Goal: Task Accomplishment & Management: Complete application form

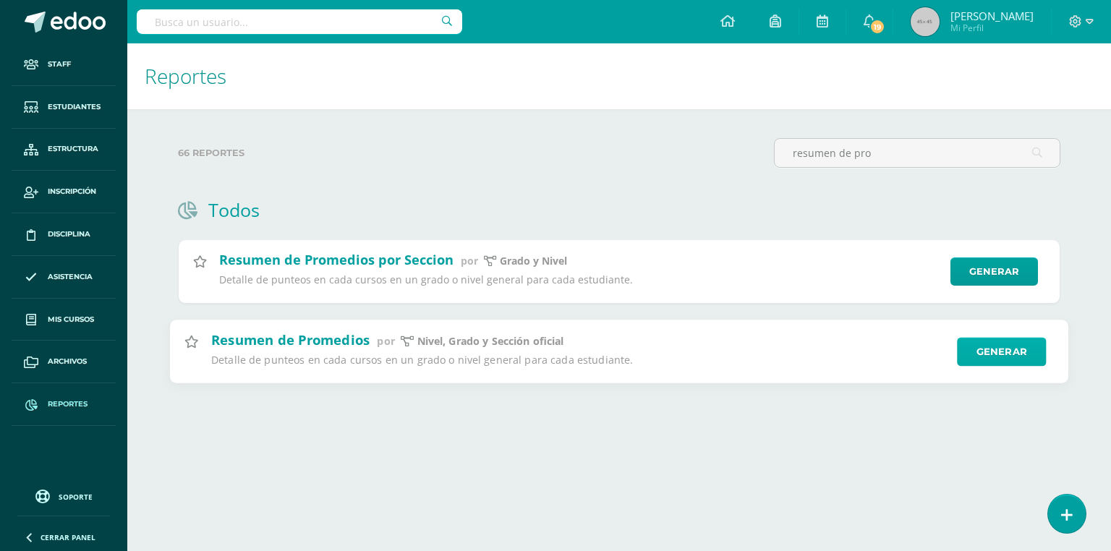
click at [992, 358] on link "Generar" at bounding box center [1001, 351] width 89 height 29
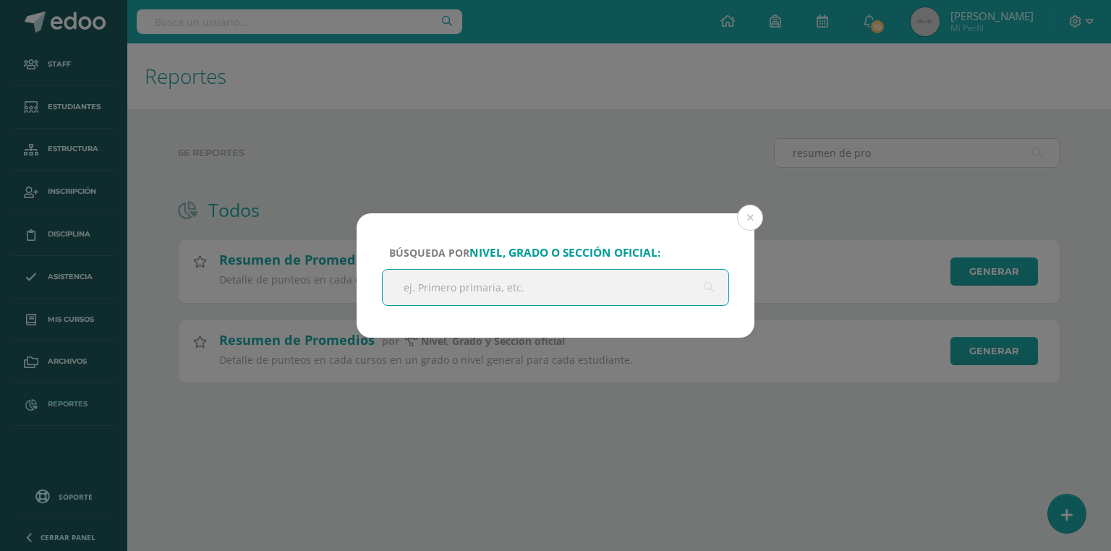
click at [433, 287] on input "text" at bounding box center [556, 287] width 346 height 35
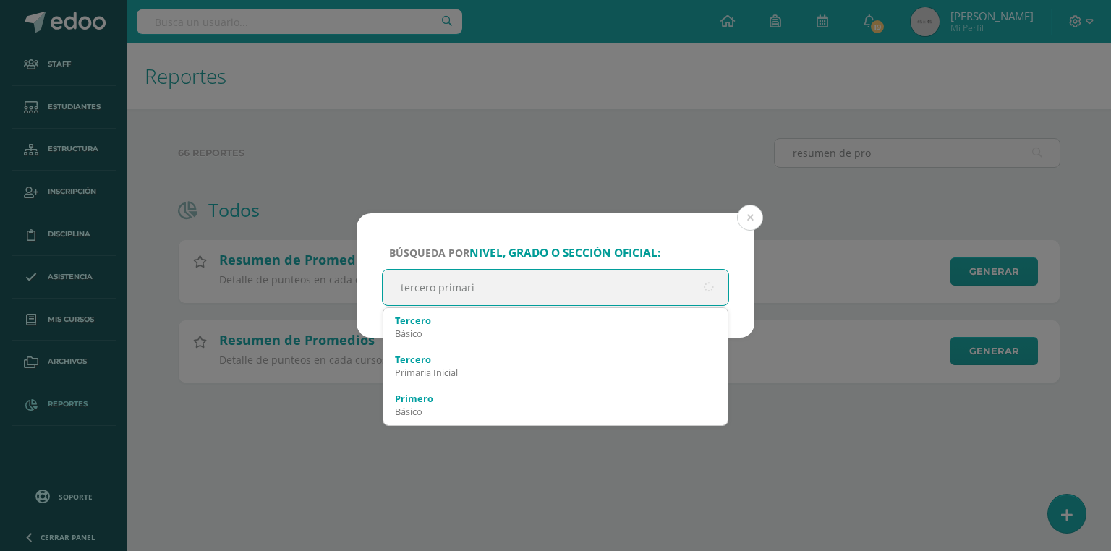
type input "tercero primaria"
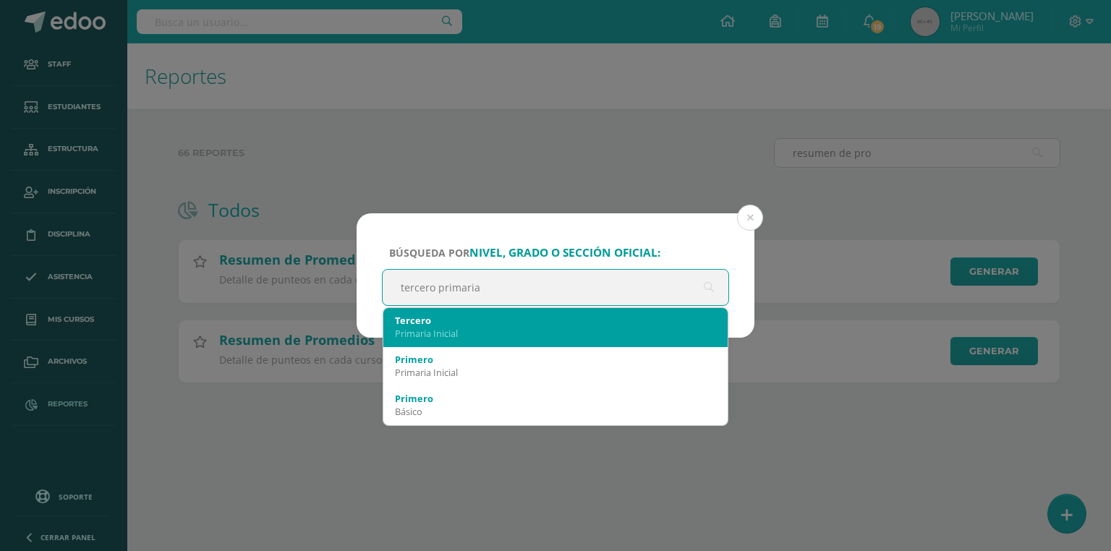
click at [454, 323] on div "Tercero" at bounding box center [555, 320] width 321 height 13
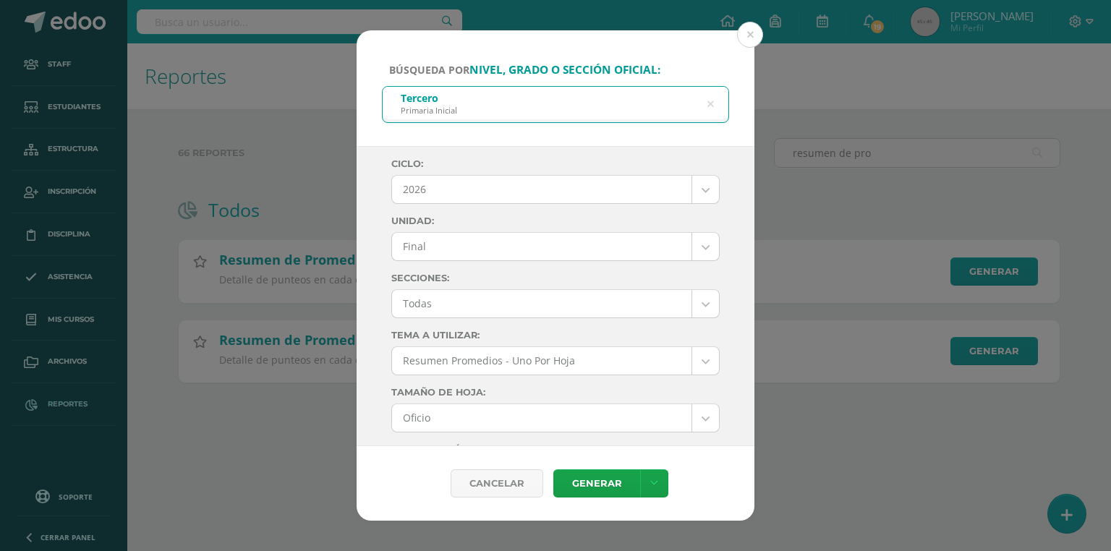
click at [469, 188] on body "Búsqueda por nivel, grado o sección oficial: Tercero Primaria Inicial tercero p…" at bounding box center [555, 214] width 1111 height 429
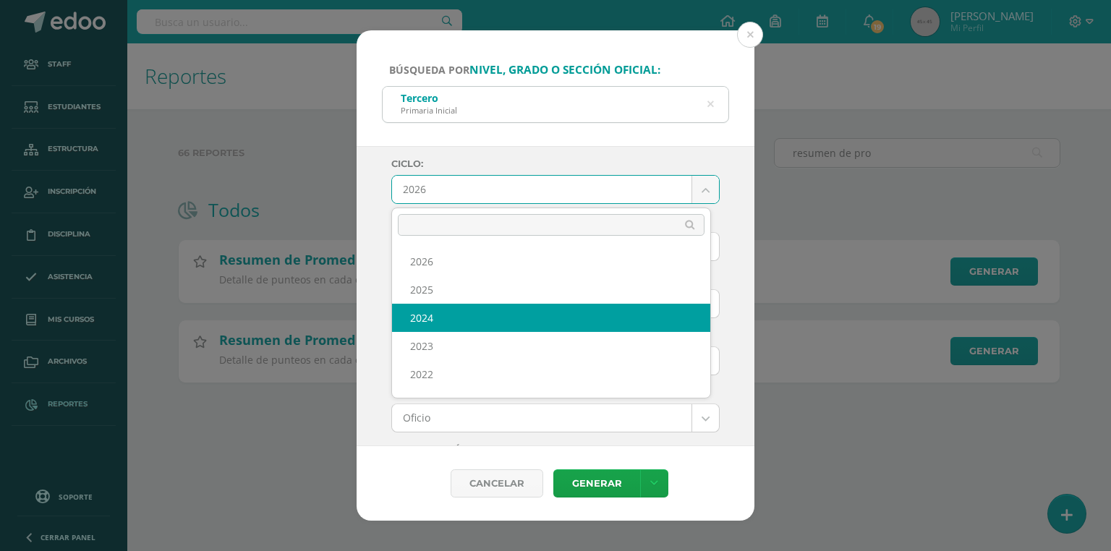
select select "7"
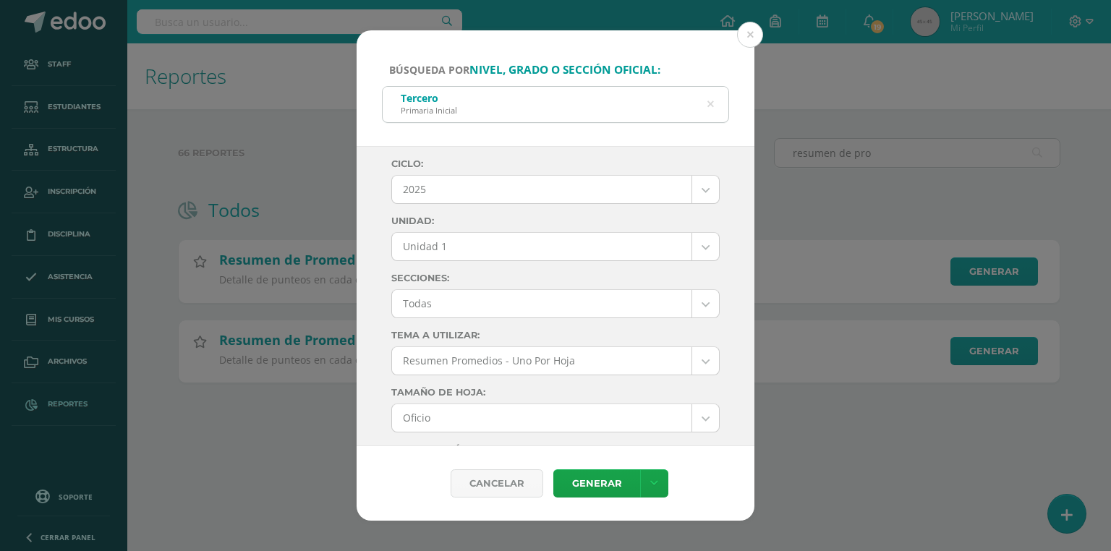
click at [451, 252] on body "Búsqueda por nivel, grado o sección oficial: Tercero Primaria Inicial tercero p…" at bounding box center [555, 214] width 1111 height 429
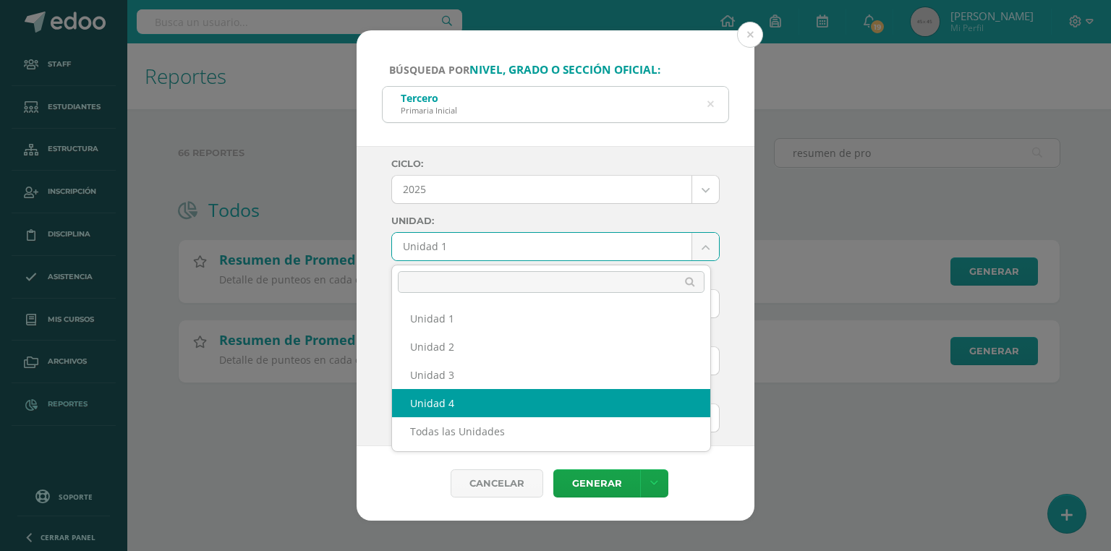
select select "Unidad 4"
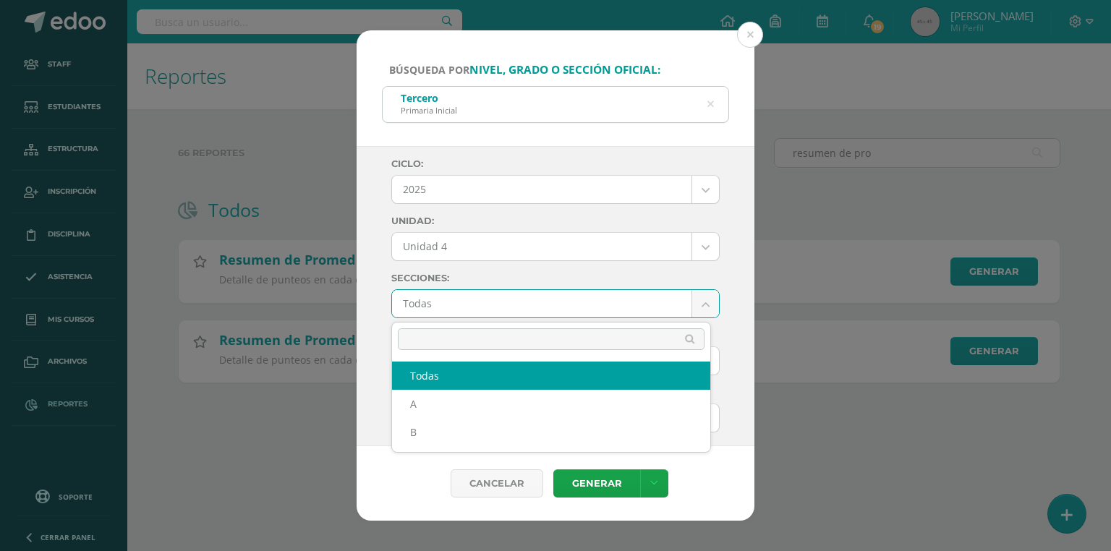
click at [446, 299] on body "Búsqueda por nivel, grado o sección oficial: Tercero Primaria Inicial tercero p…" at bounding box center [555, 214] width 1111 height 429
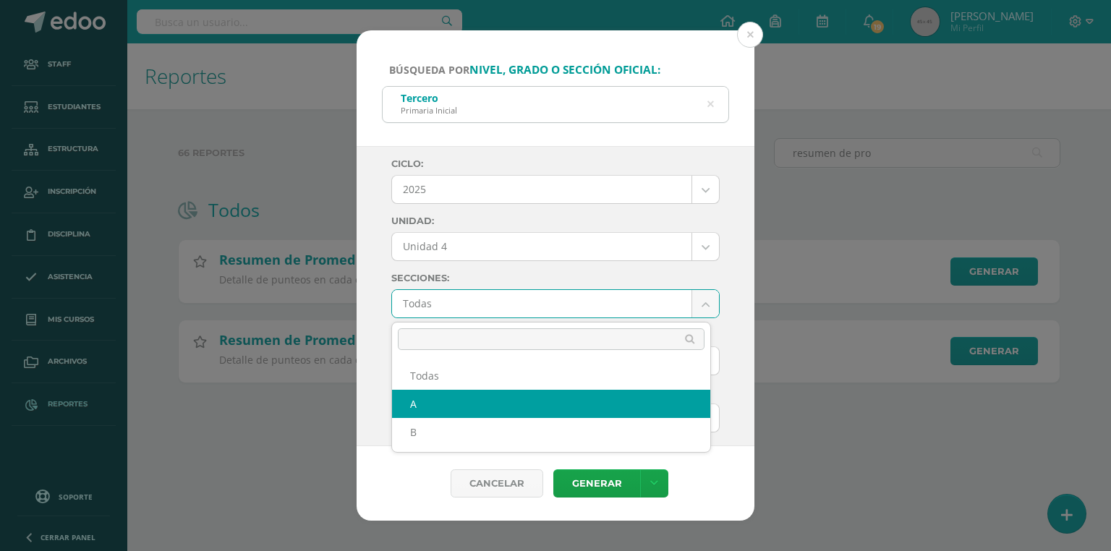
select select "A"
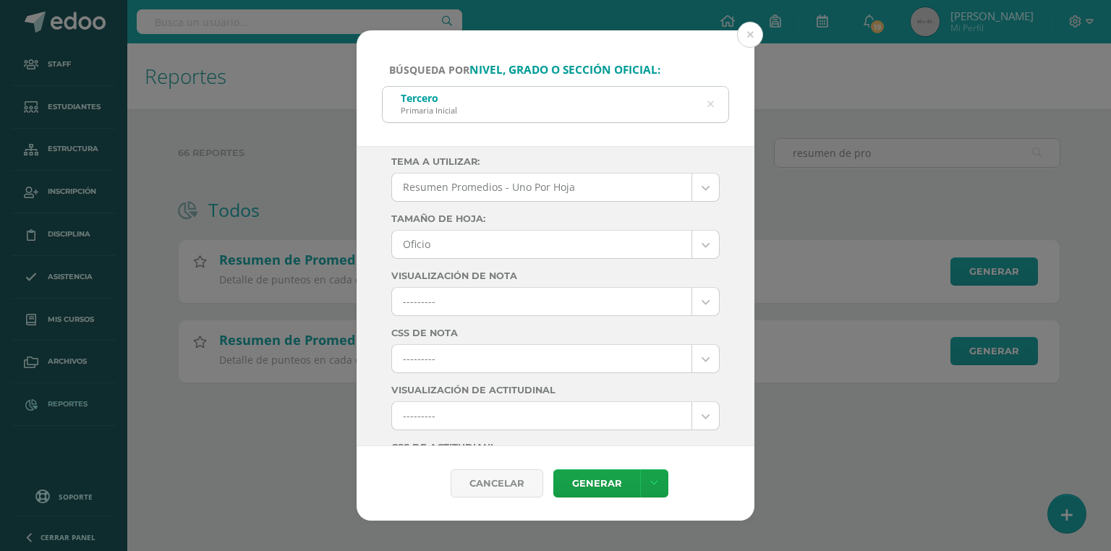
scroll to position [232, 0]
click at [457, 296] on body "Búsqueda por nivel, grado o sección oficial: Tercero Primaria Inicial tercero p…" at bounding box center [555, 214] width 1111 height 429
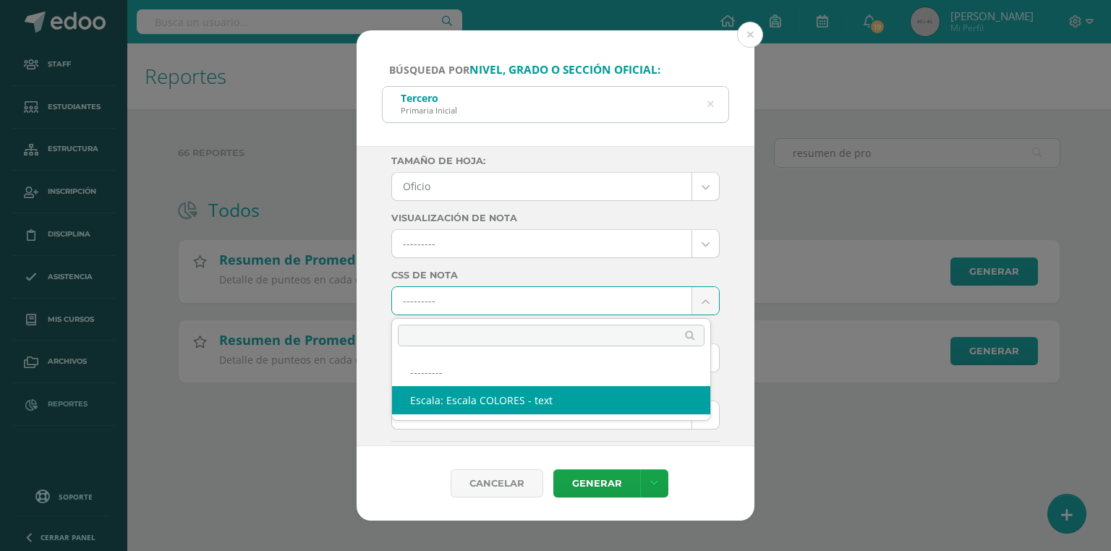
select select "10"
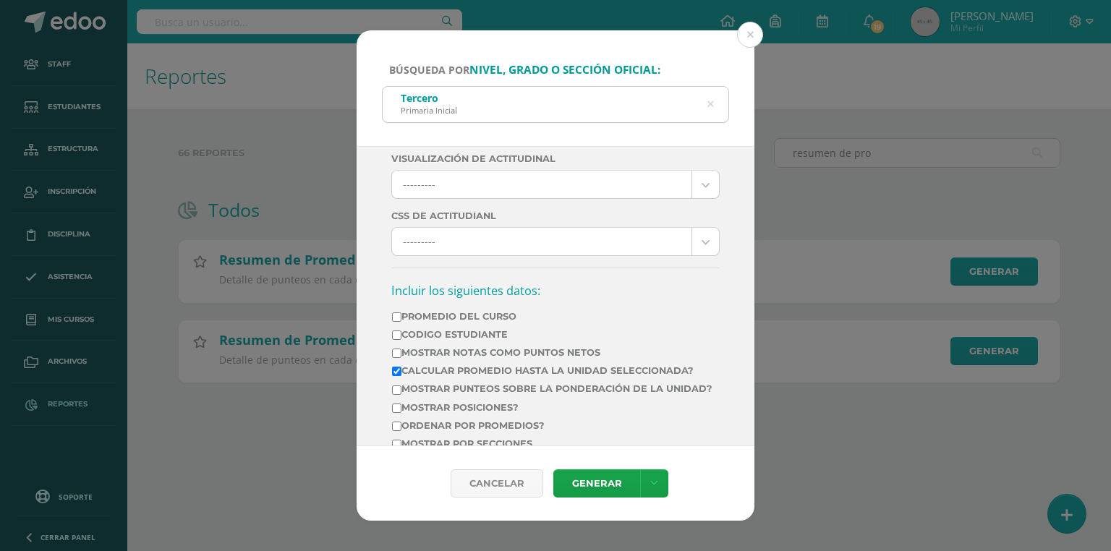
scroll to position [521, 0]
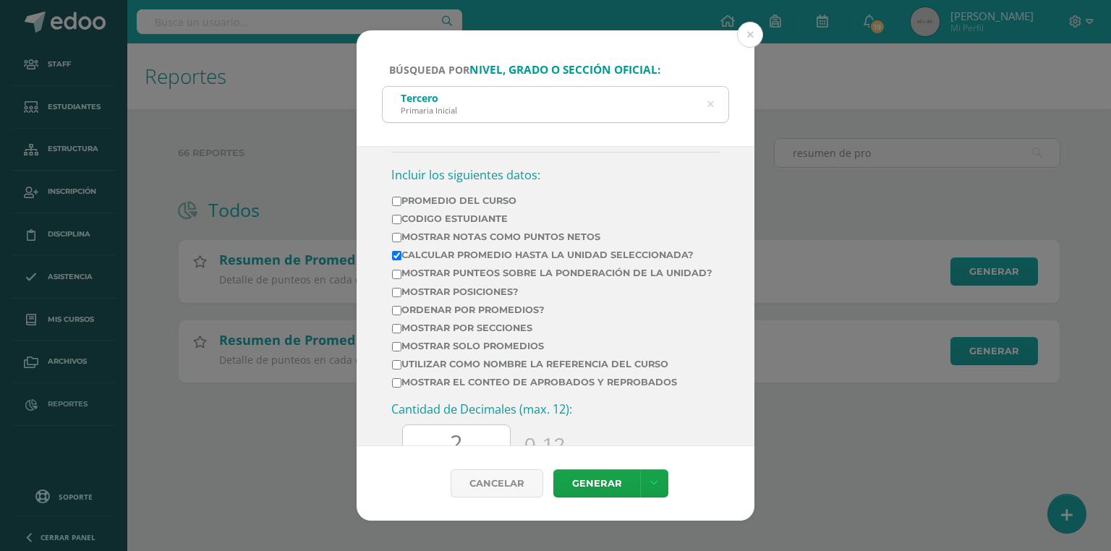
click at [504, 239] on label "Mostrar Notas Como Puntos Netos" at bounding box center [552, 237] width 321 height 11
click at [402, 239] on input "Mostrar Notas Como Puntos Netos" at bounding box center [396, 237] width 9 height 9
checkbox input "true"
click at [425, 388] on label "Mostrar el conteo de Aprobados y Reprobados" at bounding box center [552, 382] width 321 height 11
click at [402, 388] on input "Mostrar el conteo de Aprobados y Reprobados" at bounding box center [396, 382] width 9 height 9
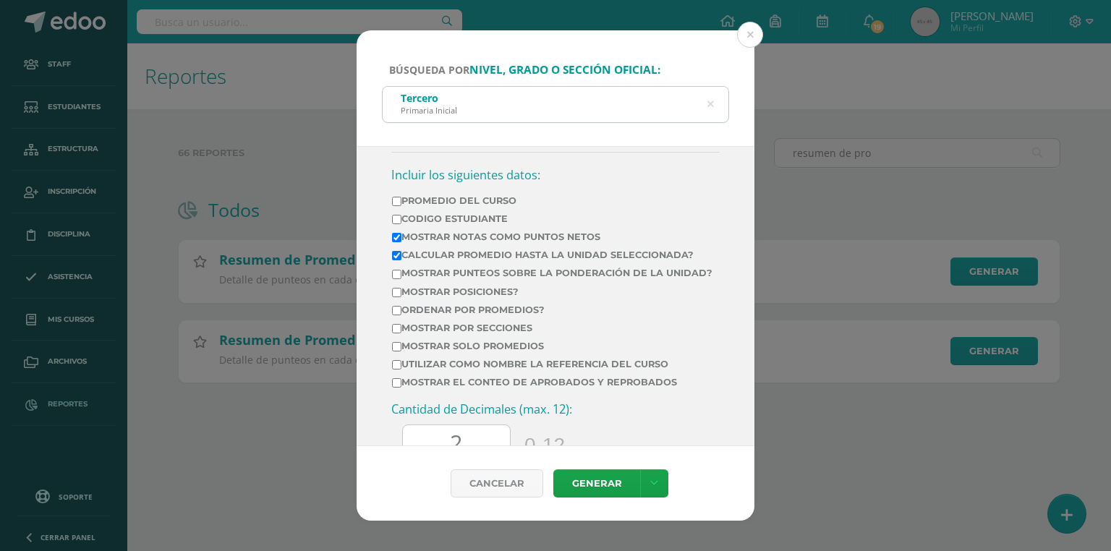
checkbox input "true"
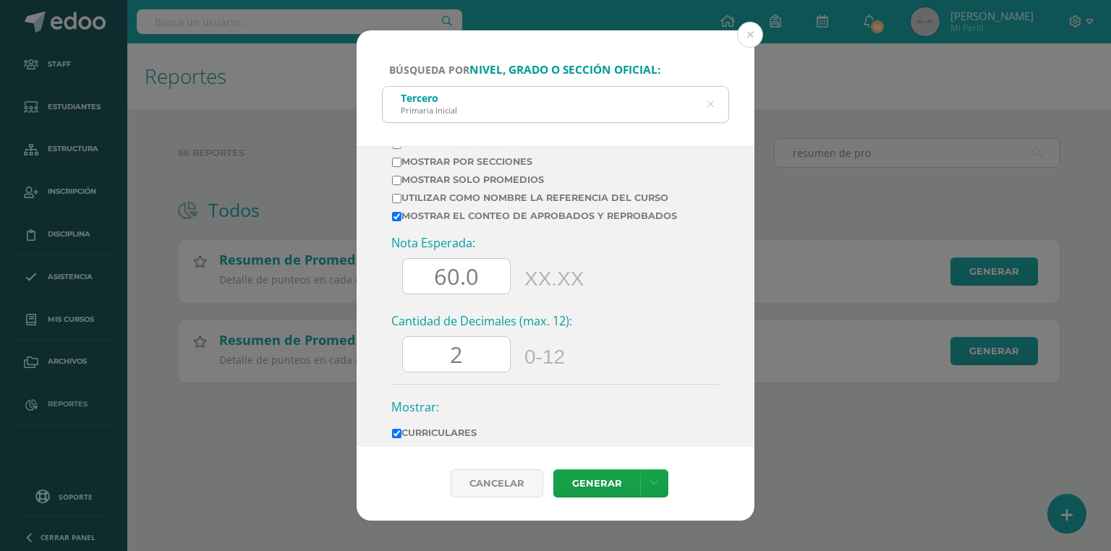
scroll to position [745, 0]
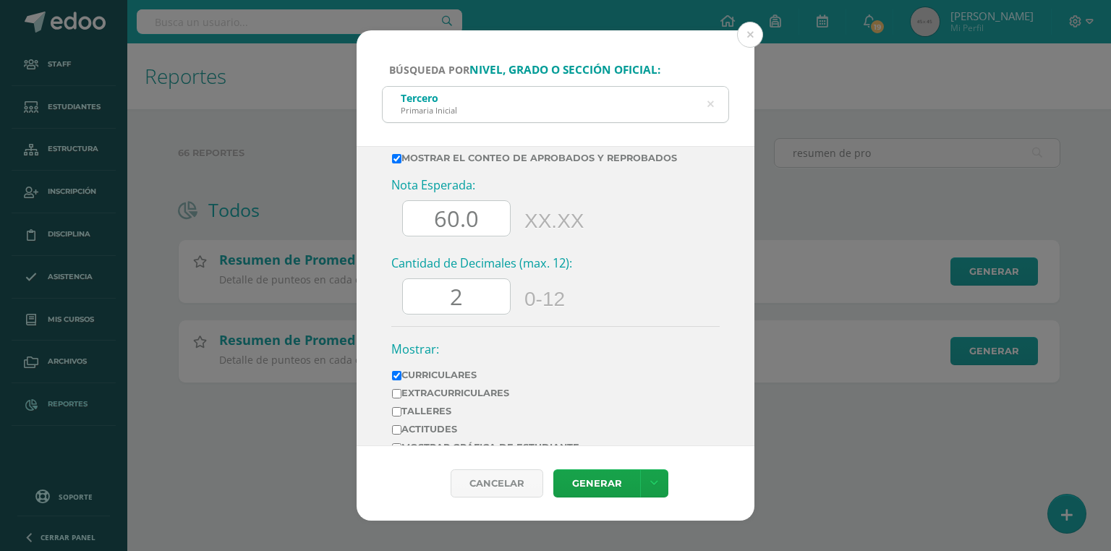
drag, startPoint x: 441, startPoint y: 226, endPoint x: 421, endPoint y: 222, distance: 20.6
click at [421, 222] on input "60.0" at bounding box center [456, 218] width 107 height 35
type input "70.0"
drag, startPoint x: 475, startPoint y: 310, endPoint x: 437, endPoint y: 313, distance: 37.7
click at [437, 313] on input "2" at bounding box center [456, 296] width 107 height 35
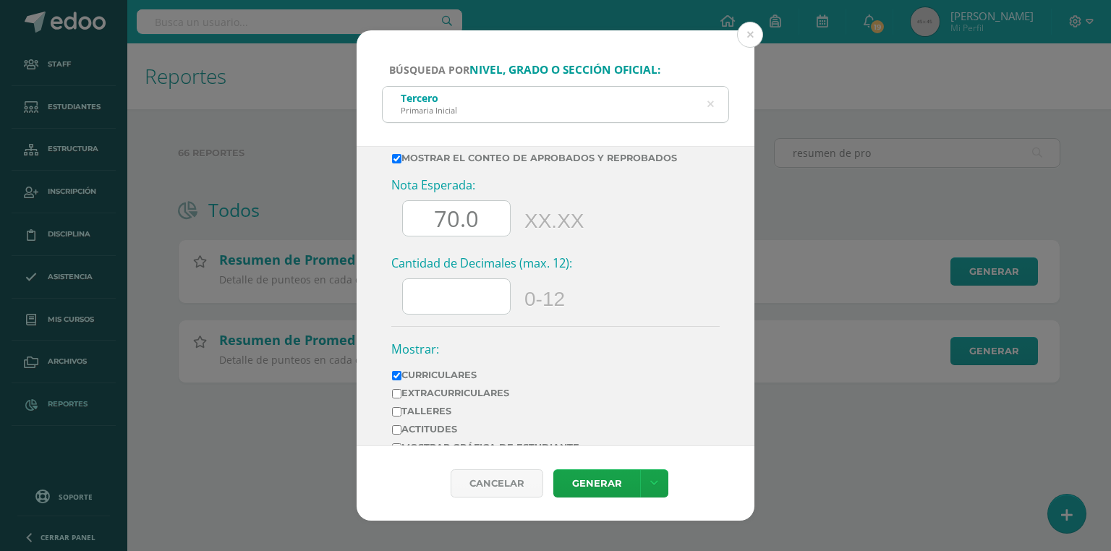
scroll to position [803, 0]
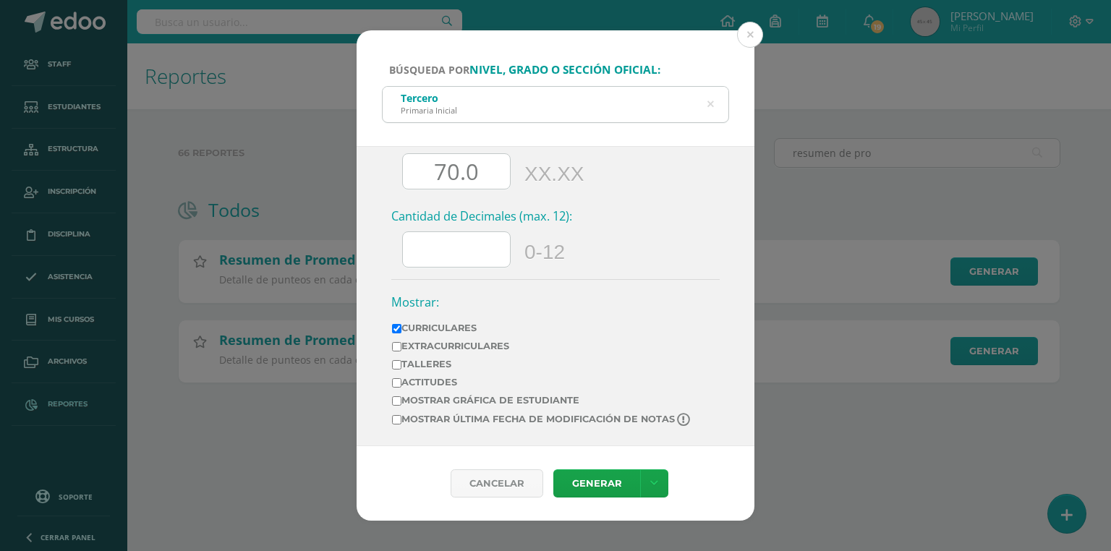
click at [451, 417] on label "Mostrar última fecha de modificación de notas" at bounding box center [542, 420] width 300 height 14
click at [402, 417] on input "Mostrar última fecha de modificación de notas" at bounding box center [396, 419] width 9 height 9
checkbox input "true"
click at [603, 482] on link "Generar" at bounding box center [597, 484] width 87 height 28
click at [712, 104] on icon at bounding box center [710, 104] width 30 height 30
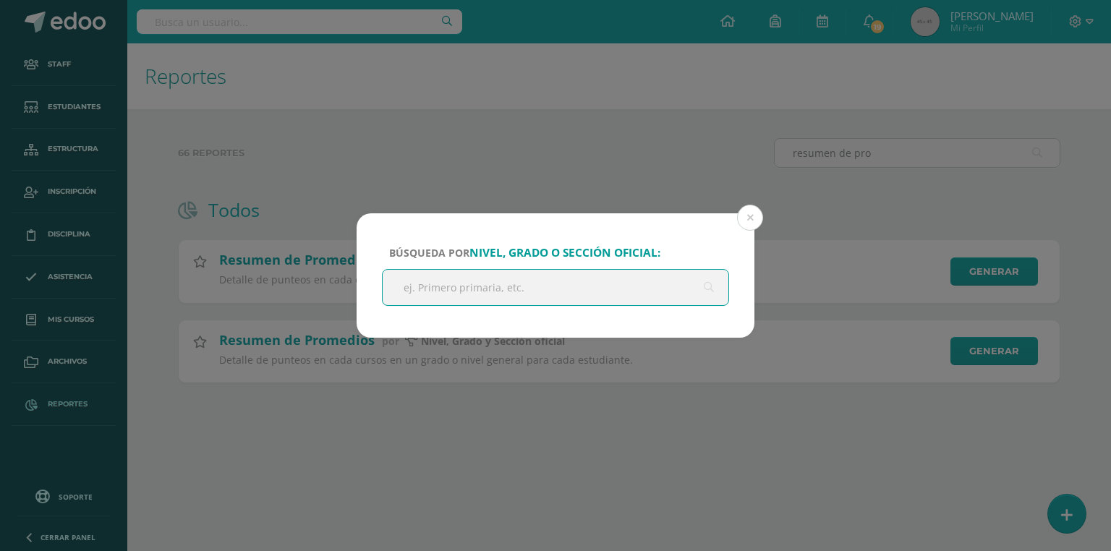
click at [533, 305] on input "text" at bounding box center [556, 287] width 346 height 35
click at [533, 291] on input "text" at bounding box center [556, 287] width 346 height 35
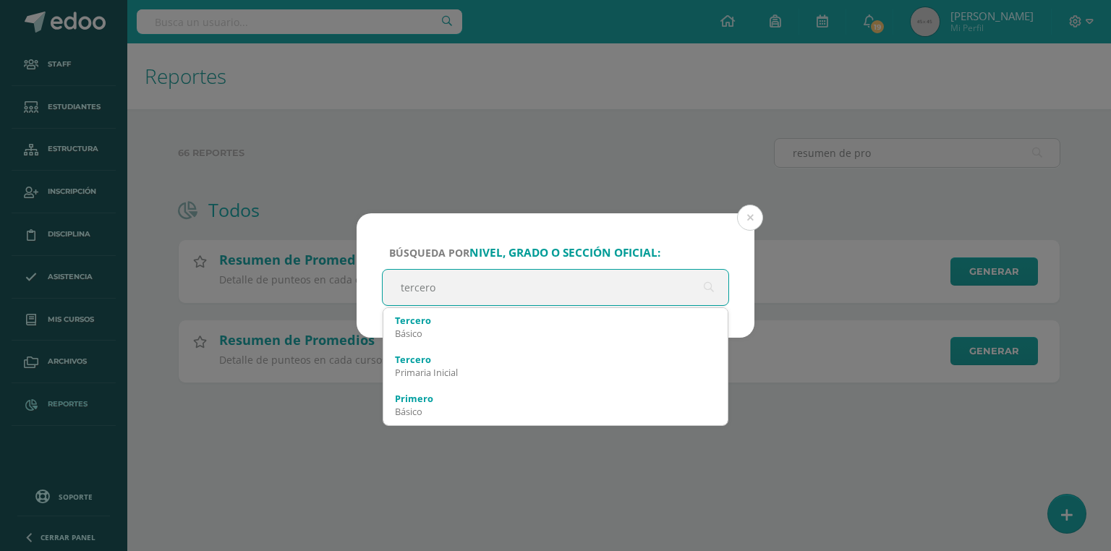
type input "tercero p"
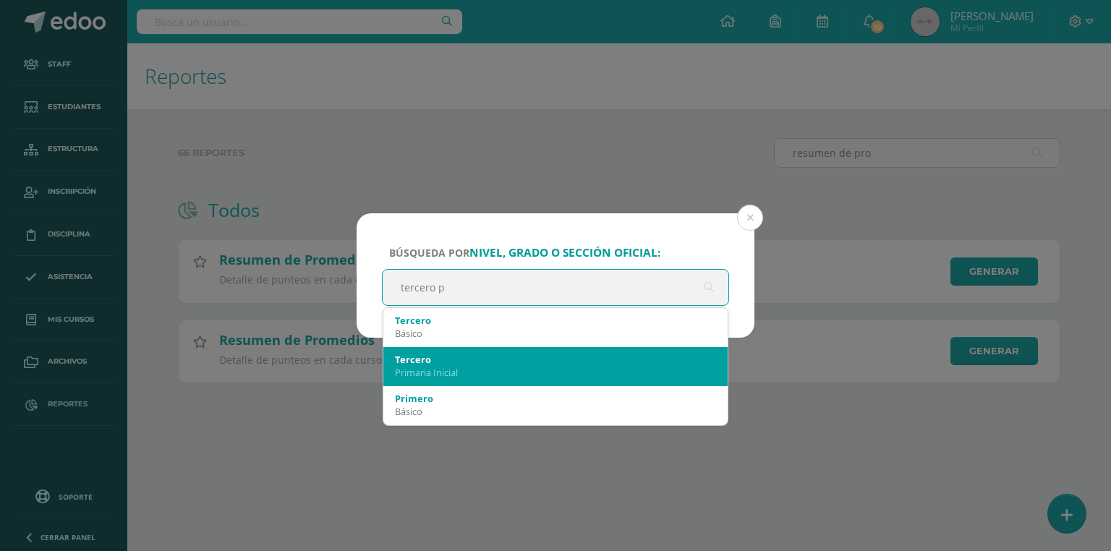
click at [436, 373] on div "Primaria Inicial" at bounding box center [555, 372] width 321 height 13
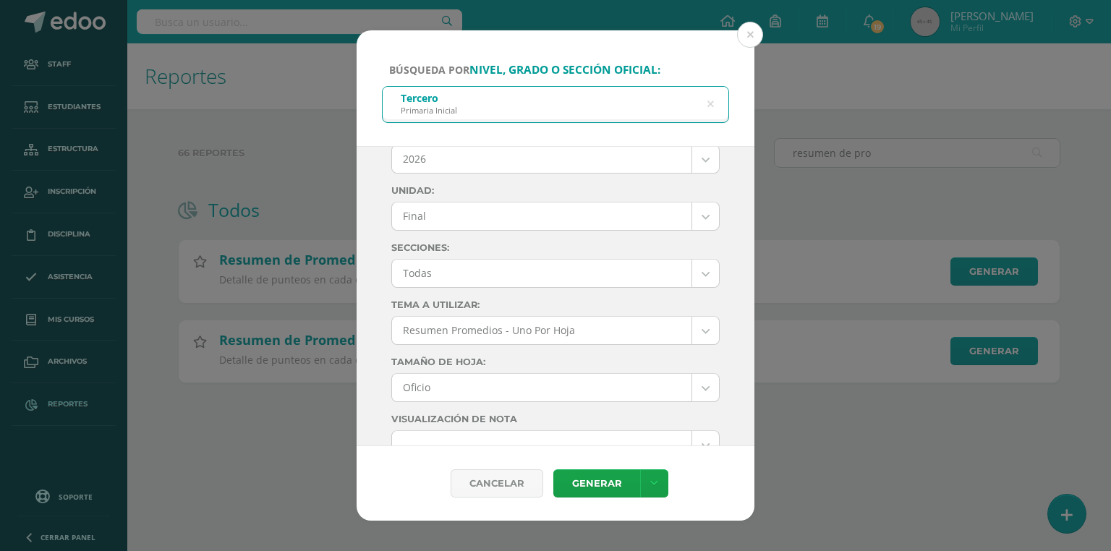
scroll to position [0, 0]
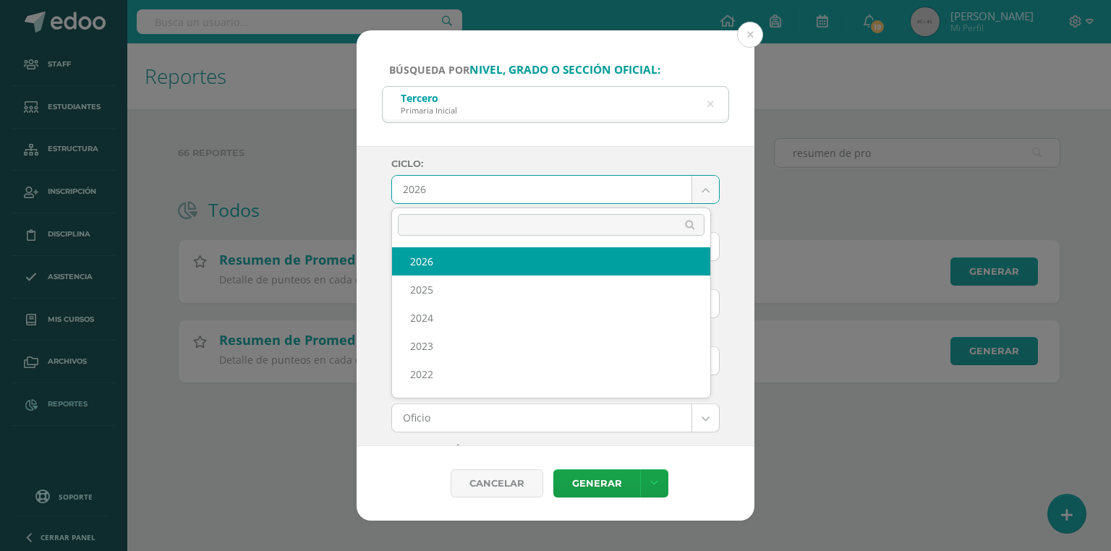
click at [428, 190] on body "Búsqueda por nivel, grado o sección oficial: Tercero Primaria Inicial tercero p…" at bounding box center [555, 214] width 1111 height 429
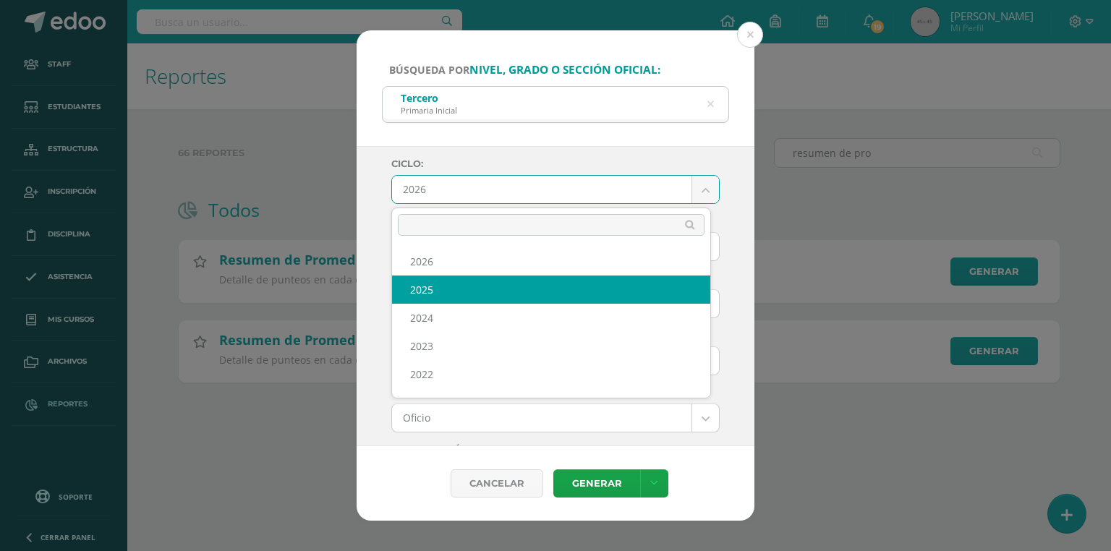
select select "7"
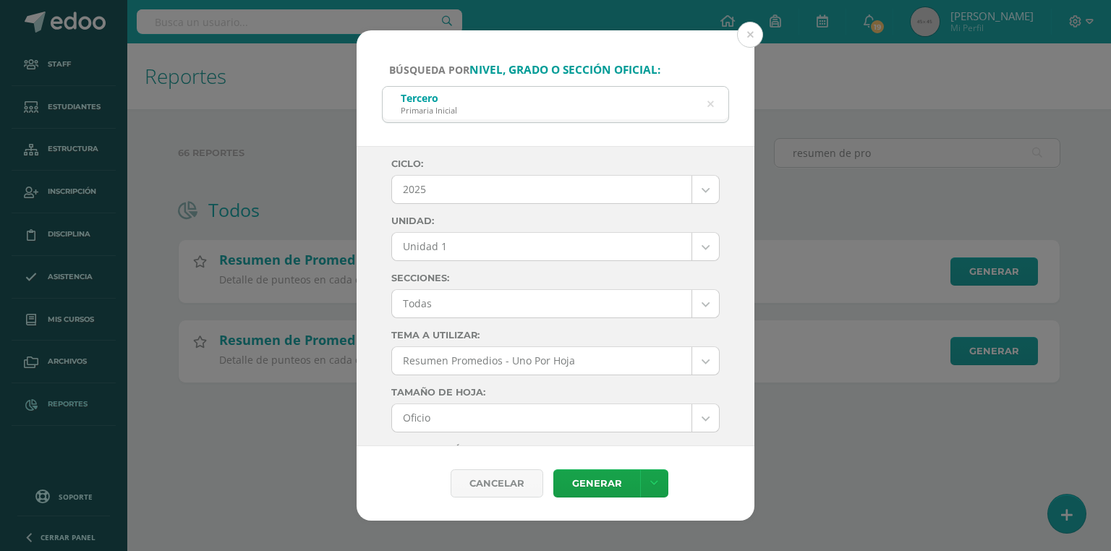
click at [425, 243] on body "Búsqueda por nivel, grado o sección oficial: Tercero Primaria Inicial tercero p…" at bounding box center [555, 214] width 1111 height 429
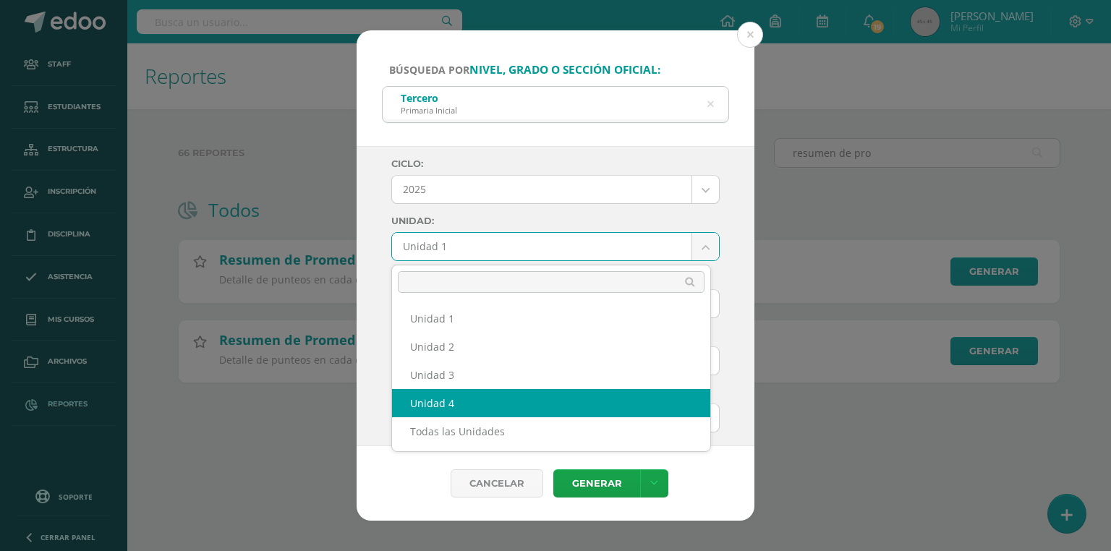
select select "Unidad 4"
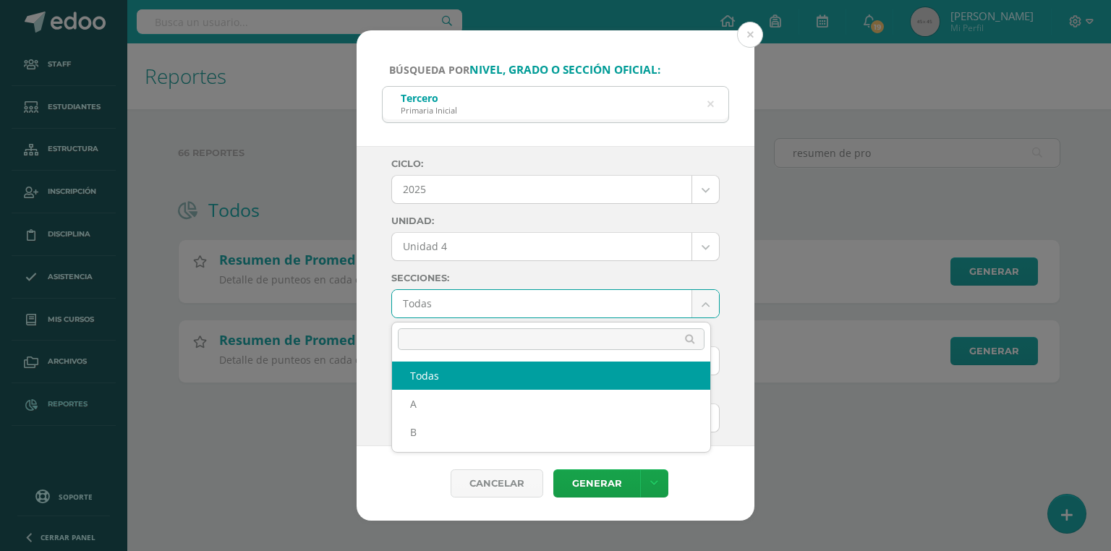
click at [452, 313] on body "Búsqueda por nivel, grado o sección oficial: Tercero Primaria Inicial tercero p…" at bounding box center [555, 214] width 1111 height 429
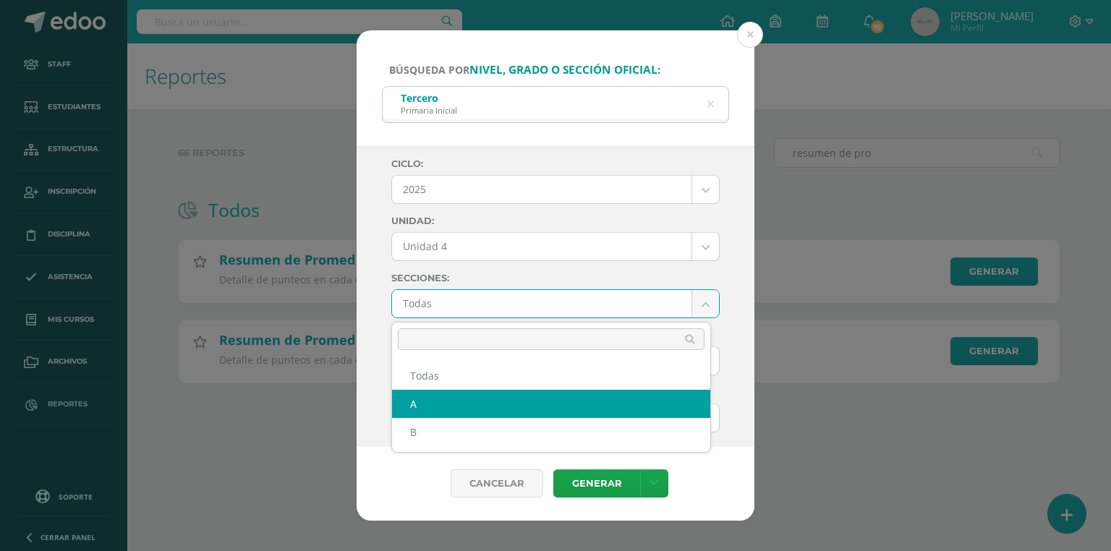
select select "A"
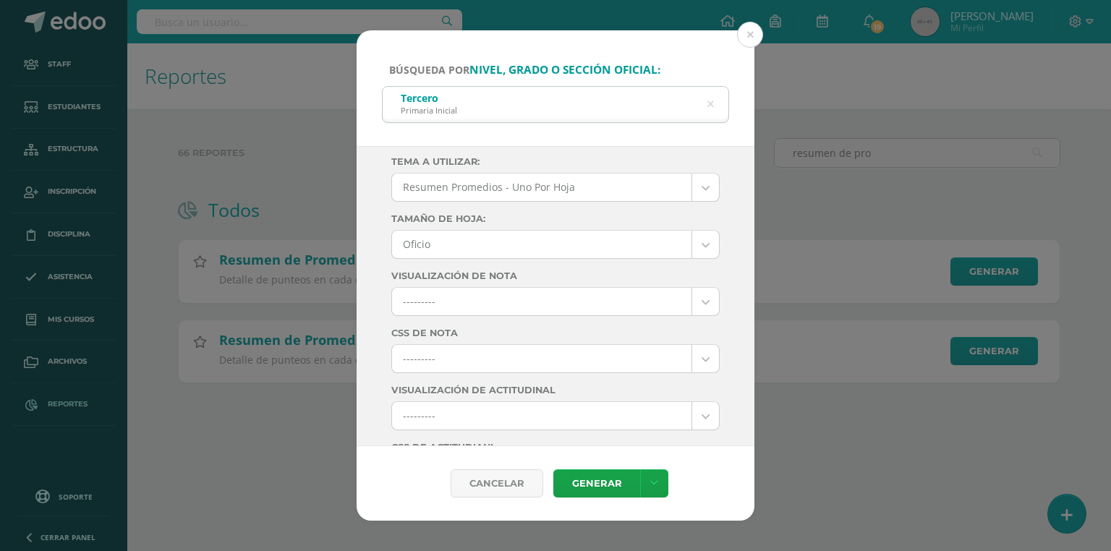
scroll to position [232, 0]
click at [440, 304] on body "Búsqueda por nivel, grado o sección oficial: Tercero Primaria Inicial tercero p…" at bounding box center [555, 214] width 1111 height 429
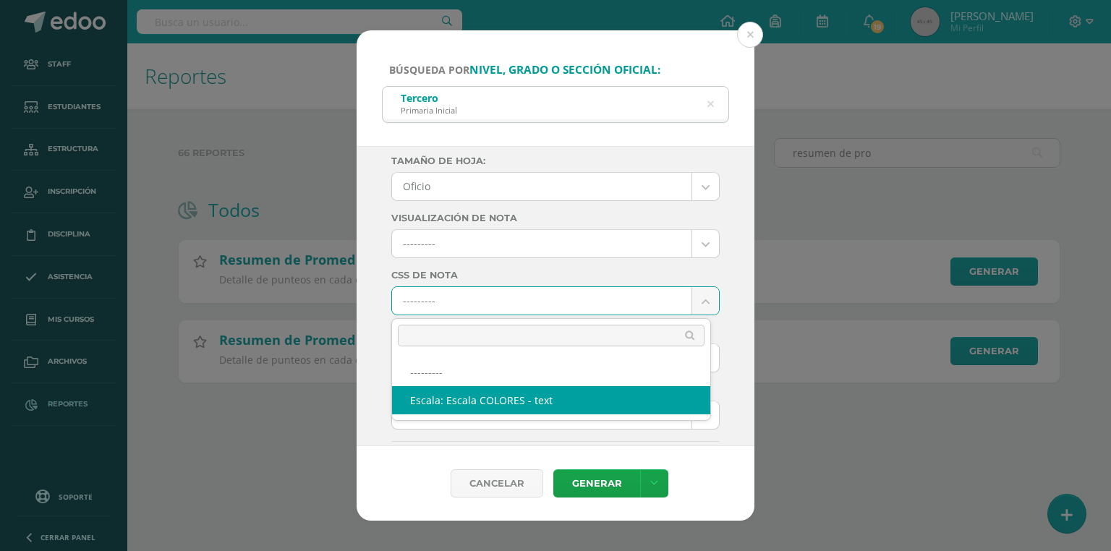
select select "10"
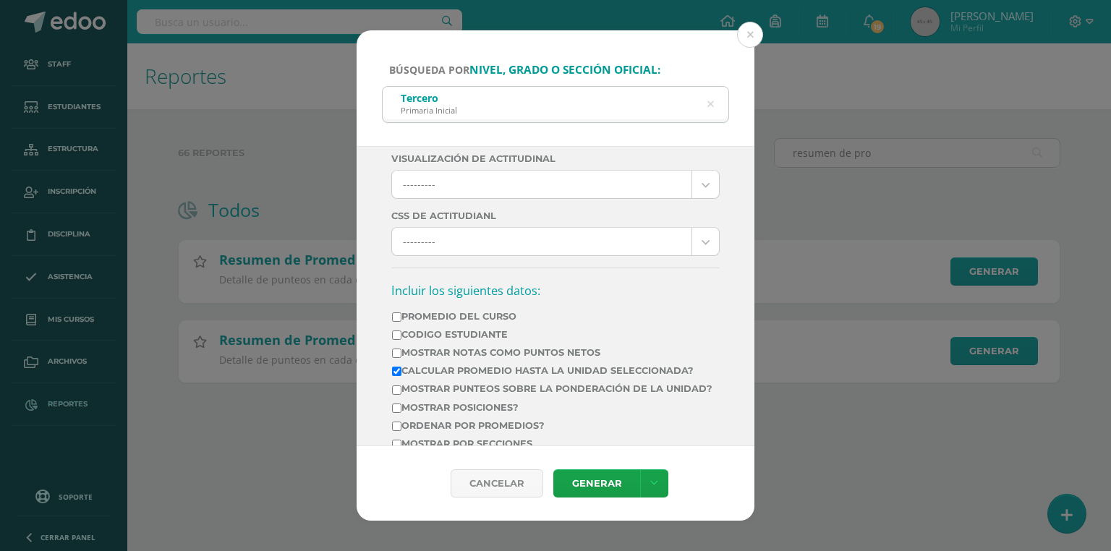
scroll to position [521, 0]
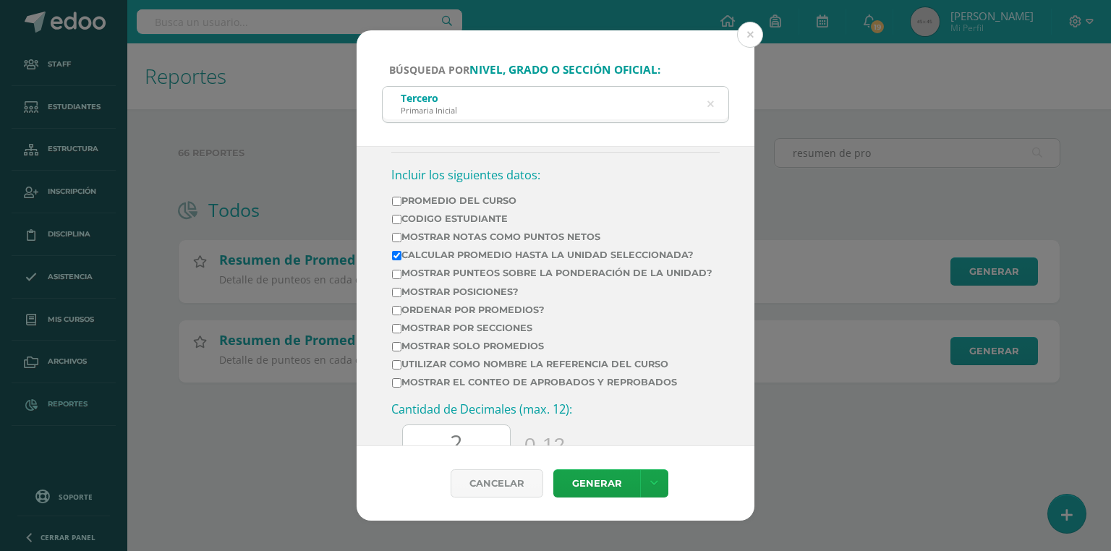
click at [441, 232] on label "Mostrar Notas Como Puntos Netos" at bounding box center [552, 237] width 321 height 11
click at [402, 233] on input "Mostrar Notas Como Puntos Netos" at bounding box center [396, 237] width 9 height 9
checkbox input "true"
click at [454, 251] on label "Calcular promedio hasta la unidad seleccionada?" at bounding box center [552, 255] width 321 height 11
click at [402, 251] on input "Calcular promedio hasta la unidad seleccionada?" at bounding box center [396, 255] width 9 height 9
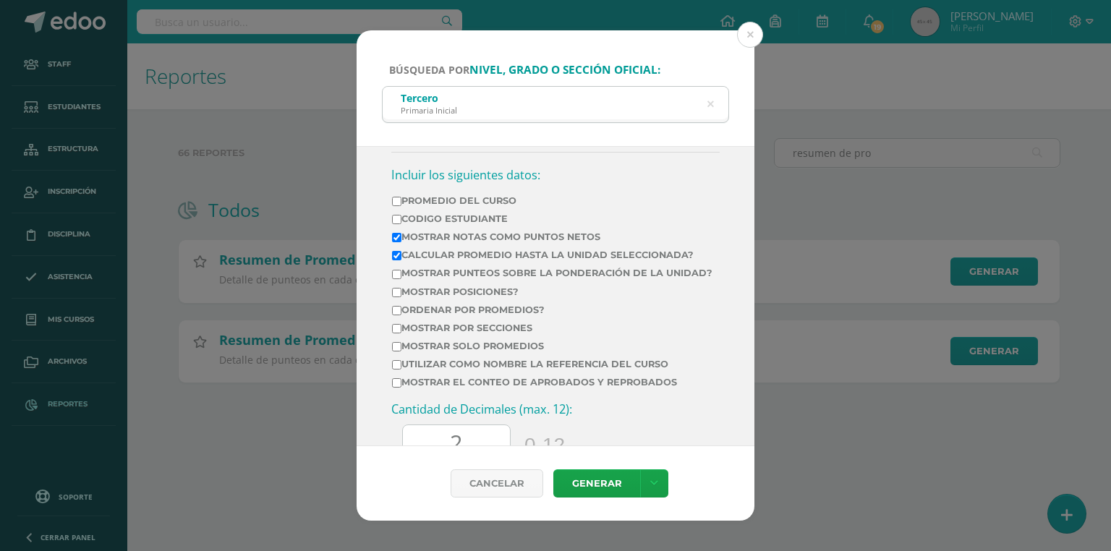
checkbox input "false"
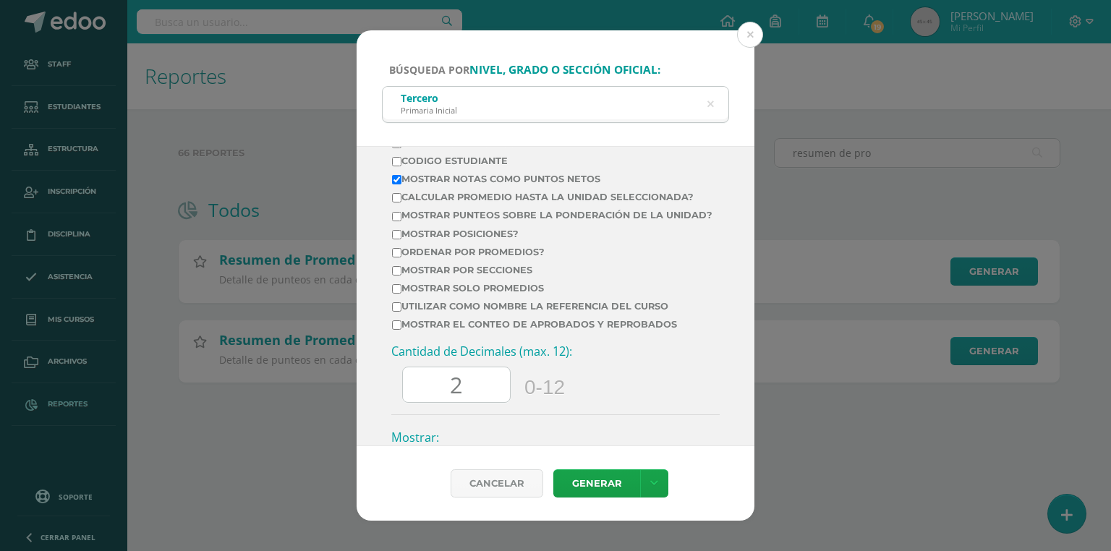
click at [435, 330] on label "Mostrar el conteo de Aprobados y Reprobados" at bounding box center [552, 324] width 321 height 11
click at [402, 330] on input "Mostrar el conteo de Aprobados y Reprobados" at bounding box center [396, 325] width 9 height 9
checkbox input "true"
drag, startPoint x: 446, startPoint y: 398, endPoint x: 427, endPoint y: 397, distance: 18.8
click at [427, 397] on input "60.0" at bounding box center [456, 385] width 107 height 35
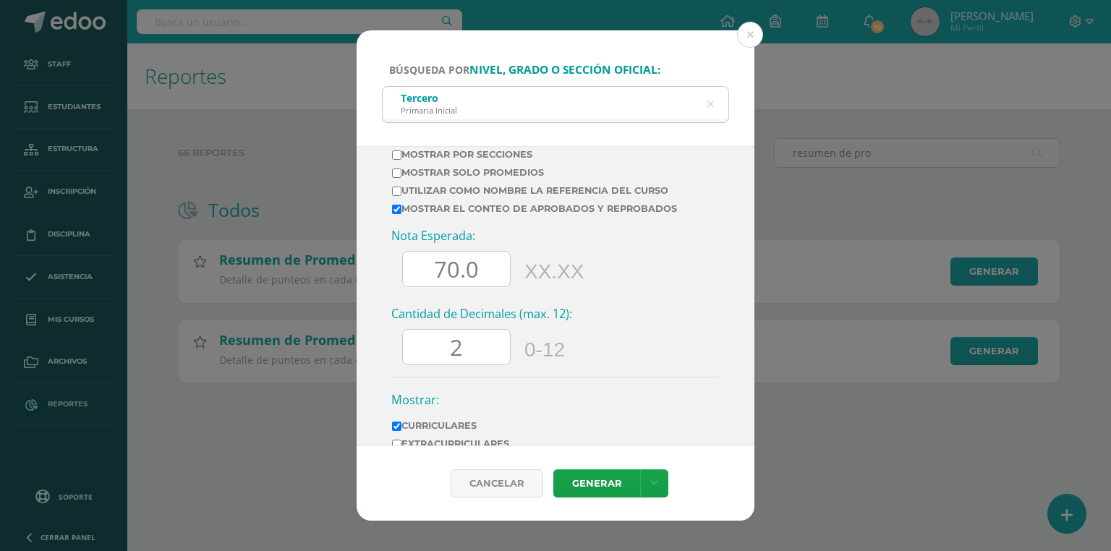
scroll to position [753, 0]
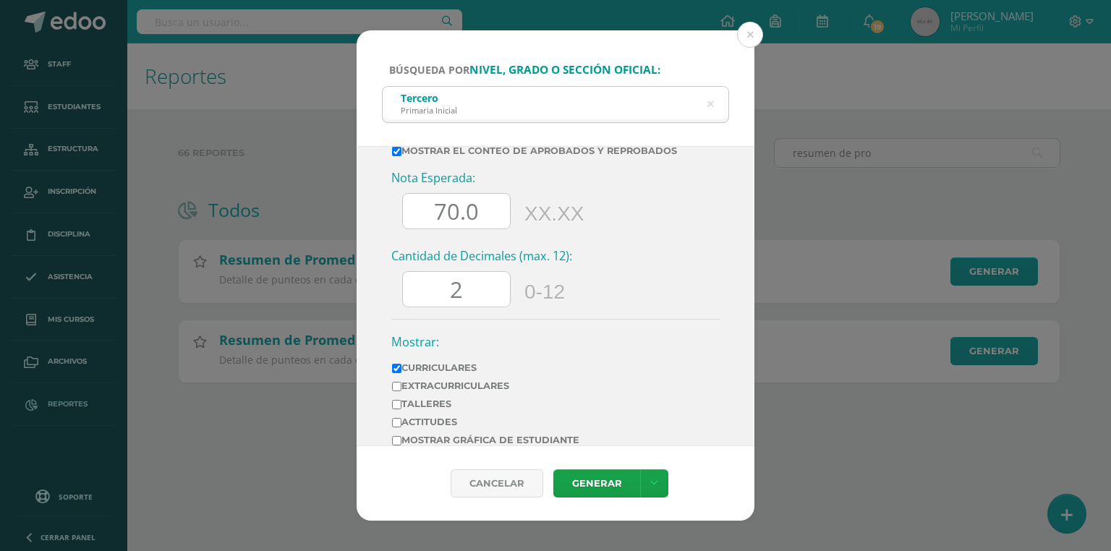
type input "70.0"
drag, startPoint x: 475, startPoint y: 284, endPoint x: 431, endPoint y: 287, distance: 44.2
click at [431, 287] on input "2" at bounding box center [456, 289] width 107 height 35
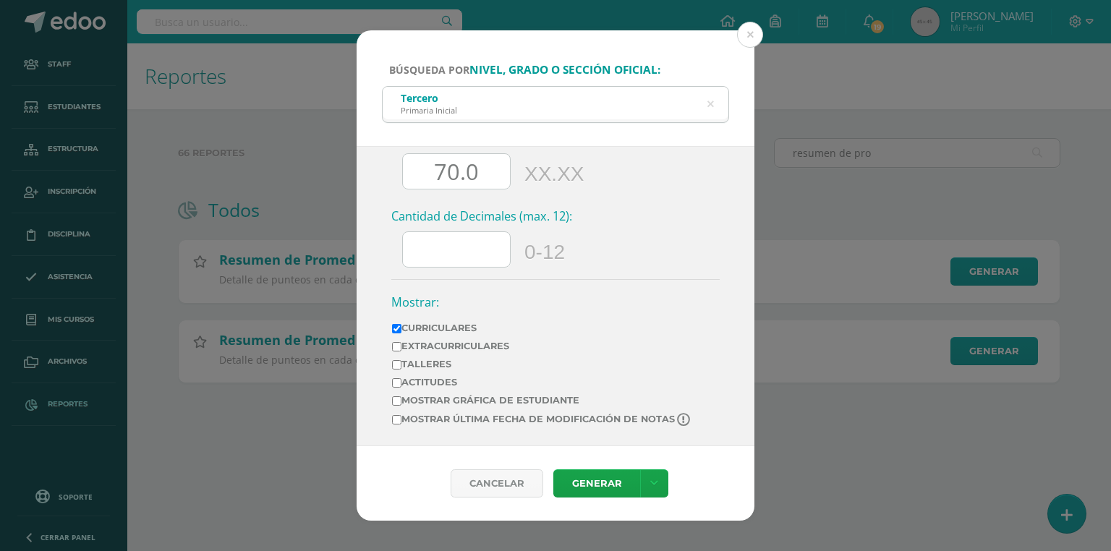
click at [456, 417] on label "Mostrar última fecha de modificación de notas" at bounding box center [542, 420] width 300 height 14
click at [402, 417] on input "Mostrar última fecha de modificación de notas" at bounding box center [396, 419] width 9 height 9
checkbox input "true"
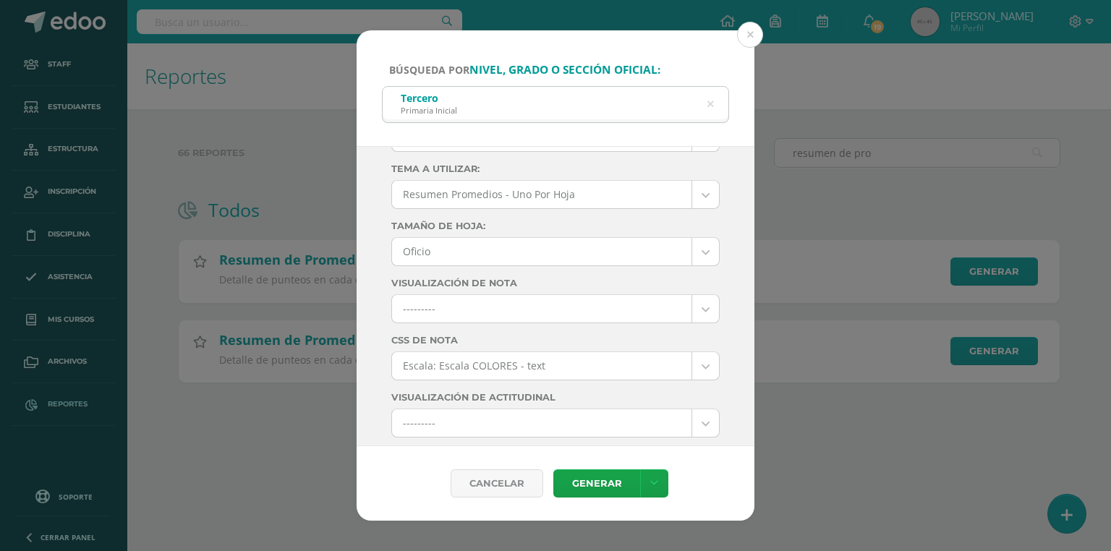
scroll to position [0, 0]
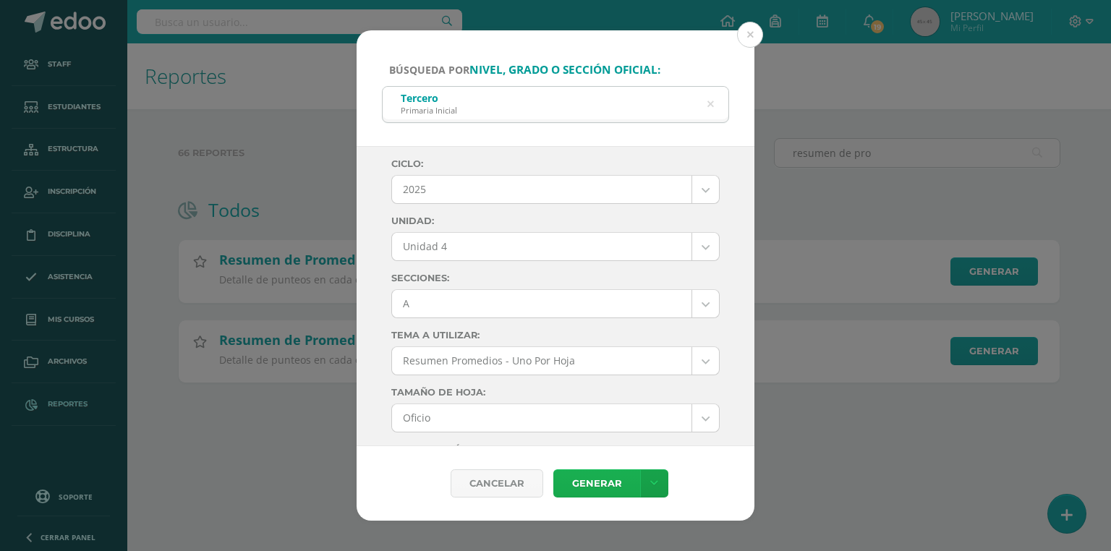
click at [572, 483] on link "Generar" at bounding box center [597, 484] width 87 height 28
click at [714, 103] on icon at bounding box center [710, 104] width 30 height 30
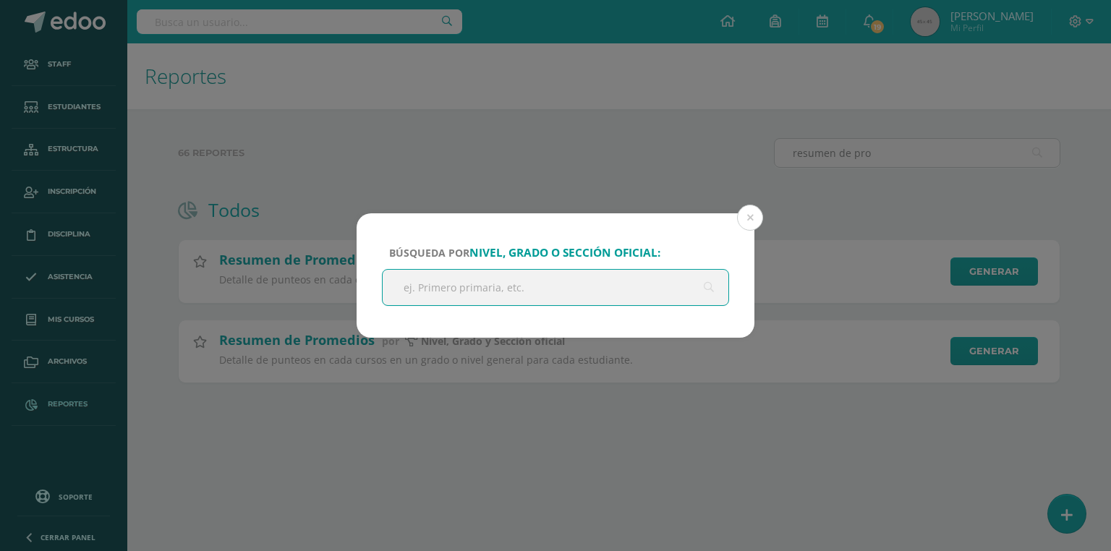
click at [460, 281] on input "text" at bounding box center [556, 287] width 346 height 35
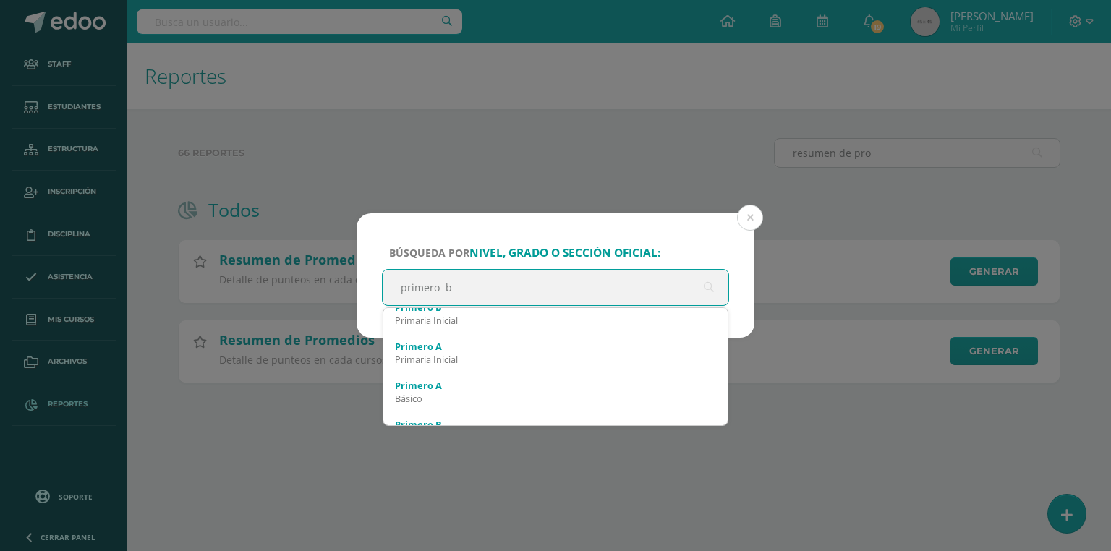
scroll to position [463, 0]
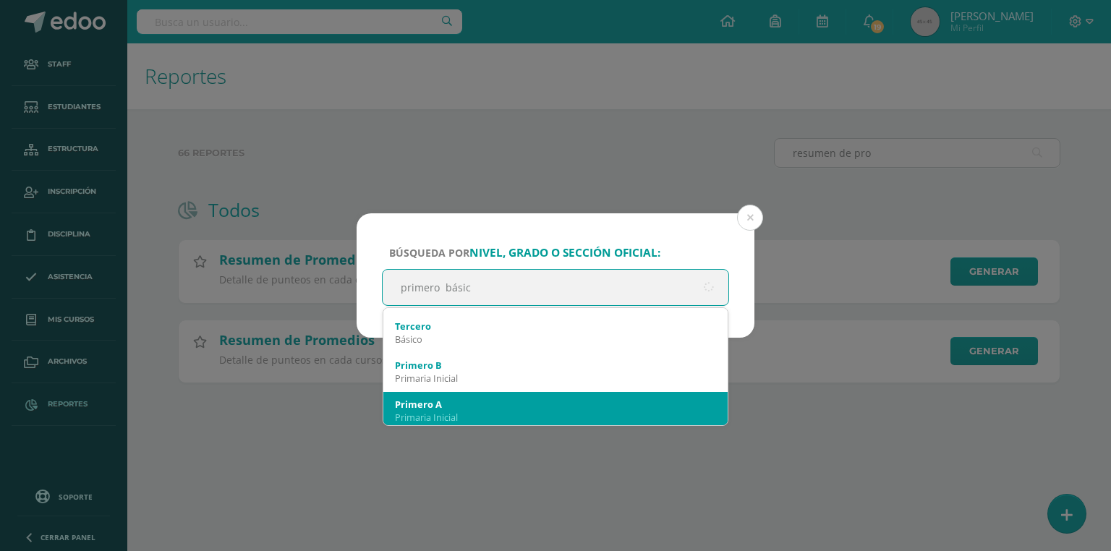
type input "primero básico"
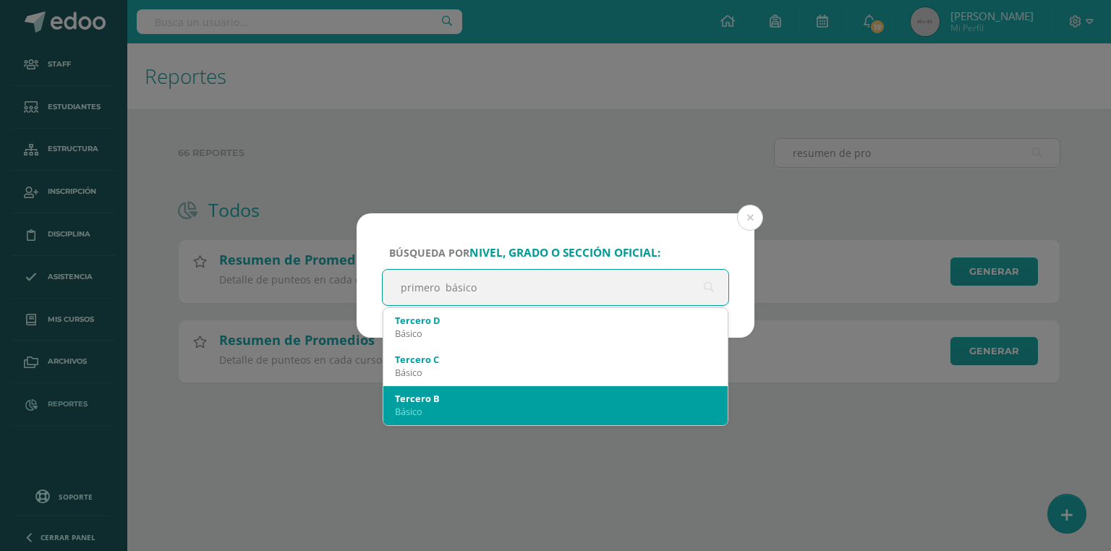
scroll to position [0, 0]
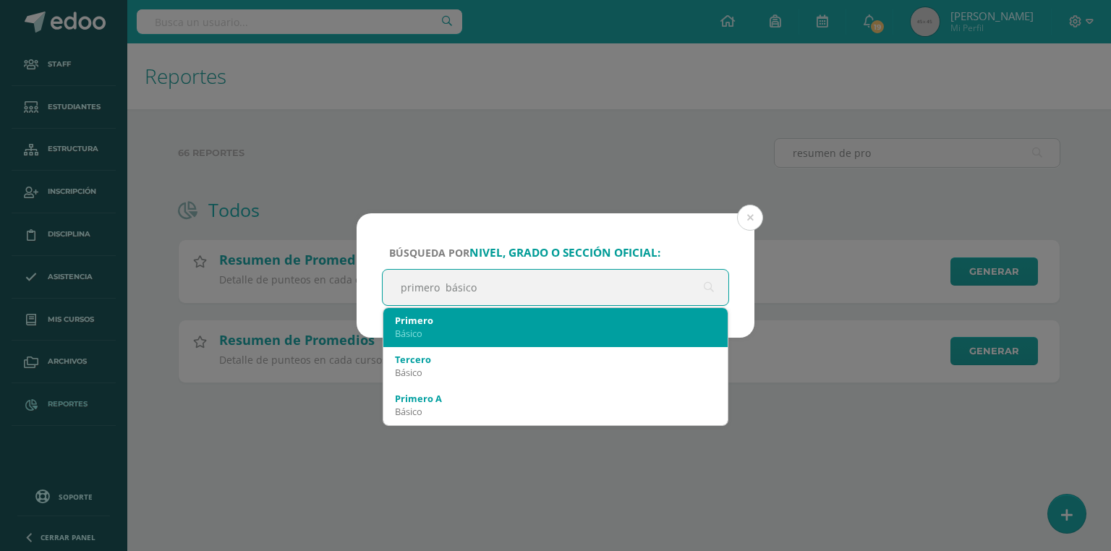
click at [417, 321] on div "Primero" at bounding box center [555, 320] width 321 height 13
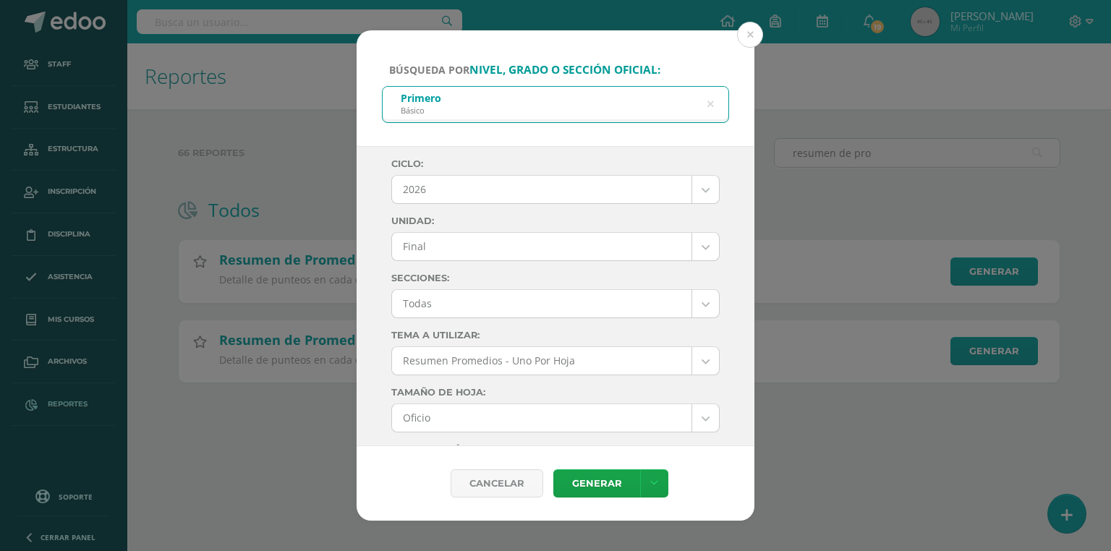
click at [457, 186] on body "Búsqueda por nivel, grado o sección oficial: Primero Básico primero básico Cicl…" at bounding box center [555, 214] width 1111 height 429
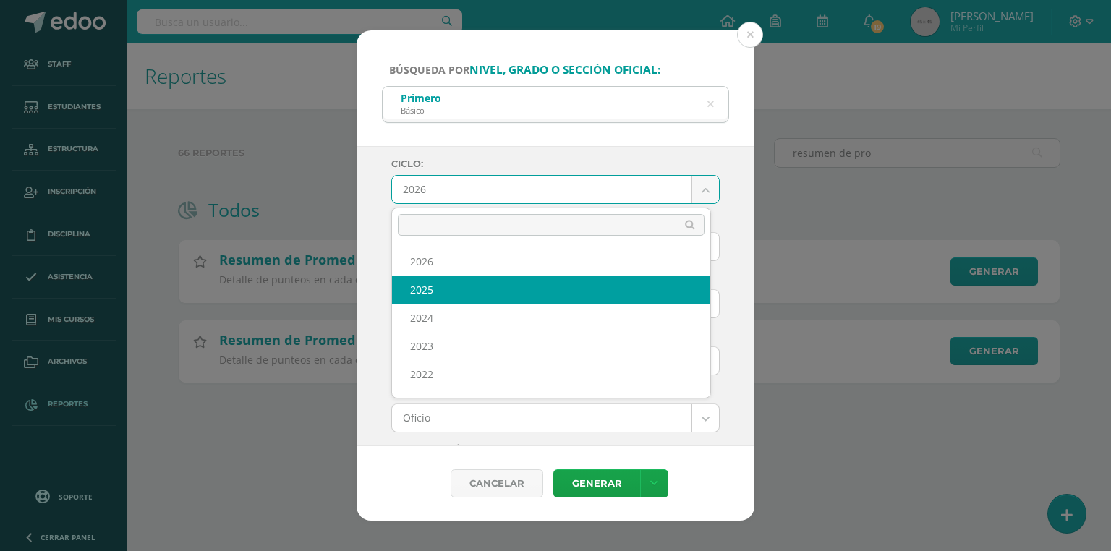
select select "7"
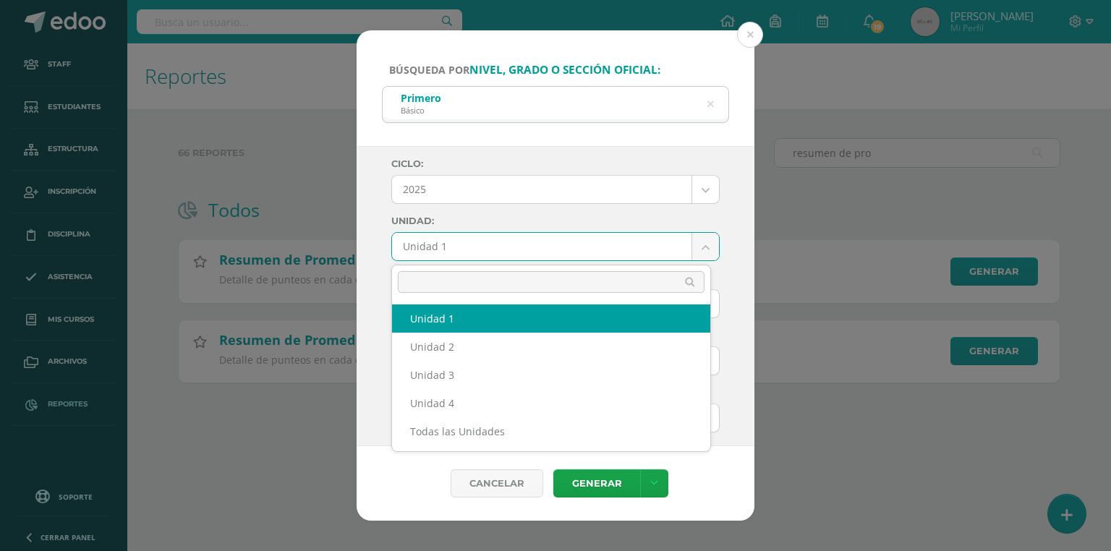
click at [439, 244] on body "Búsqueda por nivel, grado o sección oficial: Primero Básico primero básico Cicl…" at bounding box center [555, 214] width 1111 height 429
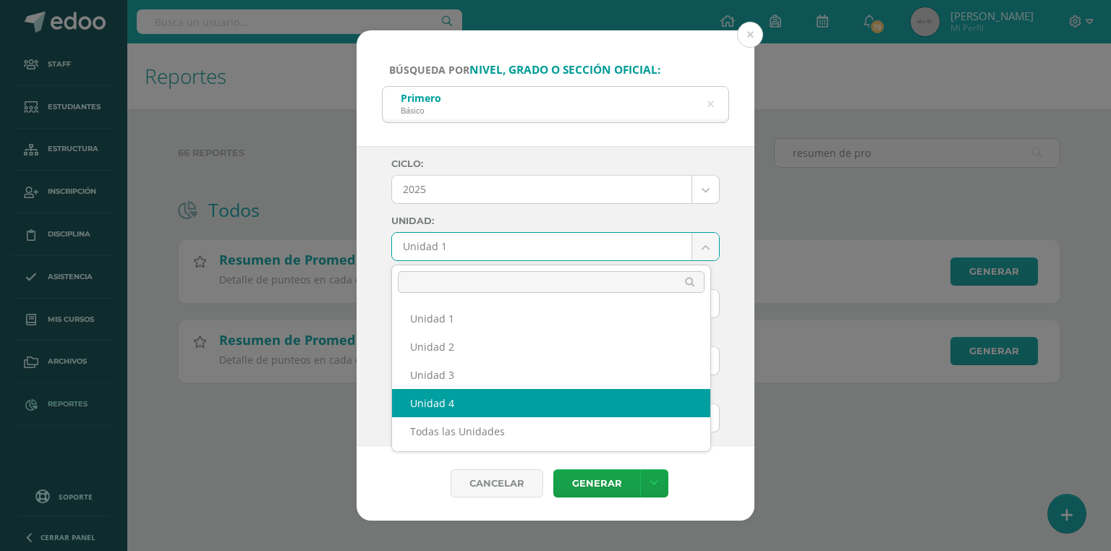
select select "Unidad 4"
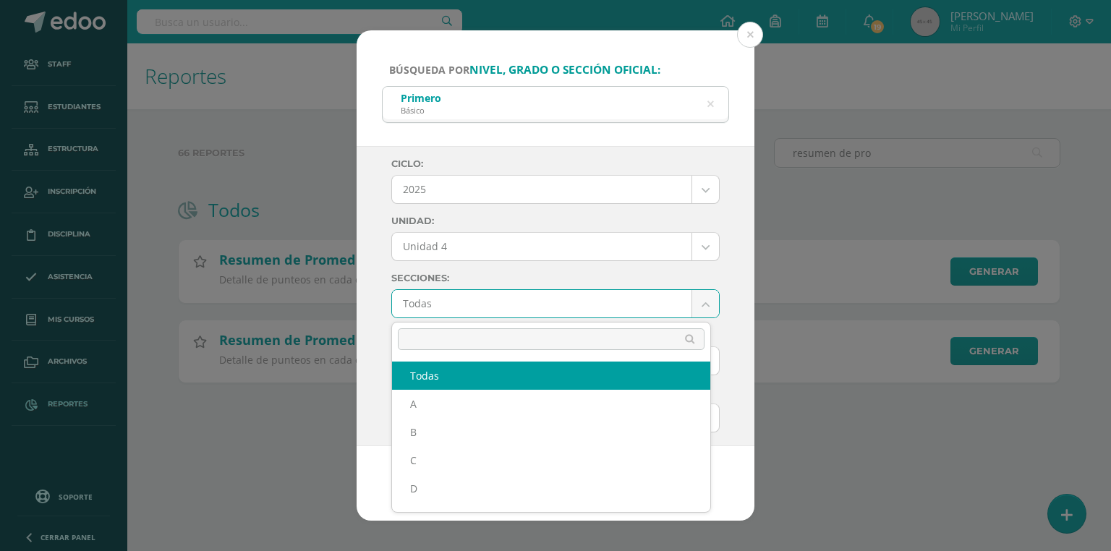
click at [431, 305] on body "Búsqueda por nivel, grado o sección oficial: Primero Básico primero básico Cicl…" at bounding box center [555, 214] width 1111 height 429
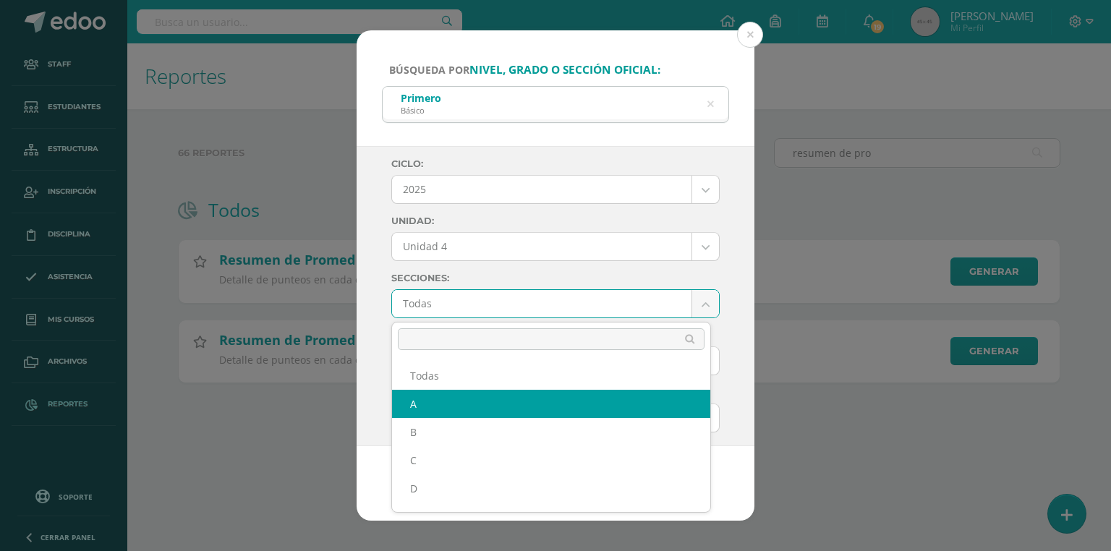
select select "A"
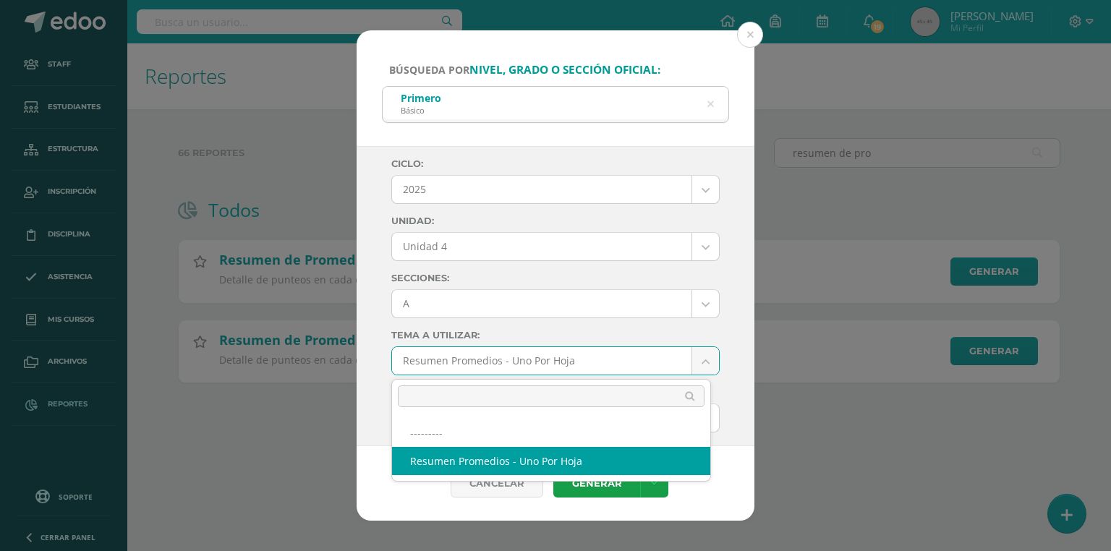
click at [441, 363] on body "Búsqueda por nivel, grado o sección oficial: Primero Básico primero básico Cicl…" at bounding box center [555, 214] width 1111 height 429
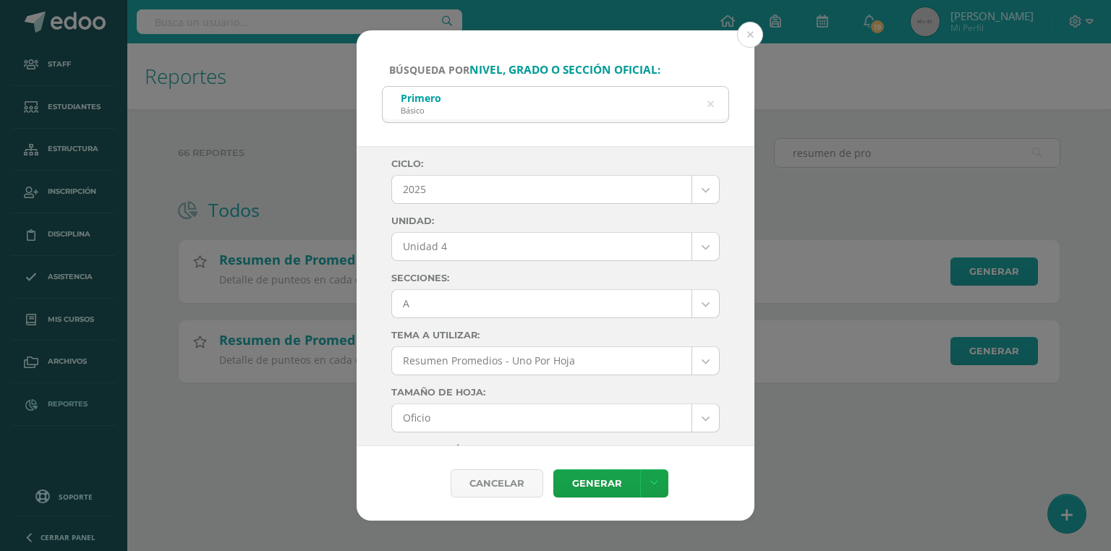
click at [441, 363] on body "Búsqueda por nivel, grado o sección oficial: Primero Básico primero básico Cicl…" at bounding box center [555, 214] width 1111 height 429
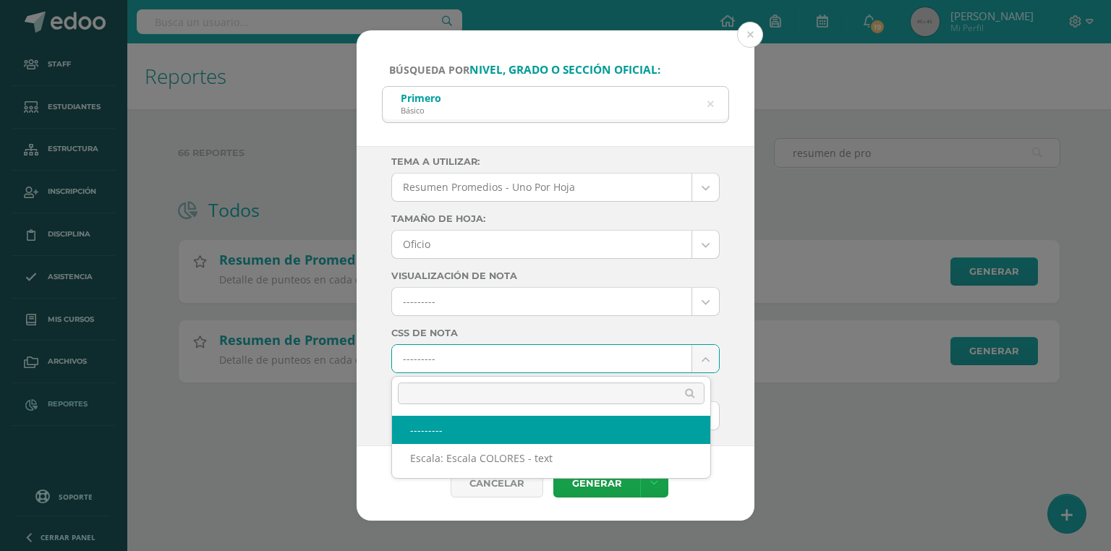
click at [431, 364] on body "Búsqueda por nivel, grado o sección oficial: Primero Básico primero básico Cicl…" at bounding box center [555, 214] width 1111 height 429
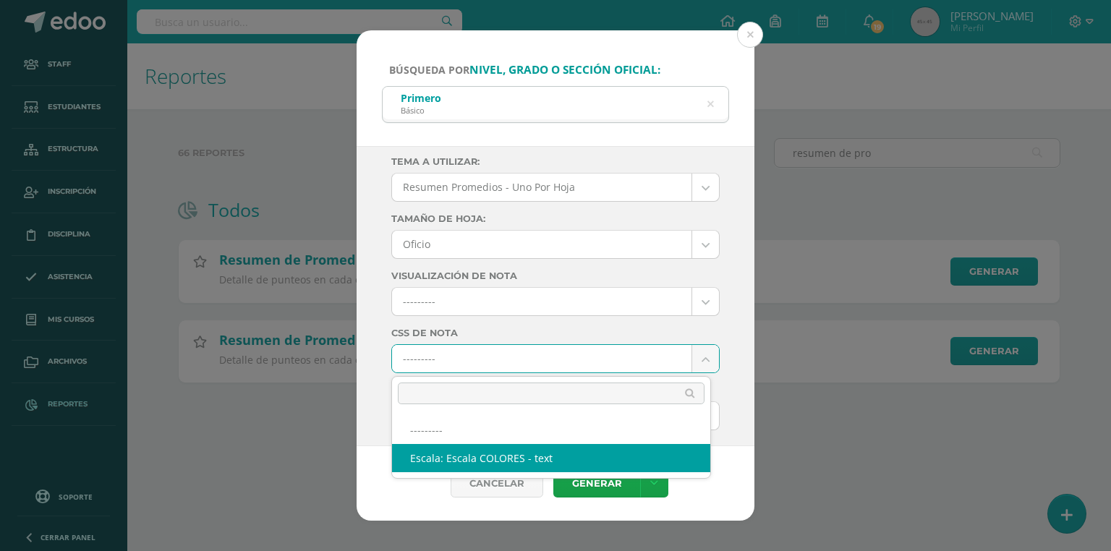
select select "10"
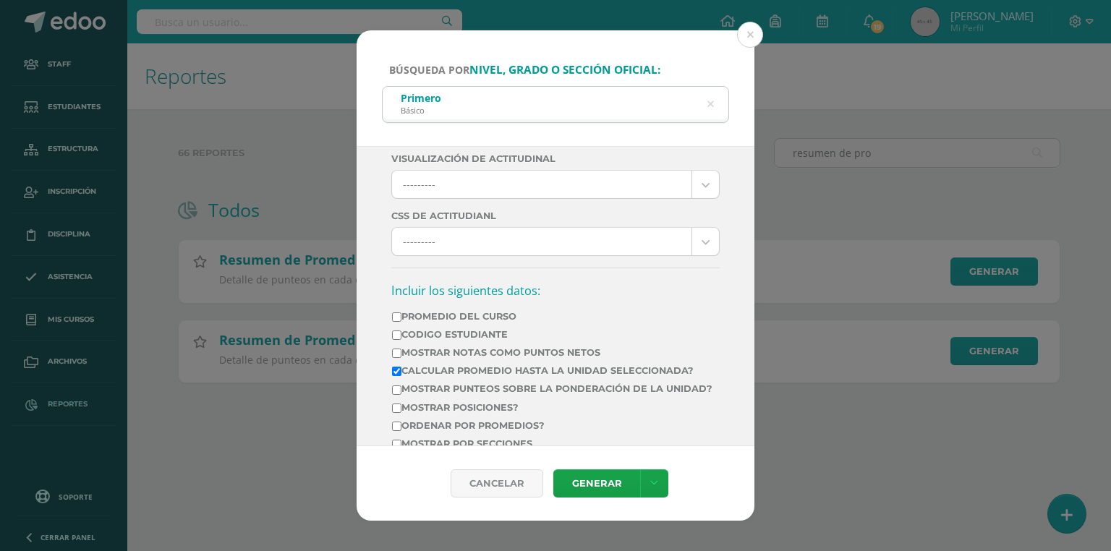
scroll to position [521, 0]
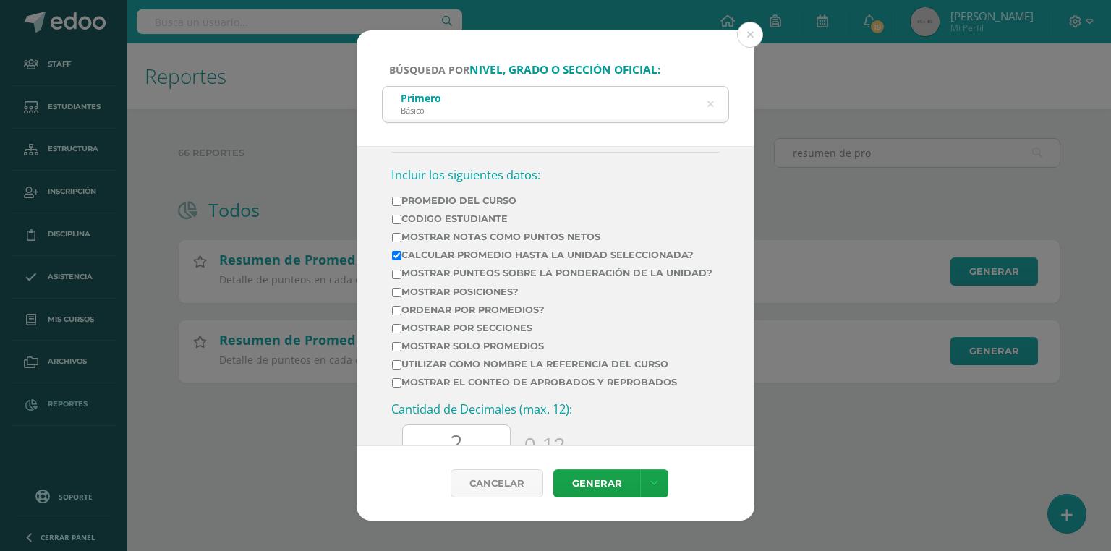
click at [421, 233] on label "Mostrar Notas Como Puntos Netos" at bounding box center [552, 237] width 321 height 11
click at [402, 233] on input "Mostrar Notas Como Puntos Netos" at bounding box center [396, 237] width 9 height 9
checkbox input "true"
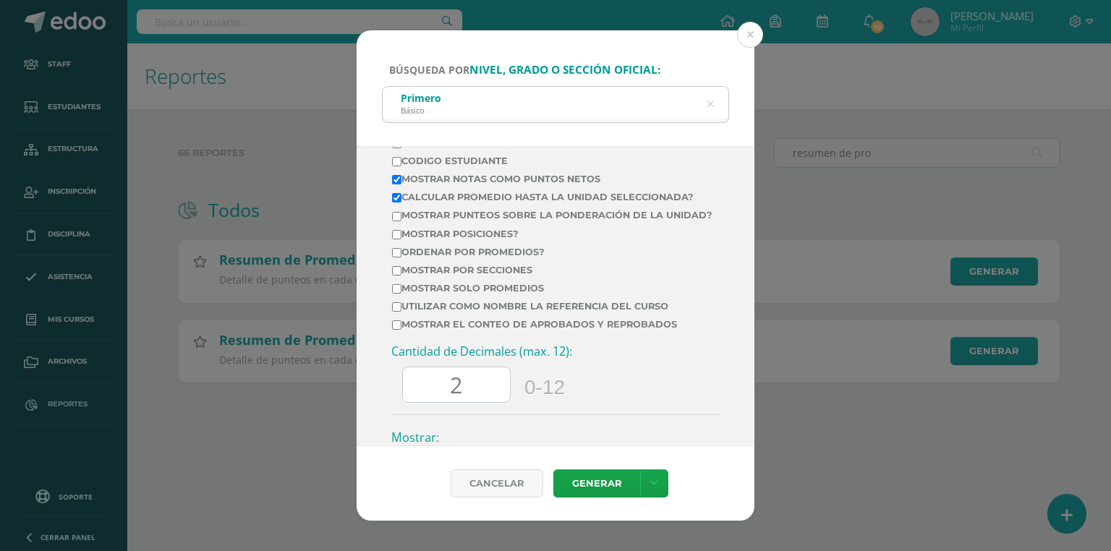
click at [436, 318] on td "Utilizar como nombre la referencia del curso" at bounding box center [552, 309] width 322 height 18
click at [420, 336] on td "Mostrar el conteo de Aprobados y Reprobados" at bounding box center [552, 327] width 322 height 18
click at [418, 330] on label "Mostrar el conteo de Aprobados y Reprobados" at bounding box center [552, 324] width 321 height 11
click at [402, 330] on input "Mostrar el conteo de Aprobados y Reprobados" at bounding box center [396, 325] width 9 height 9
checkbox input "true"
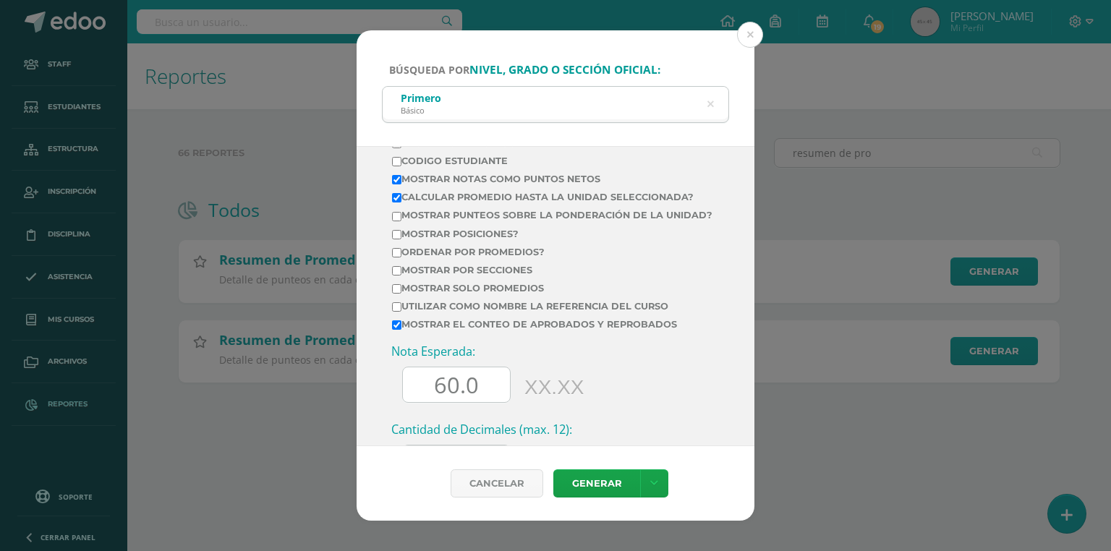
drag, startPoint x: 441, startPoint y: 394, endPoint x: 409, endPoint y: 394, distance: 31.8
click at [409, 394] on input "60.0" at bounding box center [456, 385] width 107 height 35
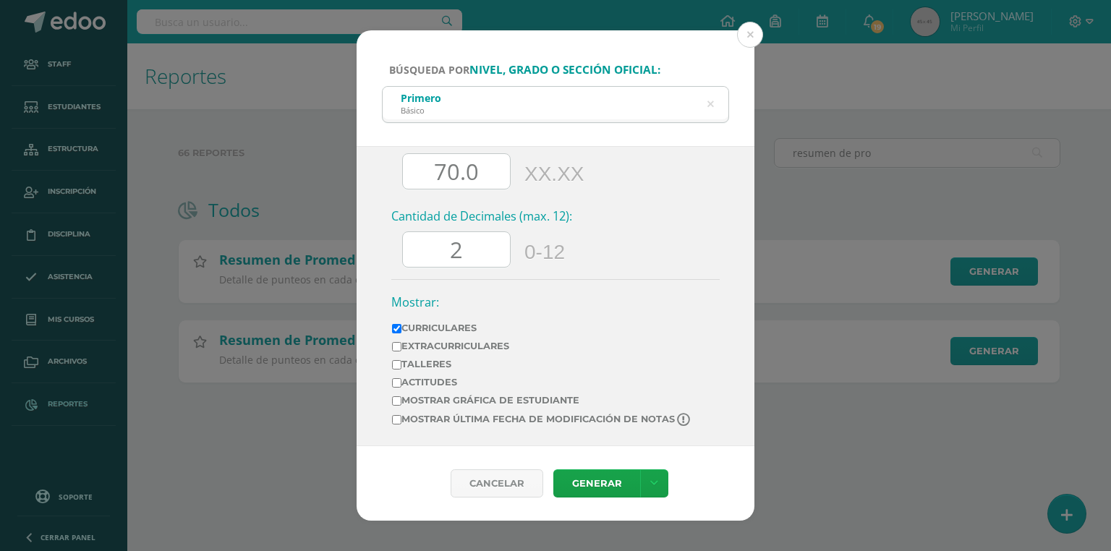
type input "70.0"
drag, startPoint x: 472, startPoint y: 249, endPoint x: 428, endPoint y: 251, distance: 43.5
click at [428, 251] on input "2" at bounding box center [456, 249] width 107 height 35
click at [434, 415] on label "Mostrar última fecha de modificación de notas" at bounding box center [542, 420] width 300 height 14
click at [402, 415] on input "Mostrar última fecha de modificación de notas" at bounding box center [396, 419] width 9 height 9
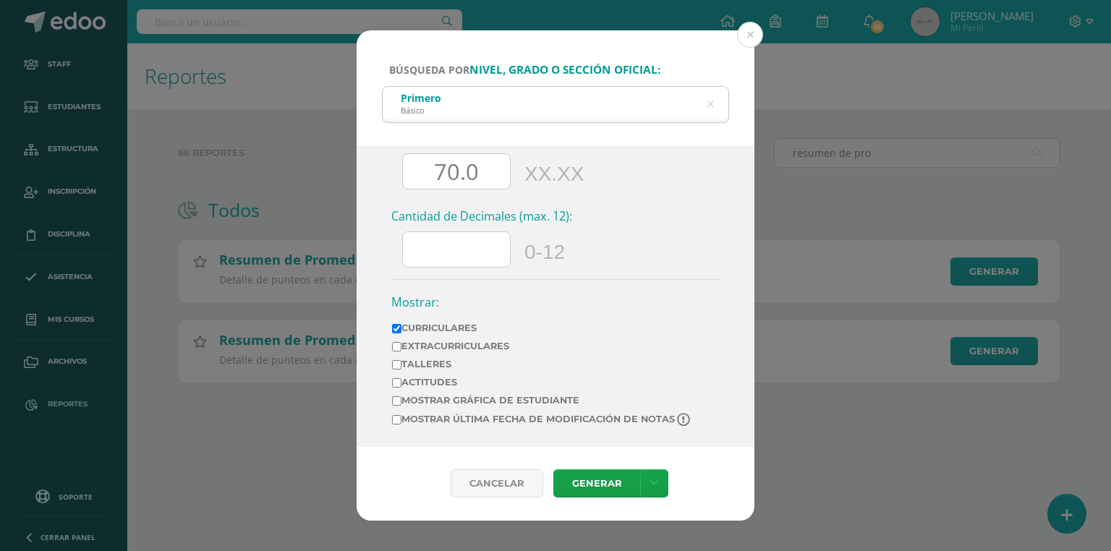
checkbox input "true"
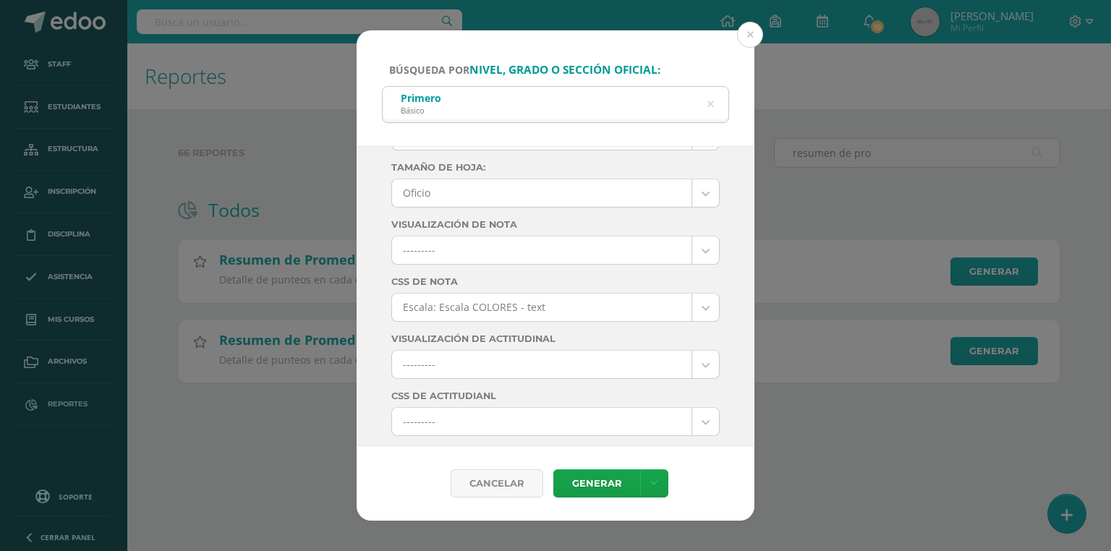
scroll to position [0, 0]
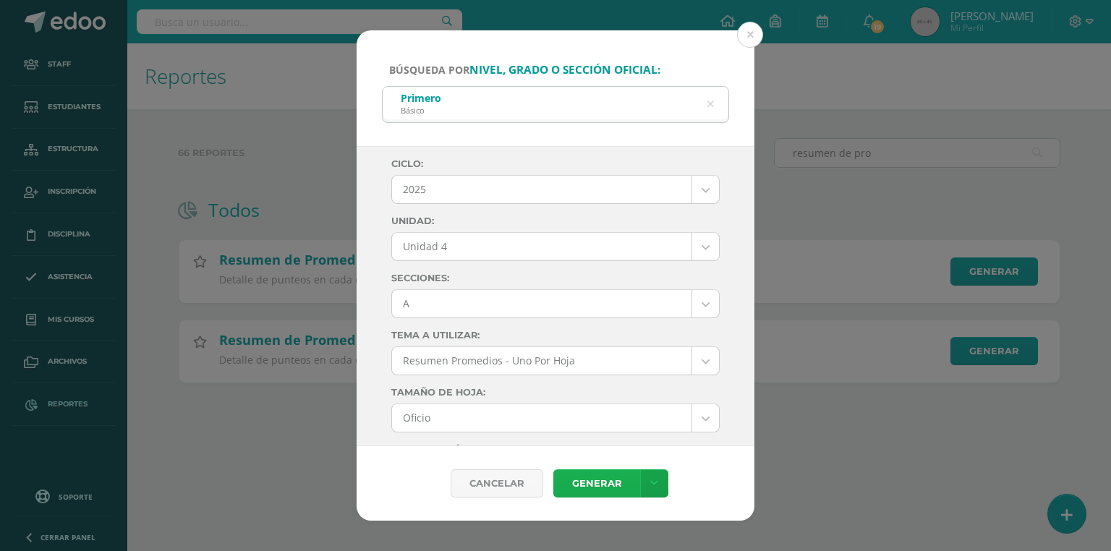
click at [585, 482] on link "Generar" at bounding box center [597, 484] width 87 height 28
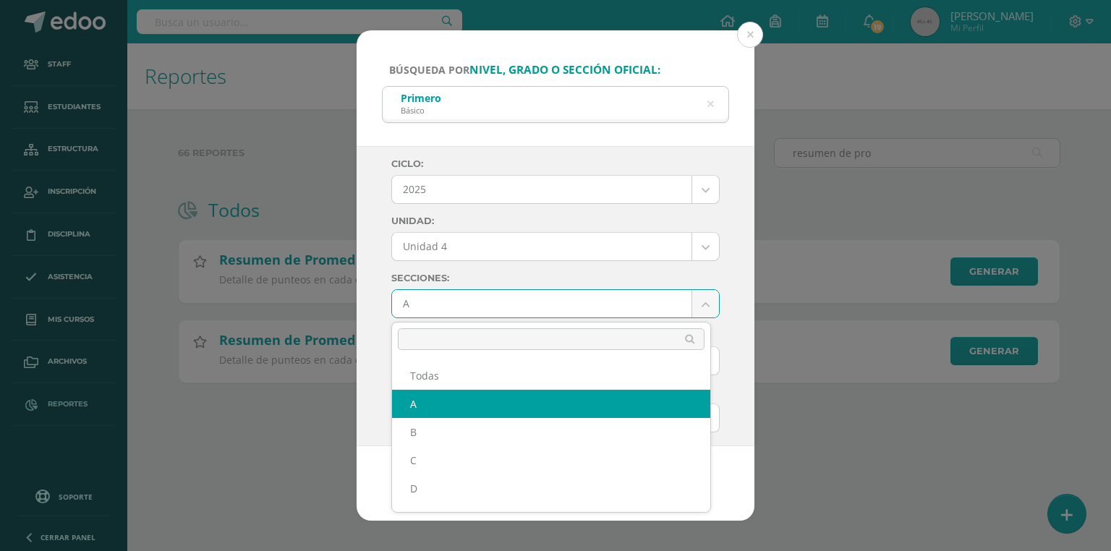
click at [439, 303] on body "Búsqueda por nivel, grado o sección oficial: Primero Básico primero básico Cicl…" at bounding box center [555, 214] width 1111 height 429
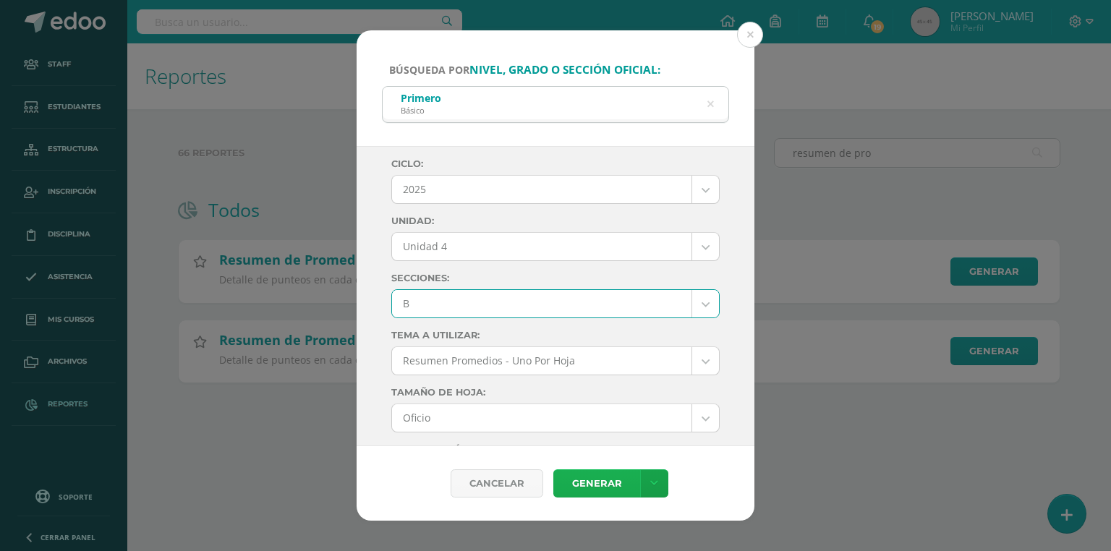
click at [602, 483] on link "Generar" at bounding box center [597, 484] width 87 height 28
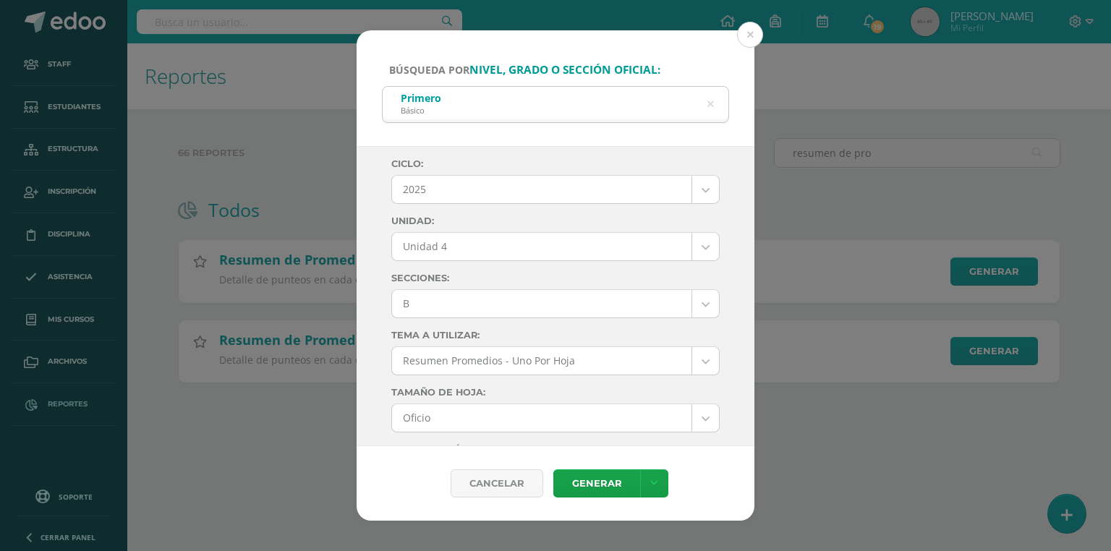
click at [447, 302] on body "Búsqueda por nivel, grado o sección oficial: Primero Básico primero básico Cicl…" at bounding box center [555, 214] width 1111 height 429
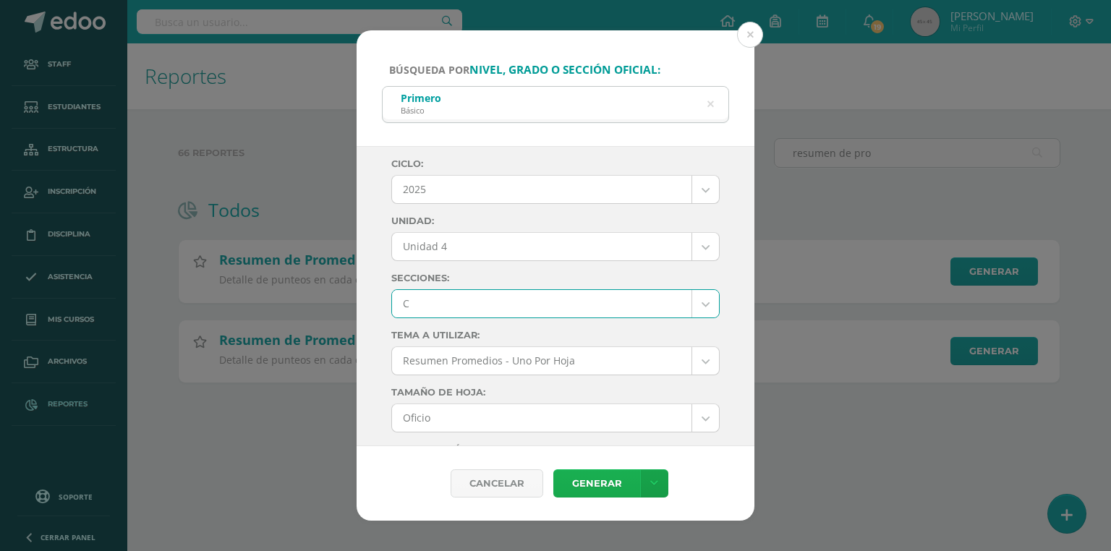
click at [592, 484] on link "Generar" at bounding box center [597, 484] width 87 height 28
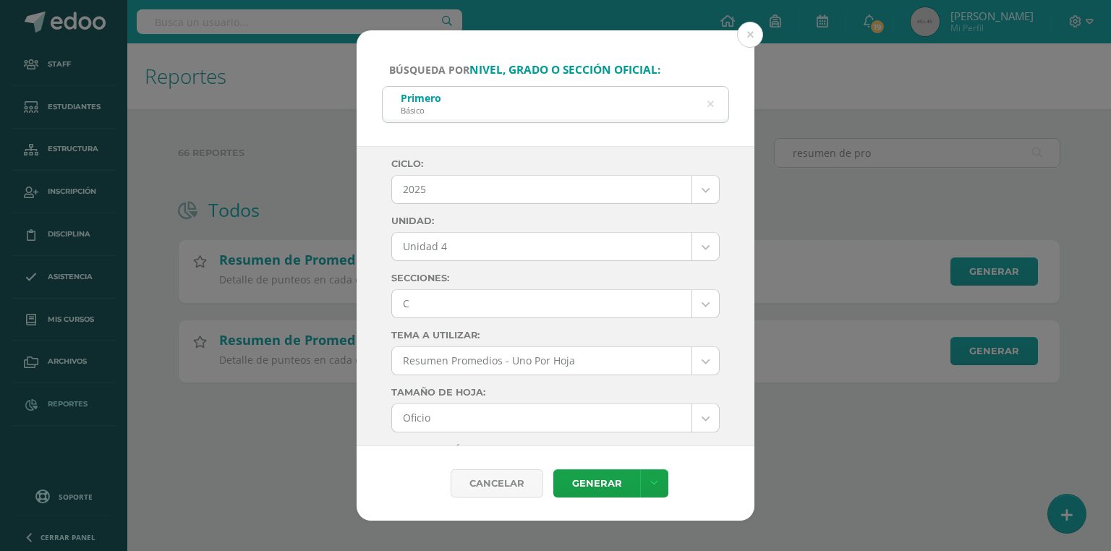
drag, startPoint x: 434, startPoint y: 310, endPoint x: 423, endPoint y: 341, distance: 33.2
click at [434, 310] on body "Búsqueda por nivel, grado o sección oficial: Primero Básico primero básico Cicl…" at bounding box center [555, 214] width 1111 height 429
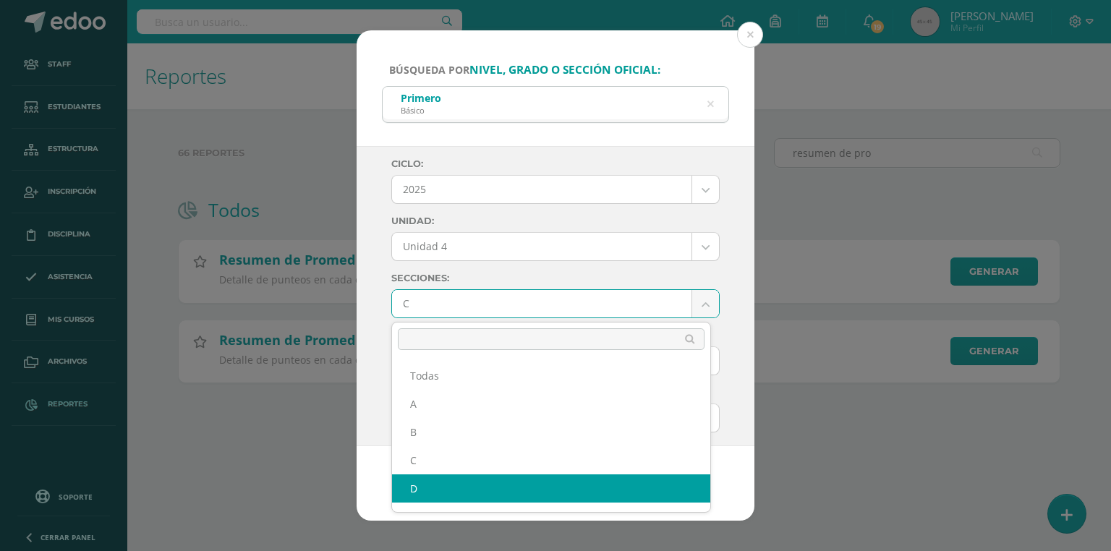
scroll to position [19, 0]
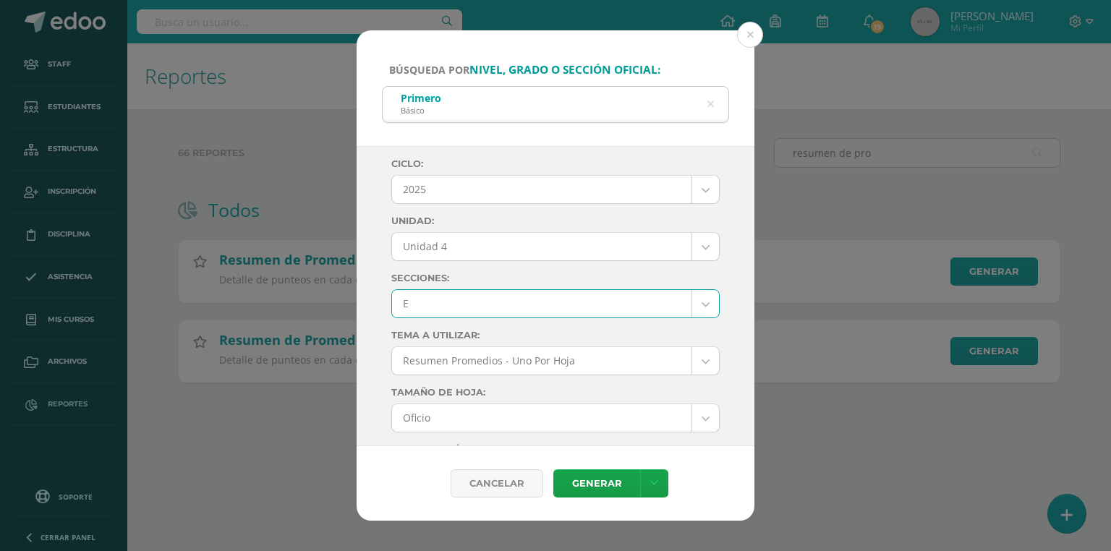
click at [412, 292] on body "Búsqueda por nivel, grado o sección oficial: Primero Básico primero básico Cicl…" at bounding box center [555, 214] width 1111 height 429
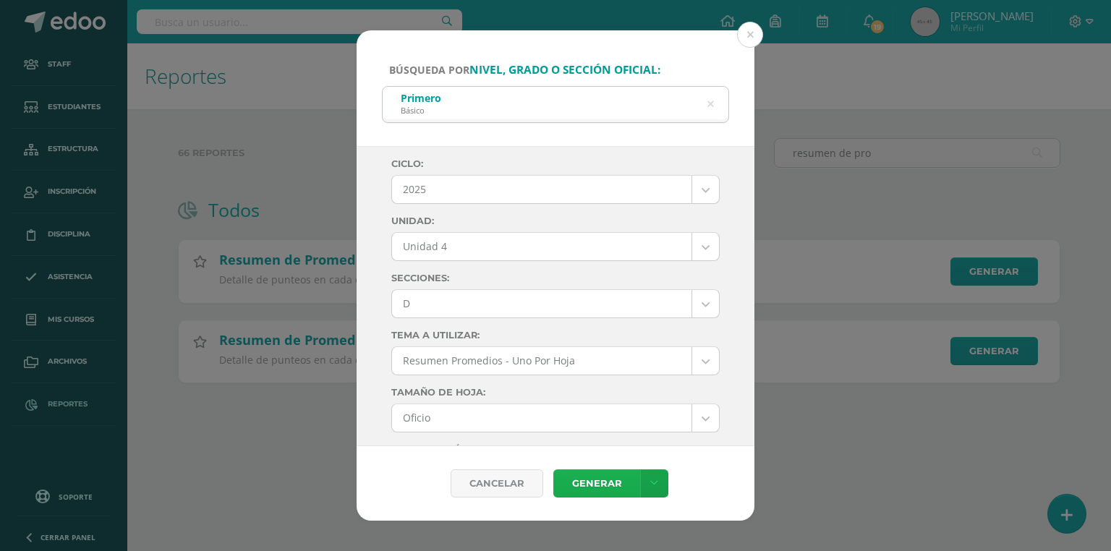
click at [603, 488] on link "Generar" at bounding box center [597, 484] width 87 height 28
click at [438, 304] on body "Búsqueda por nivel, grado o sección oficial: Primero Básico primero básico Cicl…" at bounding box center [555, 214] width 1111 height 429
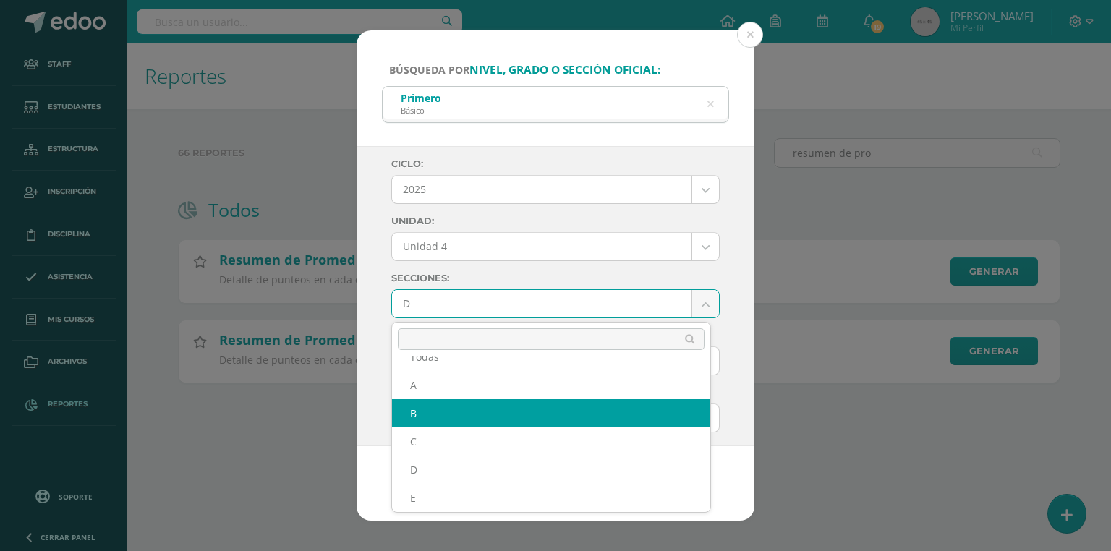
scroll to position [25, 0]
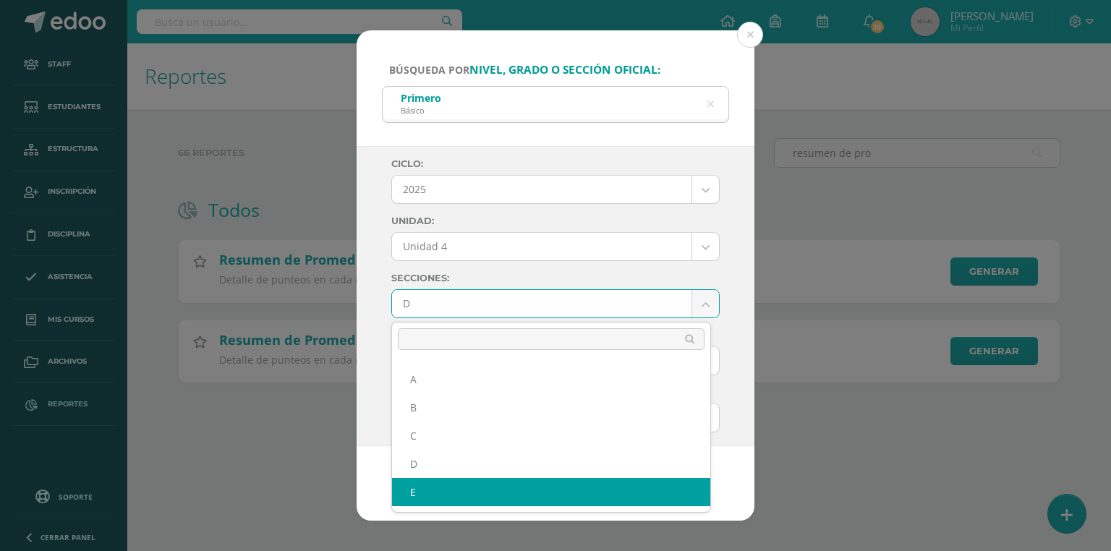
select select "E"
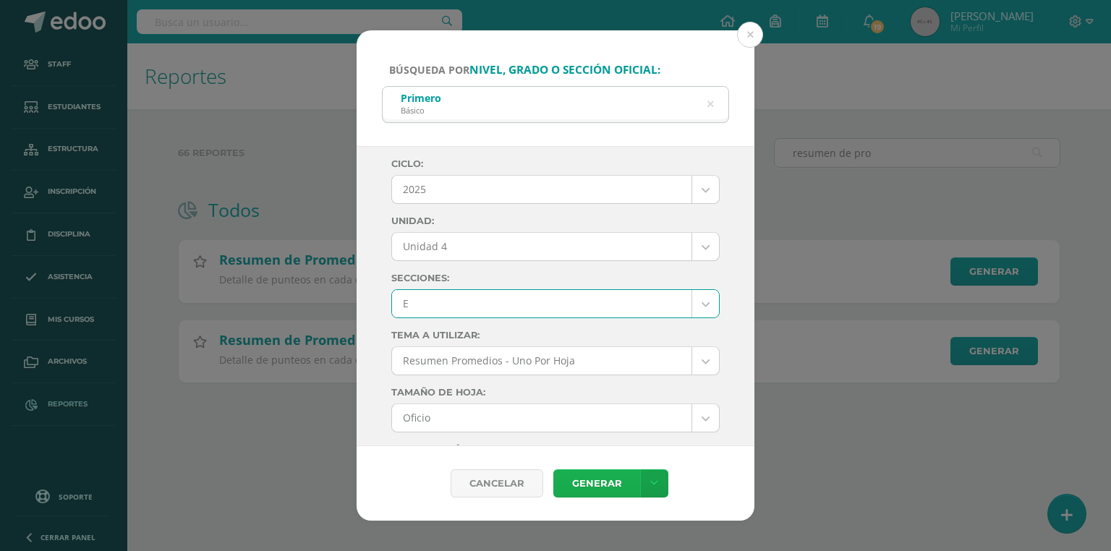
click at [590, 484] on link "Generar" at bounding box center [597, 484] width 87 height 28
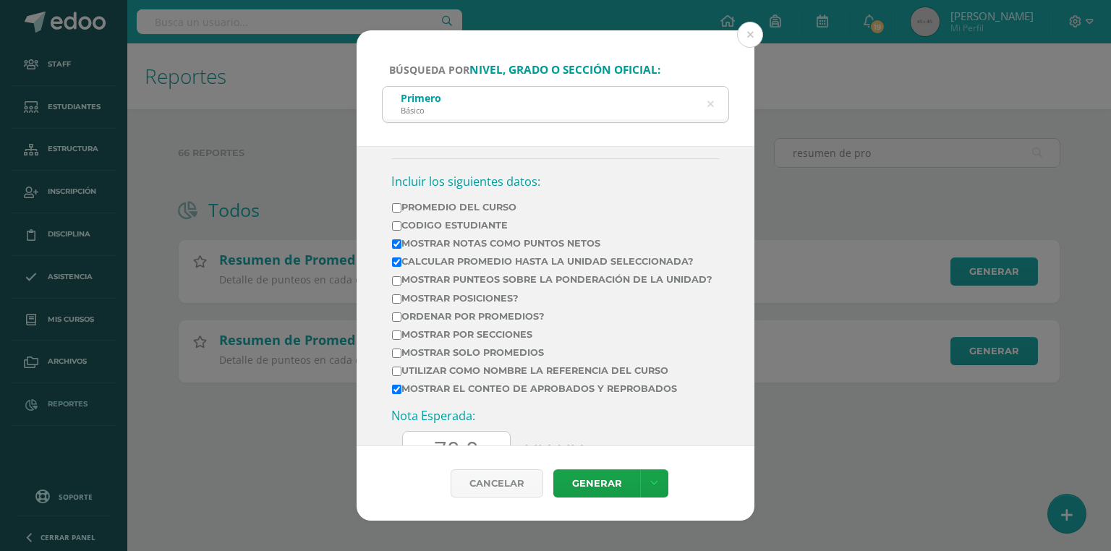
scroll to position [803, 0]
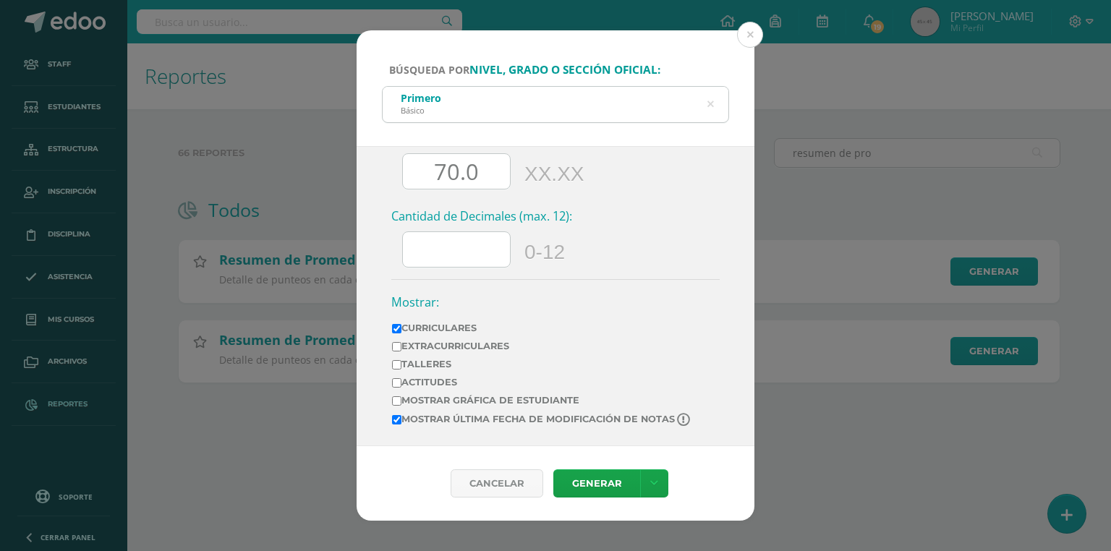
click at [711, 98] on icon at bounding box center [710, 104] width 30 height 30
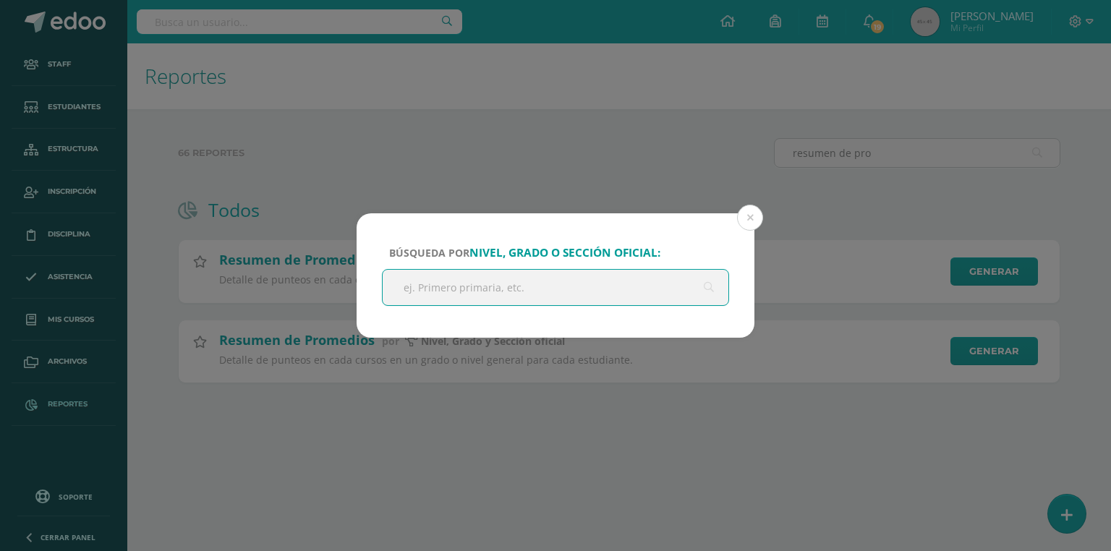
click at [459, 293] on input "text" at bounding box center [556, 287] width 346 height 35
type input "s"
type input "e"
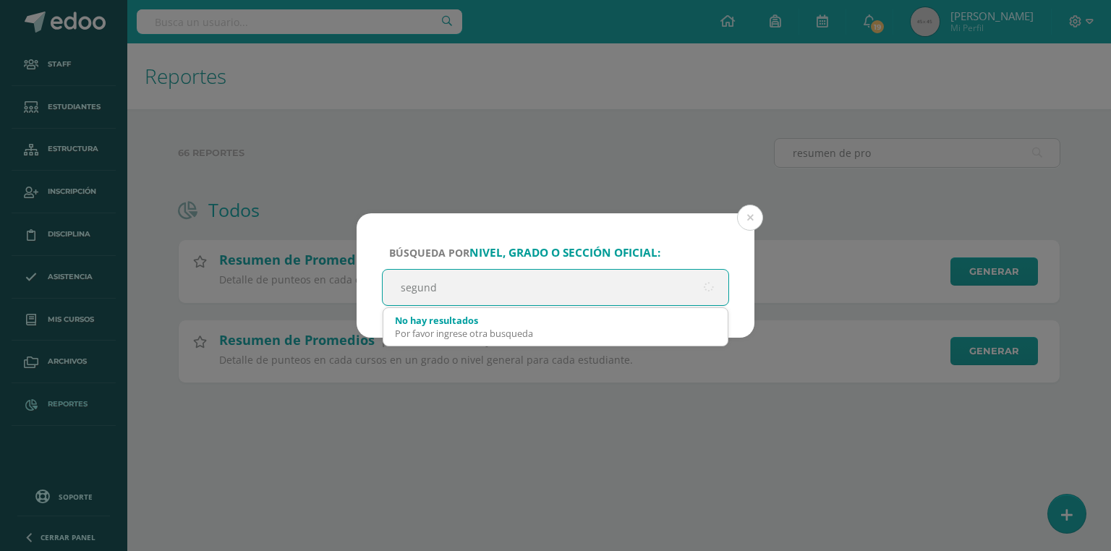
type input "segundo"
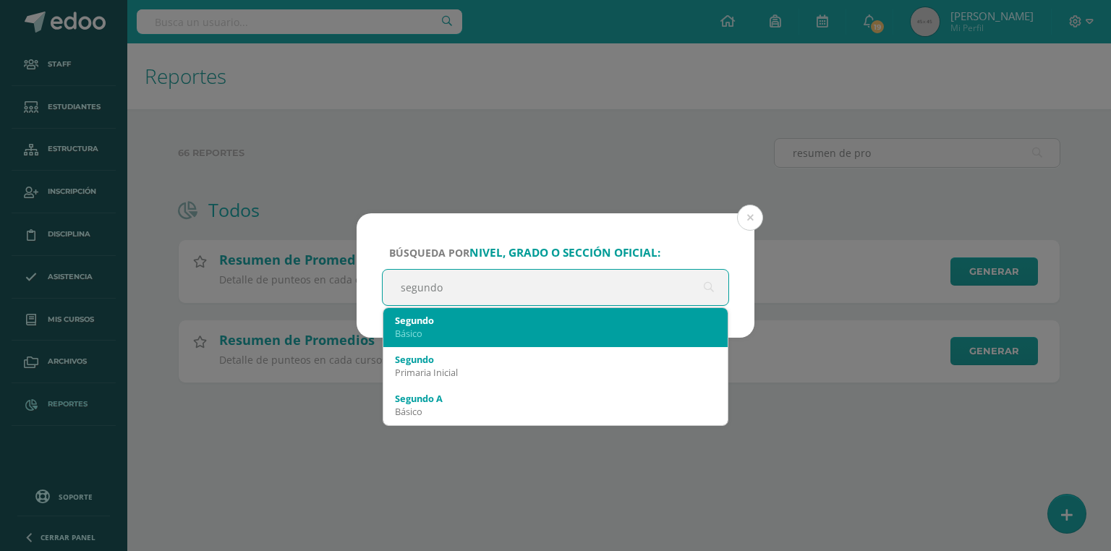
click at [446, 321] on div "Segundo" at bounding box center [555, 320] width 321 height 13
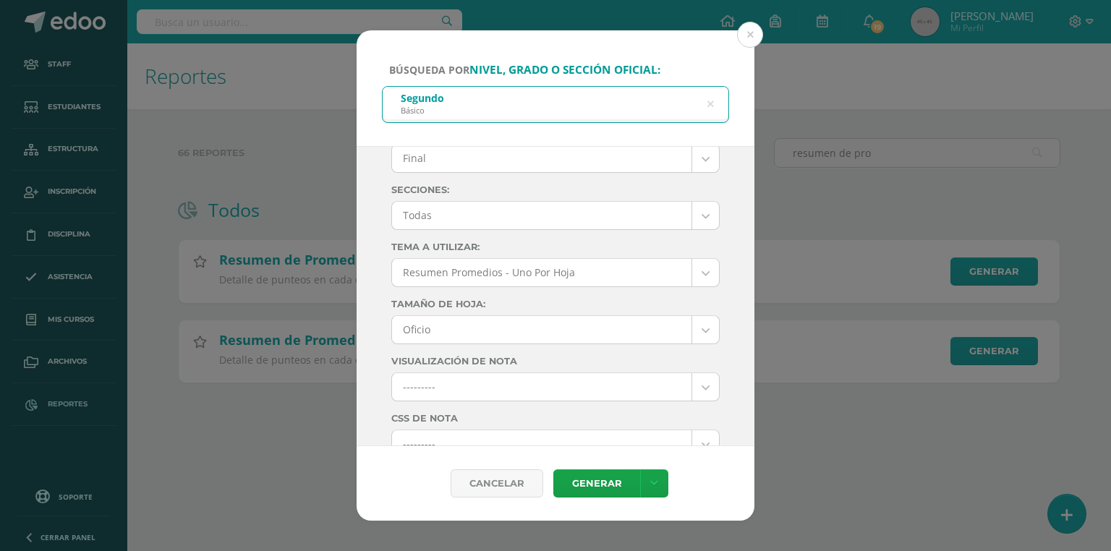
scroll to position [0, 0]
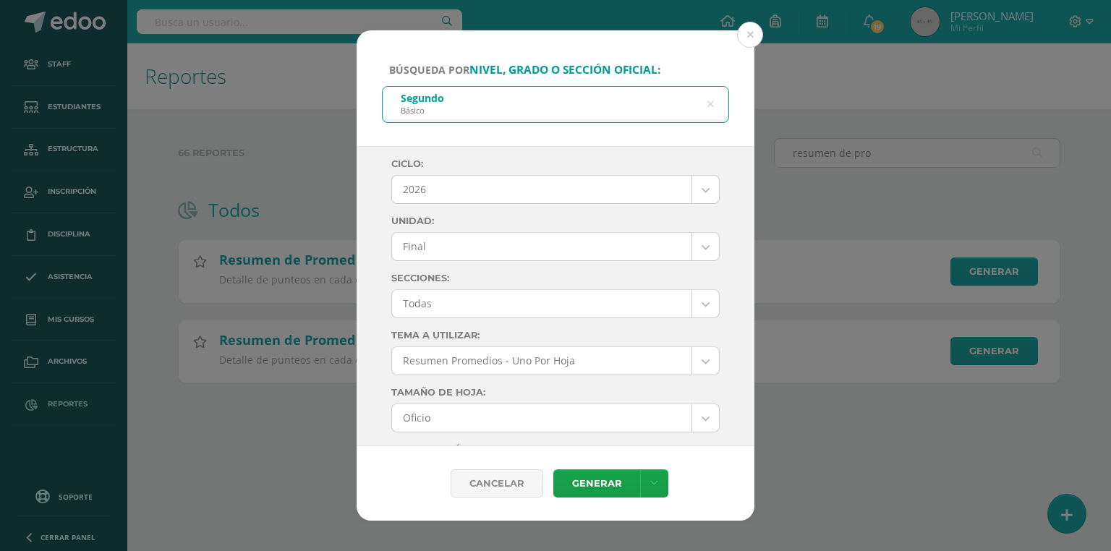
click at [449, 194] on body "Búsqueda por nivel, grado o sección oficial: Segundo Básico segundo Ciclo: 2026…" at bounding box center [555, 214] width 1111 height 429
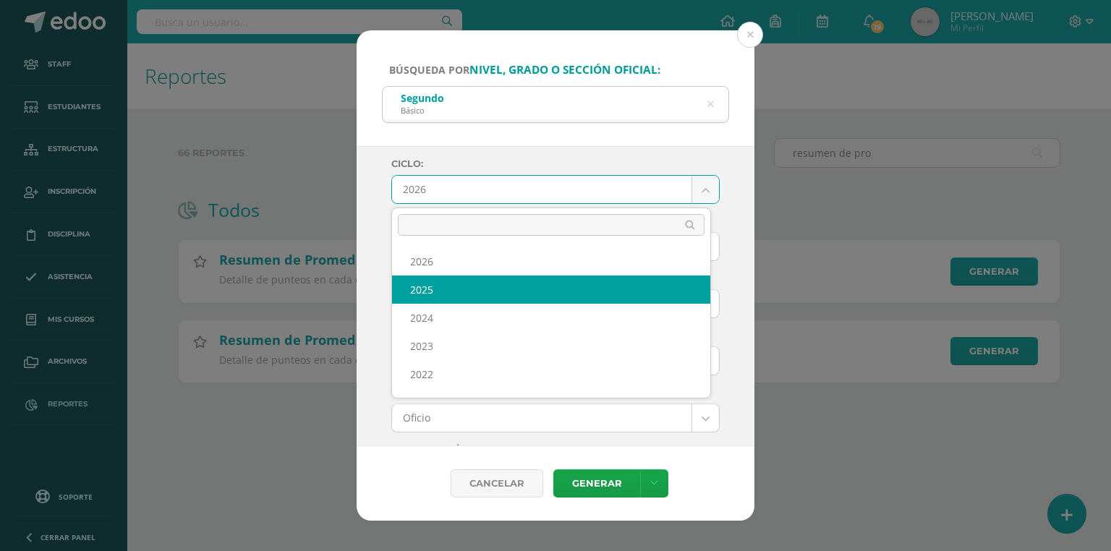
select select "7"
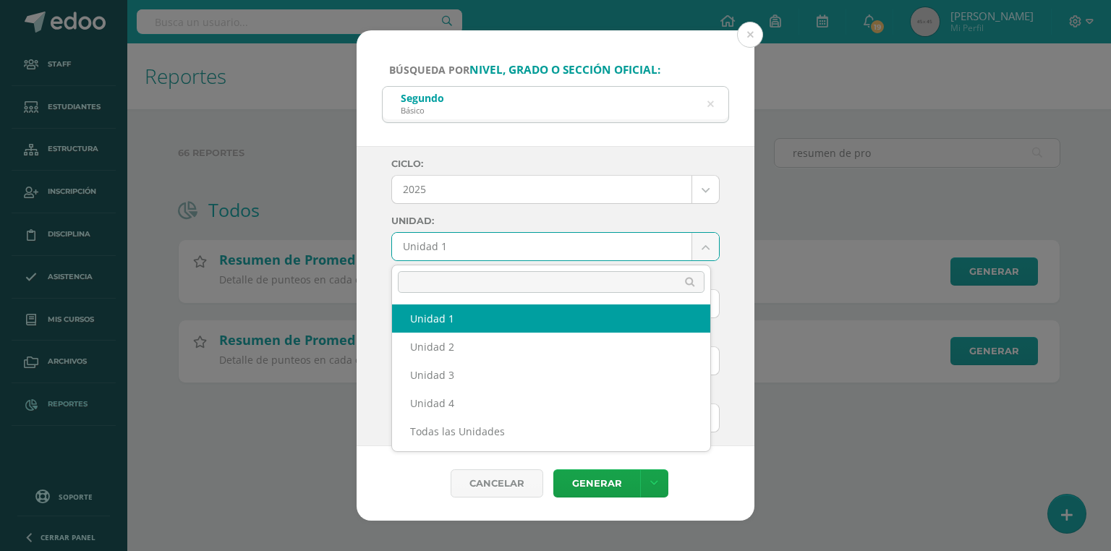
click at [428, 248] on body "Búsqueda por nivel, grado o sección oficial: Segundo Básico segundo Ciclo: 2025…" at bounding box center [555, 214] width 1111 height 429
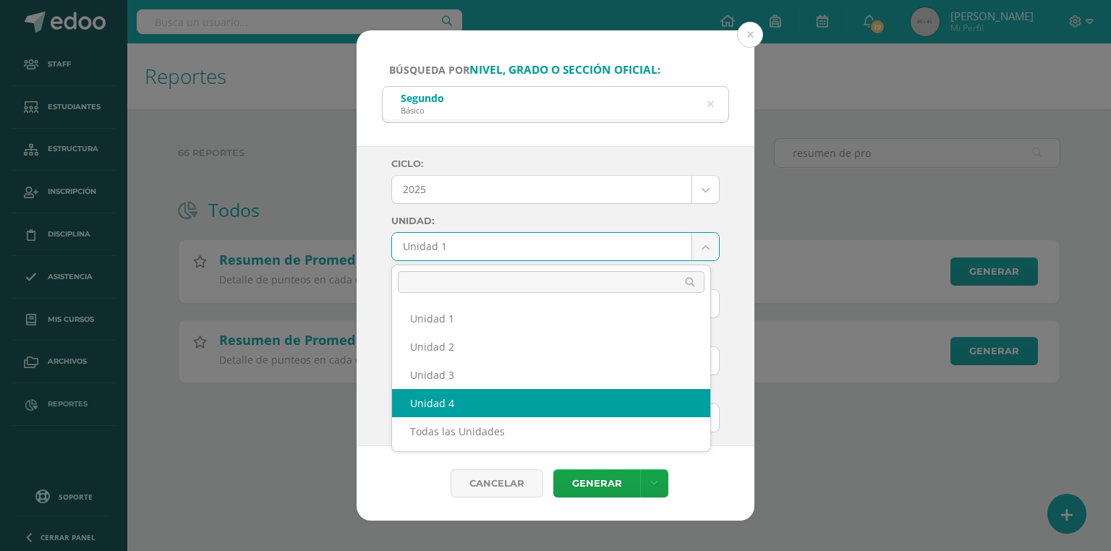
select select "Unidad 4"
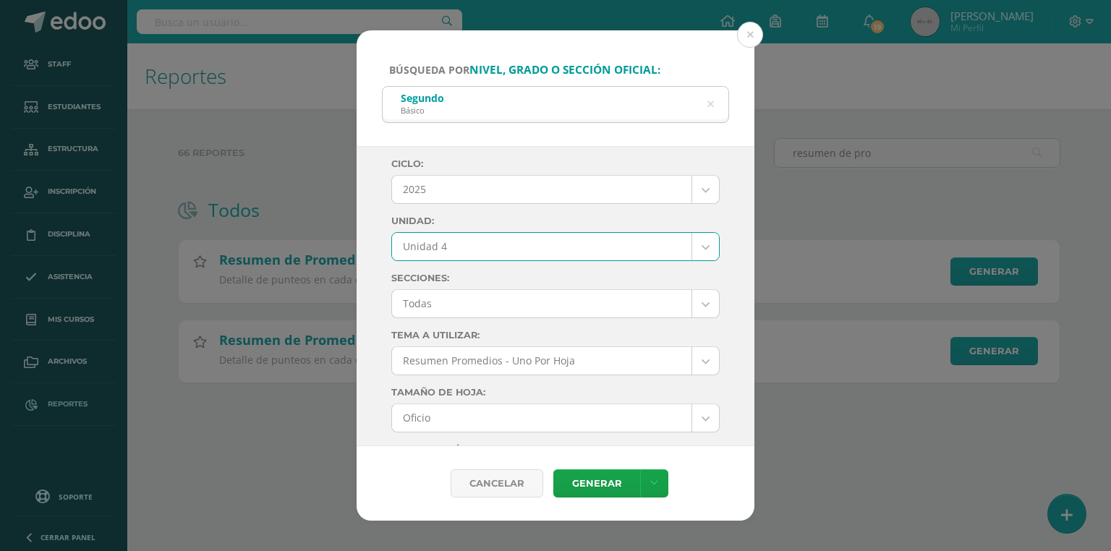
click at [434, 297] on body "Búsqueda por nivel, grado o sección oficial: Segundo Básico segundo Ciclo: 2025…" at bounding box center [555, 214] width 1111 height 429
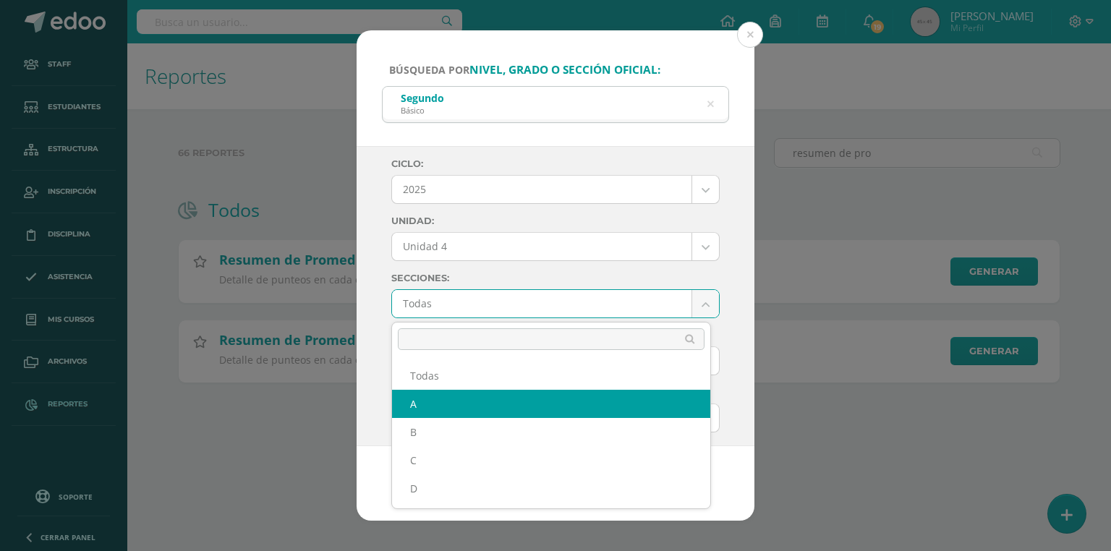
select select "A"
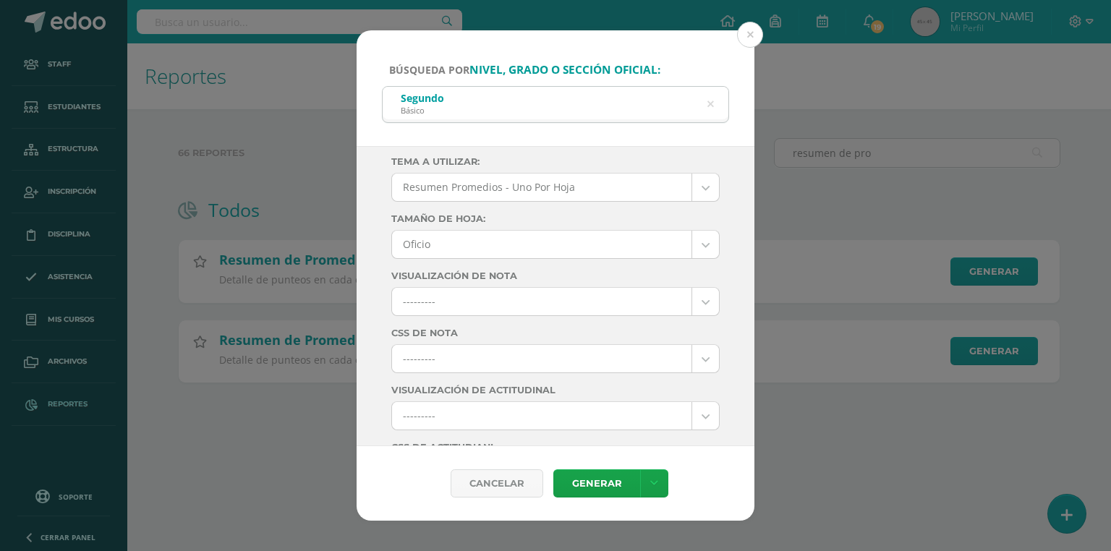
scroll to position [289, 0]
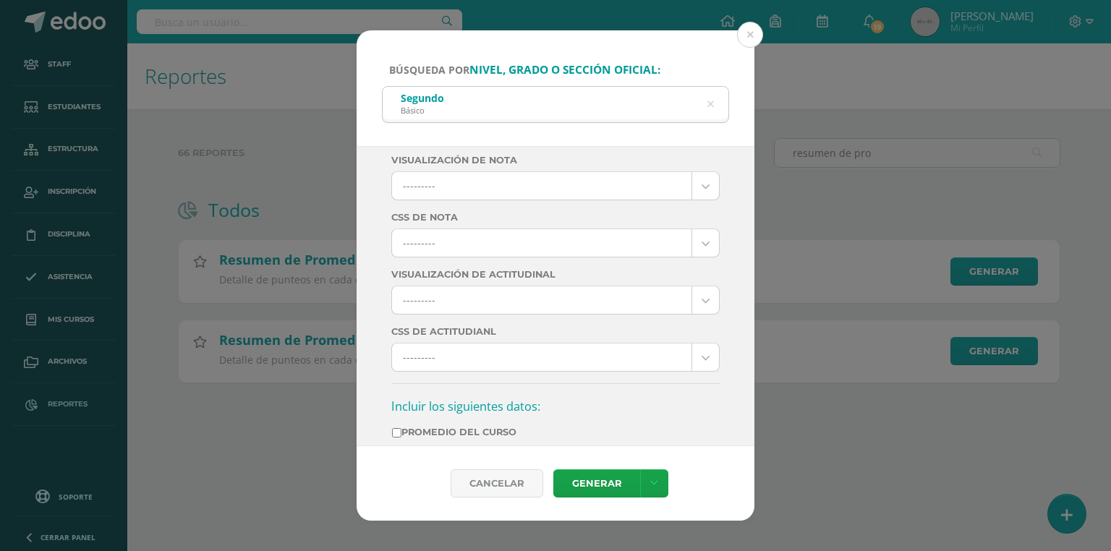
click at [439, 237] on body "Búsqueda por nivel, grado o sección oficial: Segundo Básico segundo Ciclo: 2025…" at bounding box center [555, 214] width 1111 height 429
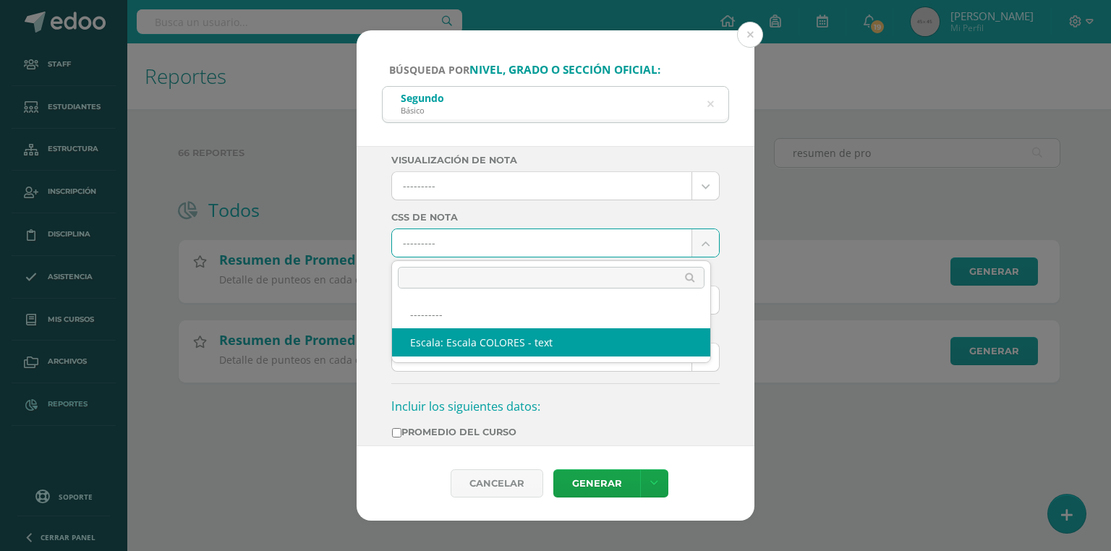
select select "10"
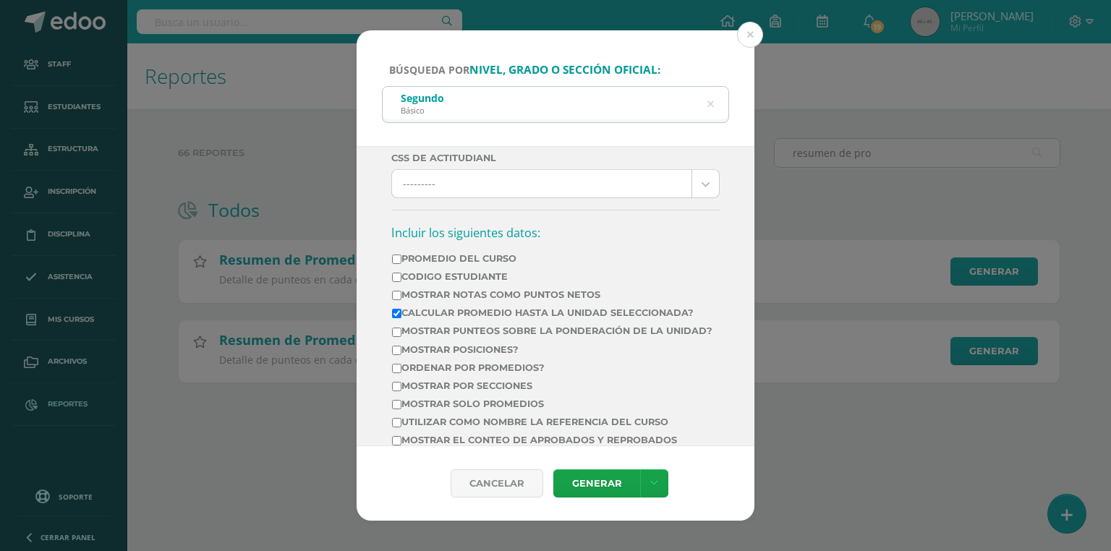
scroll to position [521, 0]
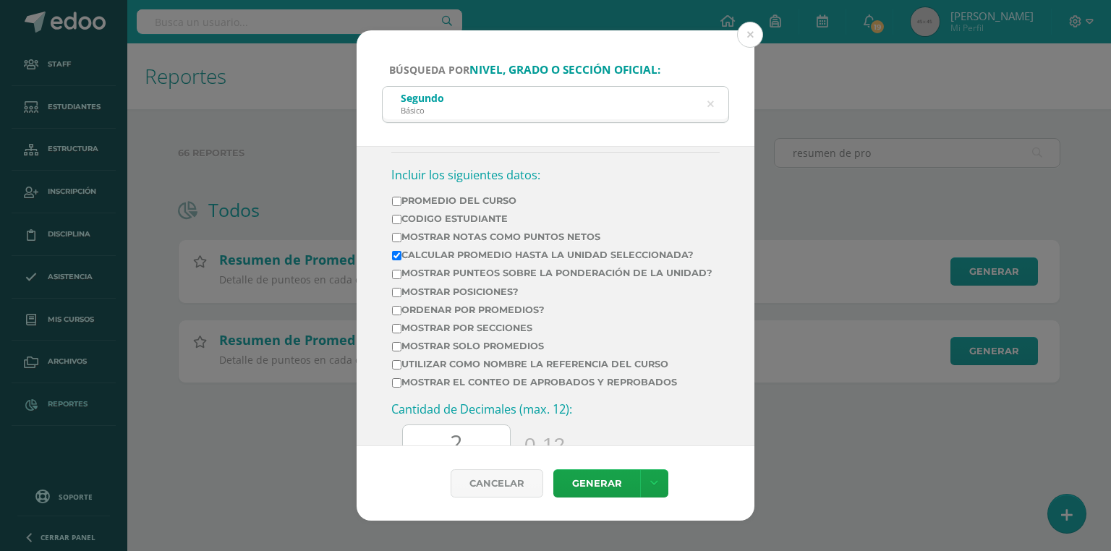
click at [436, 227] on td "Codigo Estudiante" at bounding box center [552, 222] width 322 height 18
click at [433, 231] on td "Mostrar Notas Como Puntos Netos" at bounding box center [552, 240] width 322 height 18
click at [429, 237] on label "Mostrar Notas Como Puntos Netos" at bounding box center [552, 237] width 321 height 11
click at [402, 237] on input "Mostrar Notas Como Puntos Netos" at bounding box center [396, 237] width 9 height 9
checkbox input "true"
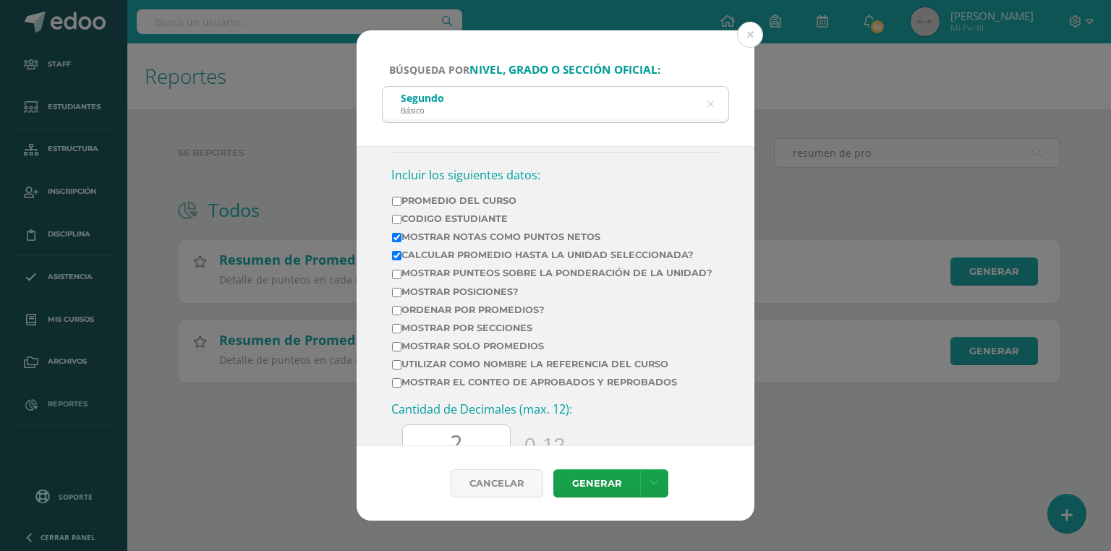
scroll to position [579, 0]
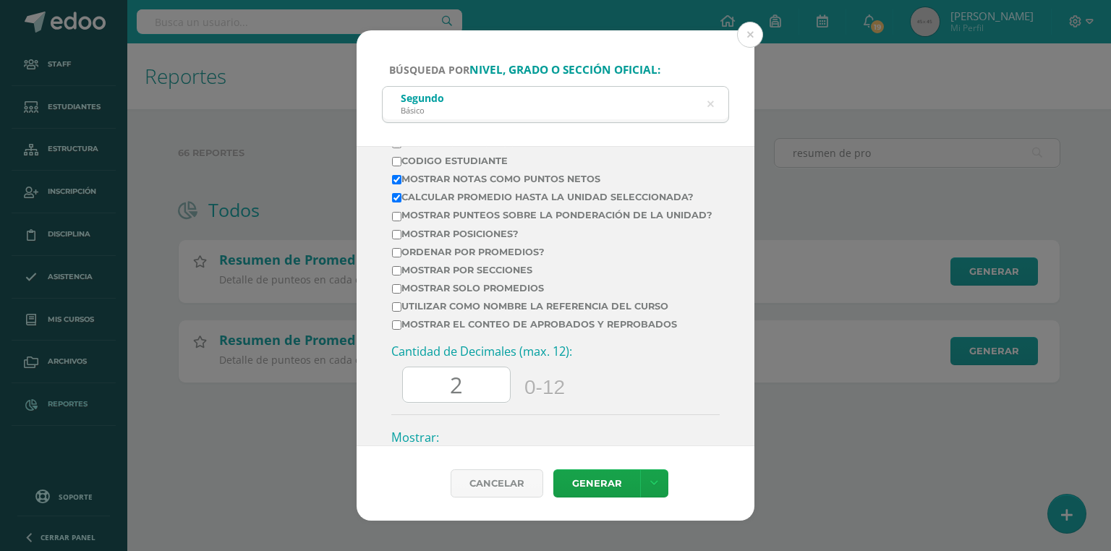
click at [434, 330] on label "Mostrar el conteo de Aprobados y Reprobados" at bounding box center [552, 324] width 321 height 11
click at [402, 330] on input "Mostrar el conteo de Aprobados y Reprobados" at bounding box center [396, 325] width 9 height 9
checkbox input "true"
drag, startPoint x: 448, startPoint y: 397, endPoint x: 404, endPoint y: 401, distance: 44.3
click at [404, 401] on input "60.0" at bounding box center [456, 385] width 107 height 35
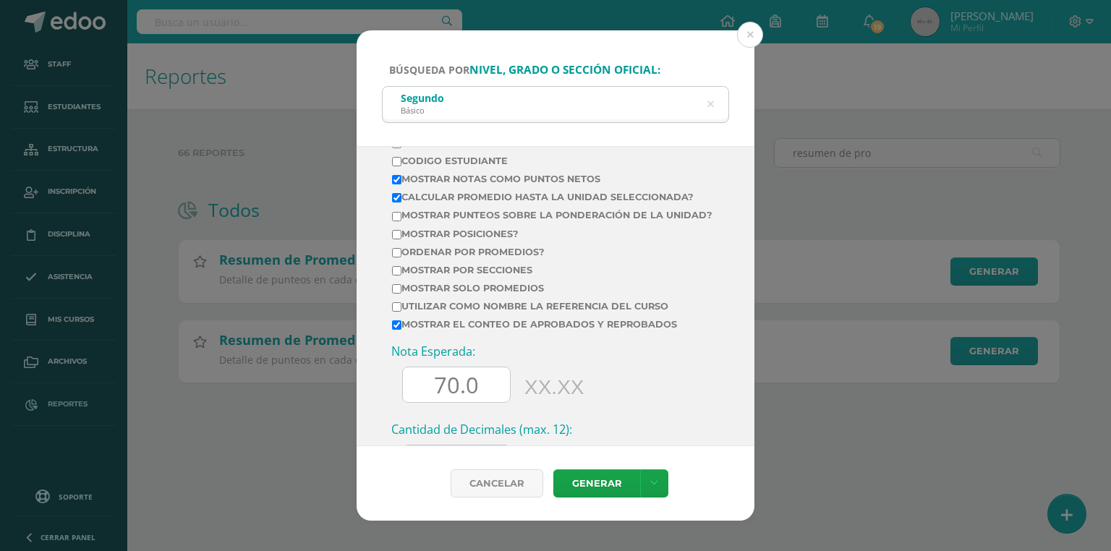
scroll to position [695, 0]
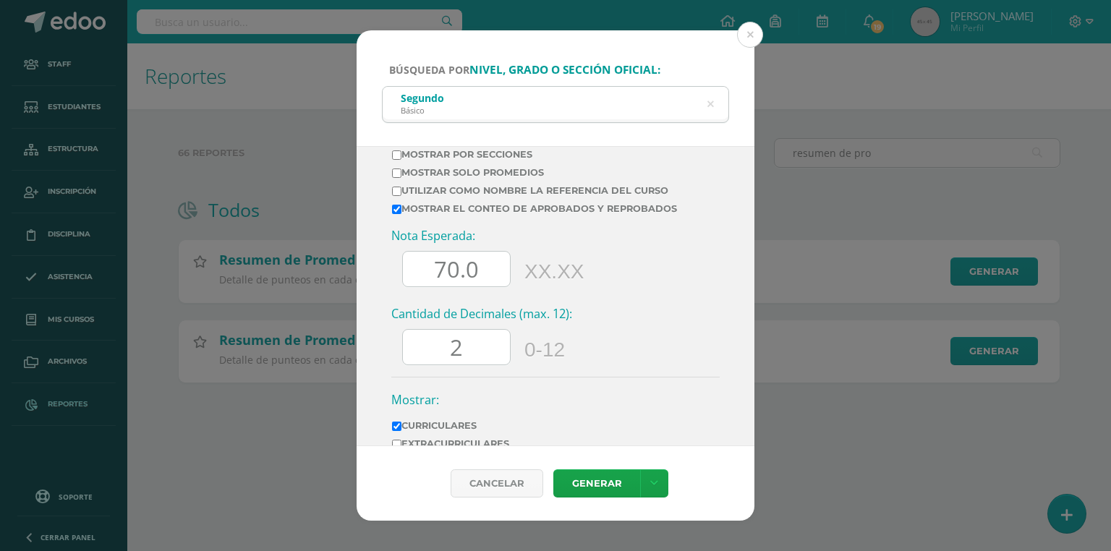
type input "70.0"
drag, startPoint x: 451, startPoint y: 361, endPoint x: 463, endPoint y: 360, distance: 12.3
click at [454, 361] on input "2" at bounding box center [456, 347] width 107 height 35
drag, startPoint x: 465, startPoint y: 363, endPoint x: 450, endPoint y: 365, distance: 15.3
click at [450, 365] on input "2" at bounding box center [456, 347] width 107 height 35
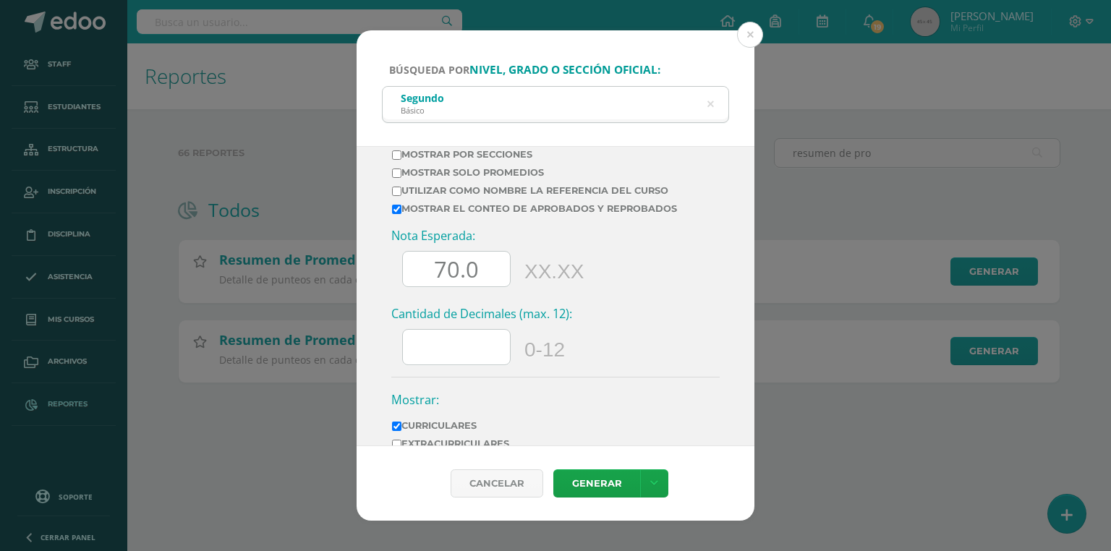
scroll to position [803, 0]
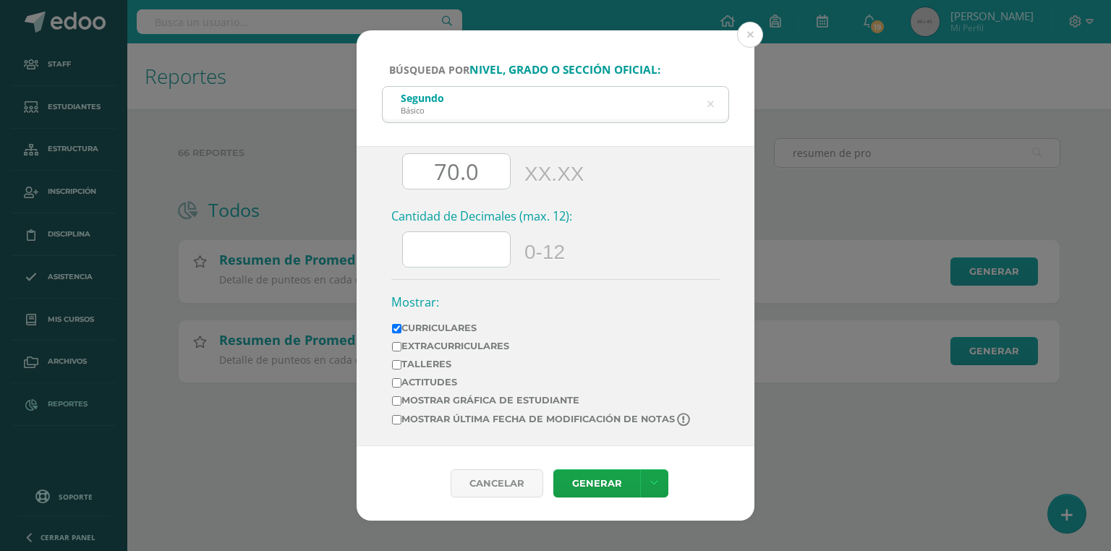
click at [591, 415] on label "Mostrar última fecha de modificación de notas" at bounding box center [542, 420] width 300 height 14
click at [402, 415] on input "Mostrar última fecha de modificación de notas" at bounding box center [396, 419] width 9 height 9
checkbox input "true"
click at [603, 483] on link "Generar" at bounding box center [597, 484] width 87 height 28
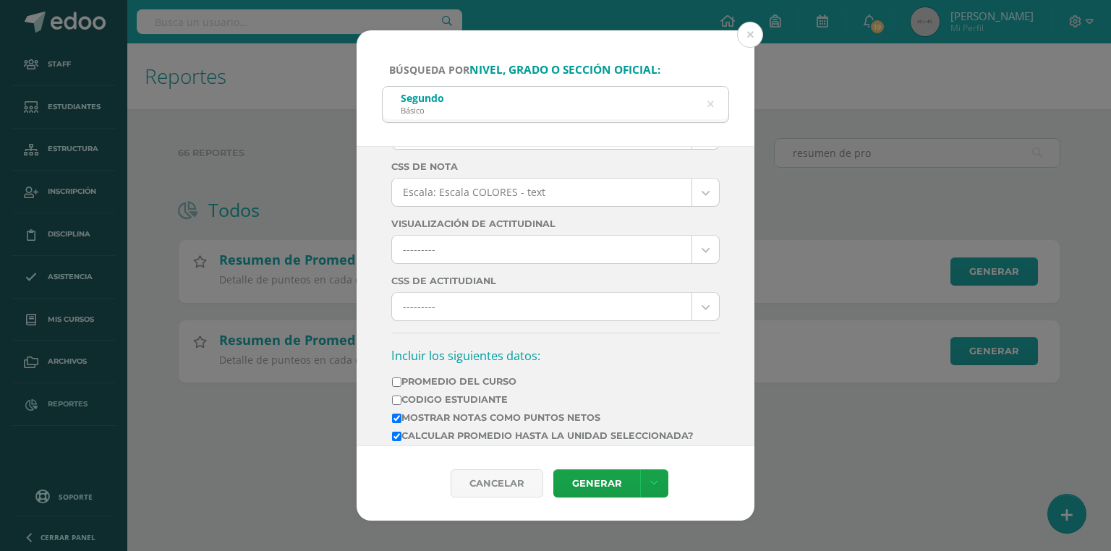
scroll to position [51, 0]
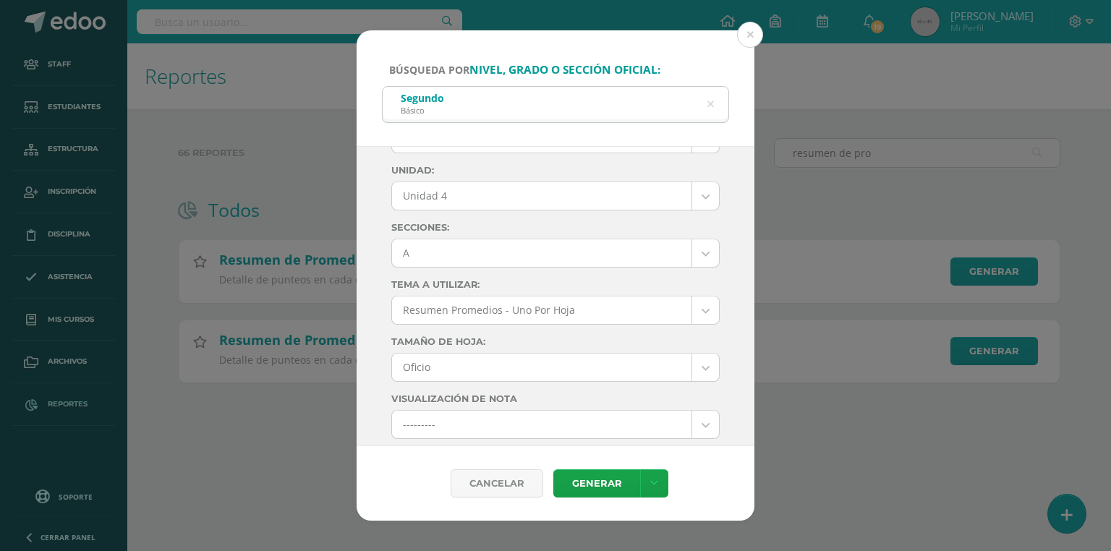
click at [421, 241] on body "Búsqueda por nivel, grado o sección oficial: Segundo Básico segundo Ciclo: 2025…" at bounding box center [555, 214] width 1111 height 429
click at [410, 259] on body "Búsqueda por nivel, grado o sección oficial: Segundo Básico segundo Ciclo: 2025…" at bounding box center [555, 214] width 1111 height 429
click at [599, 479] on link "Generar" at bounding box center [597, 484] width 87 height 28
click at [440, 247] on body "Búsqueda por nivel, grado o sección oficial: Segundo Básico segundo Ciclo: 2025…" at bounding box center [555, 214] width 1111 height 429
click at [620, 478] on link "Generar" at bounding box center [597, 484] width 87 height 28
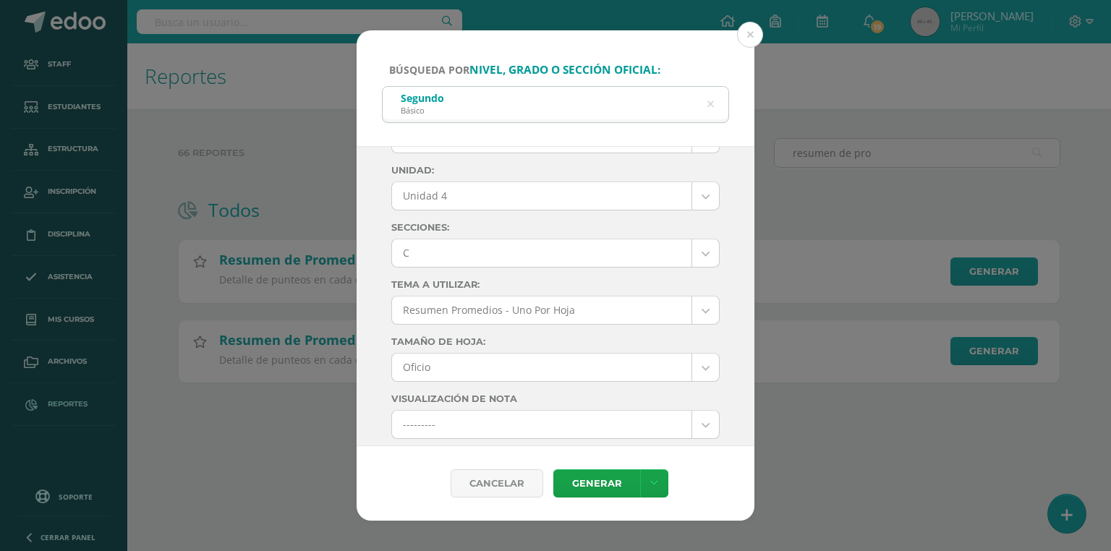
drag, startPoint x: 420, startPoint y: 251, endPoint x: 396, endPoint y: 302, distance: 56.0
click at [420, 251] on body "Búsqueda por nivel, grado o sección oficial: Segundo Básico segundo Ciclo: 2025…" at bounding box center [555, 214] width 1111 height 429
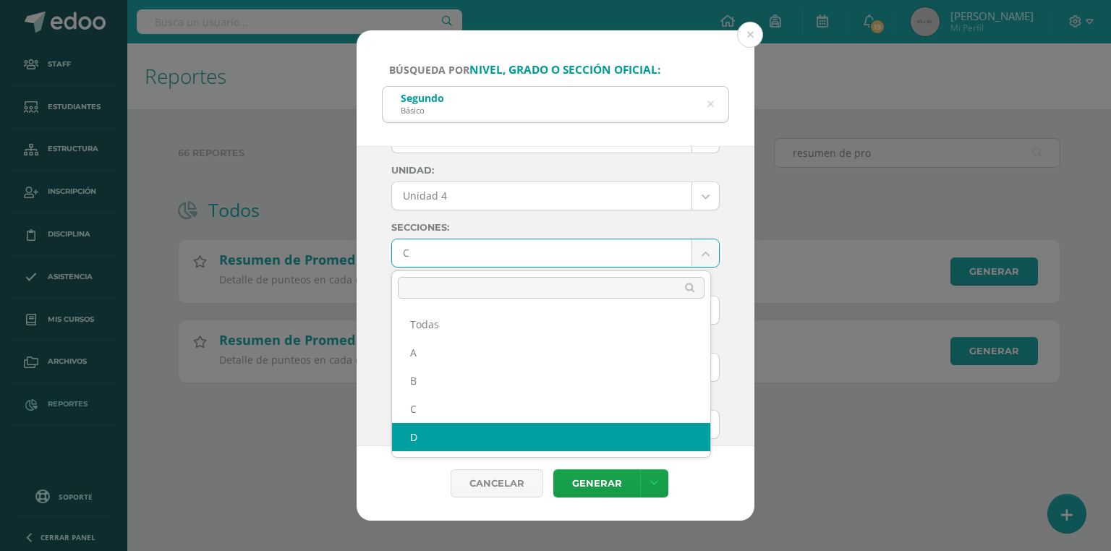
select select "D"
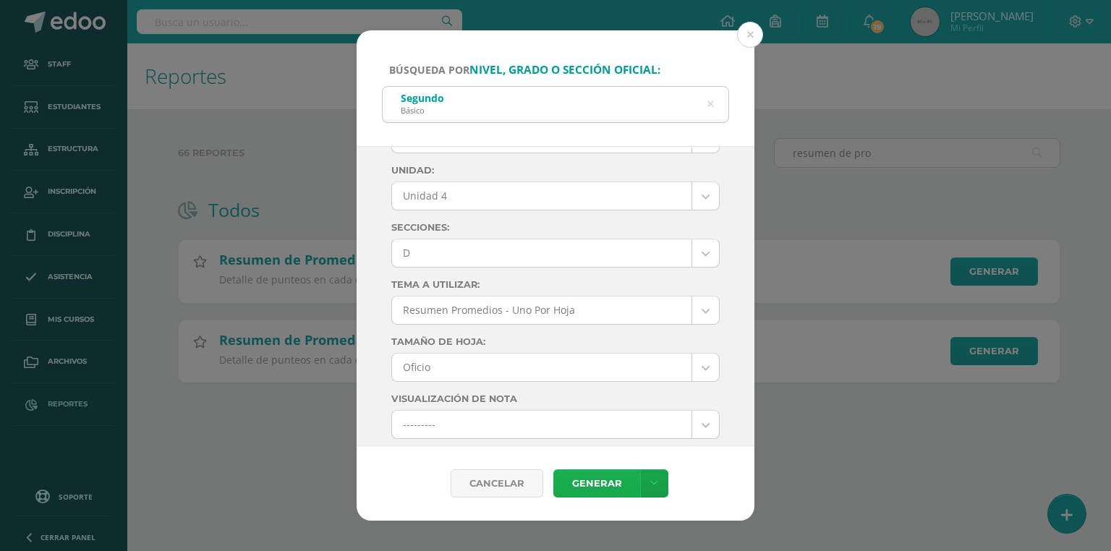
click at [611, 491] on link "Generar" at bounding box center [597, 484] width 87 height 28
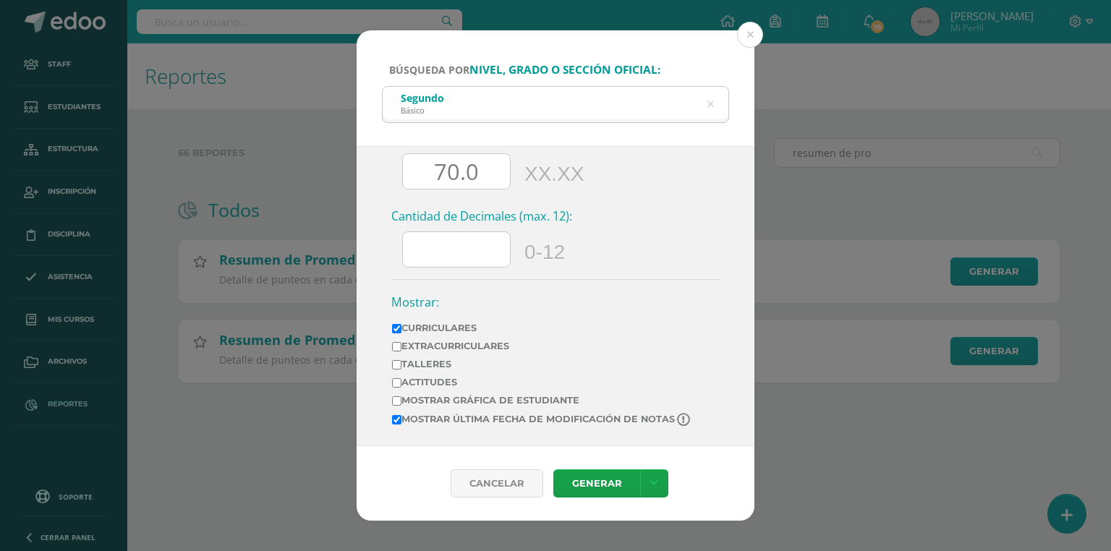
scroll to position [572, 0]
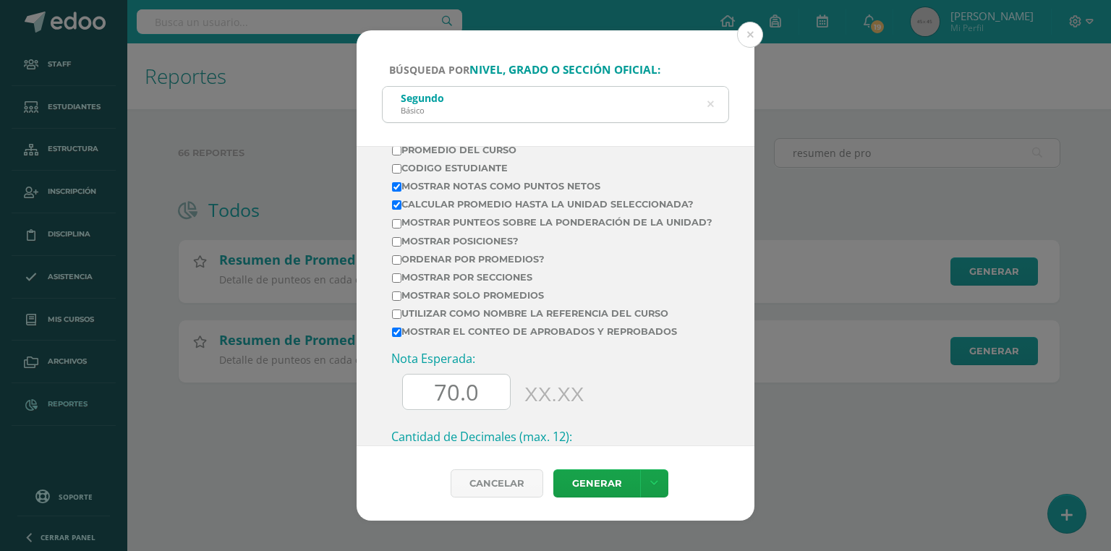
click at [711, 106] on icon at bounding box center [711, 104] width 7 height 37
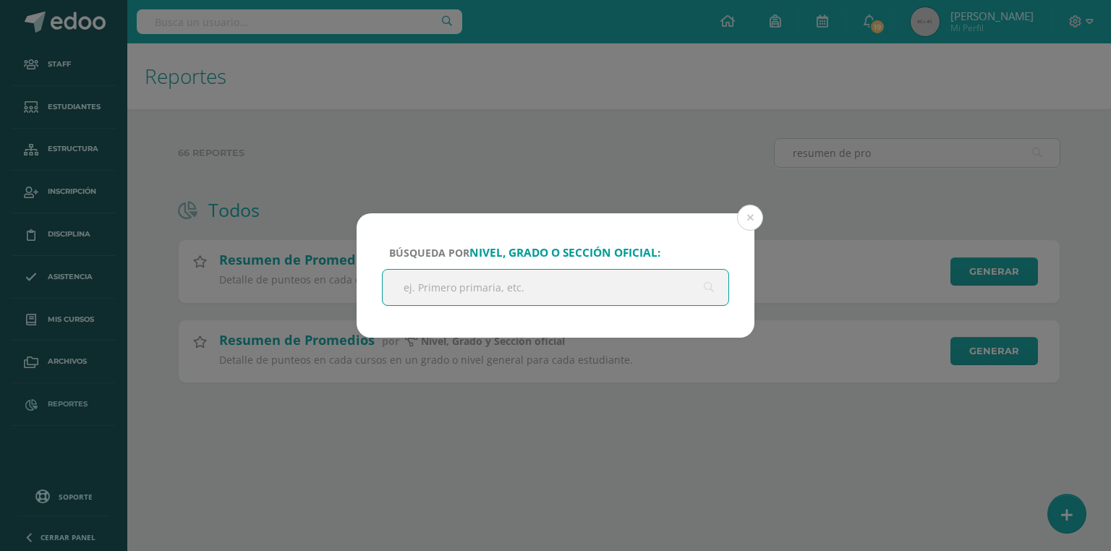
click at [492, 284] on input "text" at bounding box center [556, 287] width 346 height 35
type input "tercero"
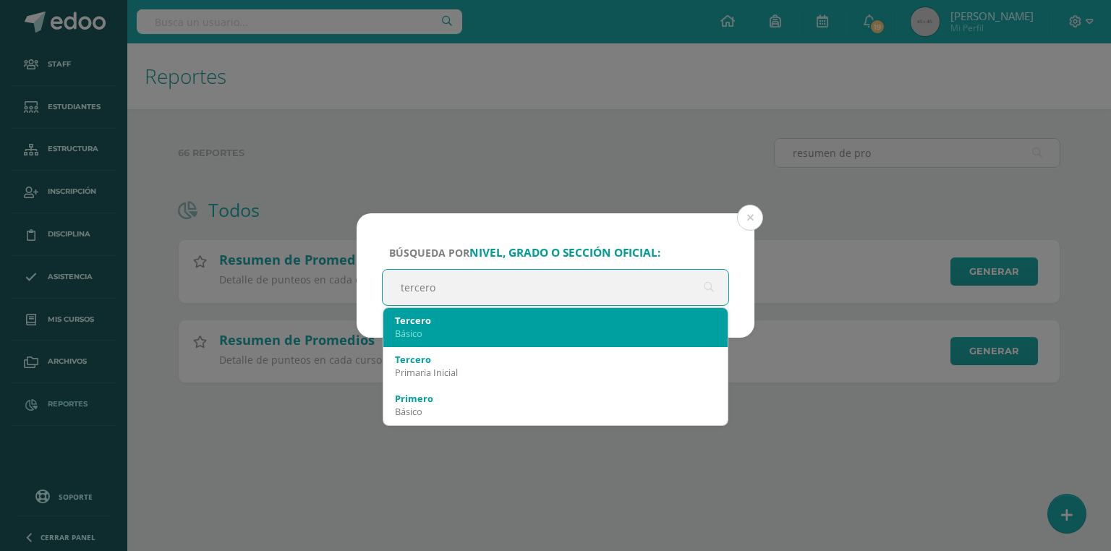
click at [431, 331] on div "Básico" at bounding box center [555, 333] width 321 height 13
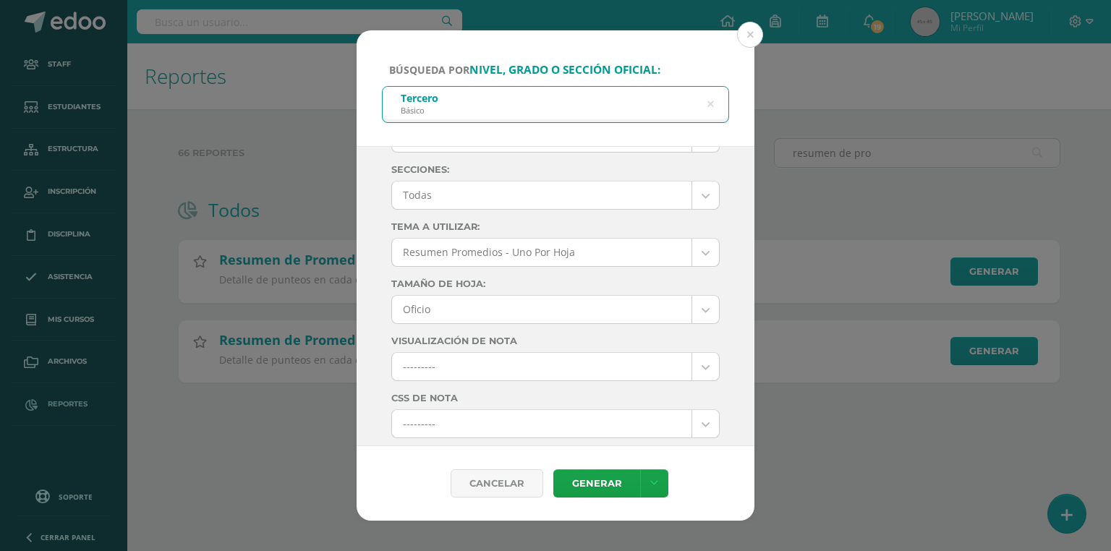
scroll to position [0, 0]
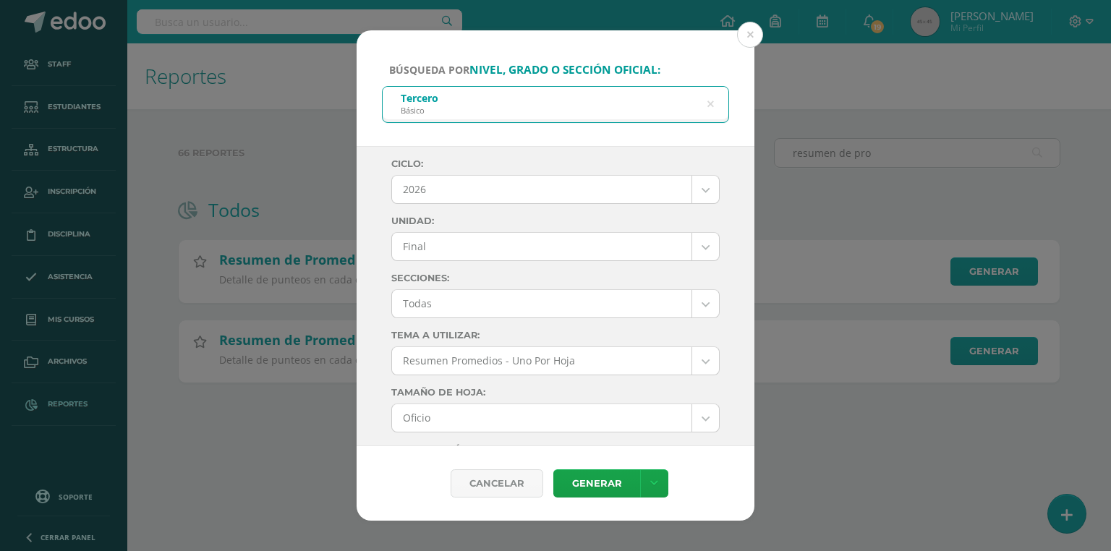
click at [441, 190] on body "Búsqueda por nivel, grado o sección oficial: Tercero Básico tercero Ciclo: 2026…" at bounding box center [555, 214] width 1111 height 429
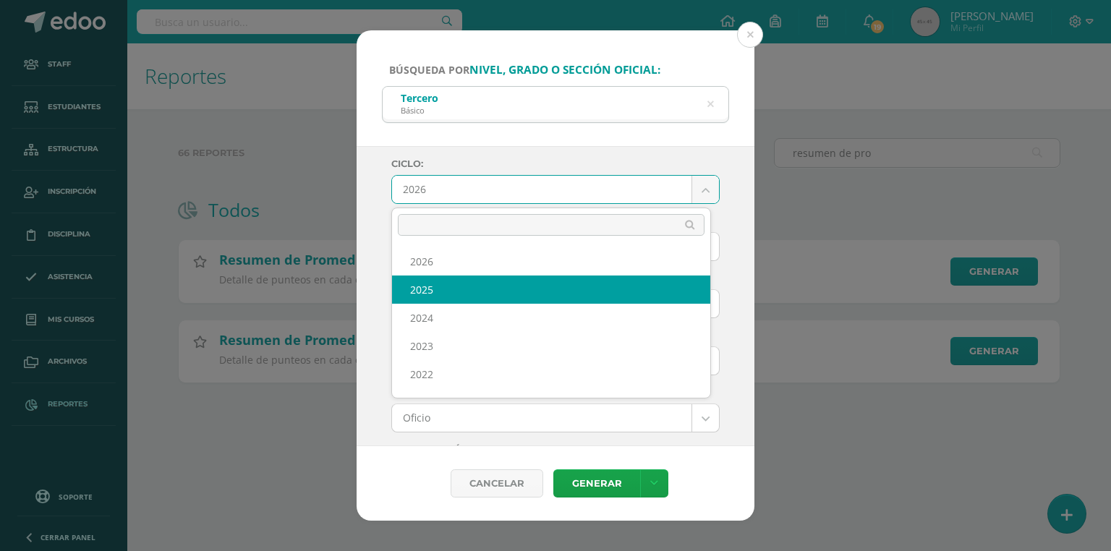
select select "7"
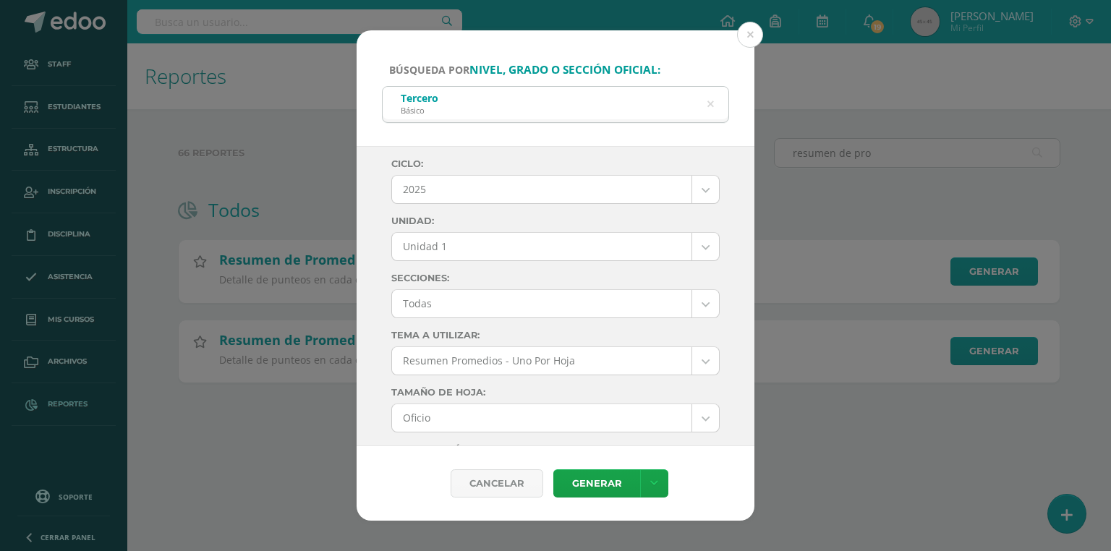
click at [431, 240] on body "Búsqueda por nivel, grado o sección oficial: Tercero Básico tercero Ciclo: 2025…" at bounding box center [555, 214] width 1111 height 429
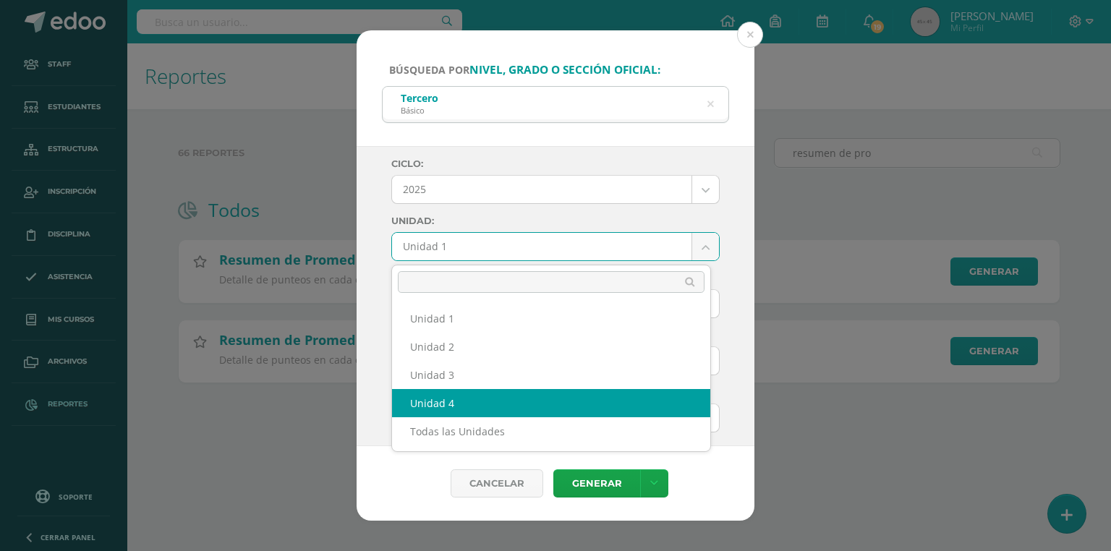
select select "Unidad 4"
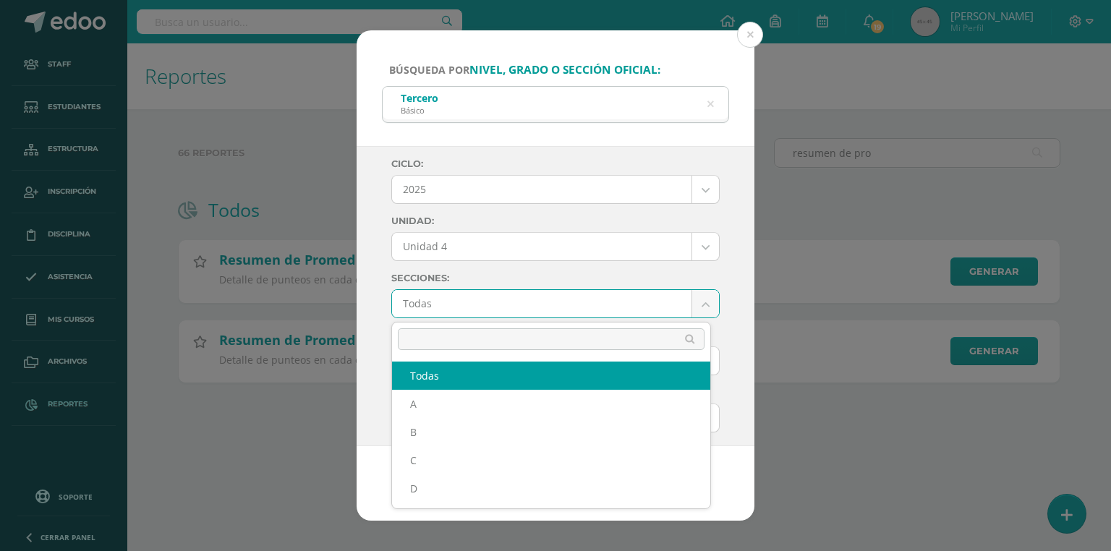
click at [451, 307] on body "Búsqueda por nivel, grado o sección oficial: Tercero Básico tercero Ciclo: 2025…" at bounding box center [555, 214] width 1111 height 429
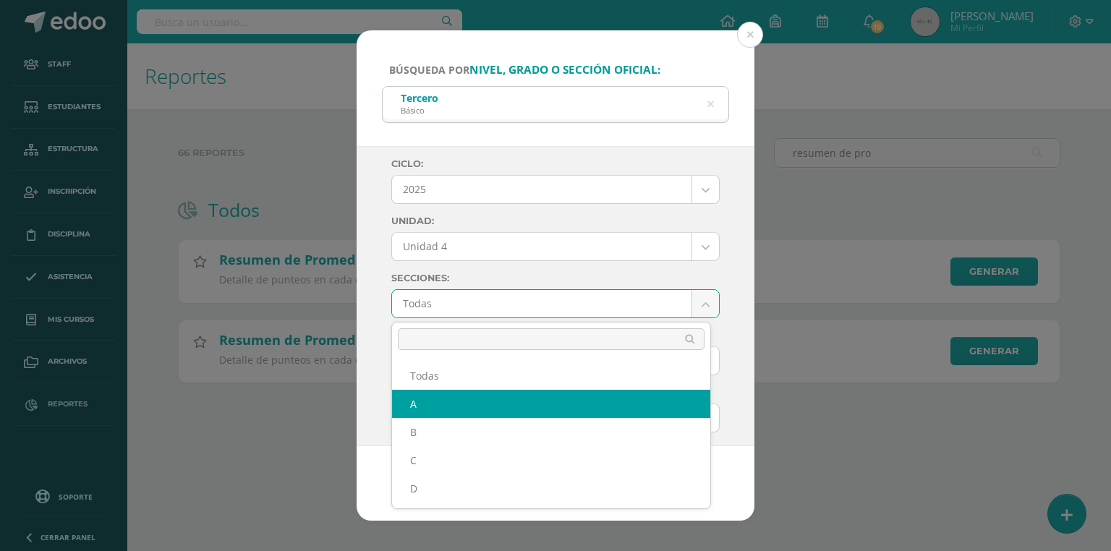
select select "A"
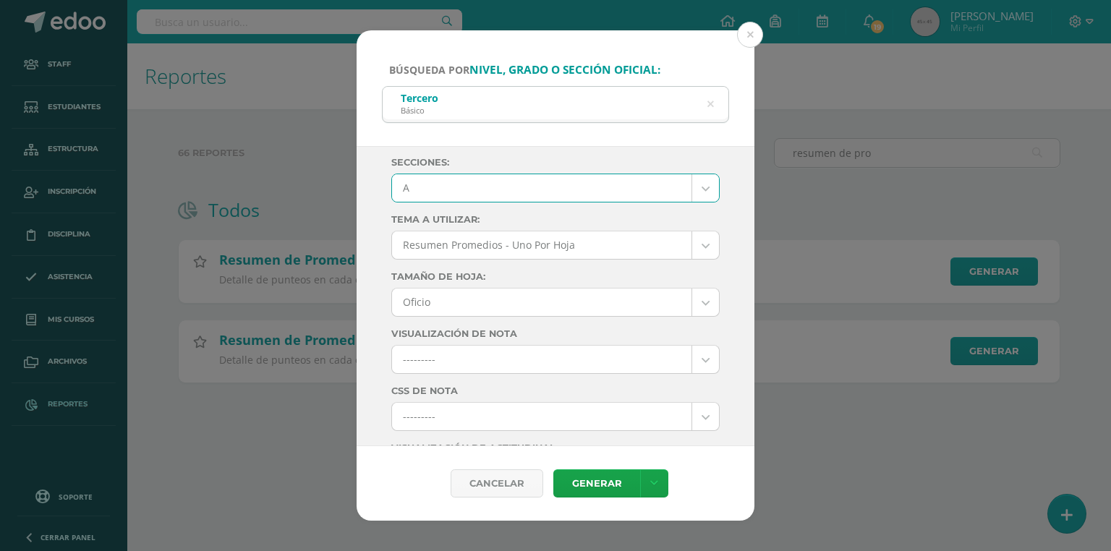
scroll to position [232, 0]
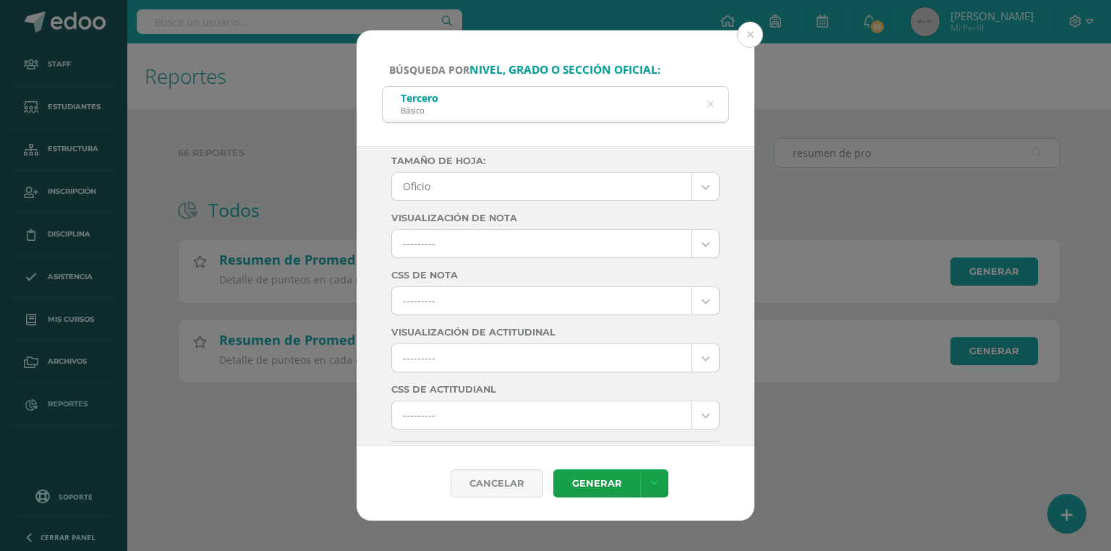
click at [451, 303] on body "Búsqueda por nivel, grado o sección oficial: Tercero Básico tercero Ciclo: 2025…" at bounding box center [555, 214] width 1111 height 429
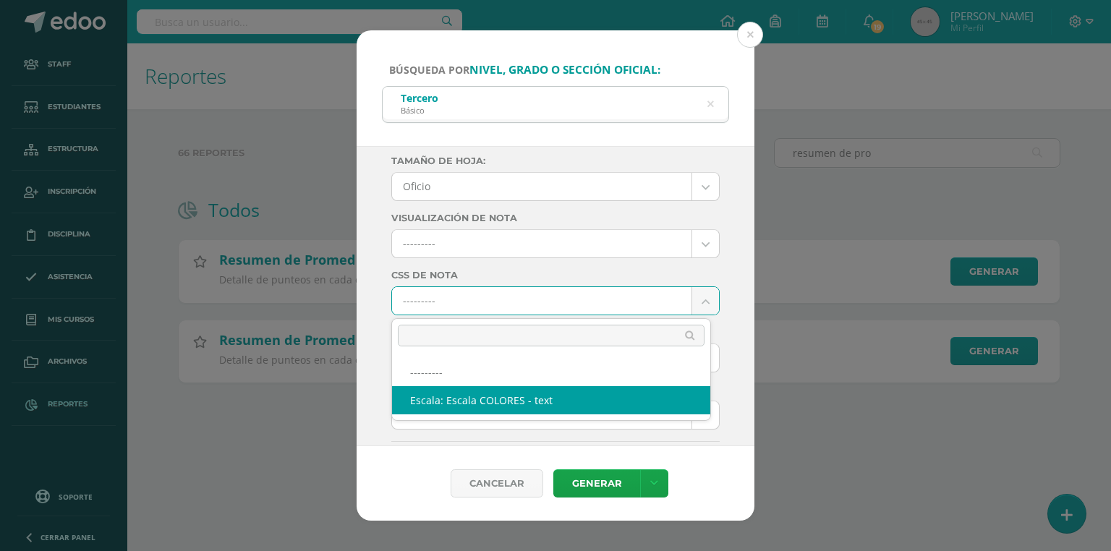
select select "10"
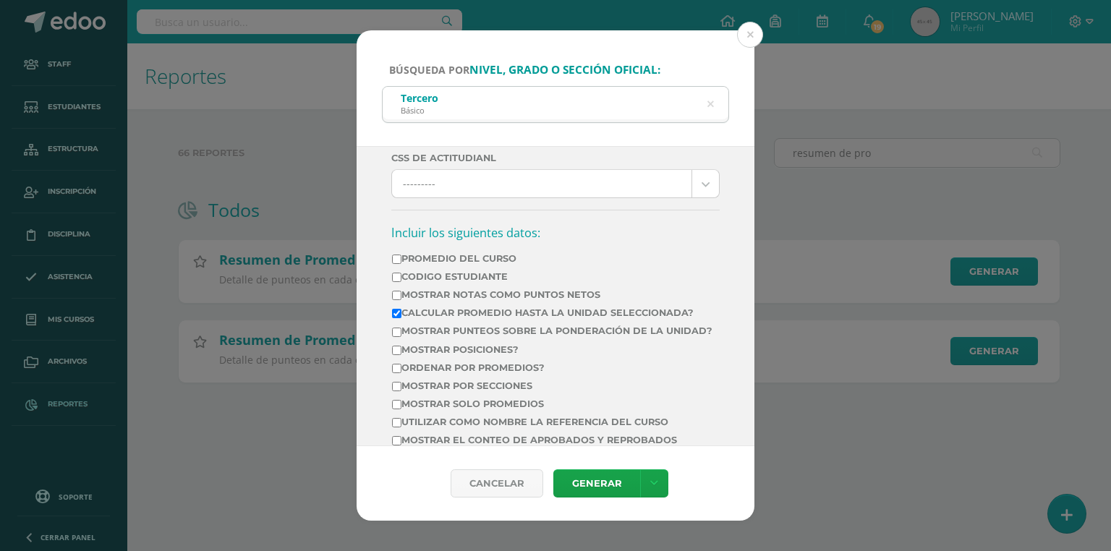
scroll to position [579, 0]
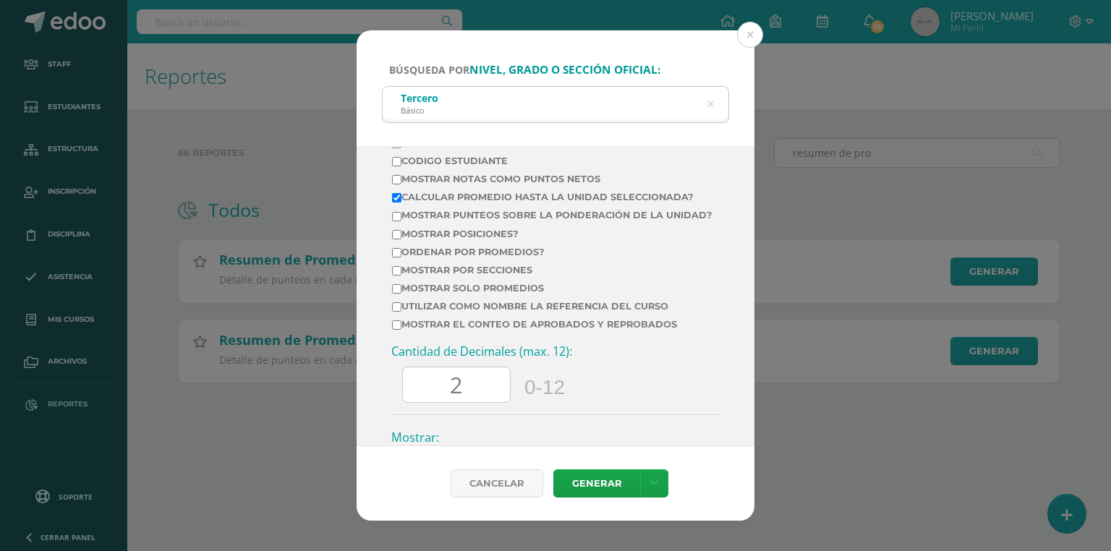
click at [433, 179] on label "Mostrar Notas Como Puntos Netos" at bounding box center [552, 179] width 321 height 11
click at [402, 179] on input "Mostrar Notas Como Puntos Netos" at bounding box center [396, 179] width 9 height 9
checkbox input "true"
click at [419, 318] on td "Utilizar como nombre la referencia del curso" at bounding box center [552, 309] width 322 height 18
click at [415, 330] on label "Mostrar el conteo de Aprobados y Reprobados" at bounding box center [552, 324] width 321 height 11
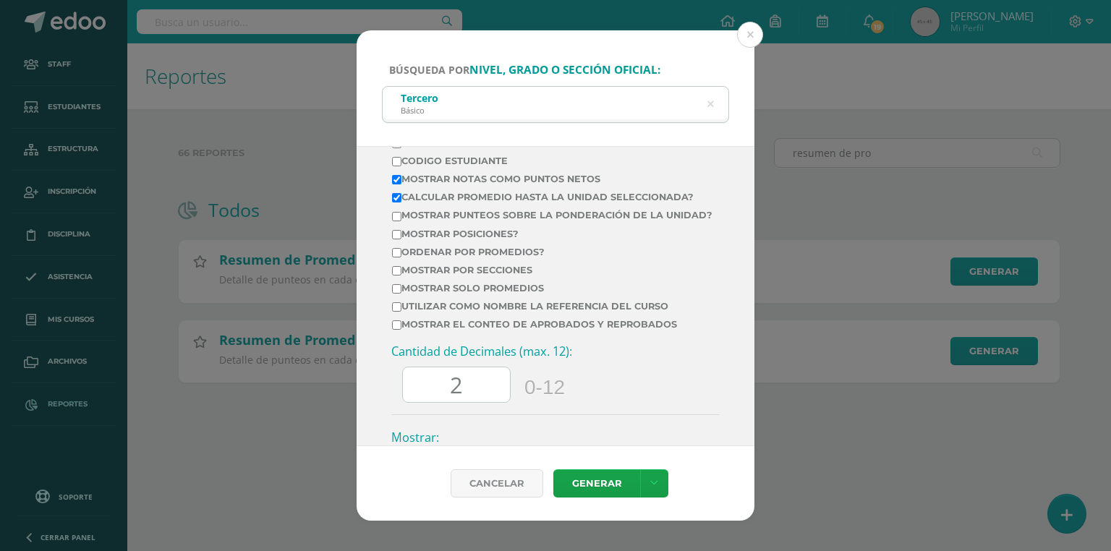
click at [402, 330] on input "Mostrar el conteo de Aprobados y Reprobados" at bounding box center [396, 325] width 9 height 9
checkbox input "true"
drag, startPoint x: 448, startPoint y: 392, endPoint x: 425, endPoint y: 398, distance: 23.2
click at [425, 398] on input "60.0" at bounding box center [456, 385] width 107 height 35
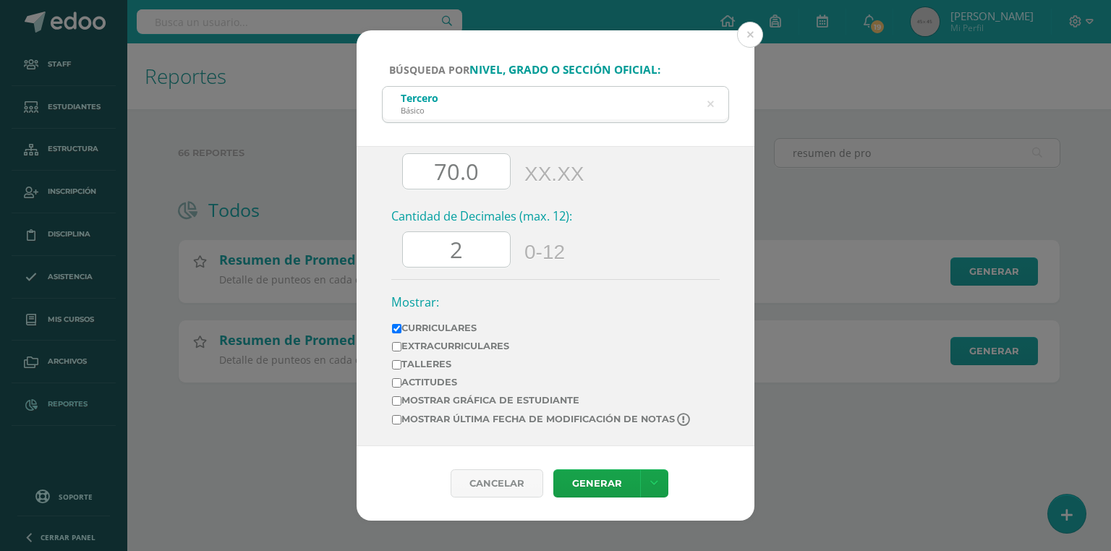
type input "70.0"
drag, startPoint x: 473, startPoint y: 261, endPoint x: 450, endPoint y: 260, distance: 23.2
click at [450, 260] on input "2" at bounding box center [456, 249] width 107 height 35
click at [440, 423] on label "Mostrar última fecha de modificación de notas" at bounding box center [542, 420] width 300 height 14
click at [402, 423] on input "Mostrar última fecha de modificación de notas" at bounding box center [396, 419] width 9 height 9
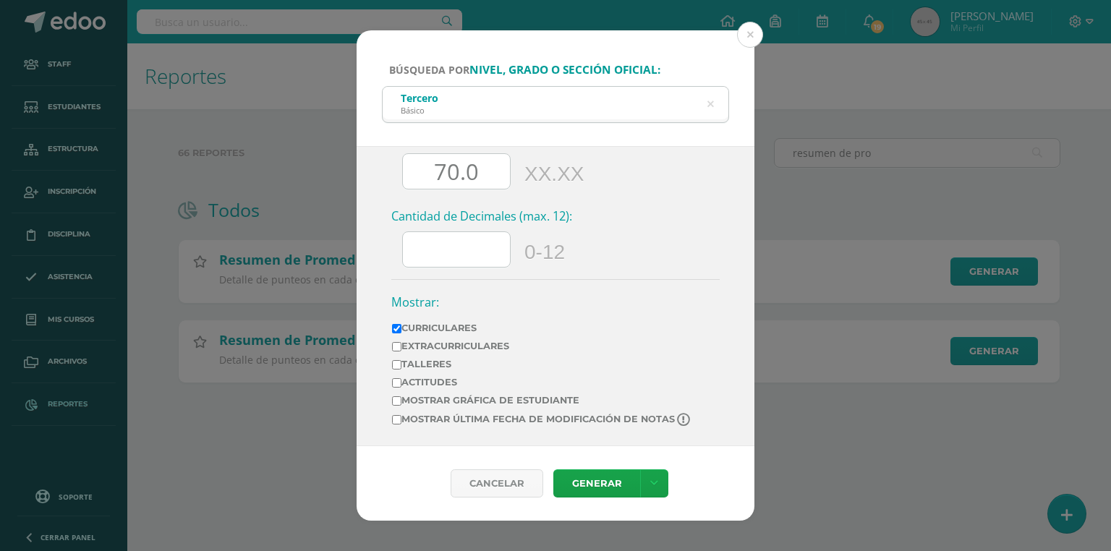
checkbox input "true"
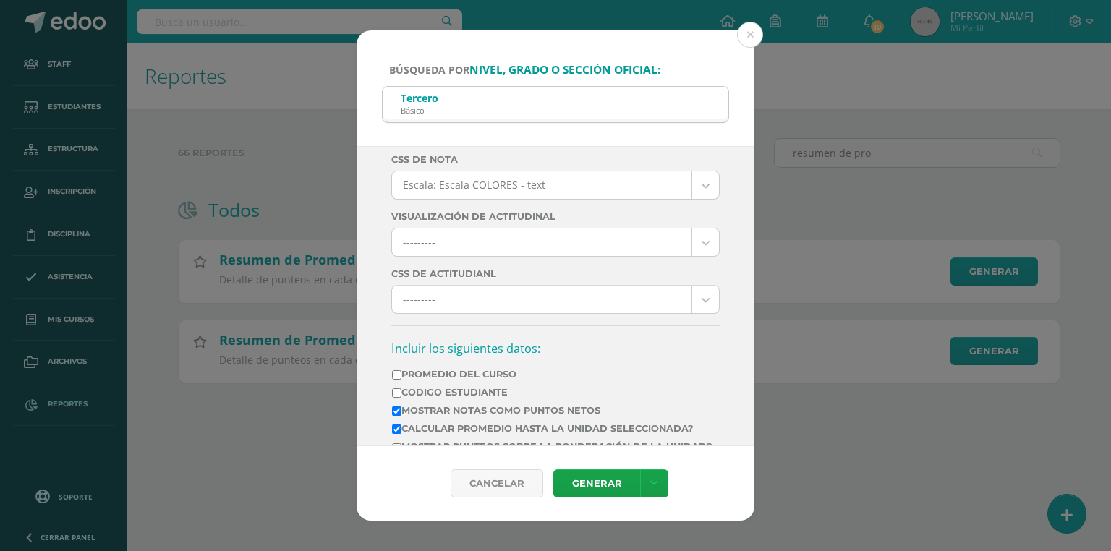
scroll to position [579, 0]
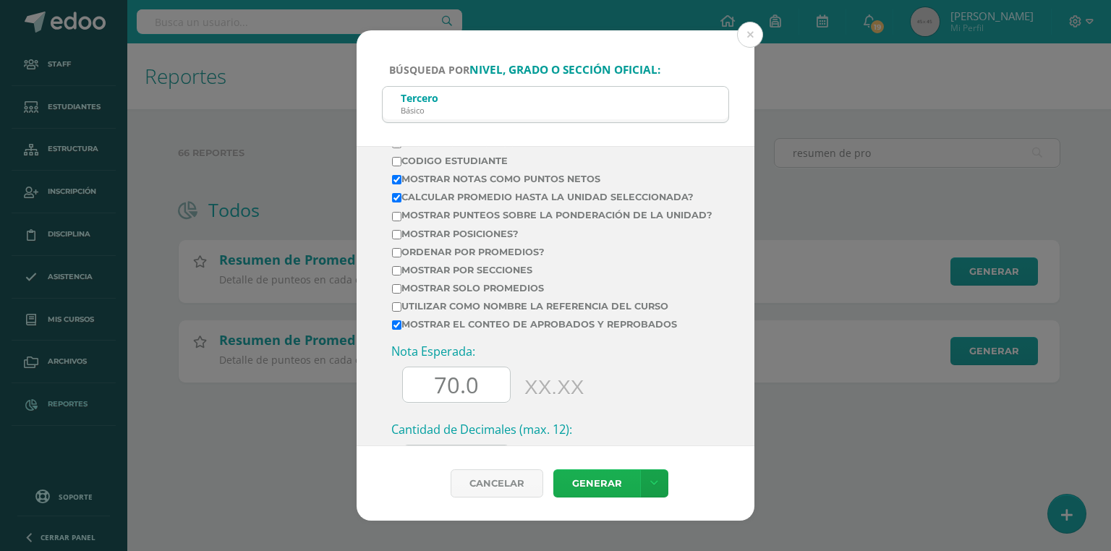
click at [596, 486] on link "Generar" at bounding box center [597, 484] width 87 height 28
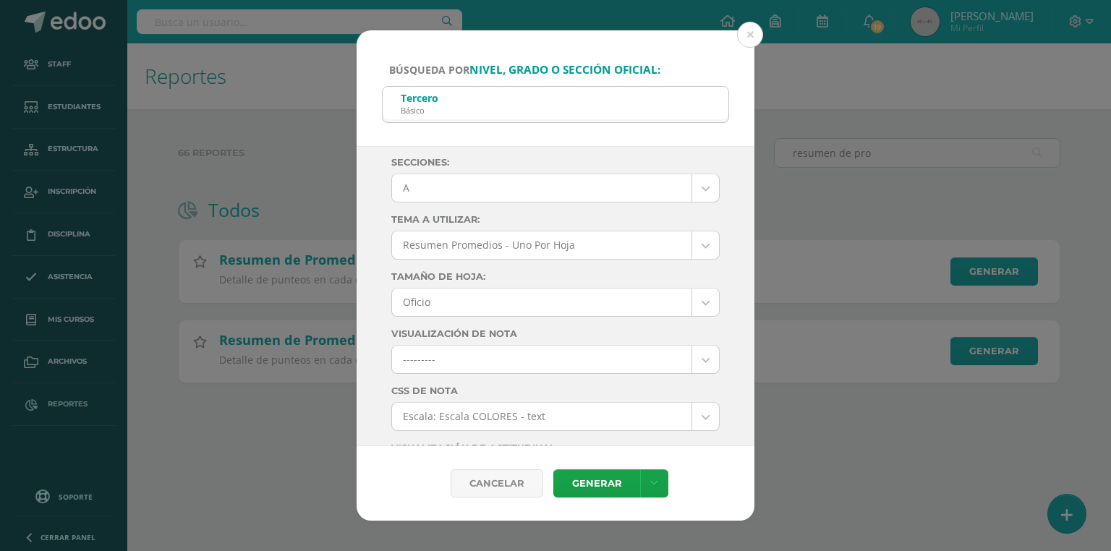
scroll to position [0, 0]
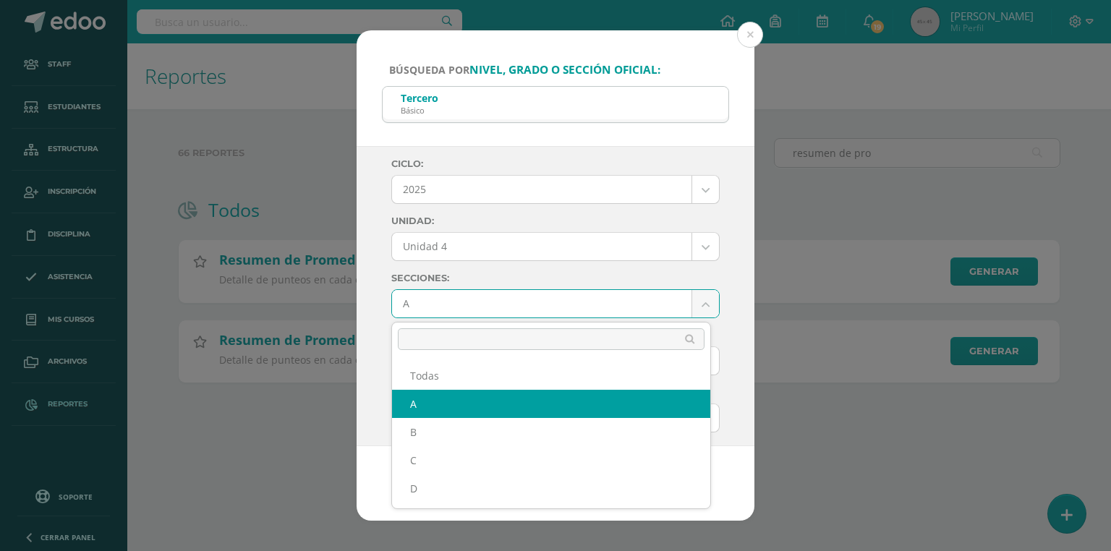
drag, startPoint x: 407, startPoint y: 308, endPoint x: 407, endPoint y: 324, distance: 15.9
click at [407, 308] on body "Búsqueda por nivel, grado o sección oficial: Tercero Básico tercero Ciclo: 2025…" at bounding box center [555, 214] width 1111 height 429
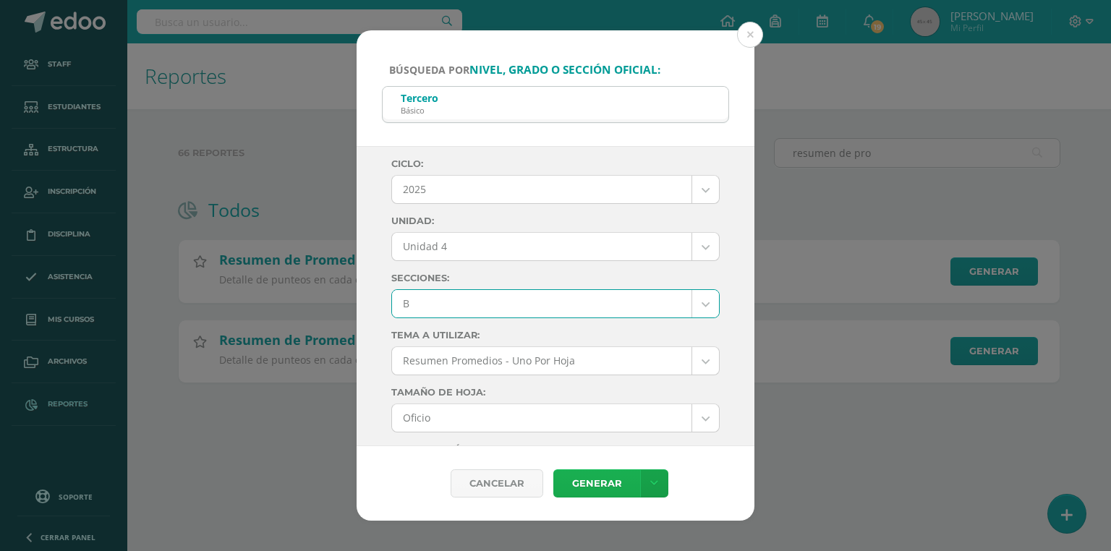
click at [580, 475] on link "Generar" at bounding box center [597, 484] width 87 height 28
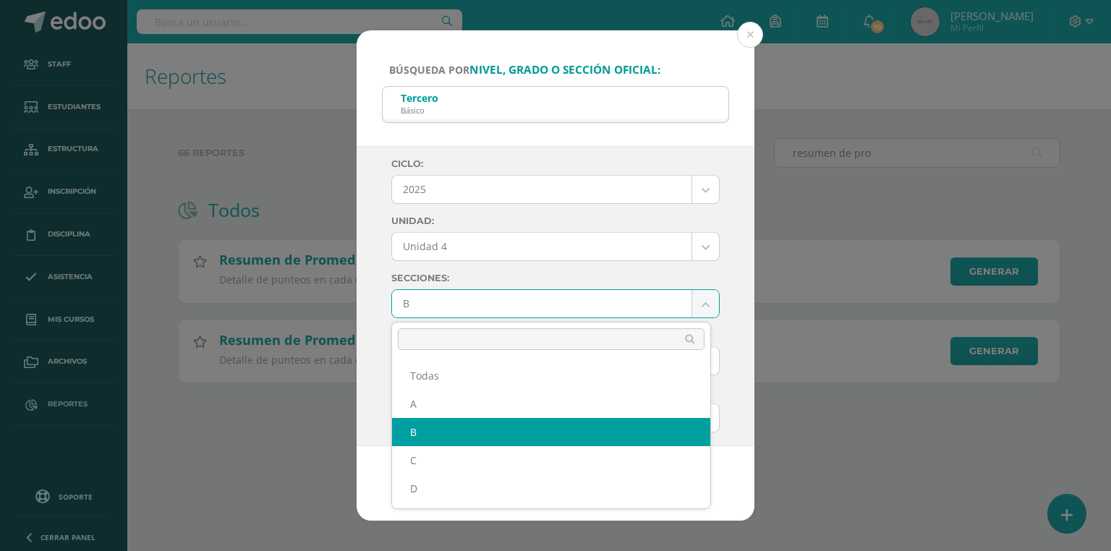
drag, startPoint x: 428, startPoint y: 307, endPoint x: 428, endPoint y: 333, distance: 26.0
click at [428, 307] on body "Búsqueda por nivel, grado o sección oficial: Tercero Básico tercero Ciclo: 2025…" at bounding box center [555, 214] width 1111 height 429
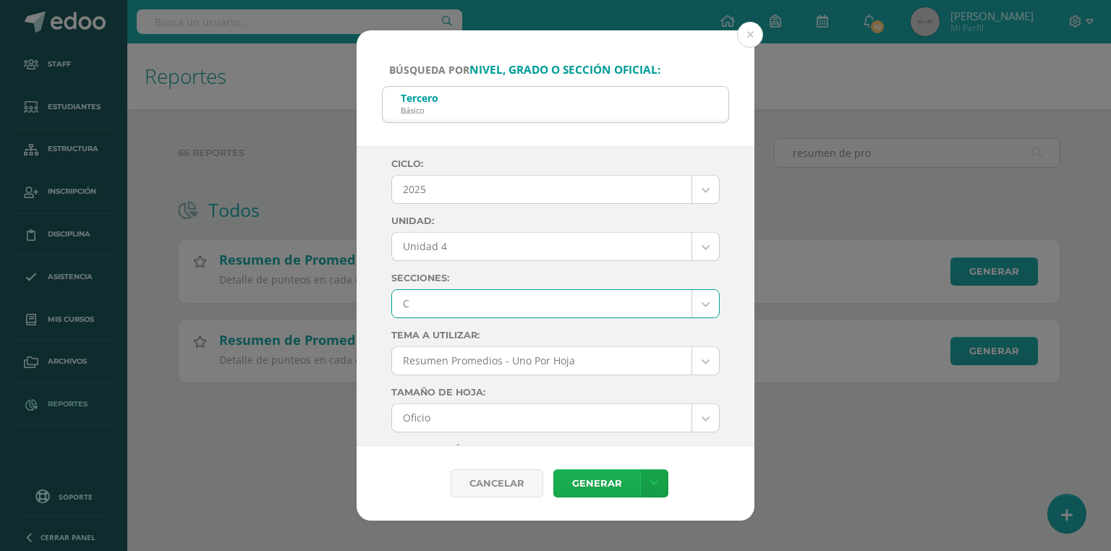
click at [621, 494] on link "Generar" at bounding box center [597, 484] width 87 height 28
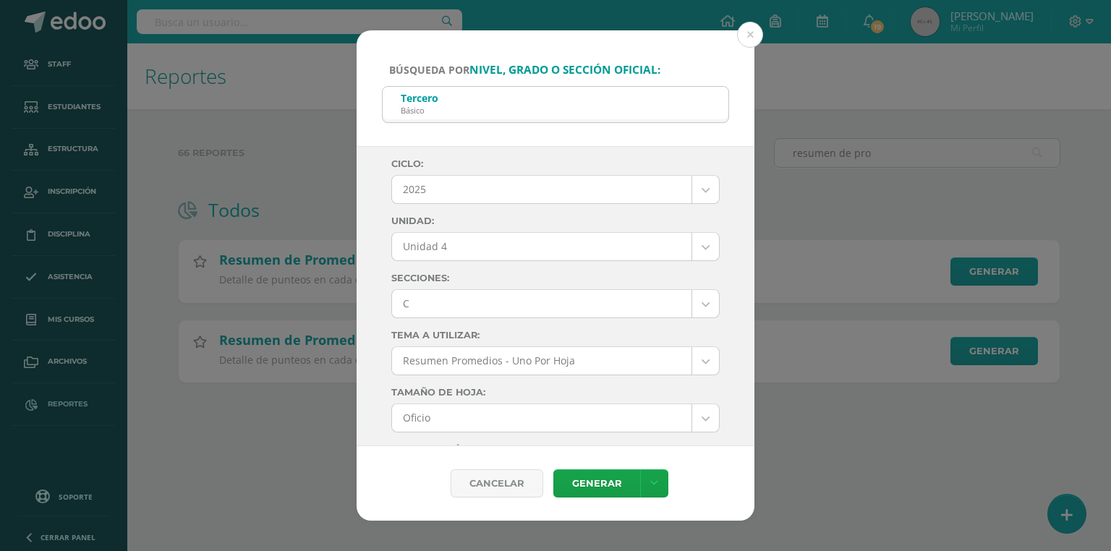
click at [411, 303] on body "Búsqueda por nivel, grado o sección oficial: Tercero Básico tercero Ciclo: 2025…" at bounding box center [555, 214] width 1111 height 429
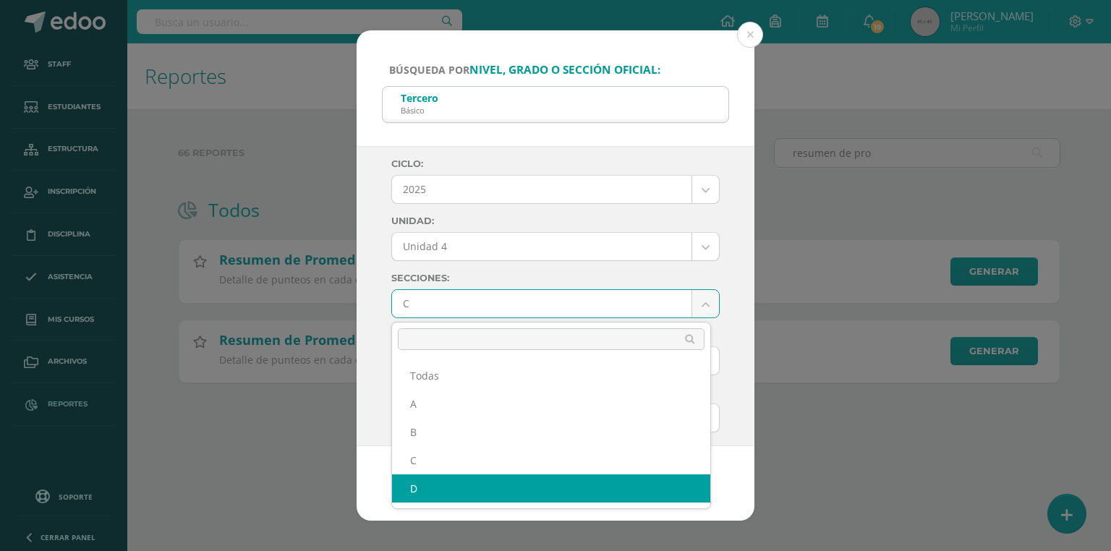
select select "D"
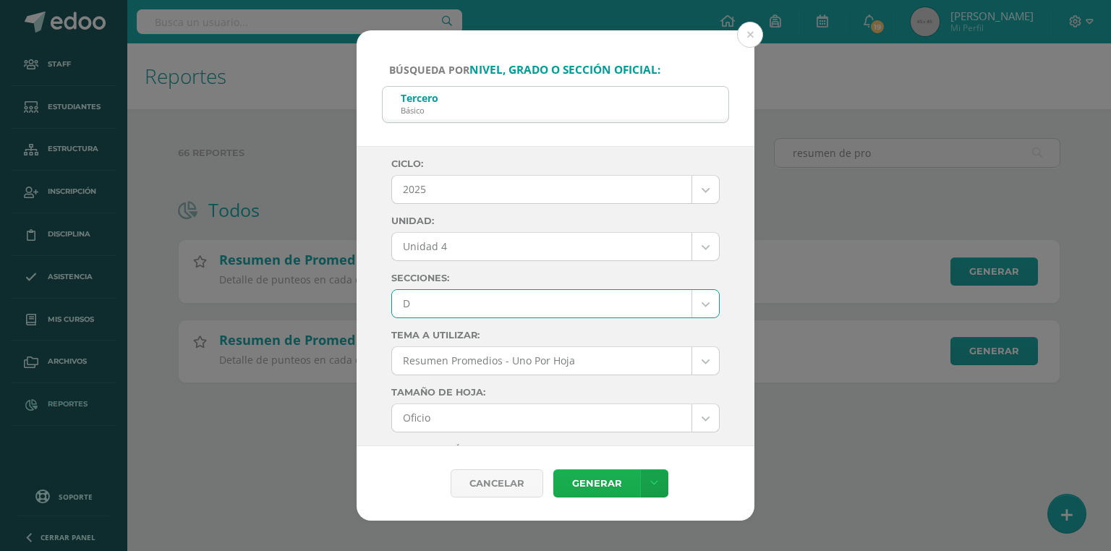
click at [576, 480] on link "Generar" at bounding box center [597, 484] width 87 height 28
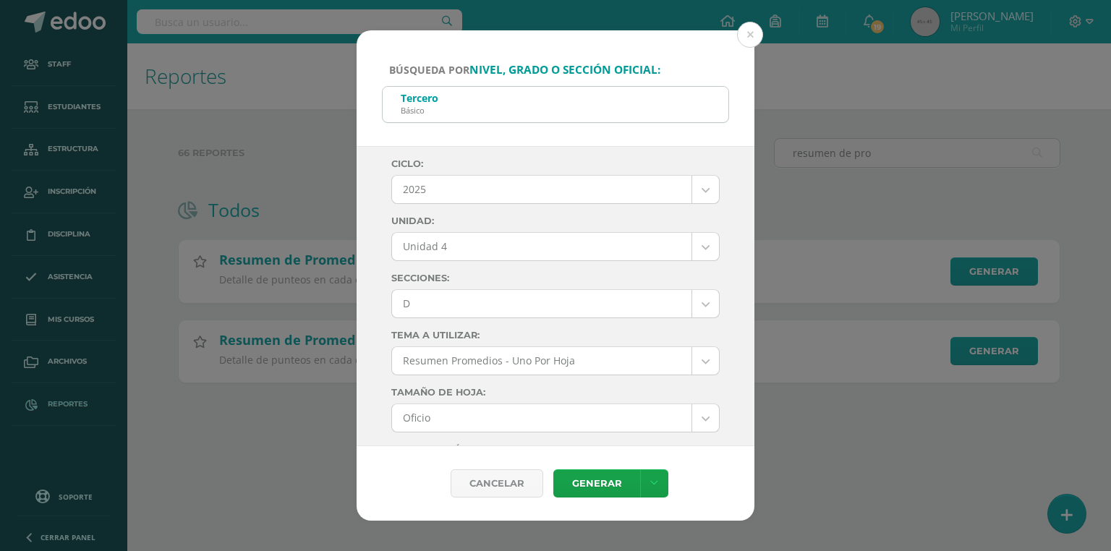
click at [715, 94] on div "Tercero Básico" at bounding box center [556, 103] width 346 height 33
click at [747, 33] on button at bounding box center [750, 35] width 26 height 26
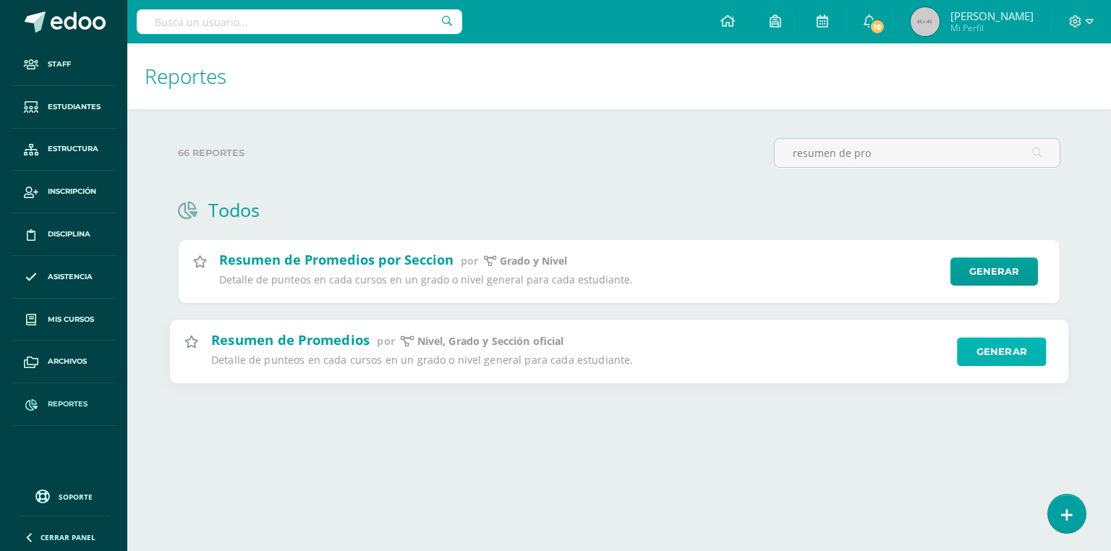
click at [1027, 355] on link "Generar" at bounding box center [1001, 351] width 89 height 29
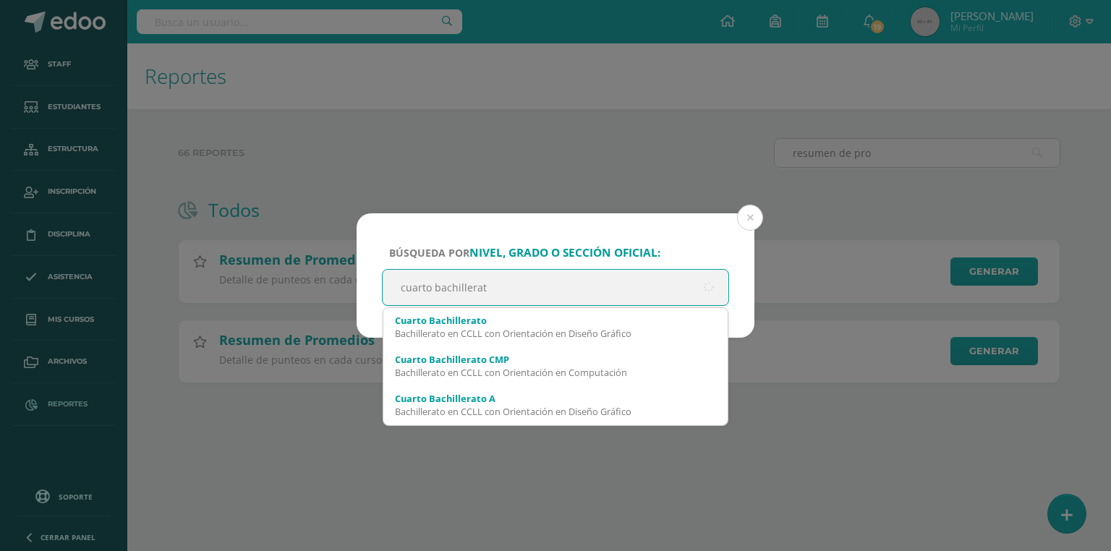
type input "cuarto bachillerato"
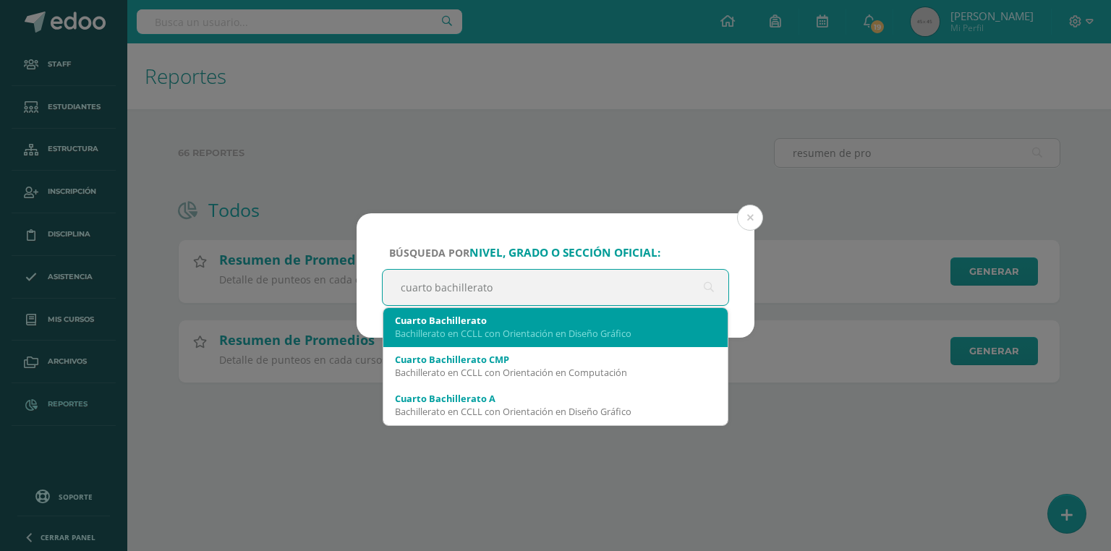
click at [567, 324] on div "Cuarto Bachillerato" at bounding box center [555, 320] width 321 height 13
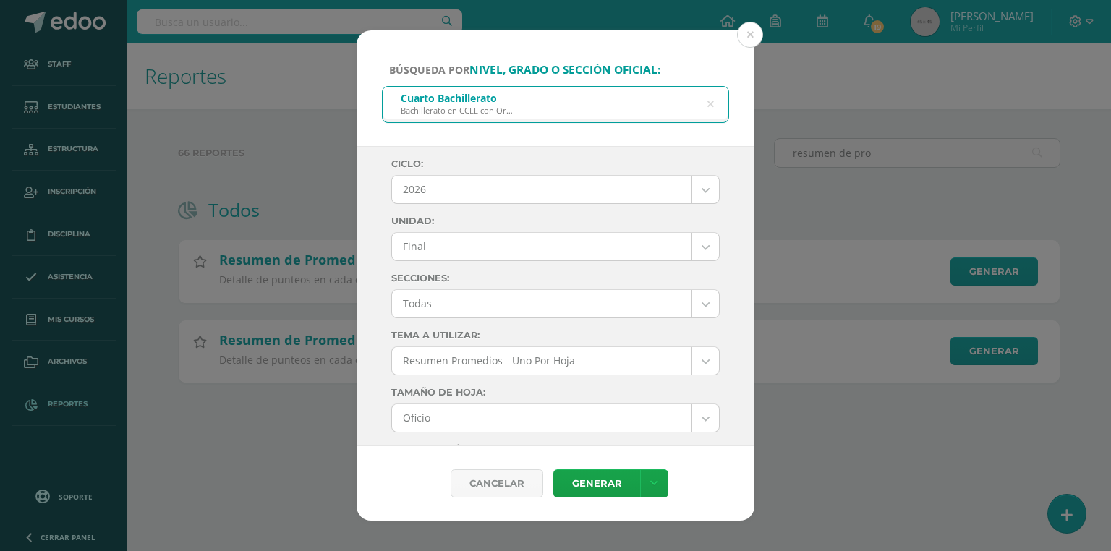
click at [454, 194] on body "Búsqueda por nivel, grado o sección oficial: Cuarto Bachillerato Bachillerato e…" at bounding box center [555, 214] width 1111 height 429
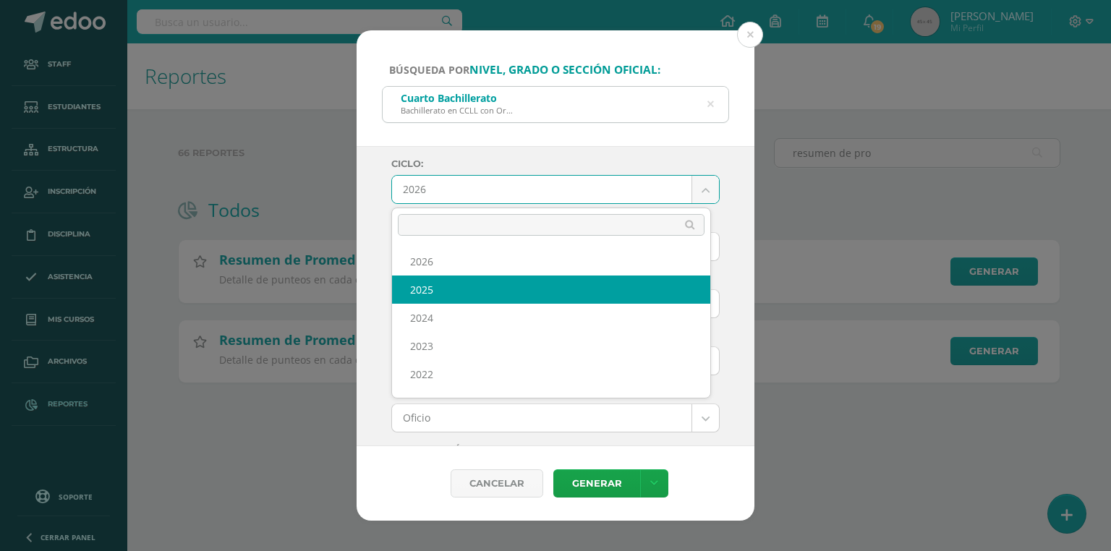
select select "7"
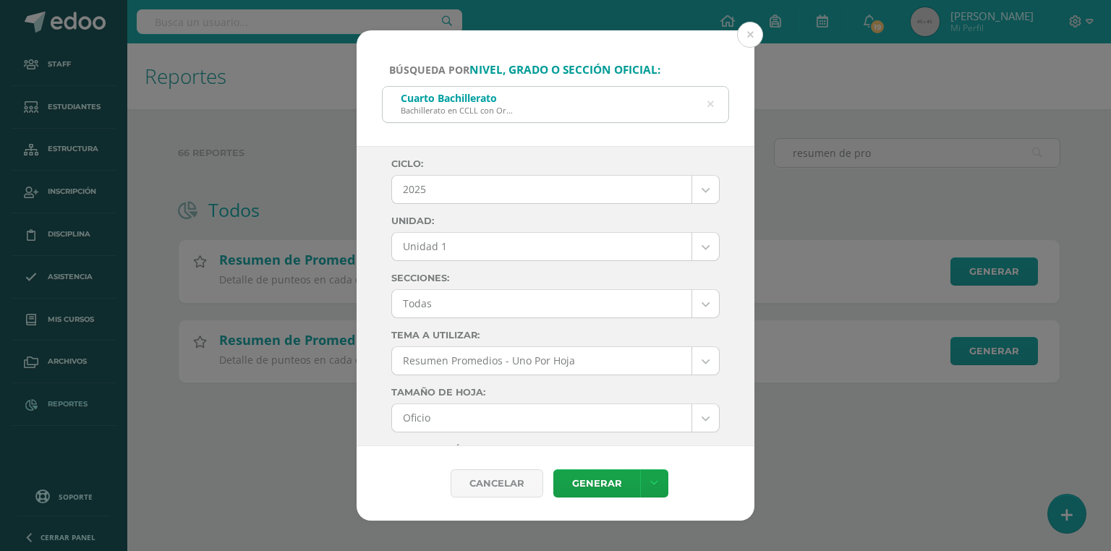
click at [433, 246] on body "Búsqueda por nivel, grado o sección oficial: Cuarto Bachillerato Bachillerato e…" at bounding box center [555, 214] width 1111 height 429
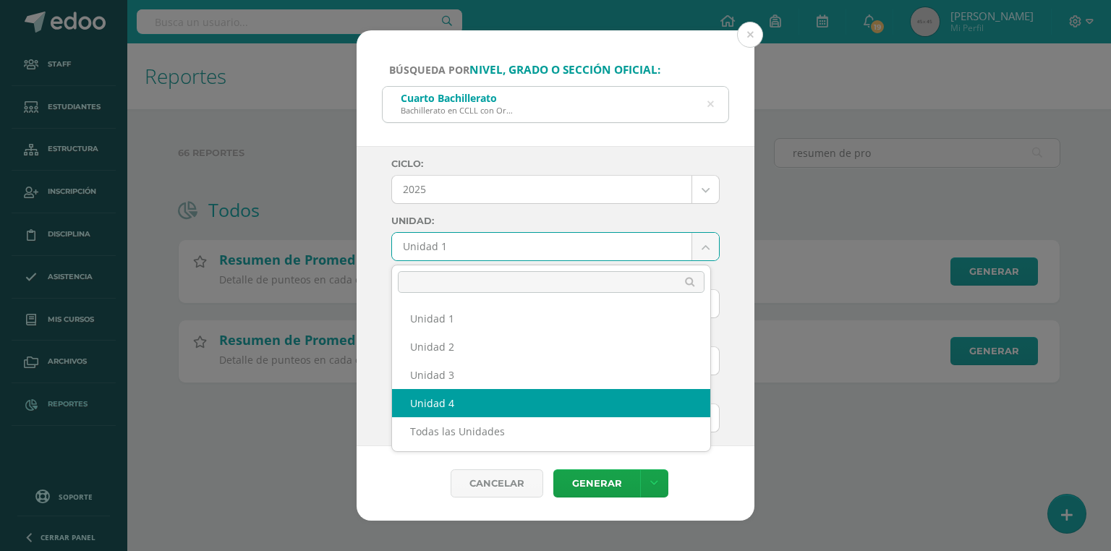
select select "Unidad 4"
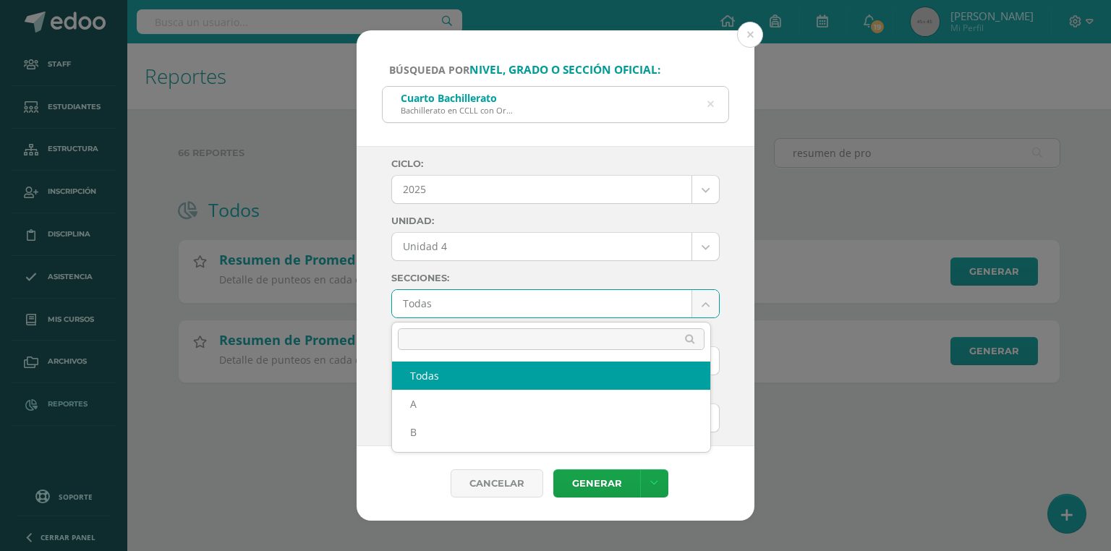
click at [446, 302] on body "Búsqueda por nivel, grado o sección oficial: Cuarto Bachillerato Bachillerato e…" at bounding box center [555, 214] width 1111 height 429
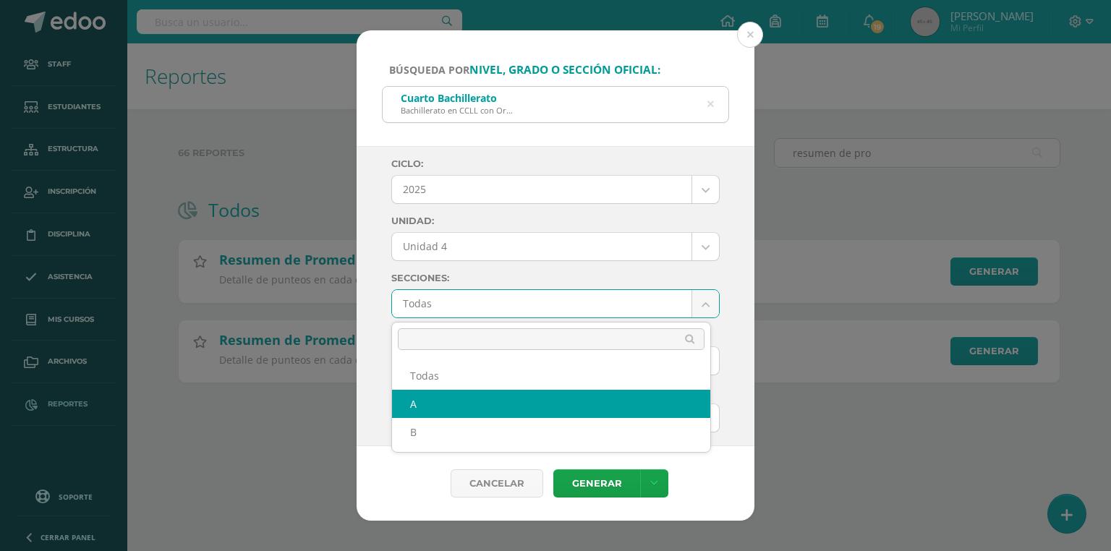
select select "A"
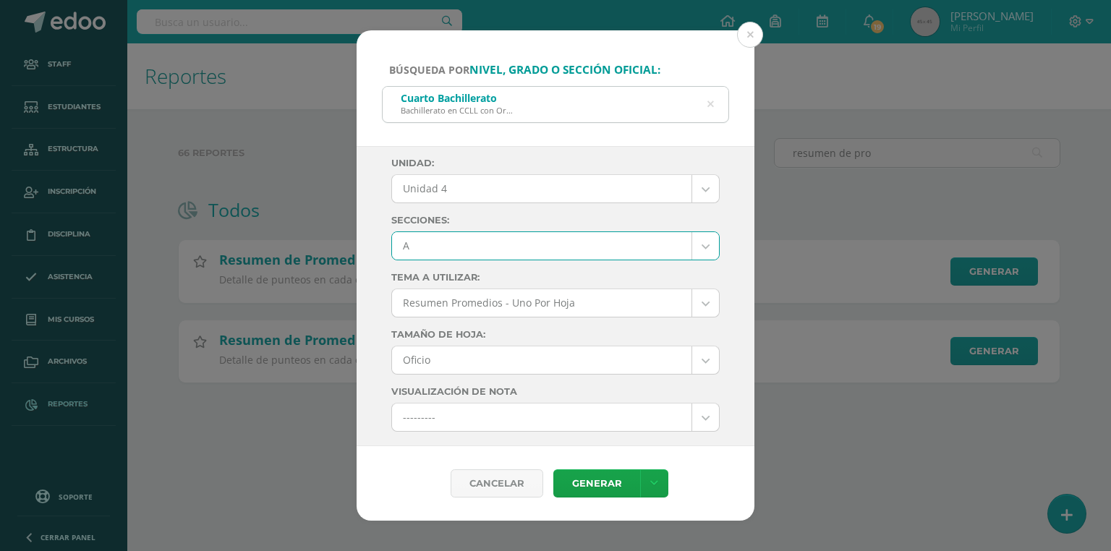
scroll to position [174, 0]
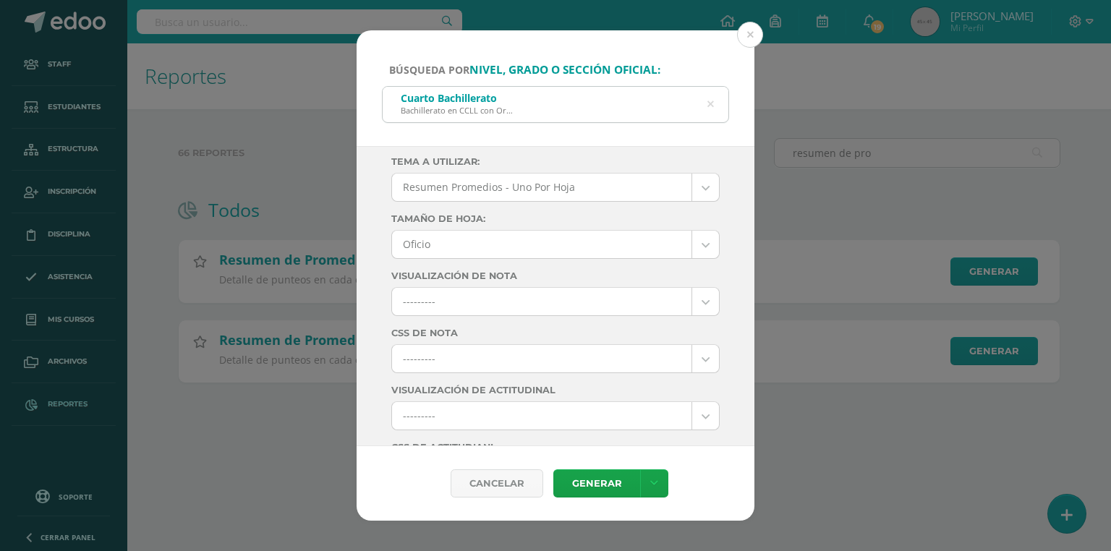
click at [440, 357] on body "Búsqueda por nivel, grado o sección oficial: Cuarto Bachillerato Bachillerato e…" at bounding box center [555, 214] width 1111 height 429
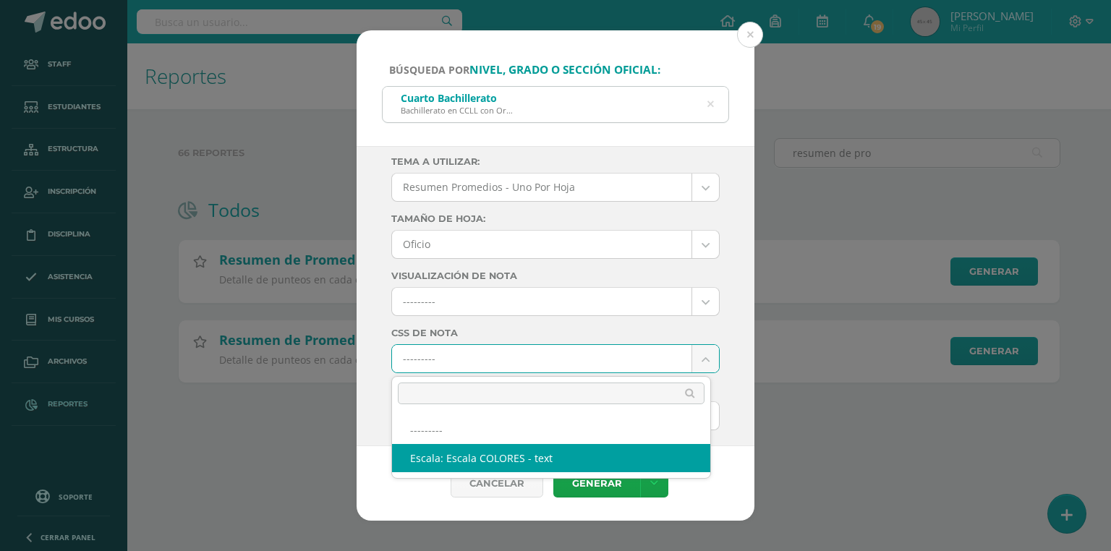
select select "10"
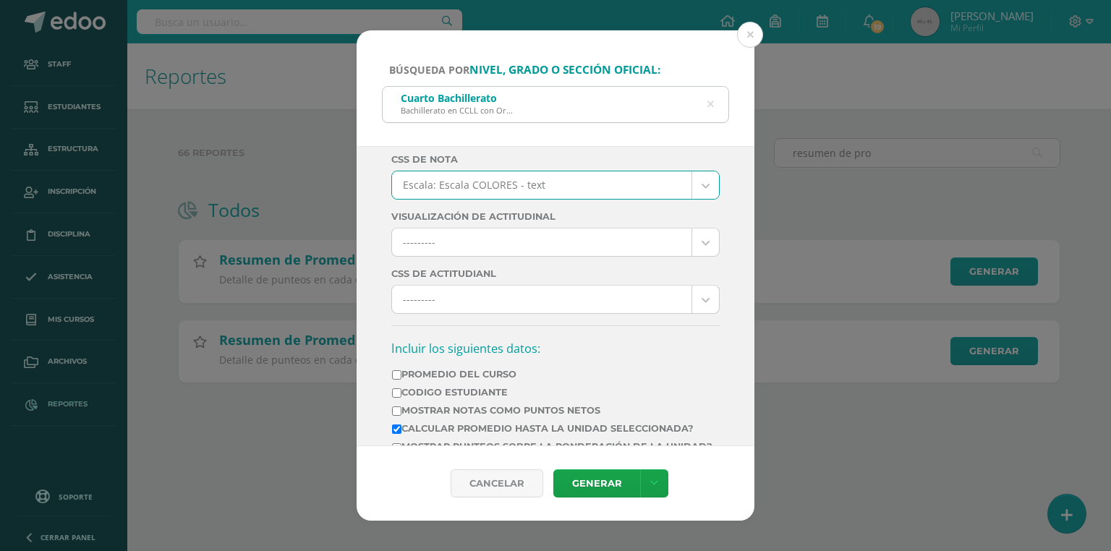
scroll to position [463, 0]
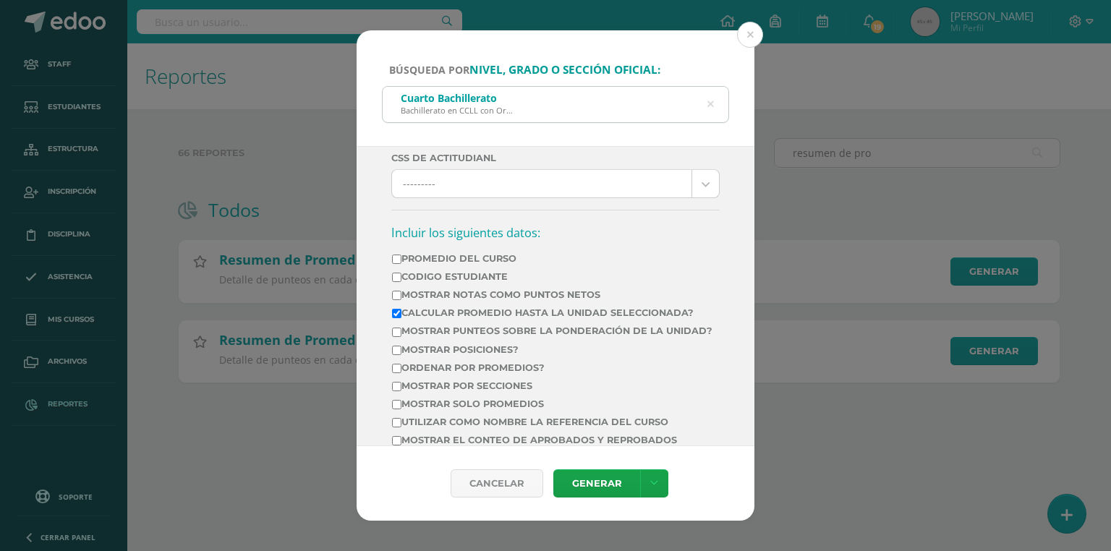
click at [407, 295] on label "Mostrar Notas Como Puntos Netos" at bounding box center [552, 294] width 321 height 11
click at [402, 295] on input "Mostrar Notas Como Puntos Netos" at bounding box center [396, 295] width 9 height 9
checkbox input "true"
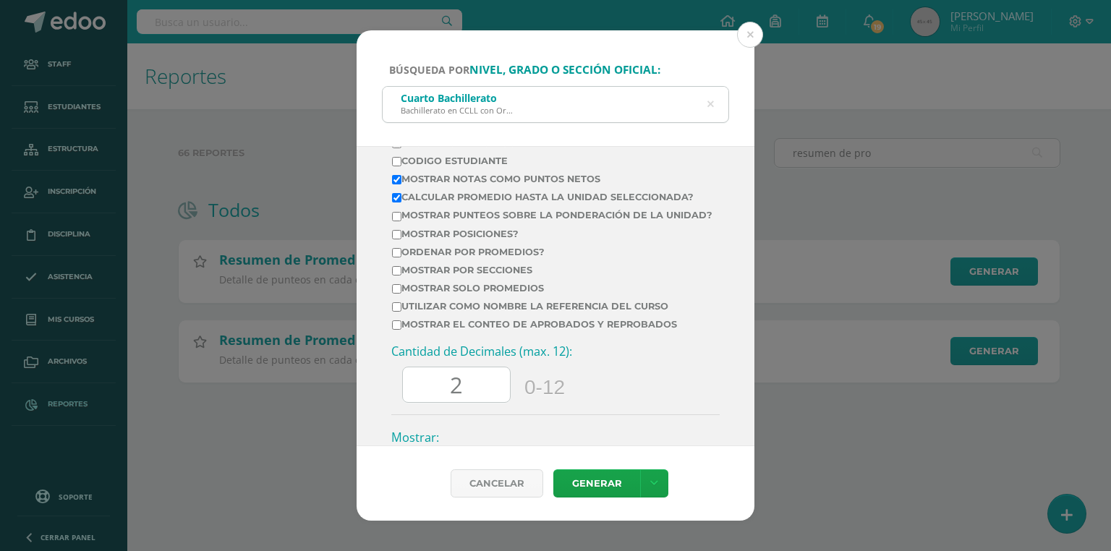
click at [435, 330] on label "Mostrar el conteo de Aprobados y Reprobados" at bounding box center [552, 324] width 321 height 11
click at [402, 330] on input "Mostrar el conteo de Aprobados y Reprobados" at bounding box center [396, 325] width 9 height 9
checkbox input "true"
drag, startPoint x: 455, startPoint y: 398, endPoint x: 443, endPoint y: 399, distance: 12.4
click at [444, 399] on input "60.0" at bounding box center [456, 385] width 107 height 35
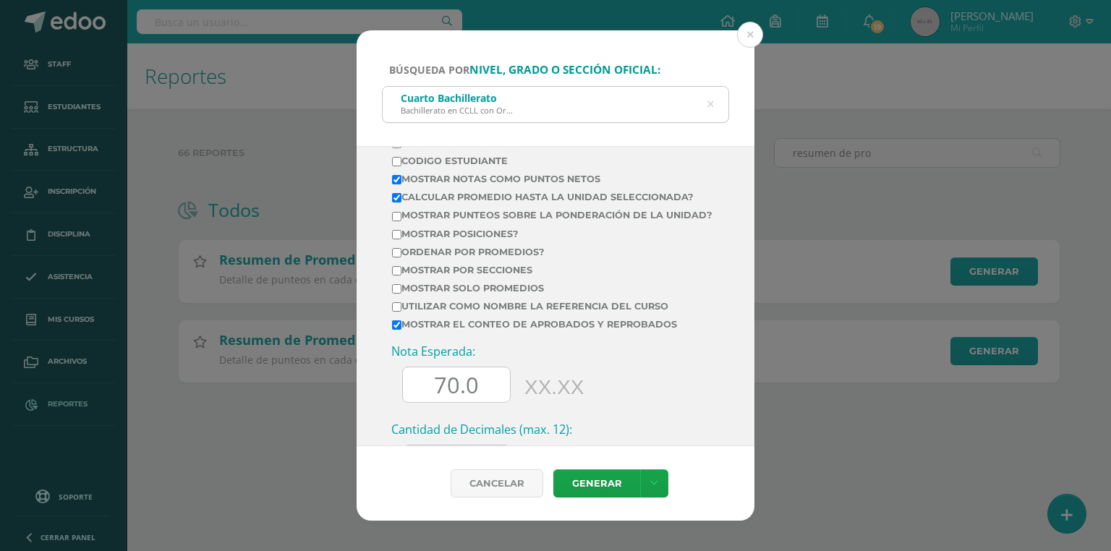
scroll to position [695, 0]
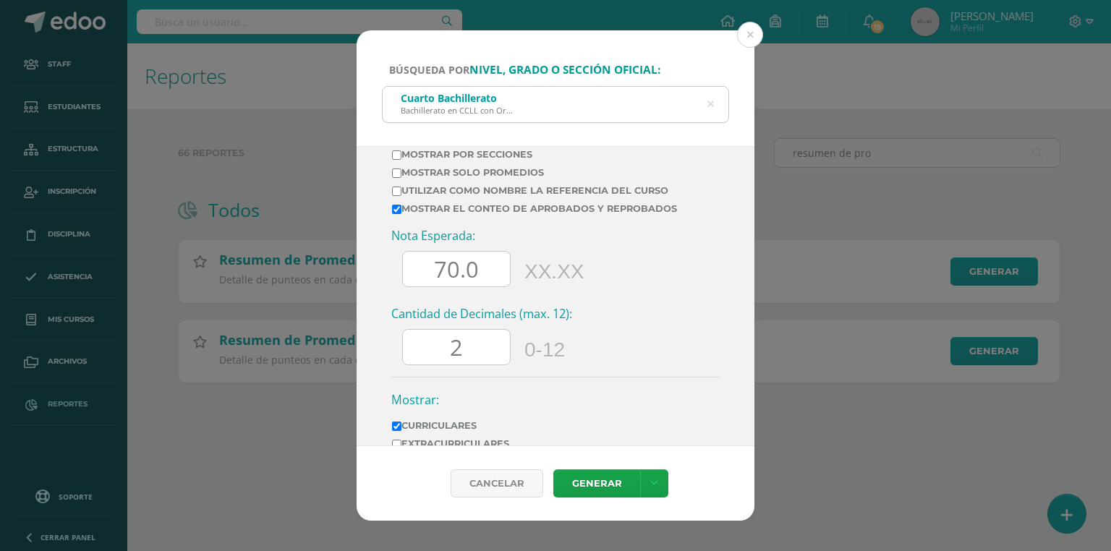
drag, startPoint x: 480, startPoint y: 279, endPoint x: 458, endPoint y: 275, distance: 22.0
click at [458, 275] on input "70.0" at bounding box center [456, 269] width 107 height 35
type input "70"
click at [467, 355] on input "2" at bounding box center [456, 347] width 107 height 35
drag, startPoint x: 467, startPoint y: 357, endPoint x: 437, endPoint y: 362, distance: 30.0
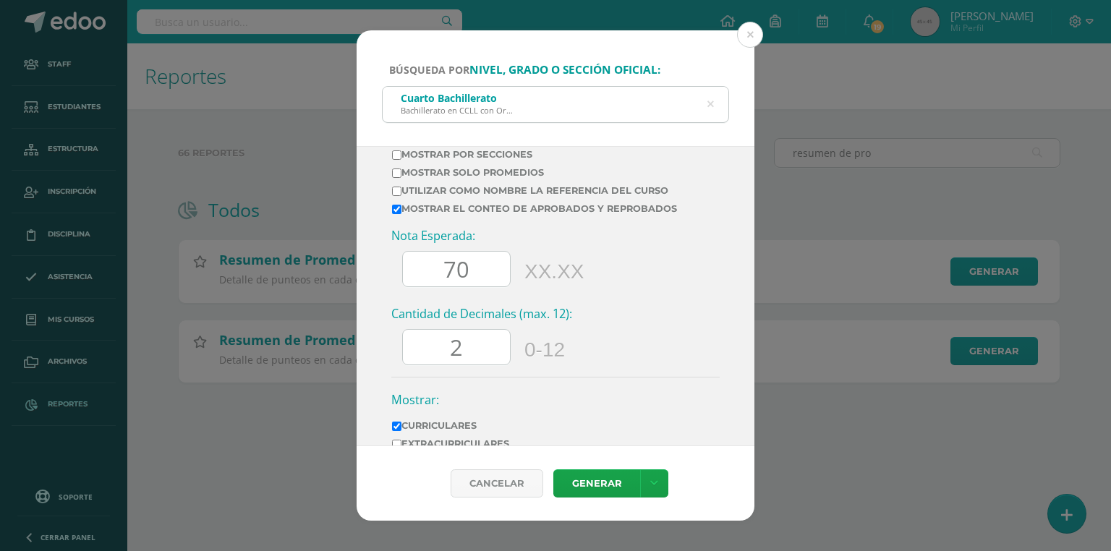
click at [437, 362] on input "2" at bounding box center [456, 347] width 107 height 35
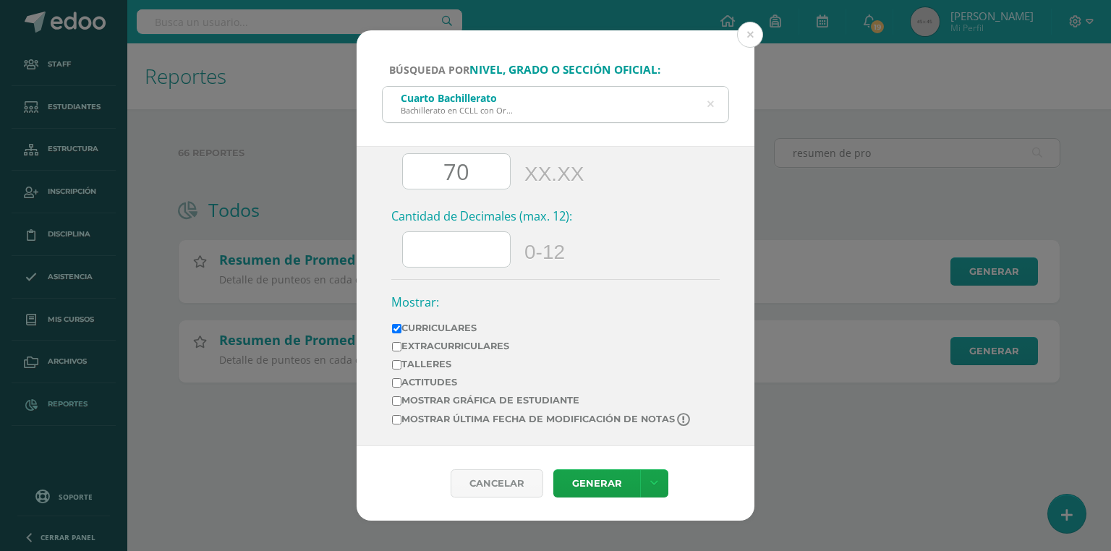
click at [431, 425] on label "Mostrar última fecha de modificación de notas" at bounding box center [542, 420] width 300 height 14
click at [402, 425] on input "Mostrar última fecha de modificación de notas" at bounding box center [396, 419] width 9 height 9
checkbox input "true"
click at [606, 488] on link "Generar" at bounding box center [597, 484] width 87 height 28
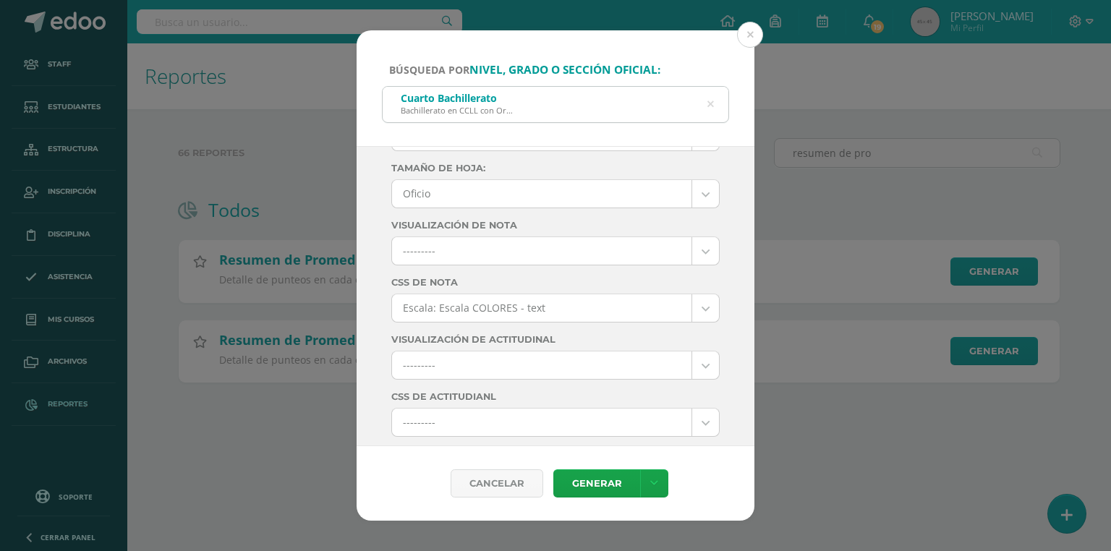
scroll to position [0, 0]
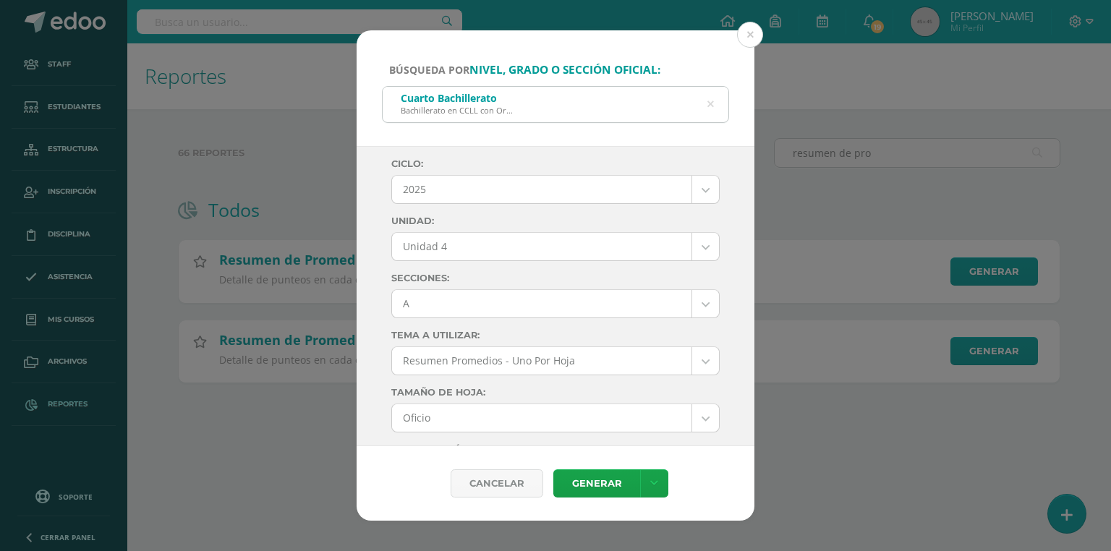
click at [425, 300] on body "Búsqueda por nivel, grado o sección oficial: Cuarto Bachillerato Bachillerato e…" at bounding box center [555, 214] width 1111 height 429
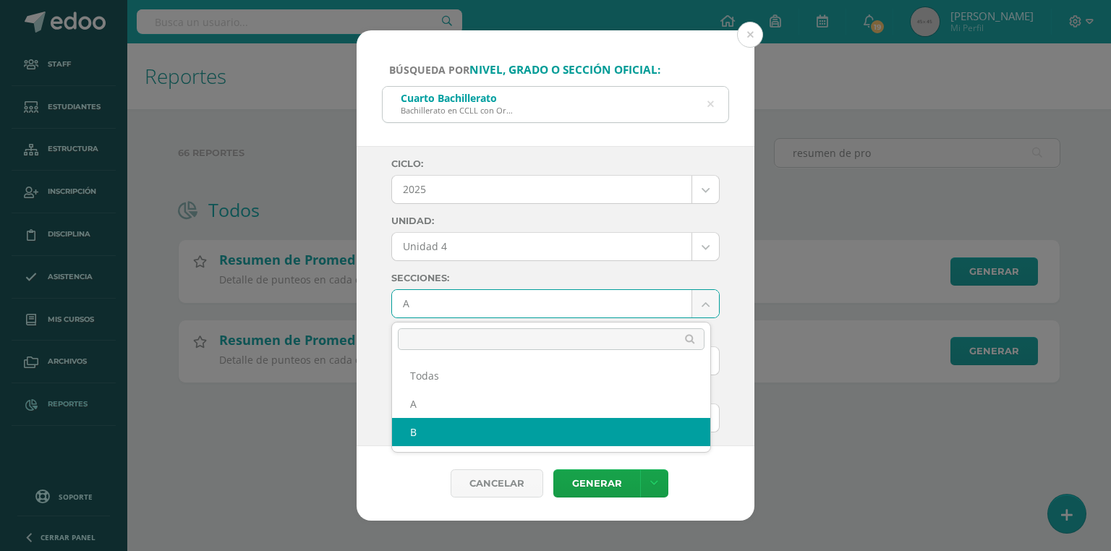
select select "B"
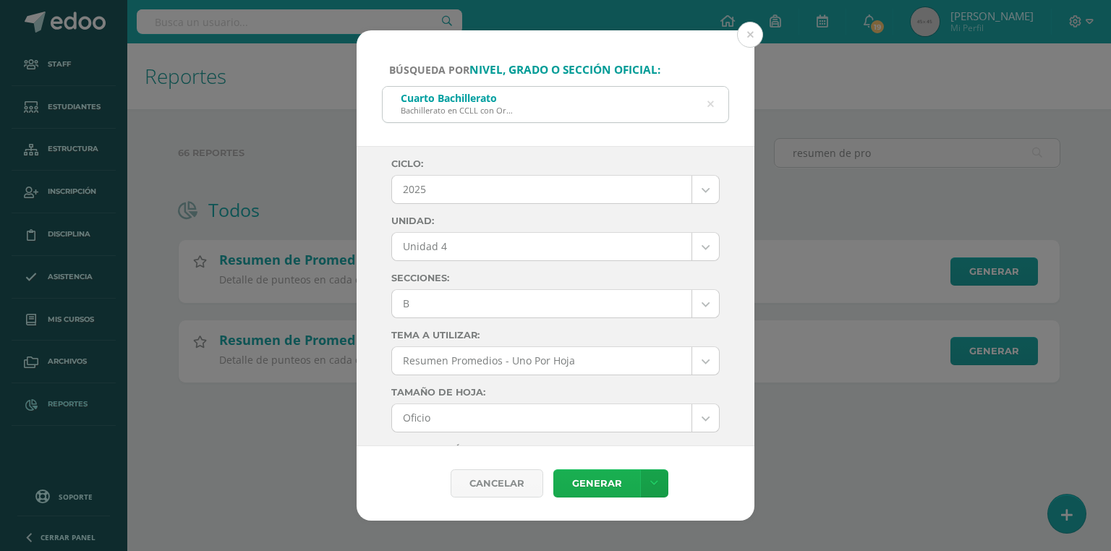
click at [591, 488] on link "Generar" at bounding box center [597, 484] width 87 height 28
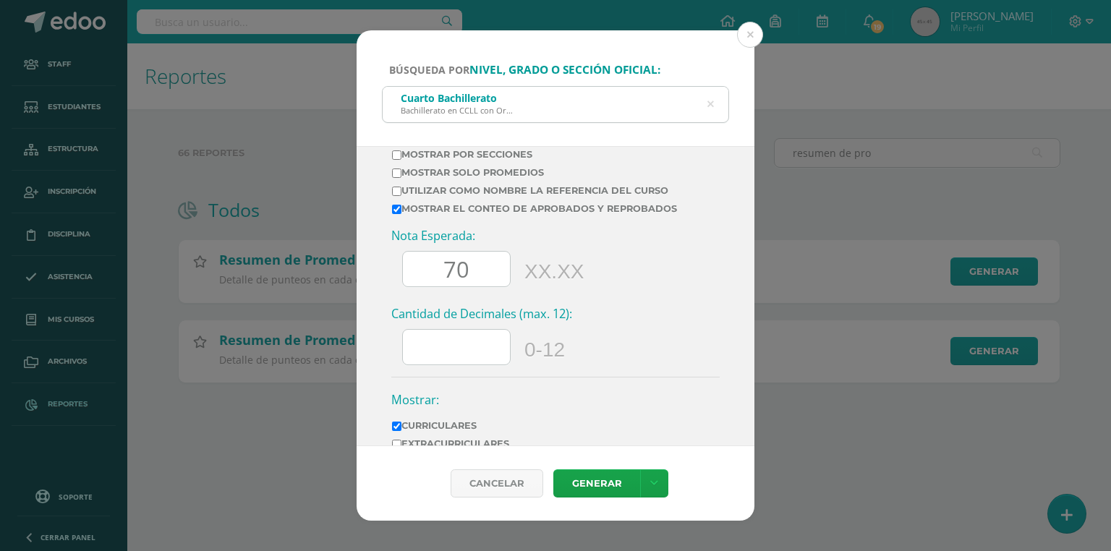
scroll to position [803, 0]
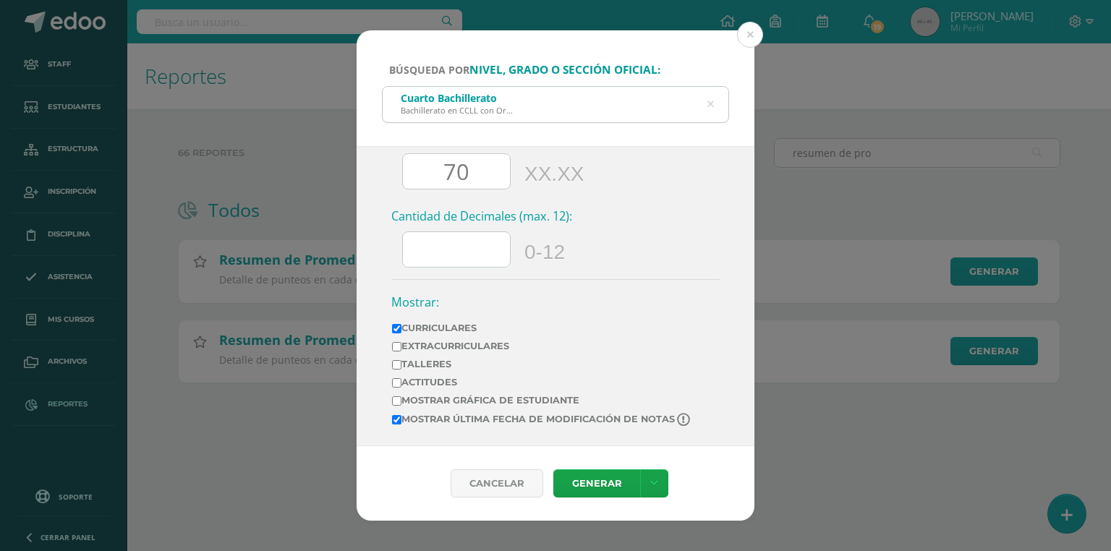
click at [713, 103] on icon at bounding box center [711, 104] width 7 height 37
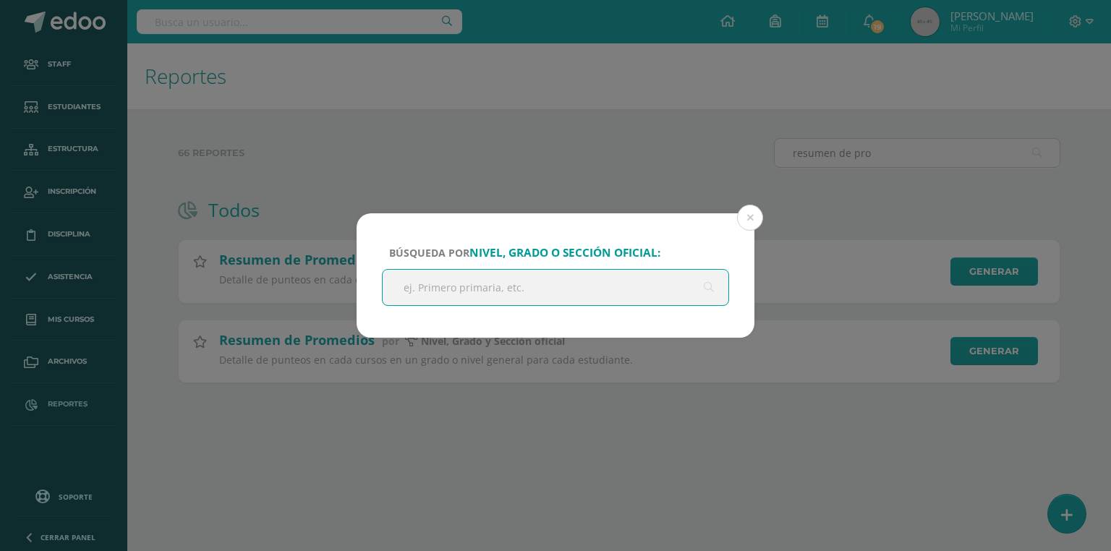
click at [481, 287] on input "text" at bounding box center [556, 287] width 346 height 35
type input "cuarto bachille"
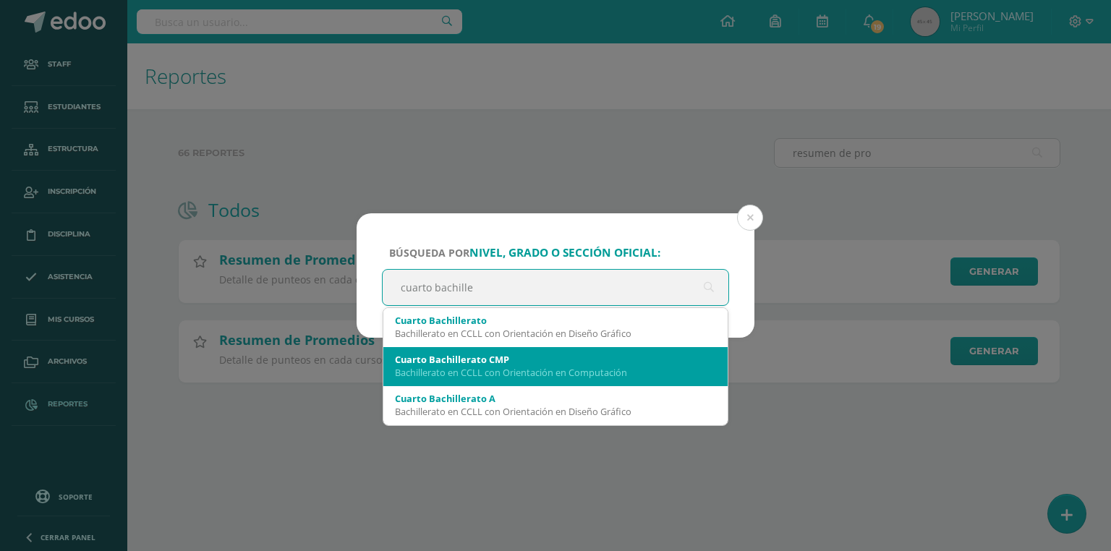
click at [506, 366] on div "Bachillerato en CCLL con Orientación en Computación" at bounding box center [555, 372] width 321 height 13
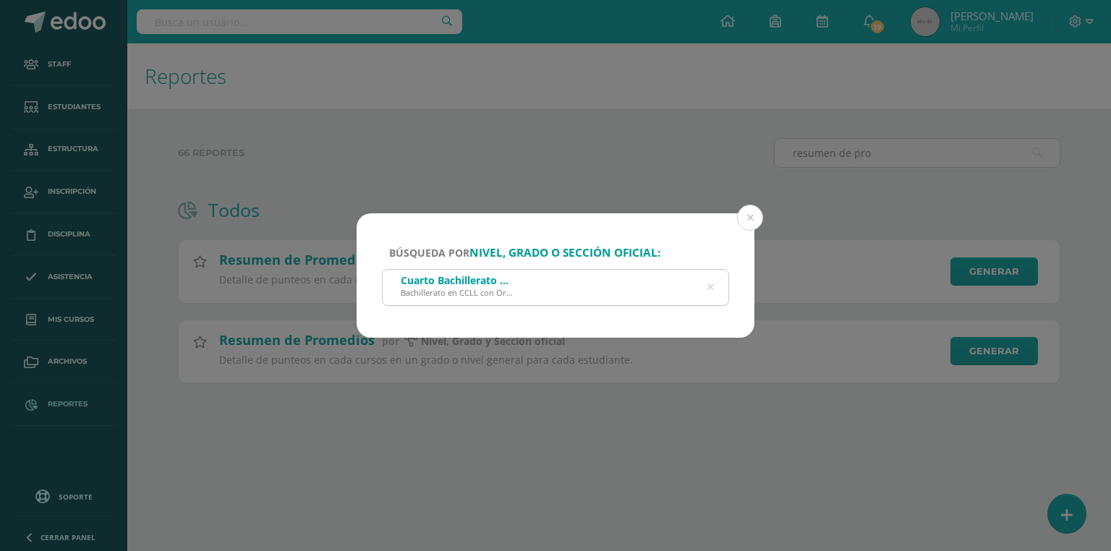
click at [711, 287] on icon at bounding box center [711, 287] width 7 height 37
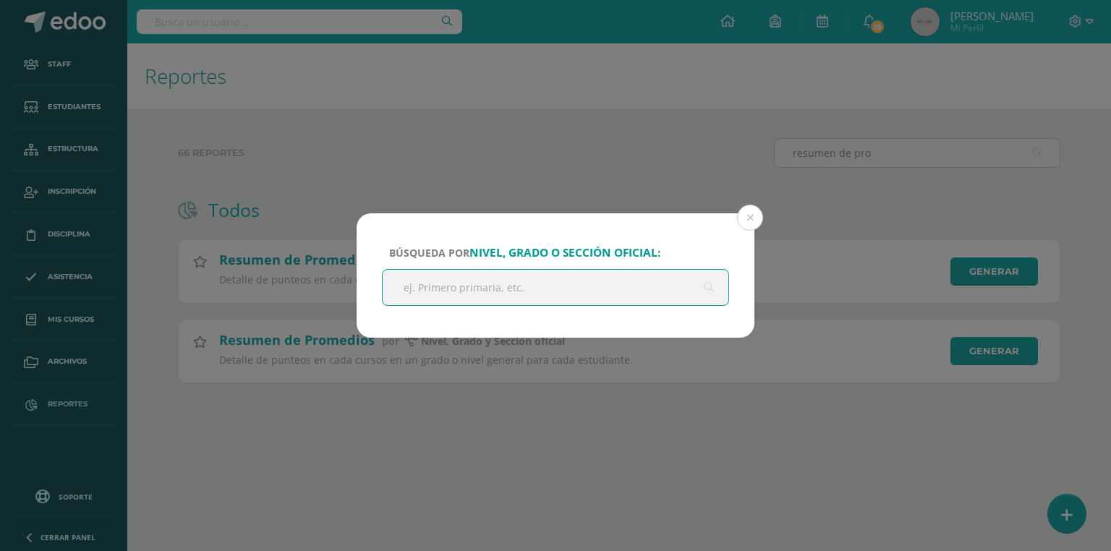
click at [582, 286] on input "text" at bounding box center [556, 287] width 346 height 35
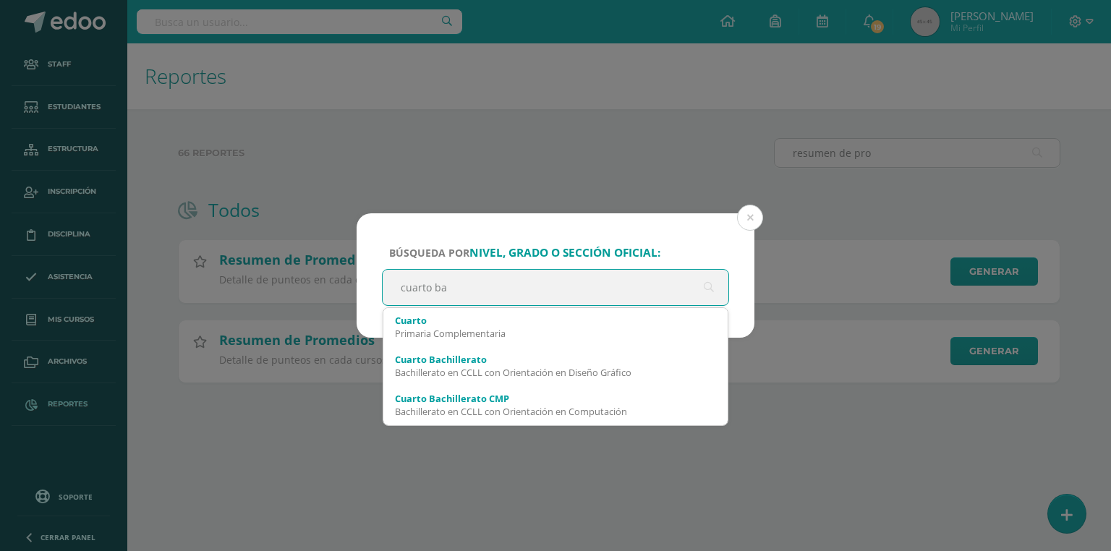
type input "cuarto bac"
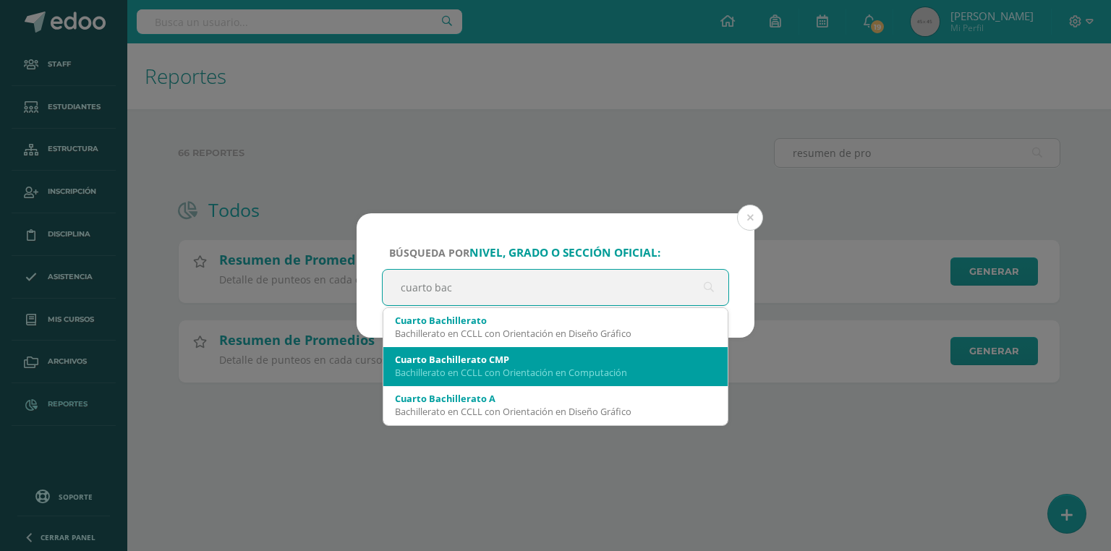
click at [580, 373] on div "Bachillerato en CCLL con Orientación en Computación" at bounding box center [555, 372] width 321 height 13
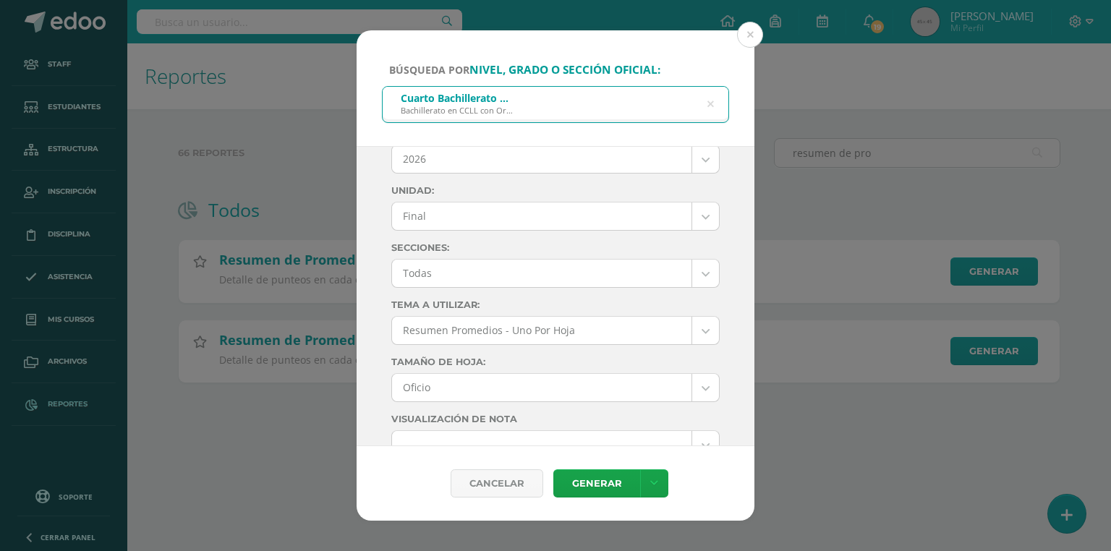
scroll to position [0, 0]
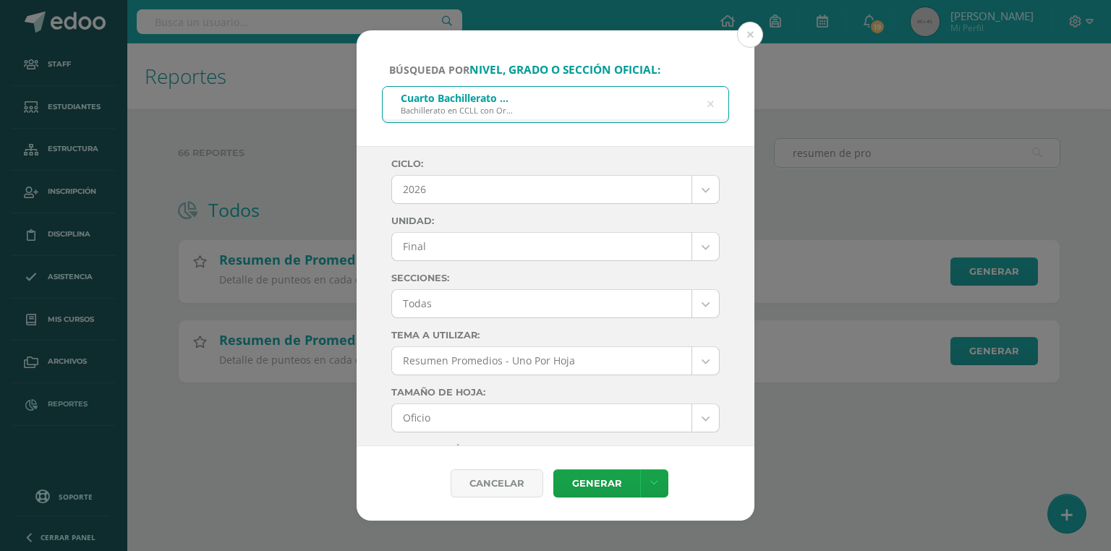
click at [431, 184] on body "Búsqueda por nivel, grado o sección oficial: Cuarto Bachillerato CMP Bachillera…" at bounding box center [555, 214] width 1111 height 429
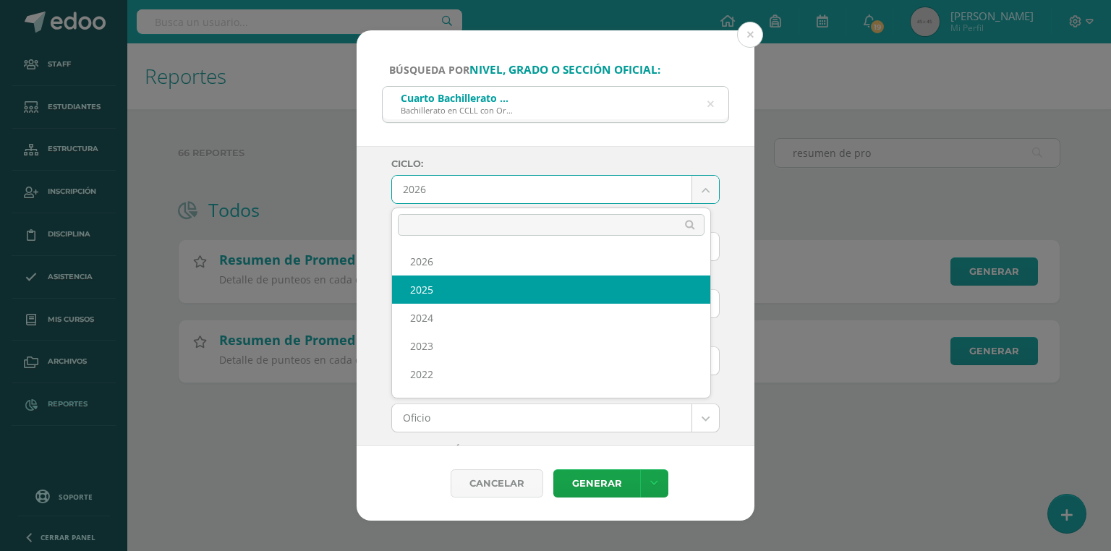
select select "7"
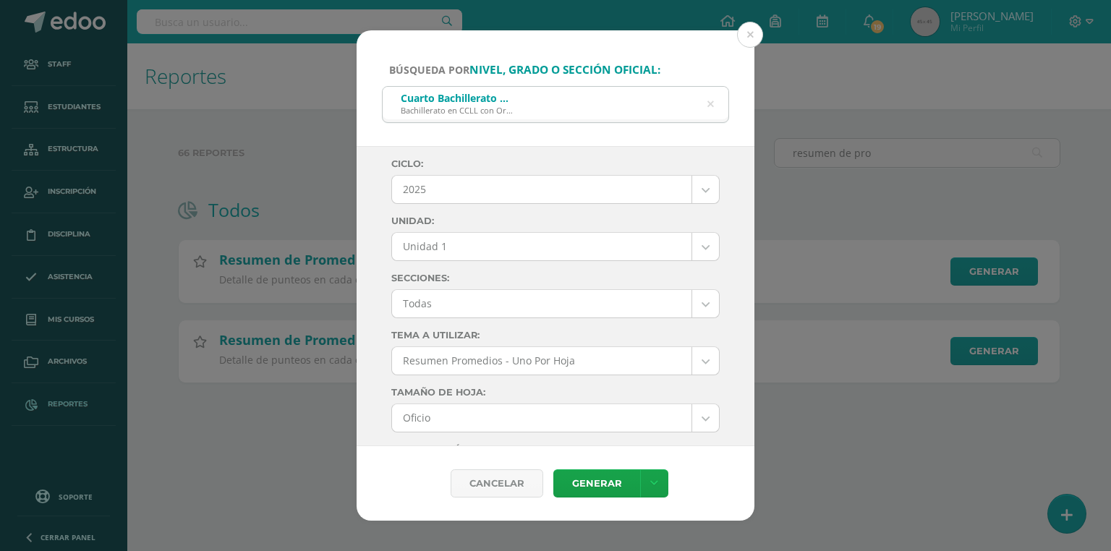
click at [411, 242] on body "Búsqueda por nivel, grado o sección oficial: Cuarto Bachillerato CMP Bachillera…" at bounding box center [555, 214] width 1111 height 429
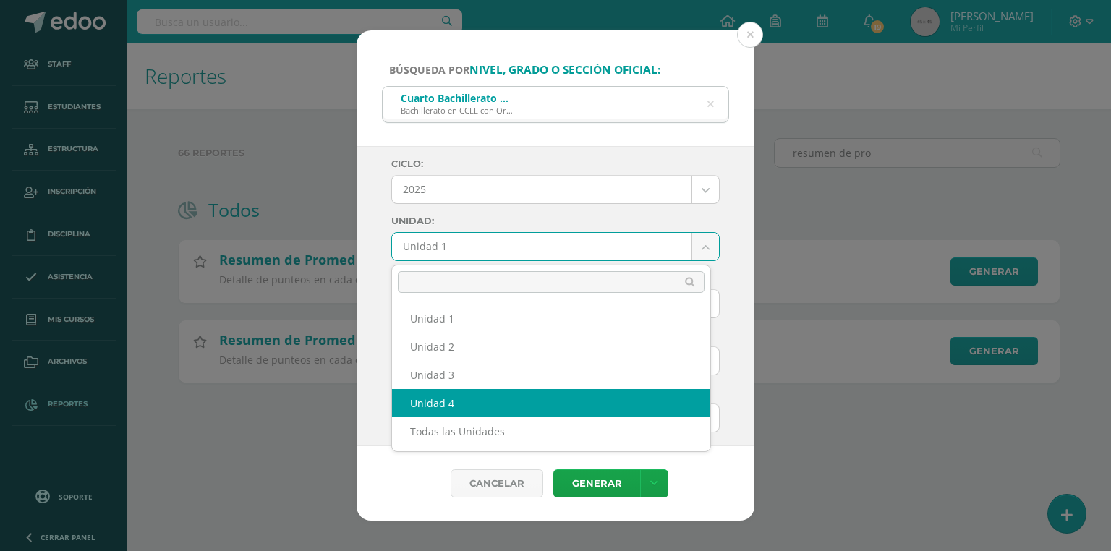
select select "Unidad 4"
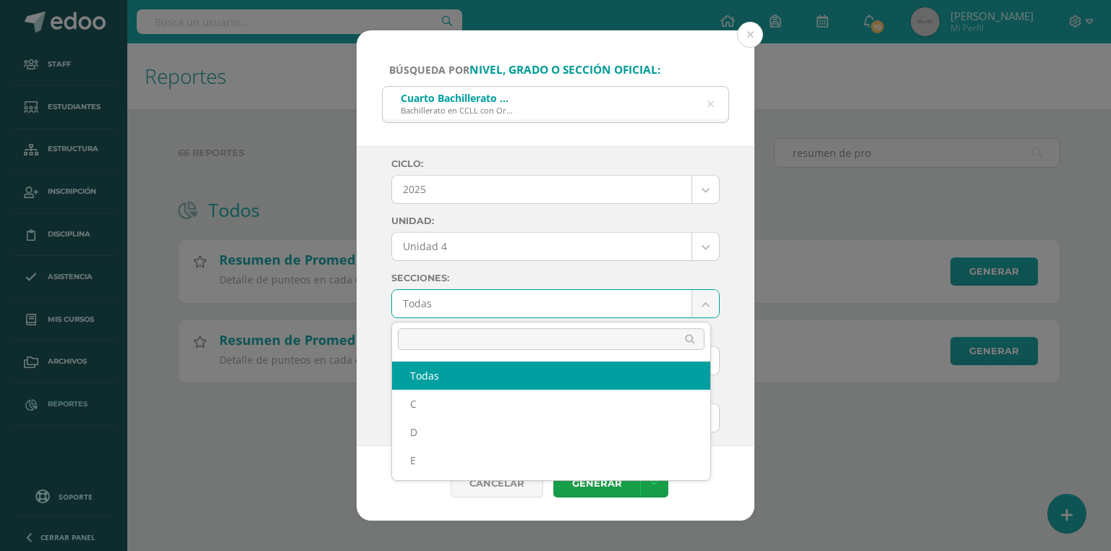
click at [437, 307] on body "Búsqueda por nivel, grado o sección oficial: Cuarto Bachillerato CMP Bachillera…" at bounding box center [555, 214] width 1111 height 429
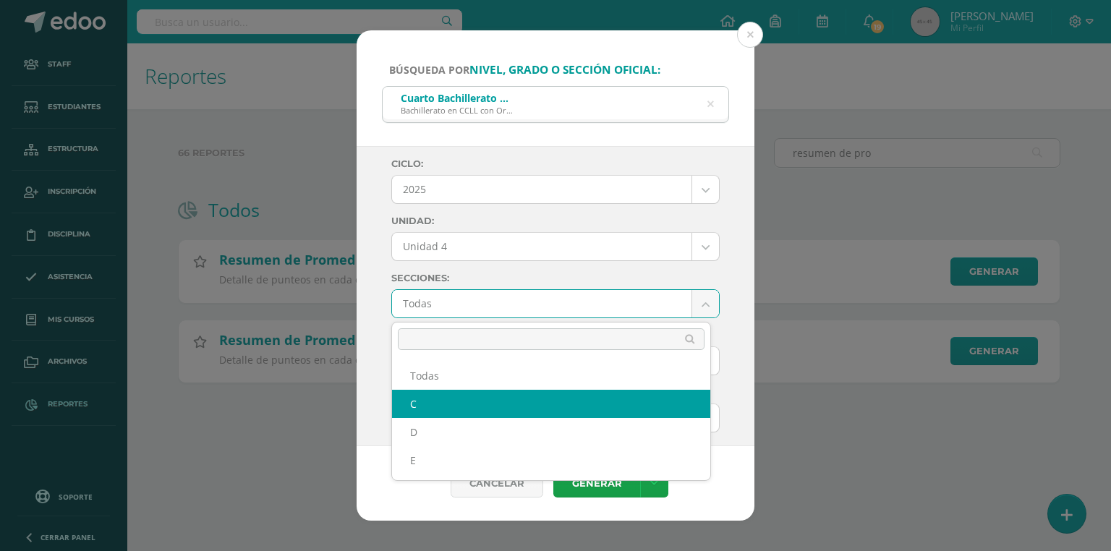
select select "C"
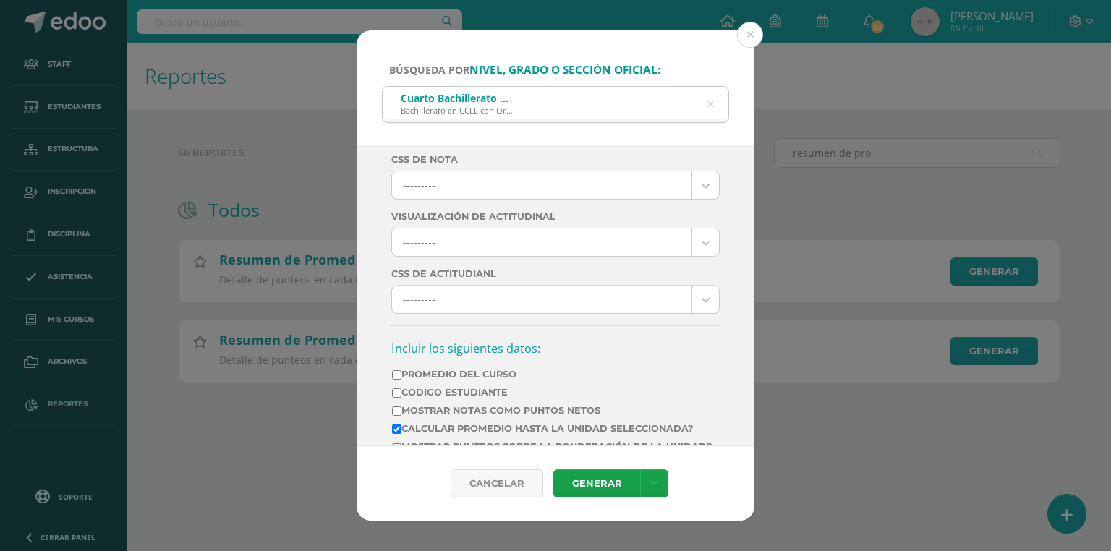
scroll to position [289, 0]
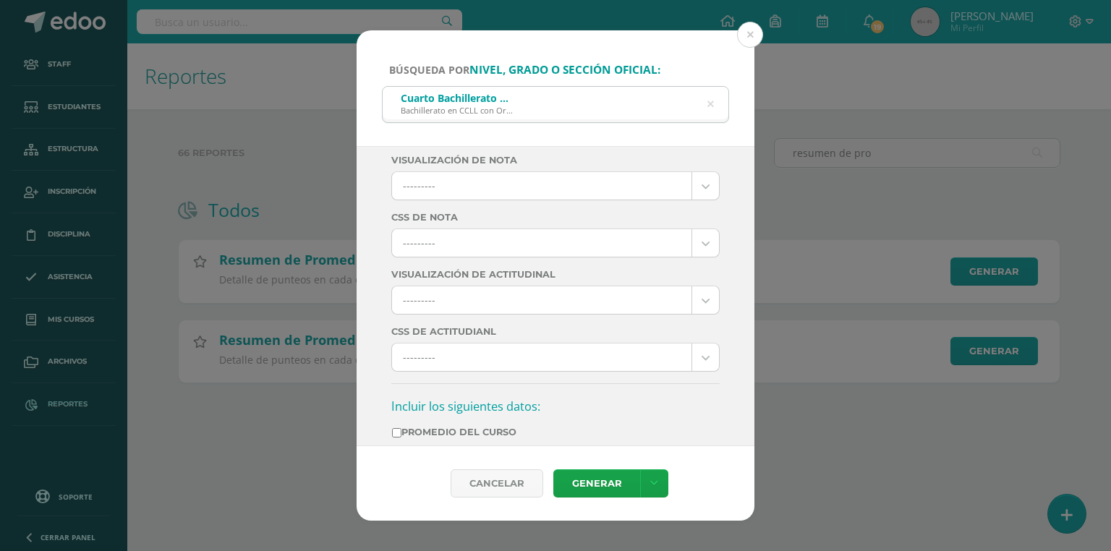
click at [447, 240] on body "Búsqueda por nivel, grado o sección oficial: Cuarto Bachillerato CMP Bachillera…" at bounding box center [555, 214] width 1111 height 429
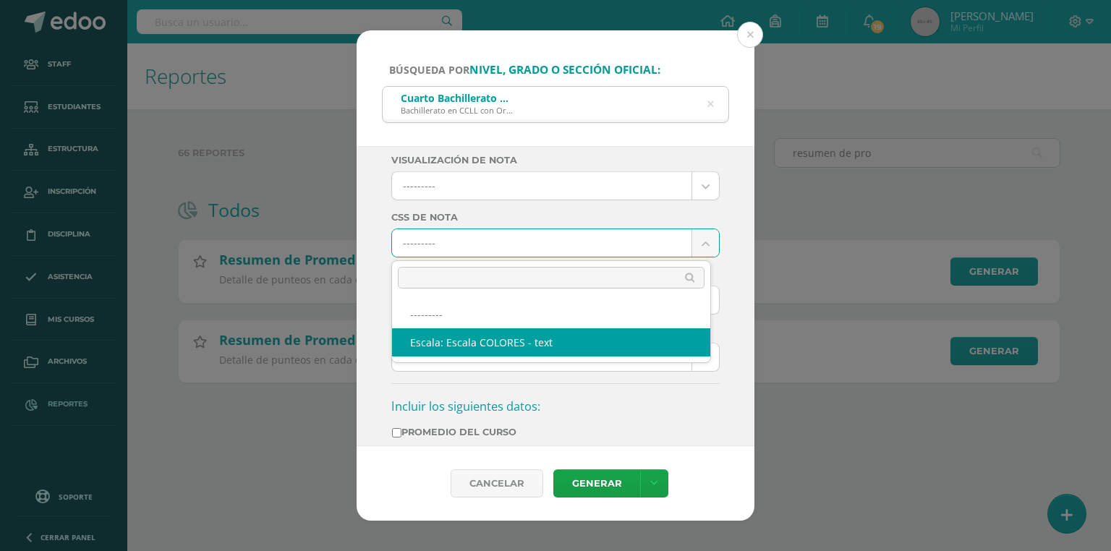
select select "10"
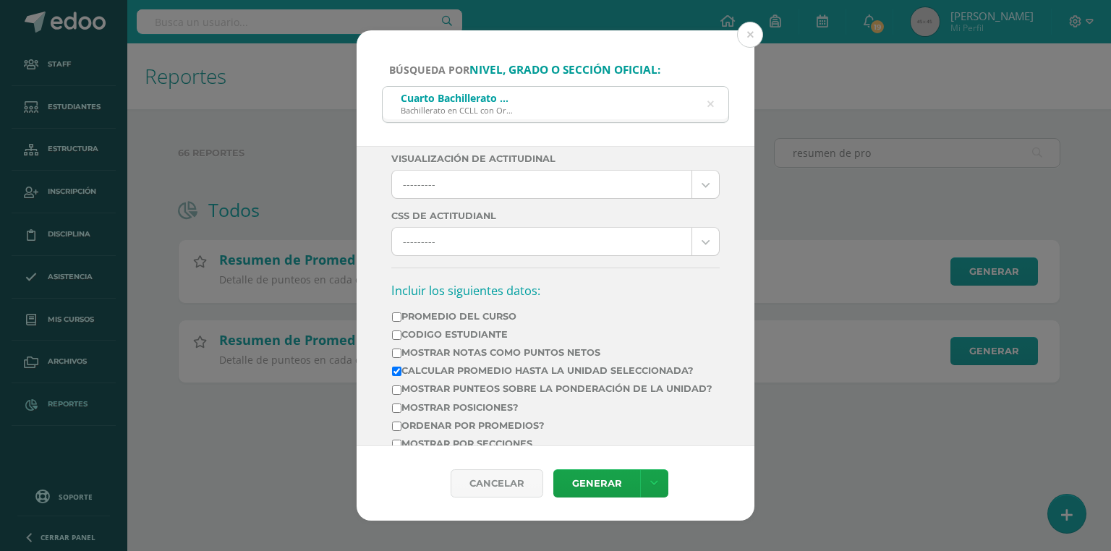
scroll to position [463, 0]
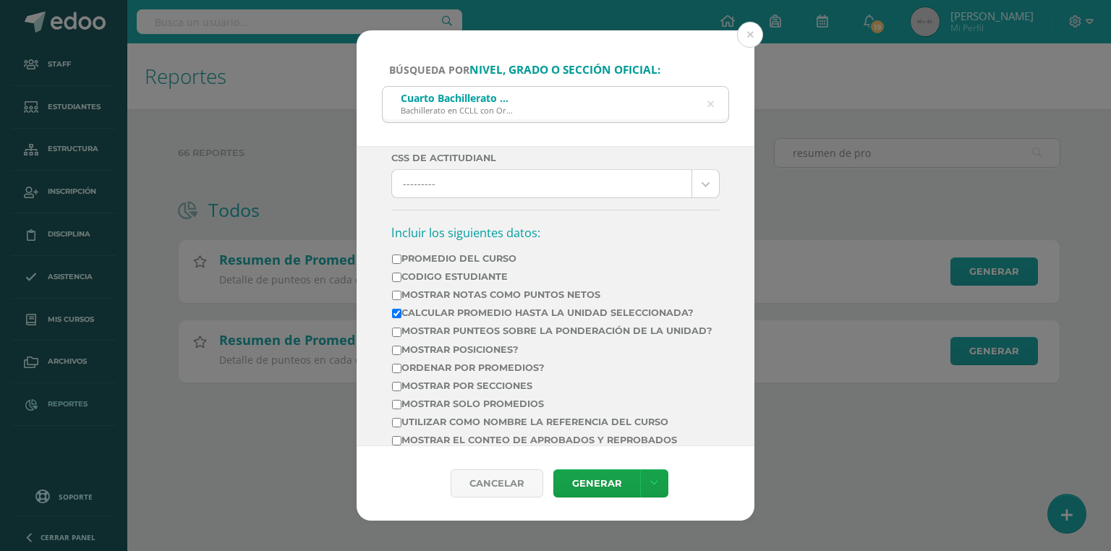
click at [454, 289] on label "Mostrar Notas Como Puntos Netos" at bounding box center [552, 294] width 321 height 11
click at [402, 291] on input "Mostrar Notas Como Puntos Netos" at bounding box center [396, 295] width 9 height 9
checkbox input "true"
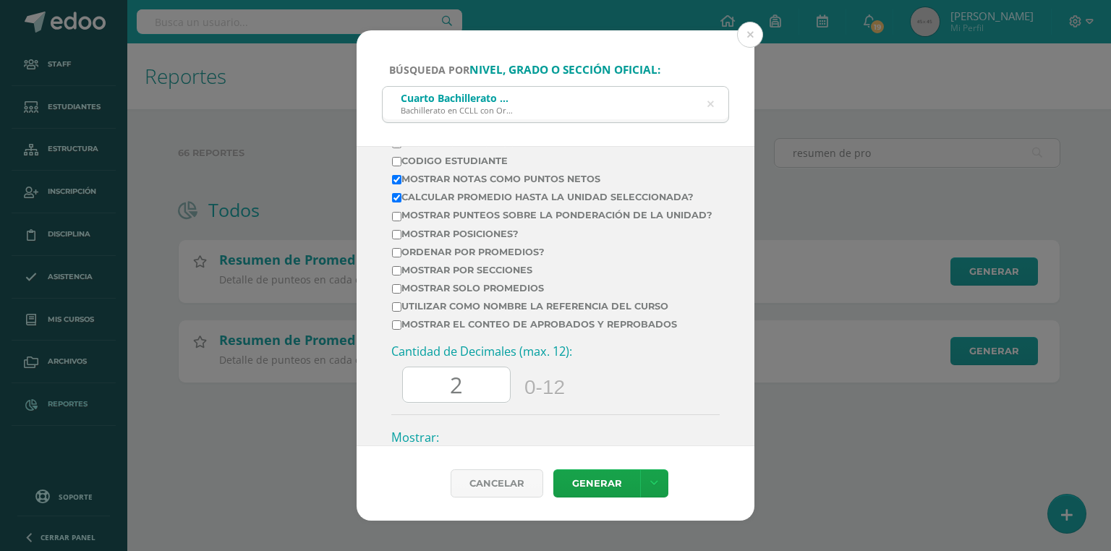
click at [454, 336] on td "Mostrar el conteo de Aprobados y Reprobados" at bounding box center [552, 327] width 322 height 18
click at [454, 330] on label "Mostrar el conteo de Aprobados y Reprobados" at bounding box center [552, 324] width 321 height 11
click at [402, 330] on input "Mostrar el conteo de Aprobados y Reprobados" at bounding box center [396, 325] width 9 height 9
checkbox input "true"
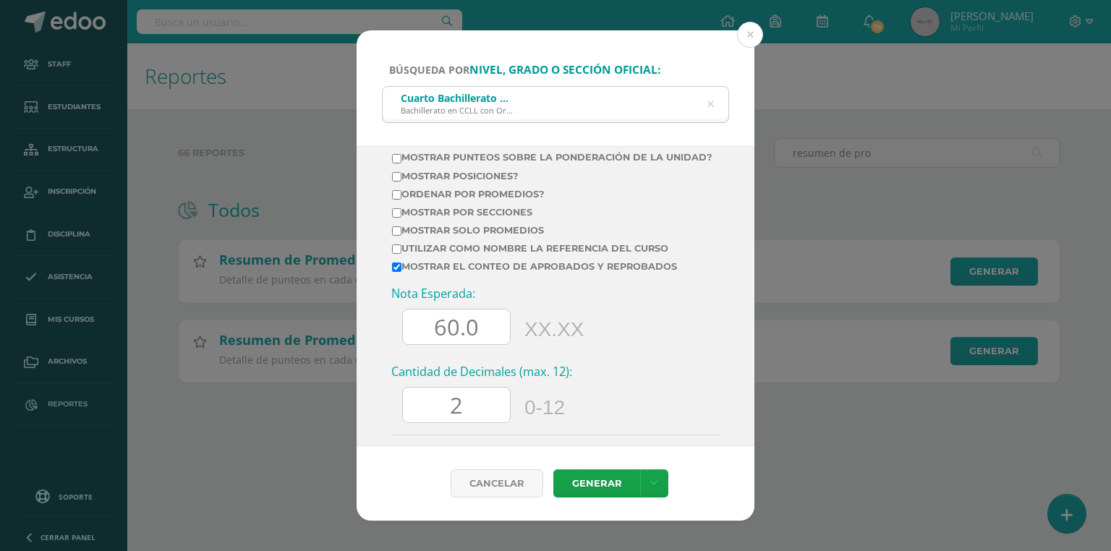
drag, startPoint x: 444, startPoint y: 332, endPoint x: 426, endPoint y: 332, distance: 18.1
click at [426, 332] on input "60.0" at bounding box center [456, 327] width 107 height 35
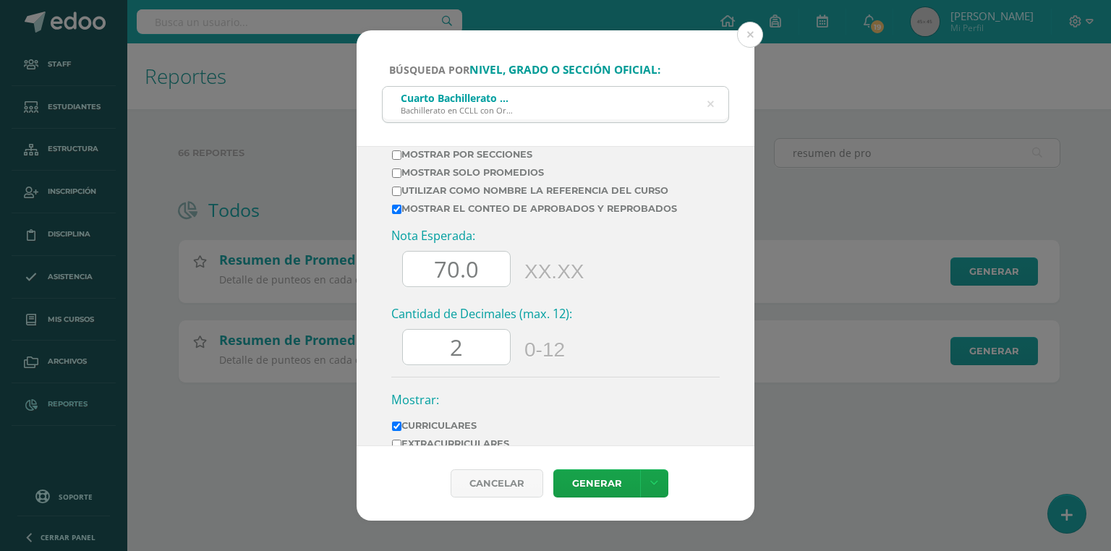
scroll to position [810, 0]
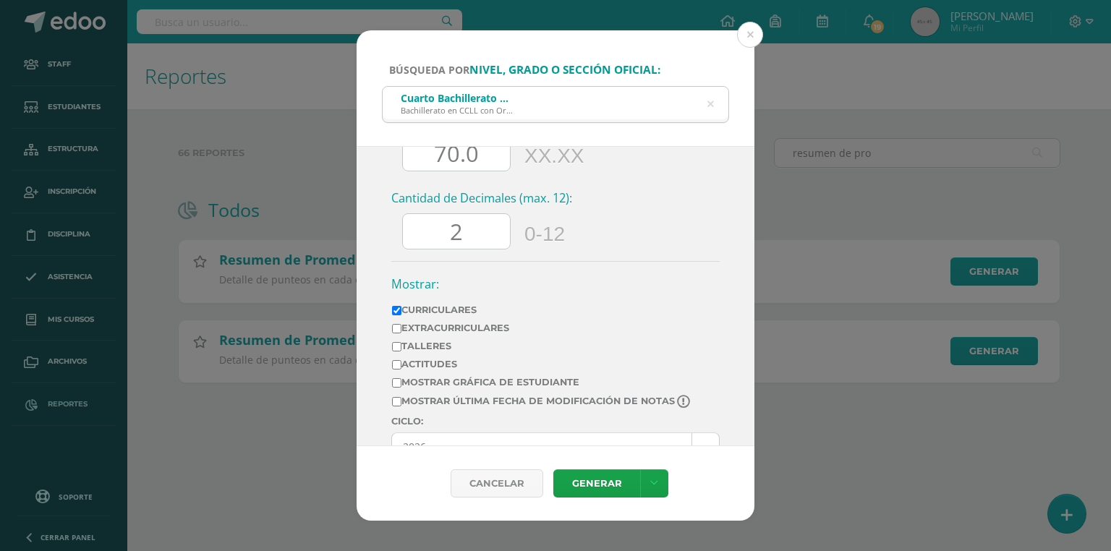
type input "70.0"
drag, startPoint x: 466, startPoint y: 240, endPoint x: 436, endPoint y: 240, distance: 29.7
click at [436, 240] on input "2" at bounding box center [456, 231] width 107 height 35
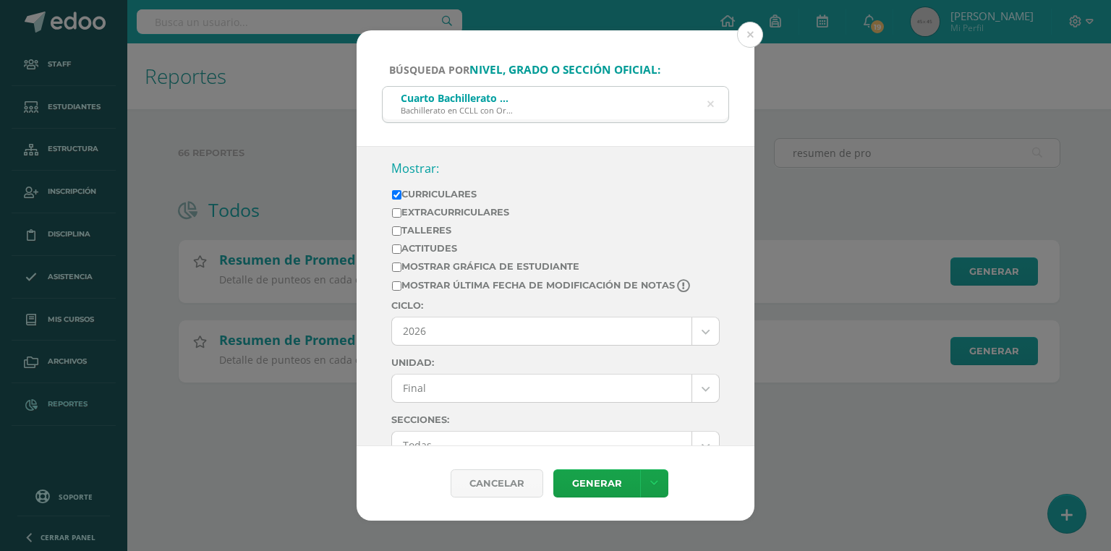
scroll to position [984, 0]
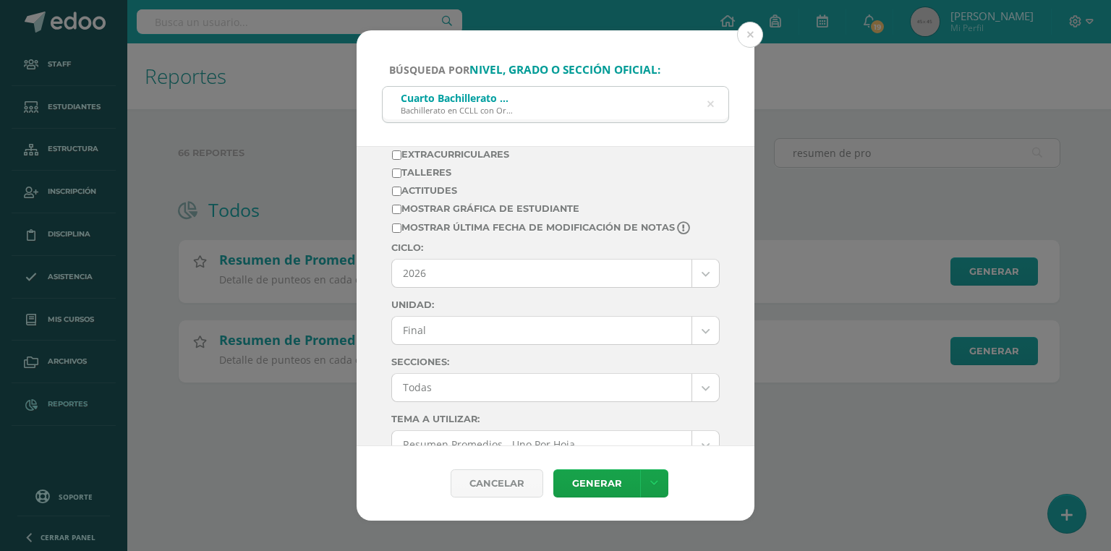
type input "0"
click at [425, 235] on label "Mostrar última fecha de modificación de notas" at bounding box center [542, 228] width 300 height 14
click at [402, 233] on input "Mostrar última fecha de modificación de notas" at bounding box center [396, 228] width 9 height 9
checkbox input "true"
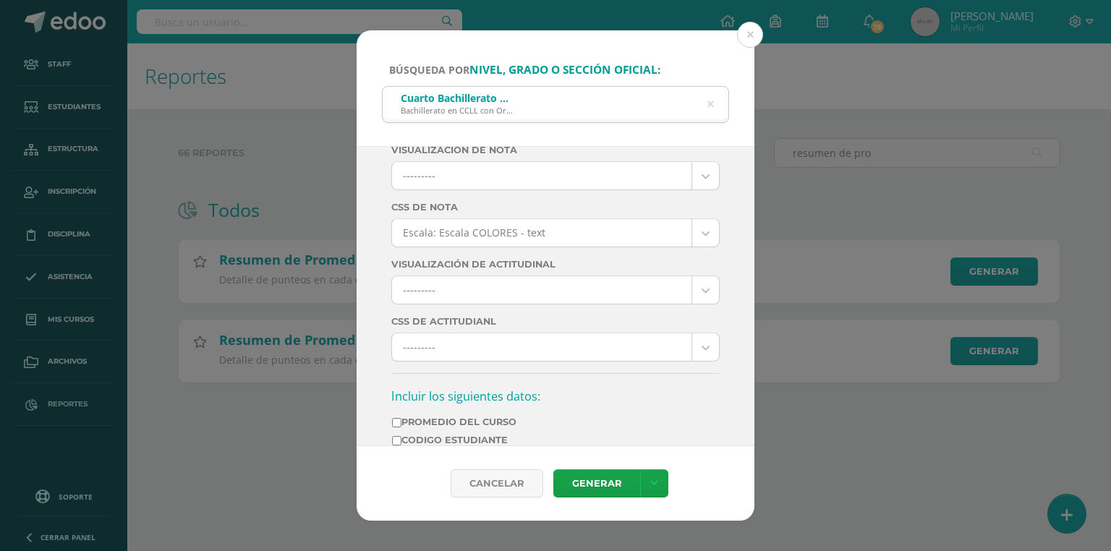
scroll to position [0, 0]
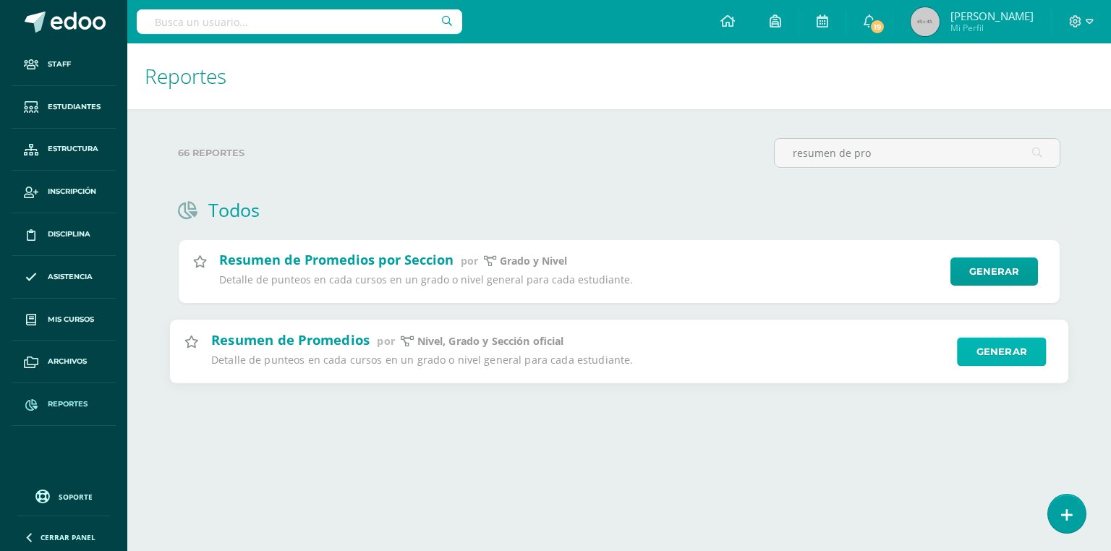
click at [1012, 359] on link "Generar" at bounding box center [1001, 351] width 89 height 29
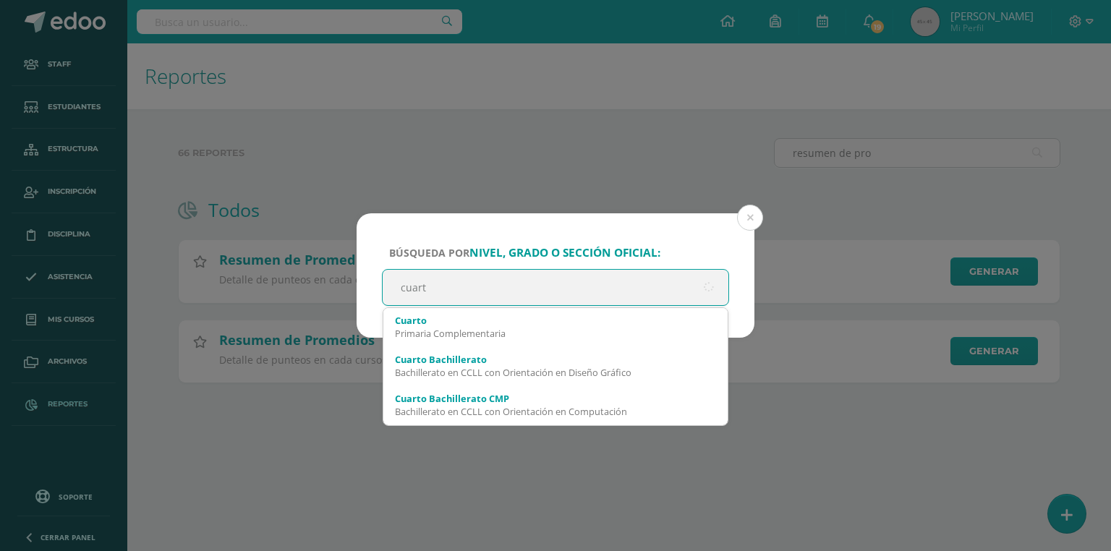
type input "cuarto"
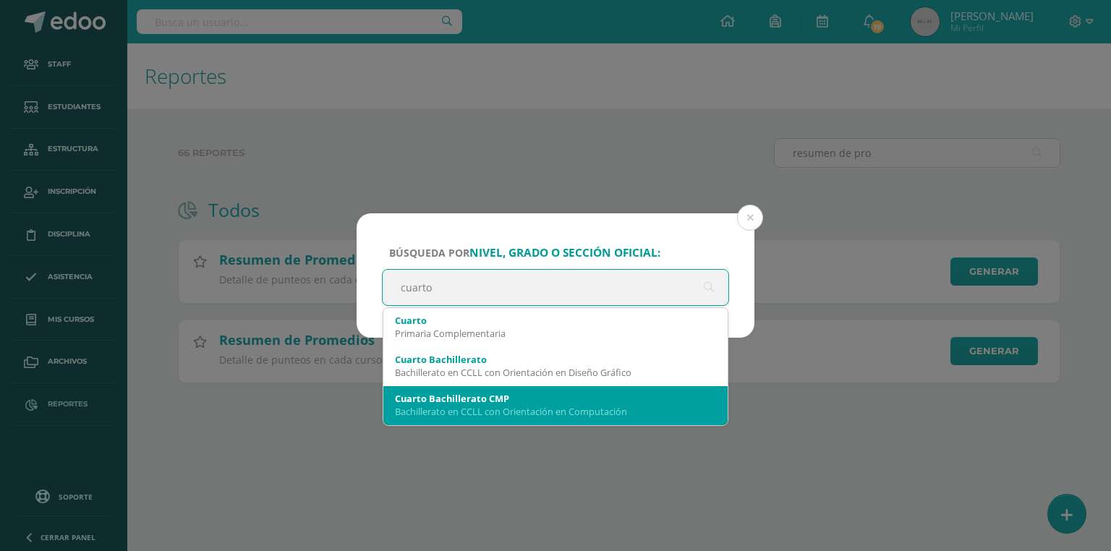
click at [492, 408] on div "Bachillerato en CCLL con Orientación en Computación" at bounding box center [555, 411] width 321 height 13
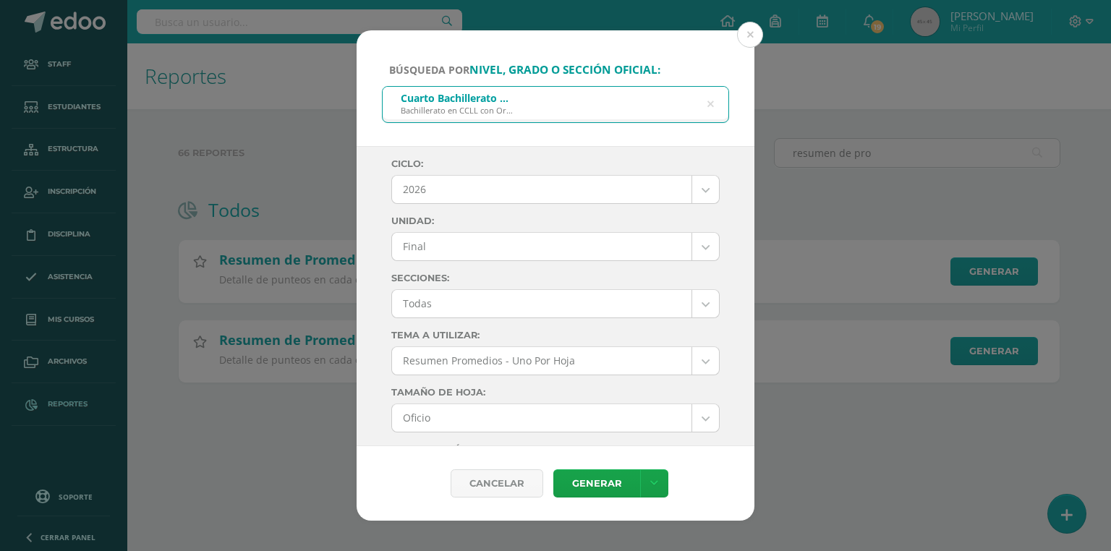
click at [436, 197] on body "Búsqueda por nivel, grado o sección oficial: Cuarto Bachillerato CMP Bachillera…" at bounding box center [555, 214] width 1111 height 429
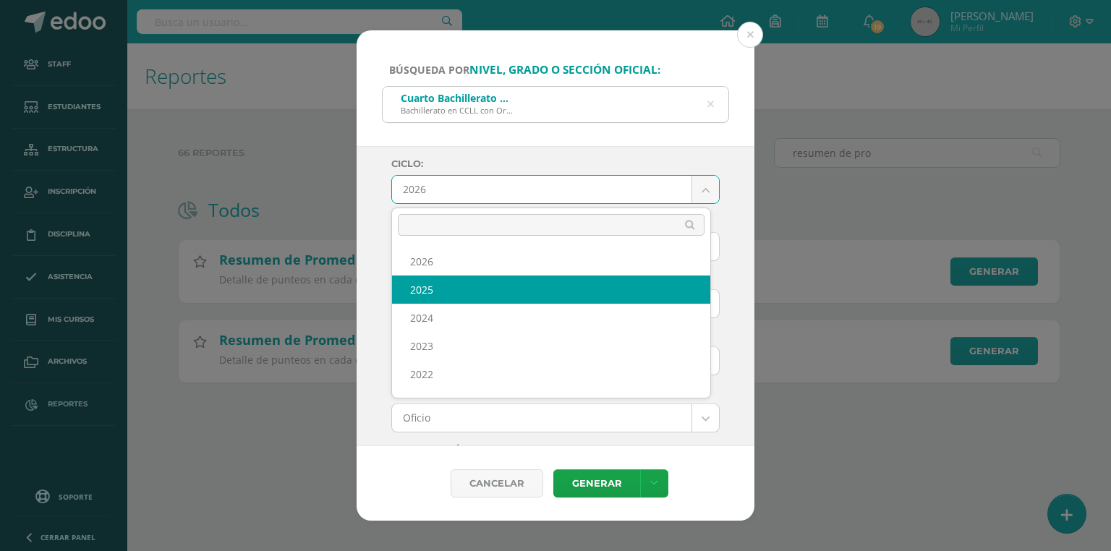
select select "7"
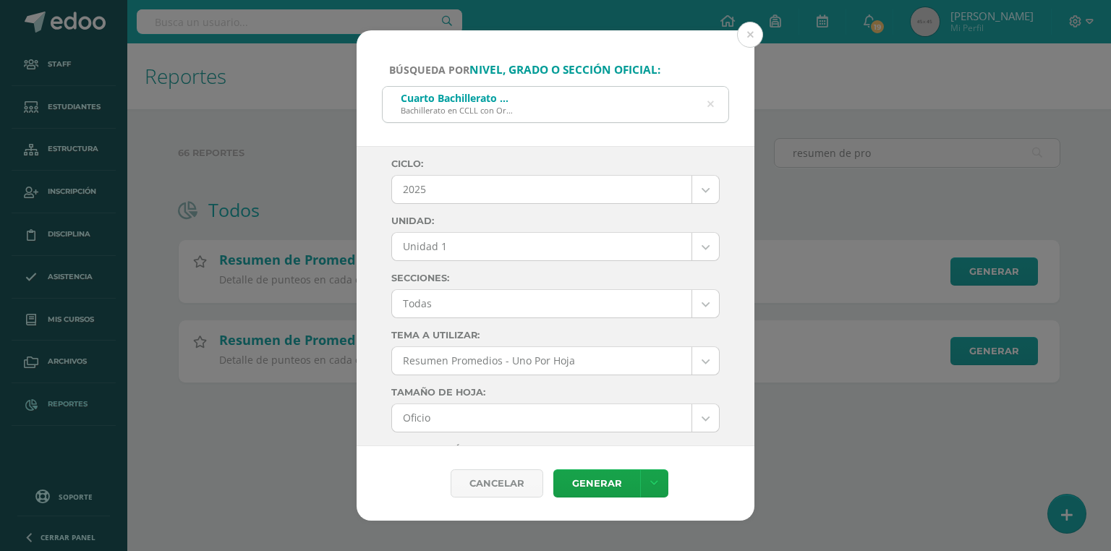
click at [461, 245] on body "Búsqueda por nivel, grado o sección oficial: Cuarto Bachillerato CMP Bachillera…" at bounding box center [555, 214] width 1111 height 429
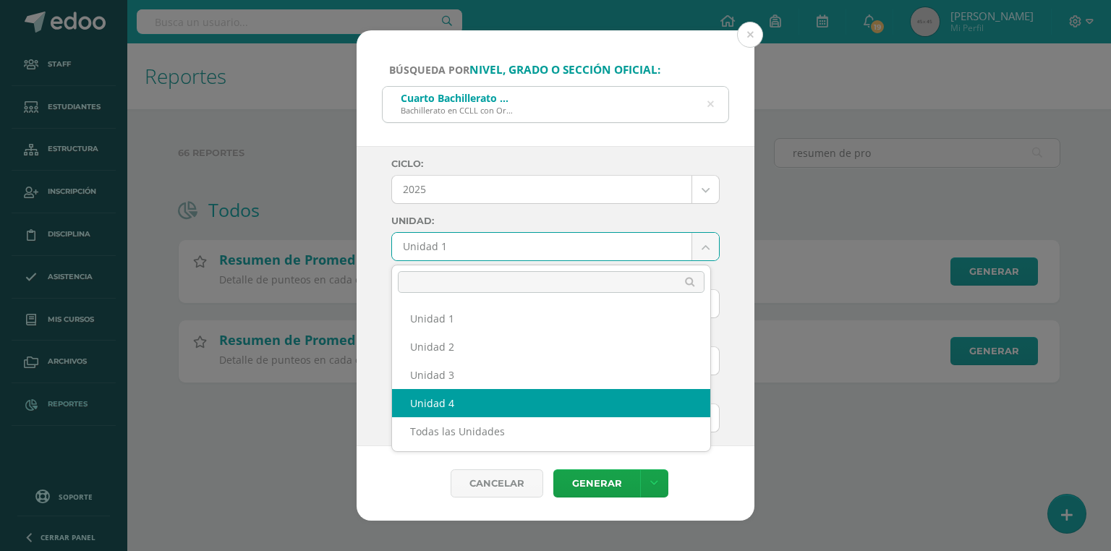
select select "Unidad 4"
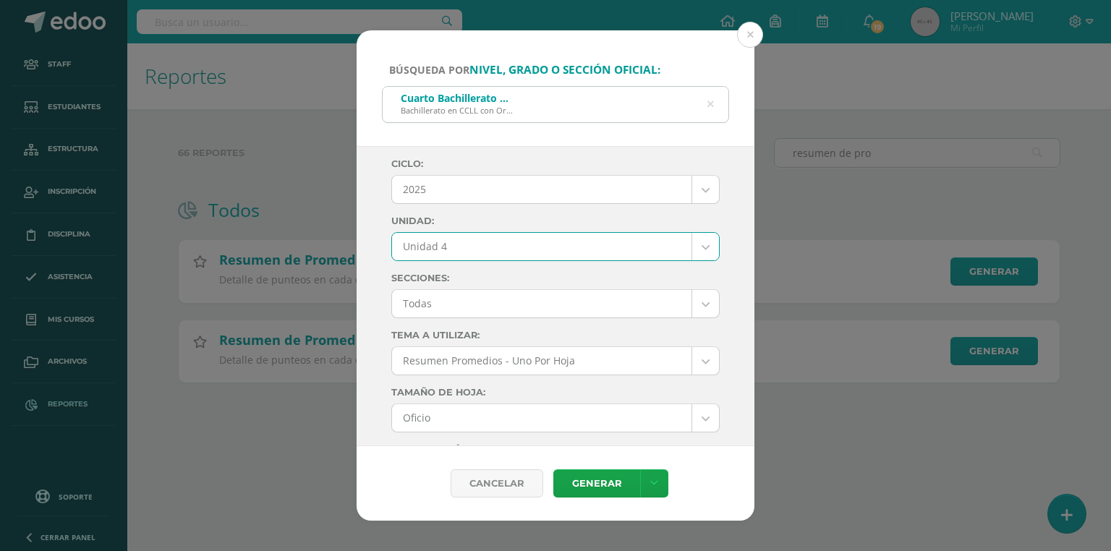
click at [463, 302] on body "Búsqueda por nivel, grado o sección oficial: Cuarto Bachillerato CMP Bachillera…" at bounding box center [555, 214] width 1111 height 429
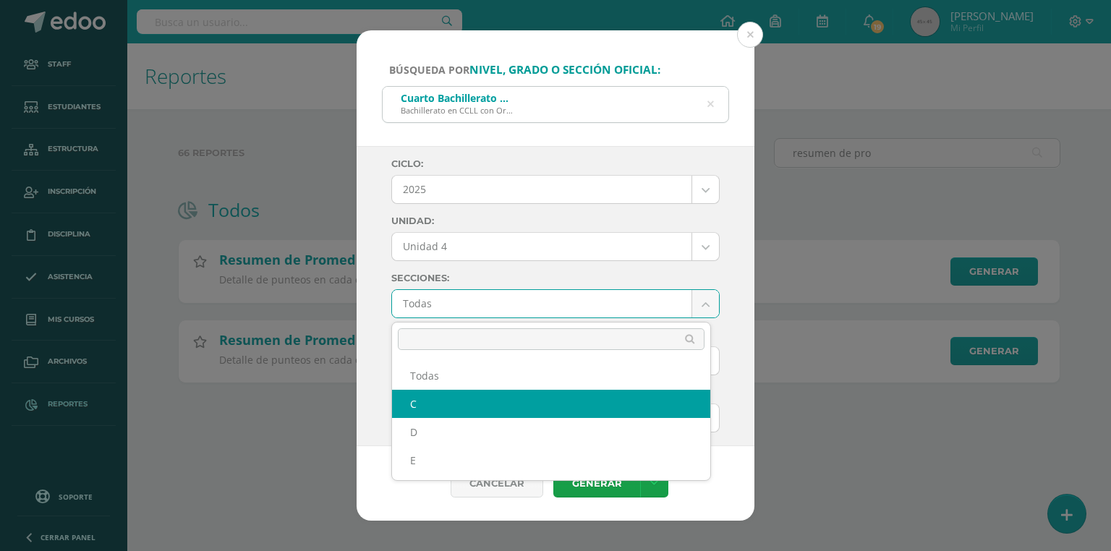
select select "C"
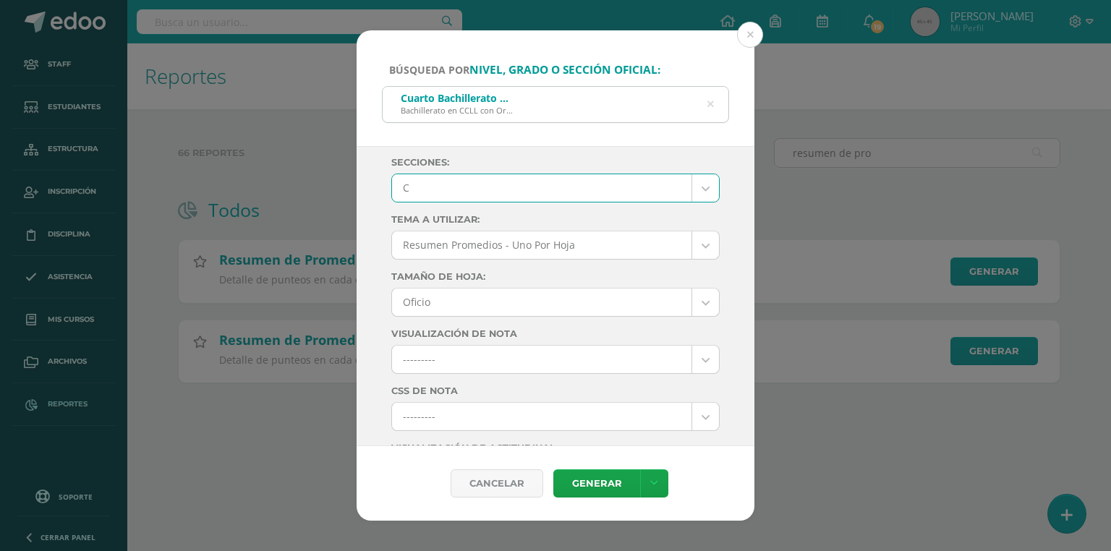
scroll to position [289, 0]
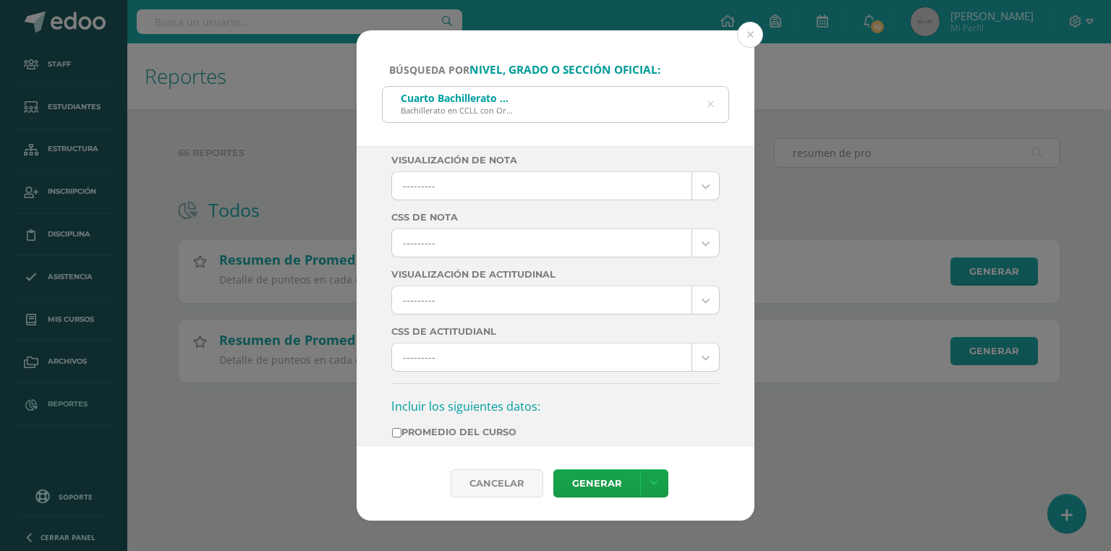
click at [458, 232] on body "Búsqueda por nivel, grado o sección oficial: Cuarto Bachillerato CMP Bachillera…" at bounding box center [555, 214] width 1111 height 429
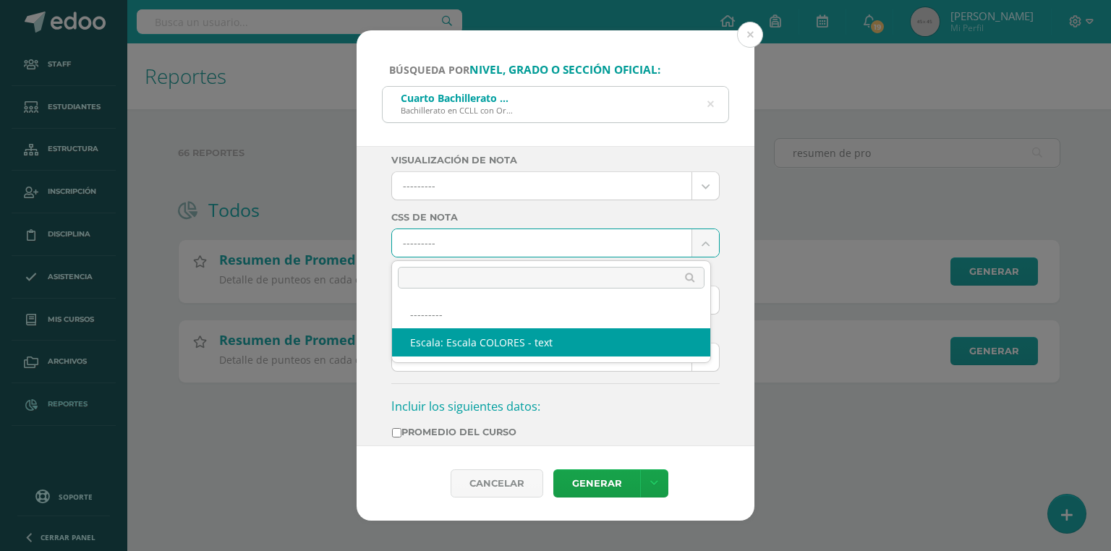
select select "10"
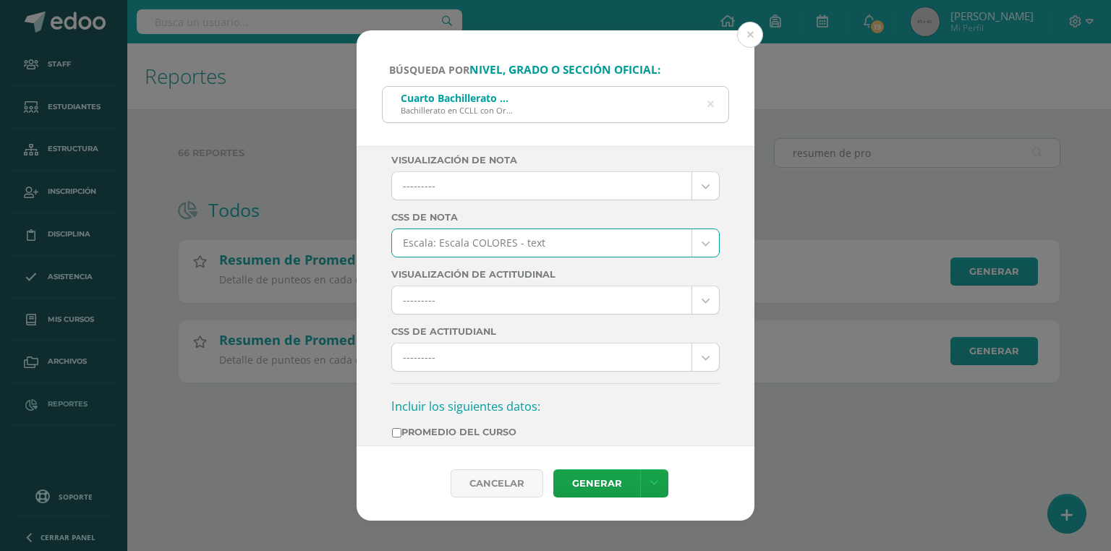
scroll to position [463, 0]
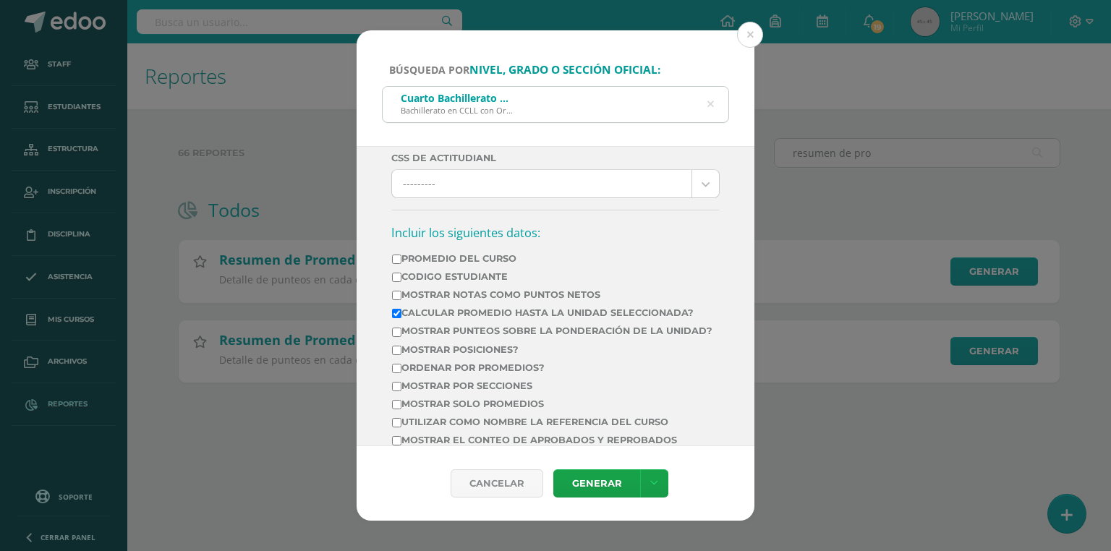
click at [444, 296] on label "Mostrar Notas Como Puntos Netos" at bounding box center [552, 294] width 321 height 11
click at [402, 296] on input "Mostrar Notas Como Puntos Netos" at bounding box center [396, 295] width 9 height 9
checkbox input "true"
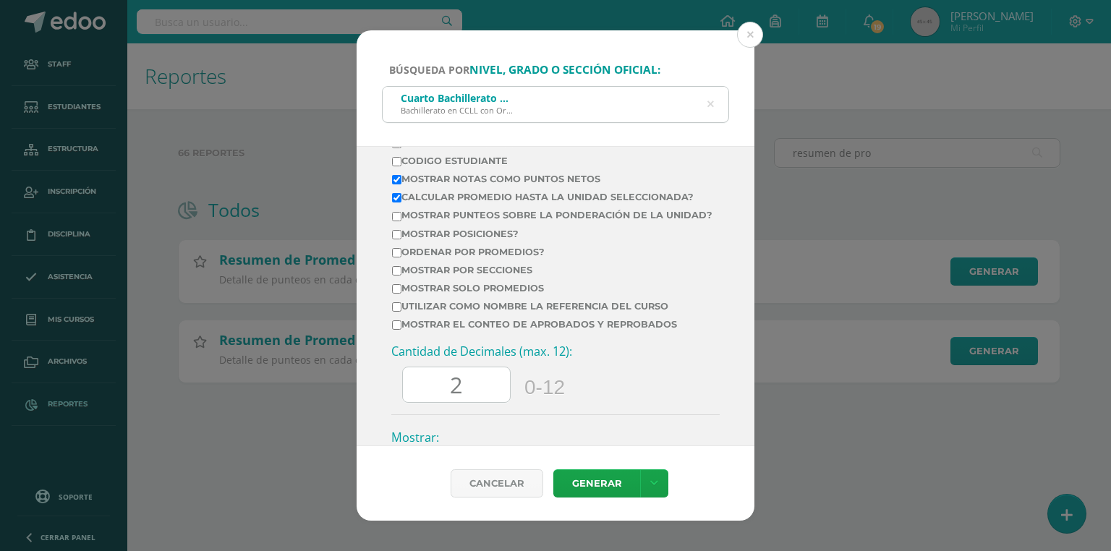
click at [452, 330] on label "Mostrar el conteo de Aprobados y Reprobados" at bounding box center [552, 324] width 321 height 11
click at [402, 330] on input "Mostrar el conteo de Aprobados y Reprobados" at bounding box center [396, 325] width 9 height 9
checkbox input "true"
drag, startPoint x: 448, startPoint y: 394, endPoint x: 416, endPoint y: 397, distance: 32.0
click at [416, 397] on input "60.0" at bounding box center [456, 385] width 107 height 35
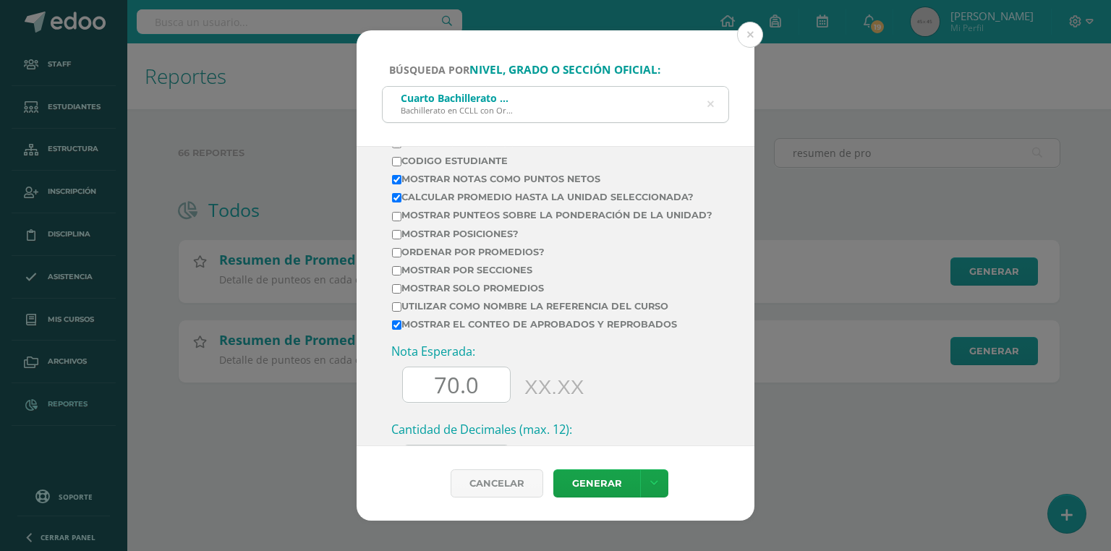
scroll to position [803, 0]
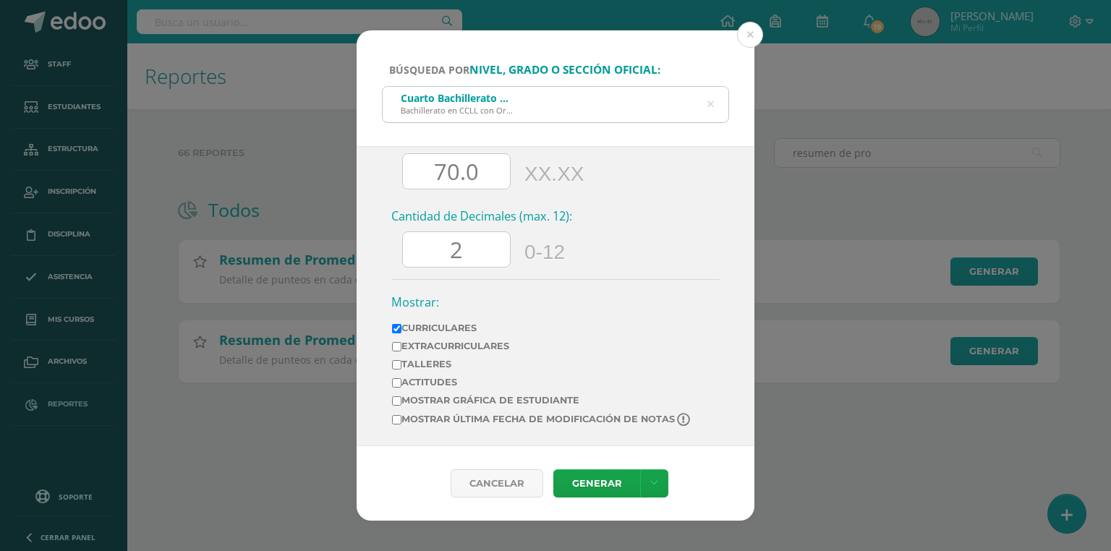
type input "70.0"
drag, startPoint x: 483, startPoint y: 244, endPoint x: 437, endPoint y: 248, distance: 45.8
click at [437, 248] on input "2" at bounding box center [456, 249] width 107 height 35
click at [431, 420] on label "Mostrar última fecha de modificación de notas" at bounding box center [542, 420] width 300 height 14
click at [402, 420] on input "Mostrar última fecha de modificación de notas" at bounding box center [396, 419] width 9 height 9
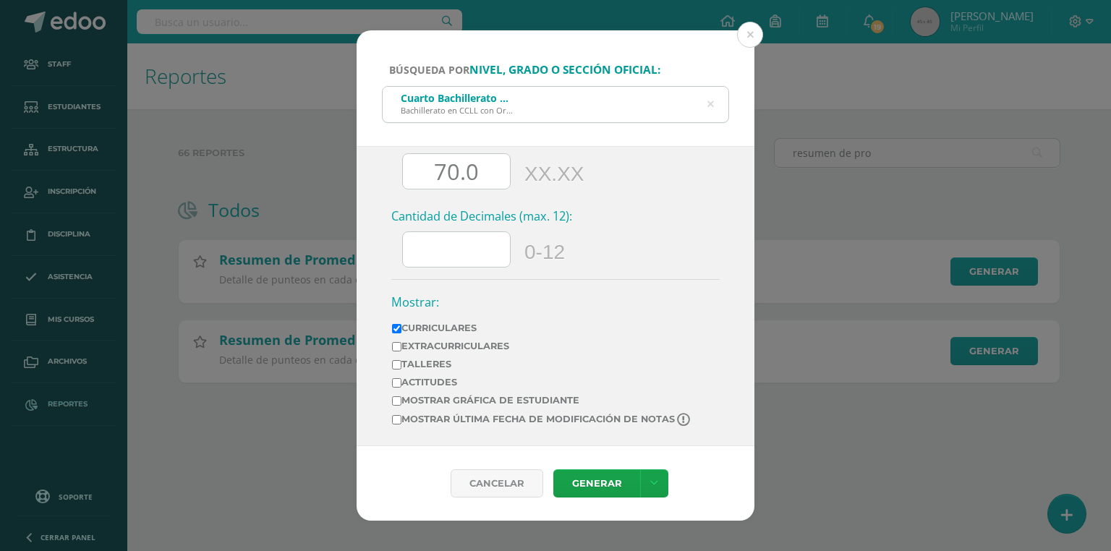
checkbox input "true"
click at [582, 480] on link "Generar" at bounding box center [597, 484] width 87 height 28
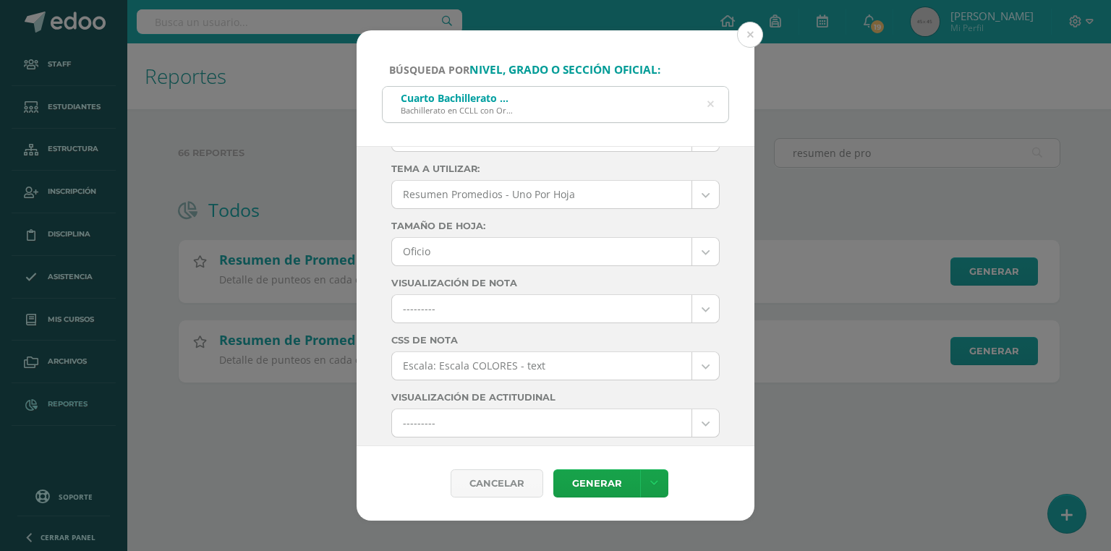
scroll to position [0, 0]
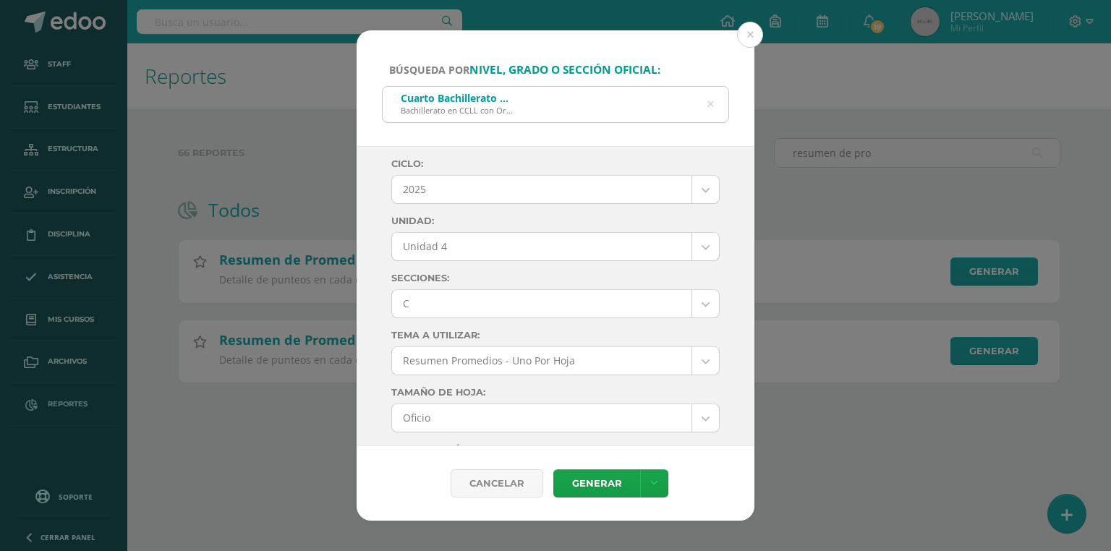
click at [435, 308] on body "Búsqueda por nivel, grado o sección oficial: Cuarto Bachillerato CMP Bachillera…" at bounding box center [555, 214] width 1111 height 429
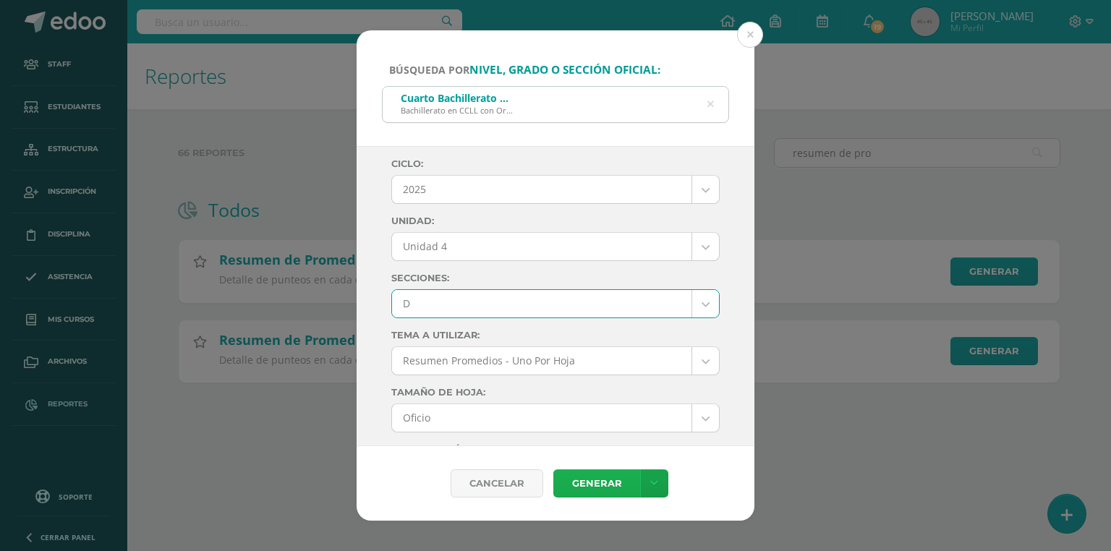
click at [579, 482] on link "Generar" at bounding box center [597, 484] width 87 height 28
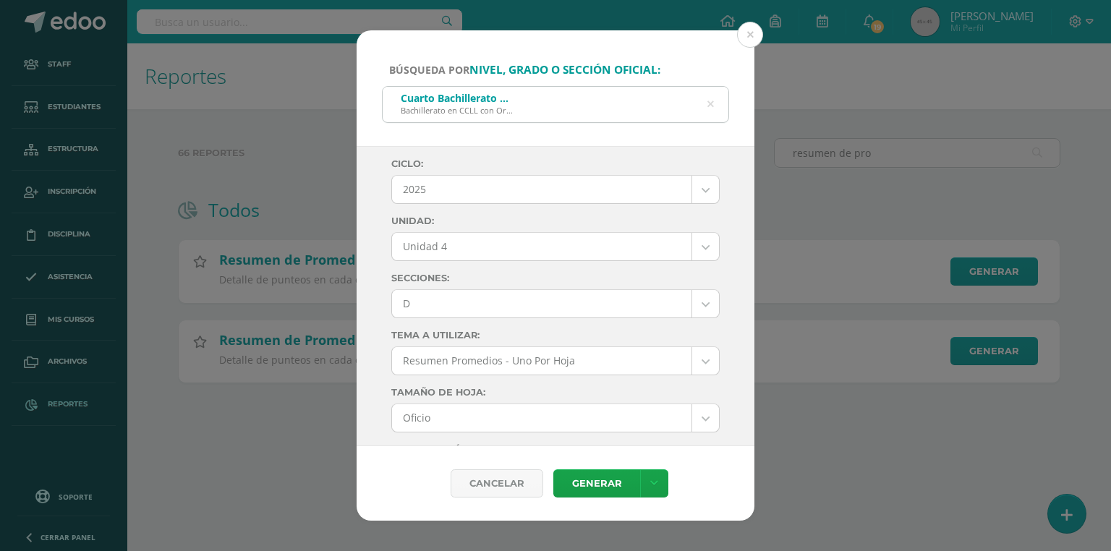
click at [426, 302] on body "Búsqueda por nivel, grado o sección oficial: Cuarto Bachillerato CMP Bachillera…" at bounding box center [555, 214] width 1111 height 429
click at [609, 488] on link "Generar" at bounding box center [597, 484] width 87 height 28
click at [436, 298] on body "Búsqueda por nivel, grado o sección oficial: Cuarto Bachillerato CMP Bachillera…" at bounding box center [555, 214] width 1111 height 429
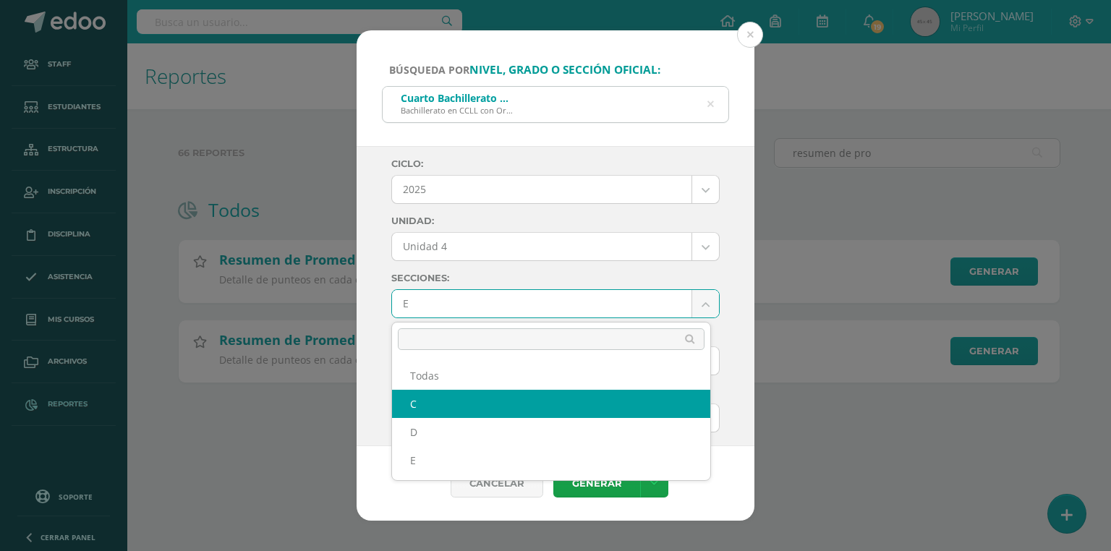
select select "C"
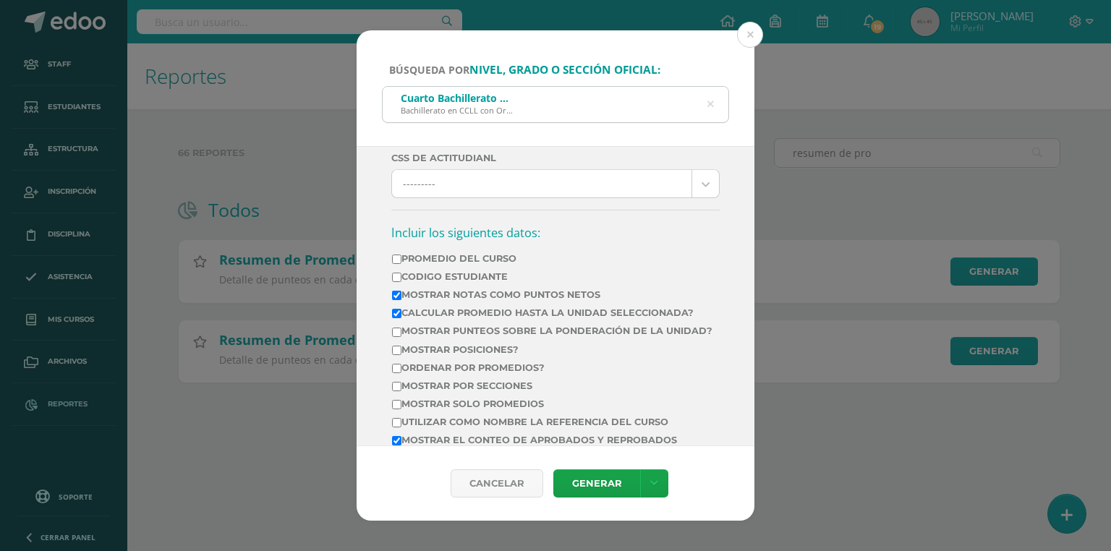
scroll to position [521, 0]
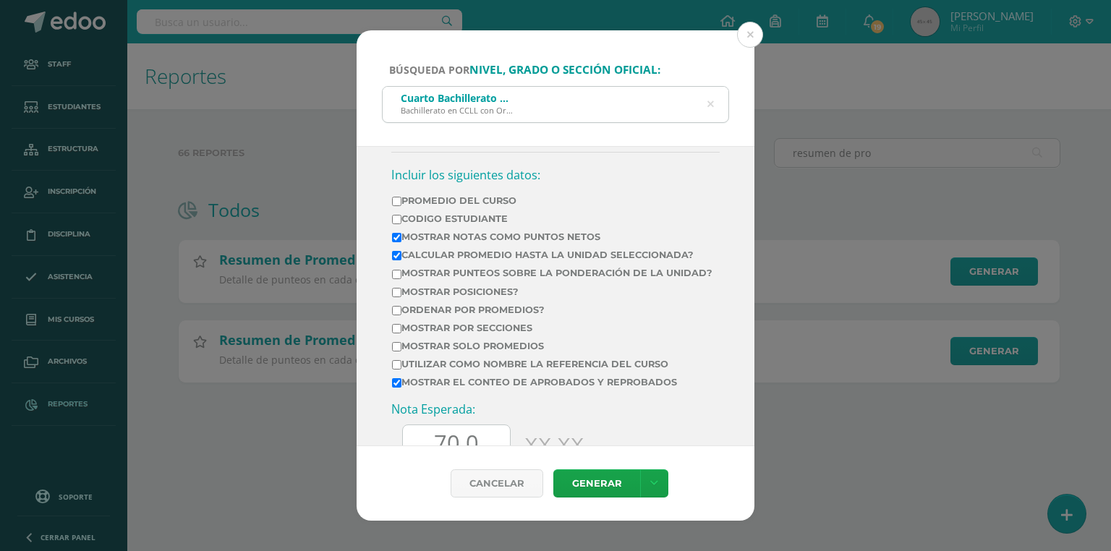
click at [432, 253] on label "Calcular promedio hasta la unidad seleccionada?" at bounding box center [552, 255] width 321 height 11
click at [402, 253] on input "Calcular promedio hasta la unidad seleccionada?" at bounding box center [396, 255] width 9 height 9
checkbox input "false"
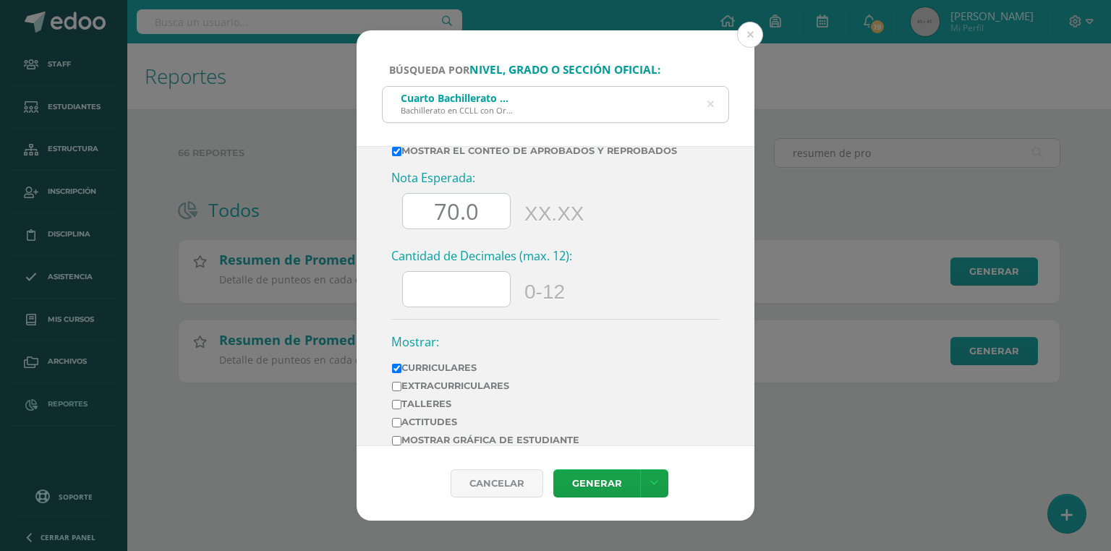
scroll to position [803, 0]
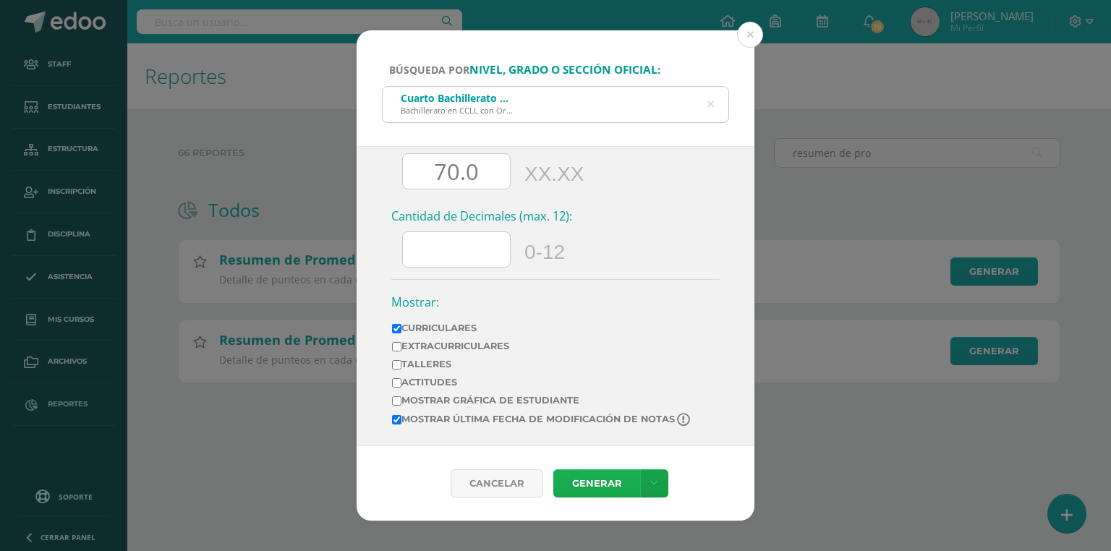
click at [593, 482] on link "Generar" at bounding box center [597, 484] width 87 height 28
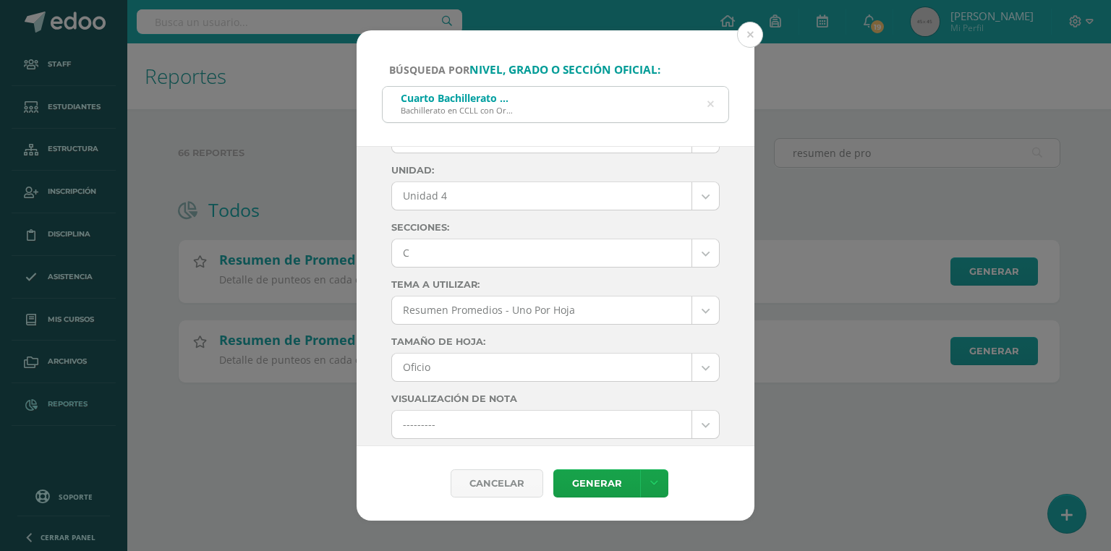
scroll to position [0, 0]
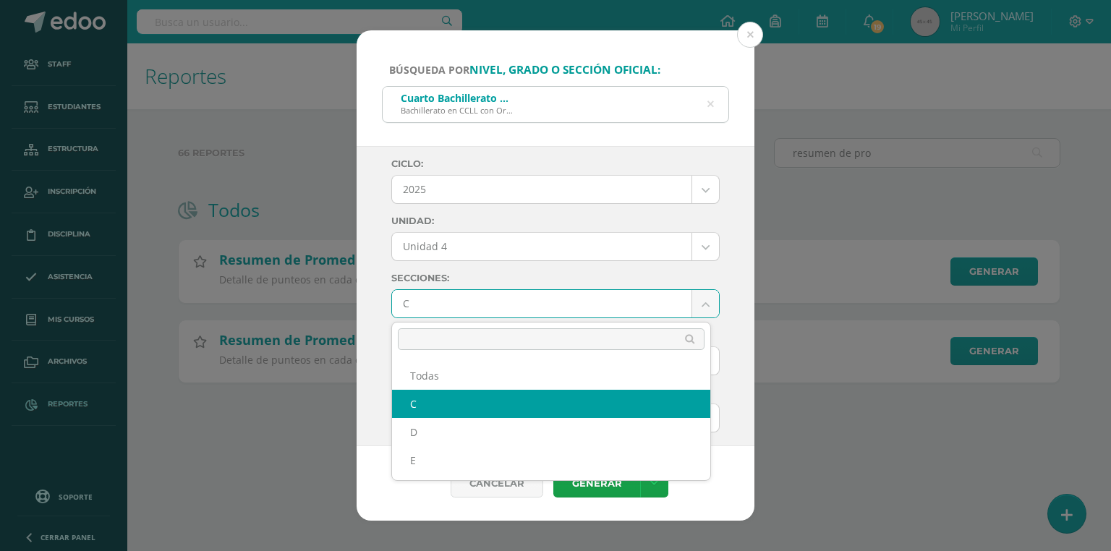
click at [435, 310] on body "Búsqueda por nivel, grado o sección oficial: Cuarto Bachillerato CMP Bachillera…" at bounding box center [555, 214] width 1111 height 429
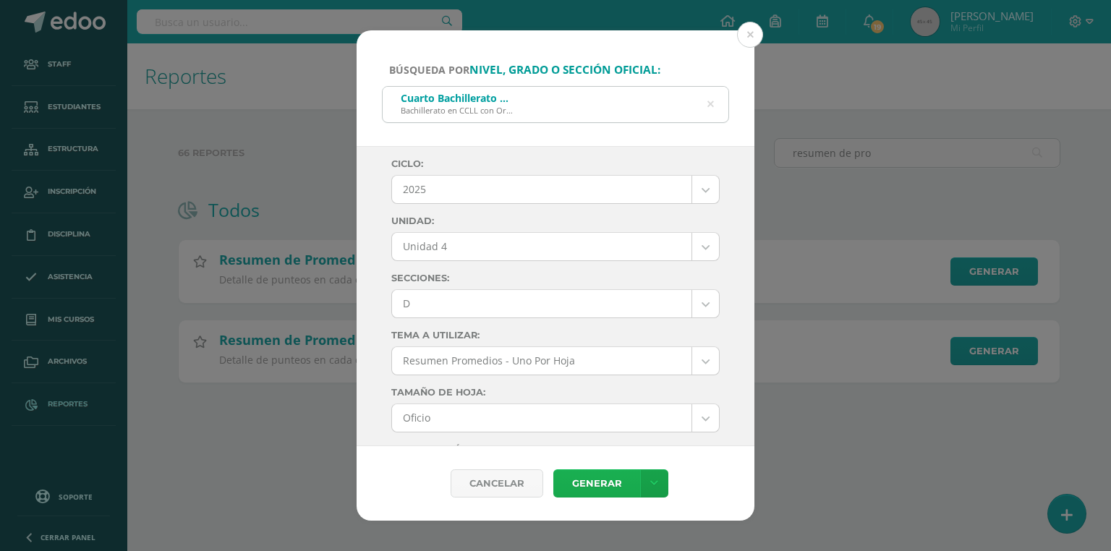
click at [603, 486] on link "Generar" at bounding box center [597, 484] width 87 height 28
click at [423, 315] on body "Búsqueda por nivel, grado o sección oficial: Cuarto Bachillerato CMP Bachillera…" at bounding box center [555, 214] width 1111 height 429
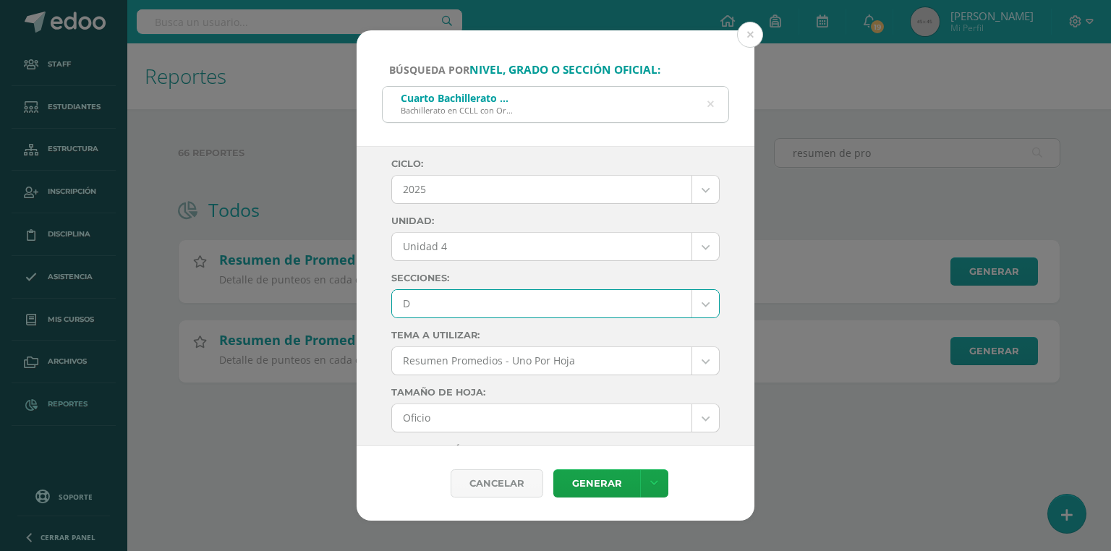
click at [425, 296] on body "Búsqueda por nivel, grado o sección oficial: Cuarto Bachillerato CMP Bachillera…" at bounding box center [555, 214] width 1111 height 429
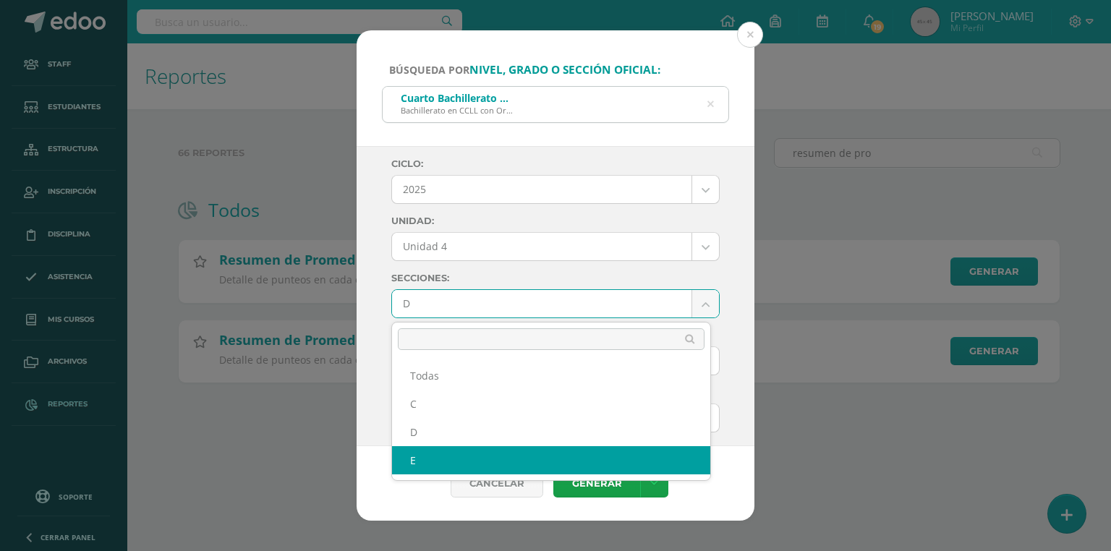
select select "E"
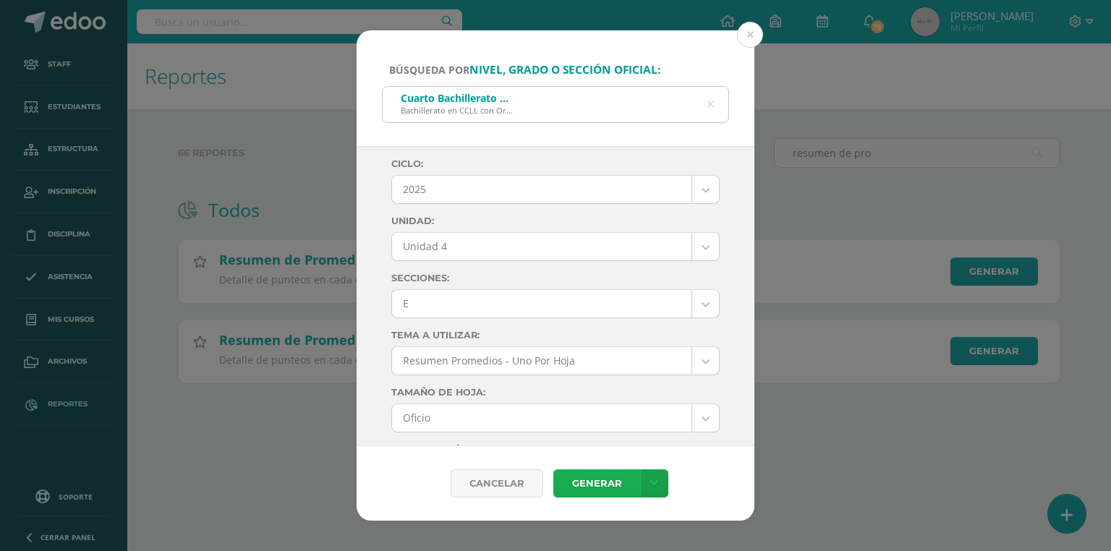
click at [595, 476] on link "Generar" at bounding box center [597, 484] width 87 height 28
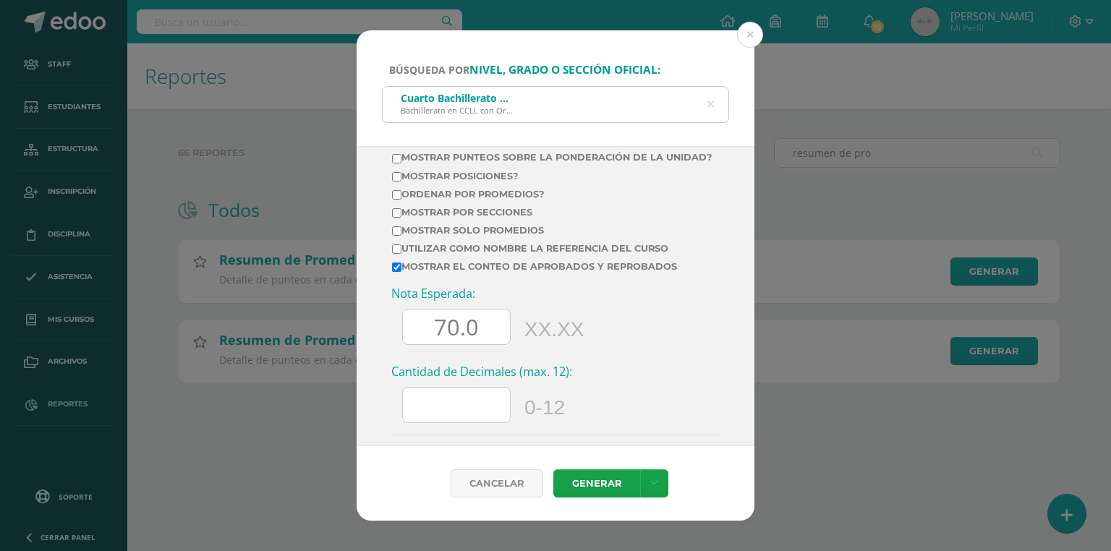
scroll to position [803, 0]
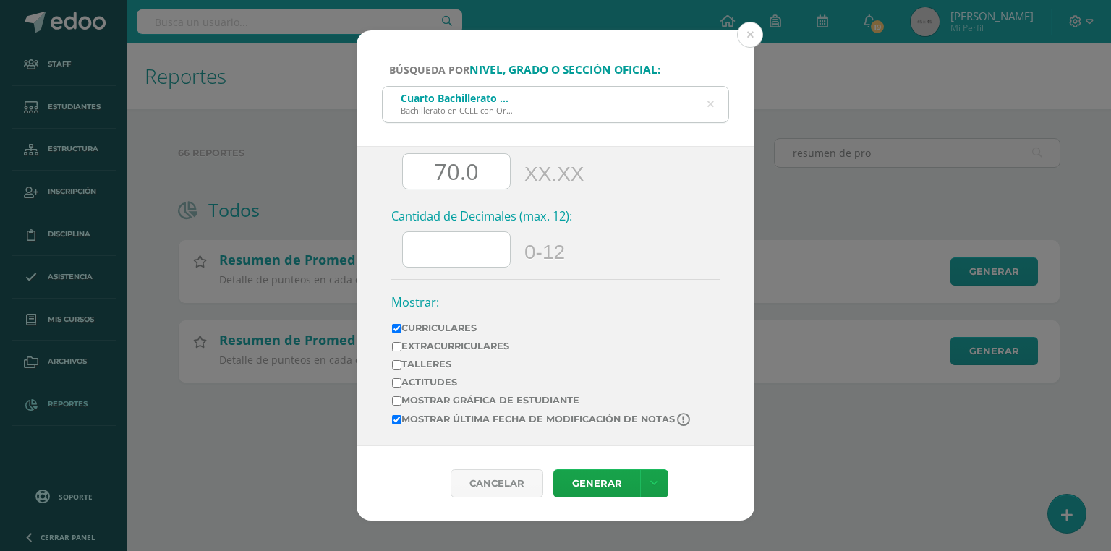
click at [714, 104] on icon at bounding box center [711, 104] width 7 height 37
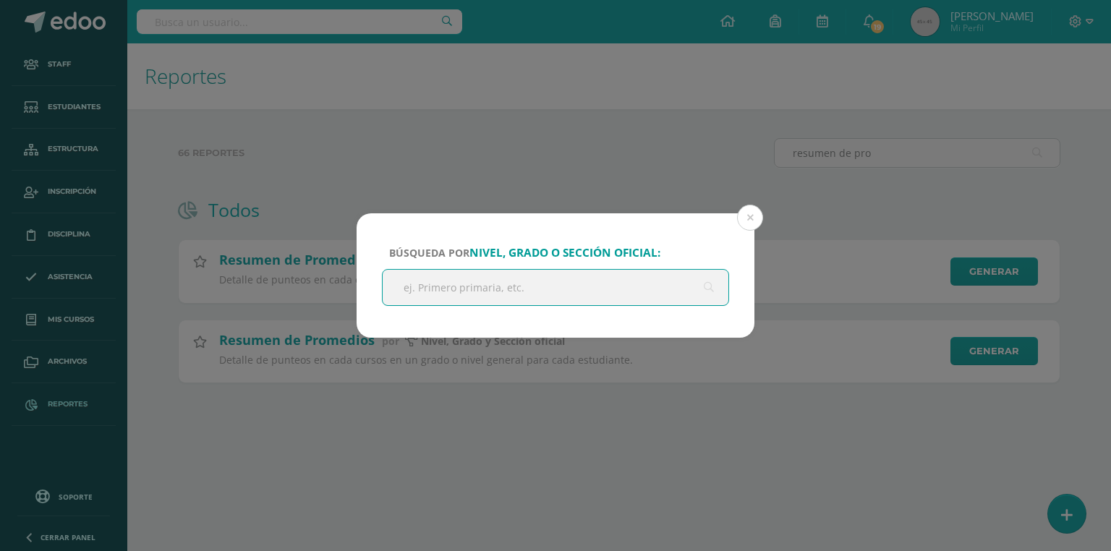
click at [514, 279] on input "text" at bounding box center [556, 287] width 346 height 35
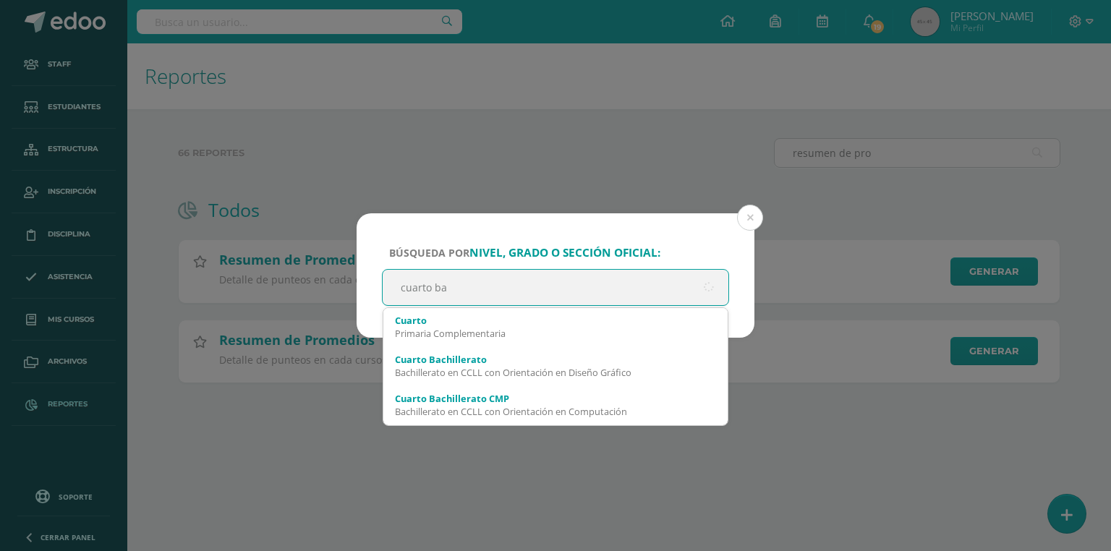
type input "cuarto bac"
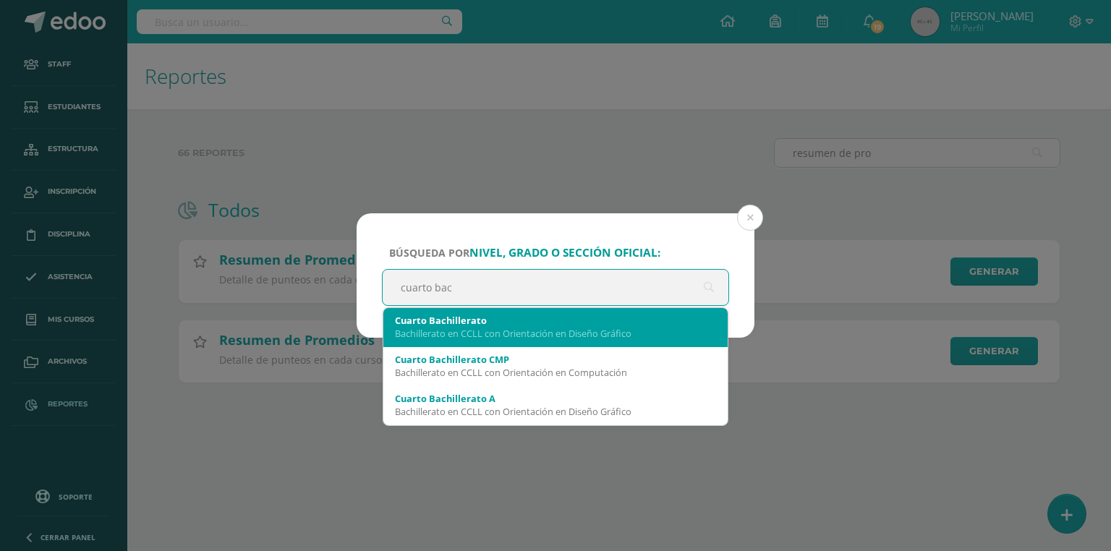
click at [556, 331] on div "Bachillerato en CCLL con Orientación en Diseño Gráfico" at bounding box center [555, 333] width 321 height 13
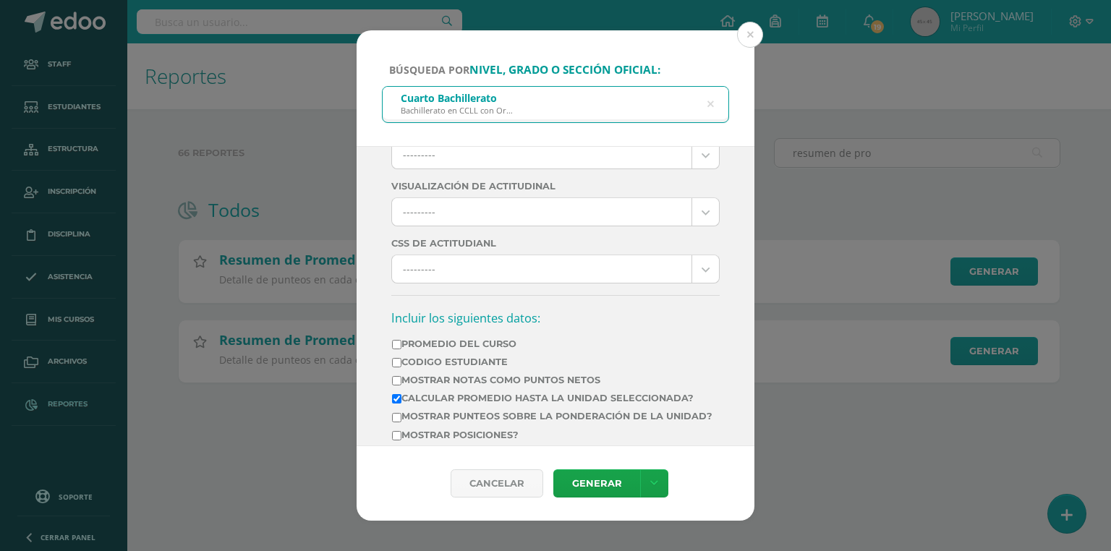
scroll to position [0, 0]
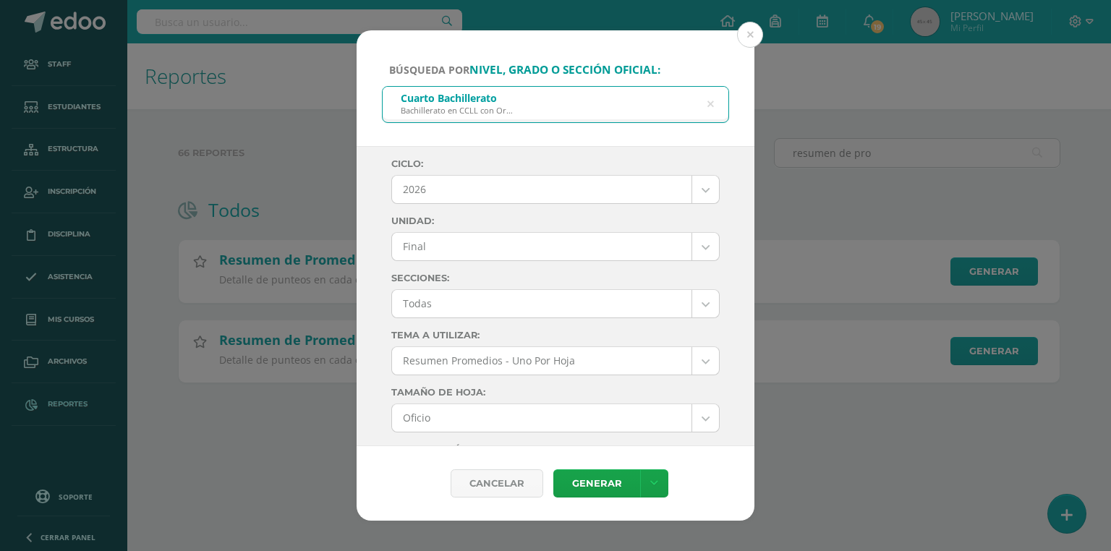
click at [504, 103] on div "Cuarto Bachillerato" at bounding box center [457, 98] width 112 height 14
click at [709, 98] on icon at bounding box center [711, 104] width 7 height 37
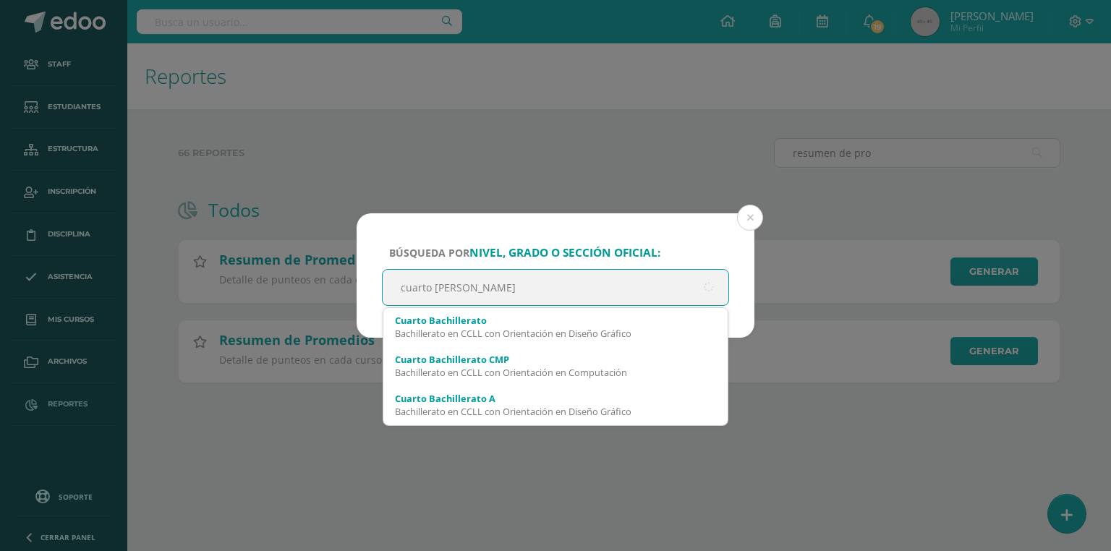
type input "cuarto bachi"
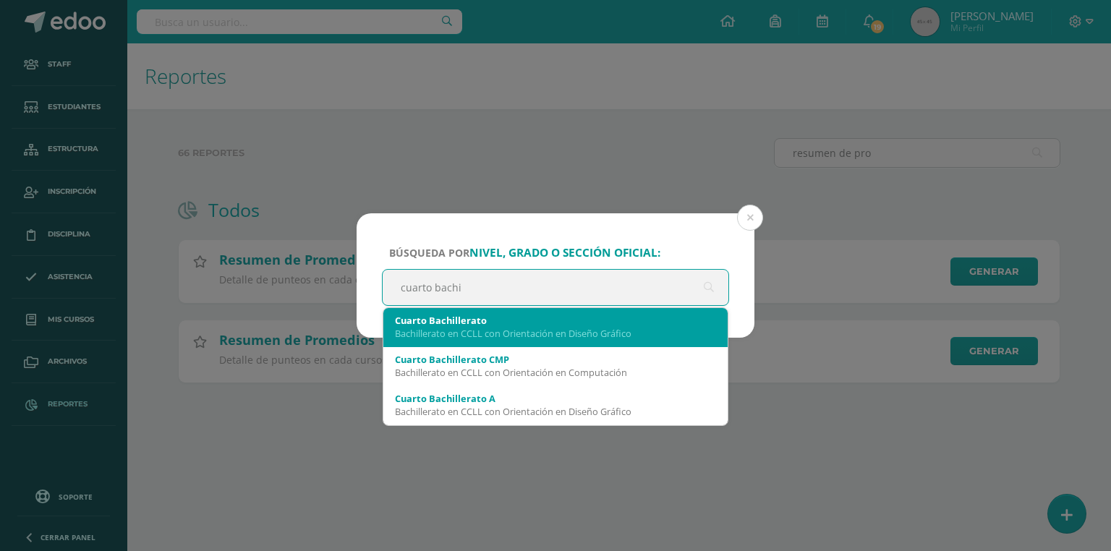
click at [458, 334] on div "Bachillerato en CCLL con Orientación en Diseño Gráfico" at bounding box center [555, 333] width 321 height 13
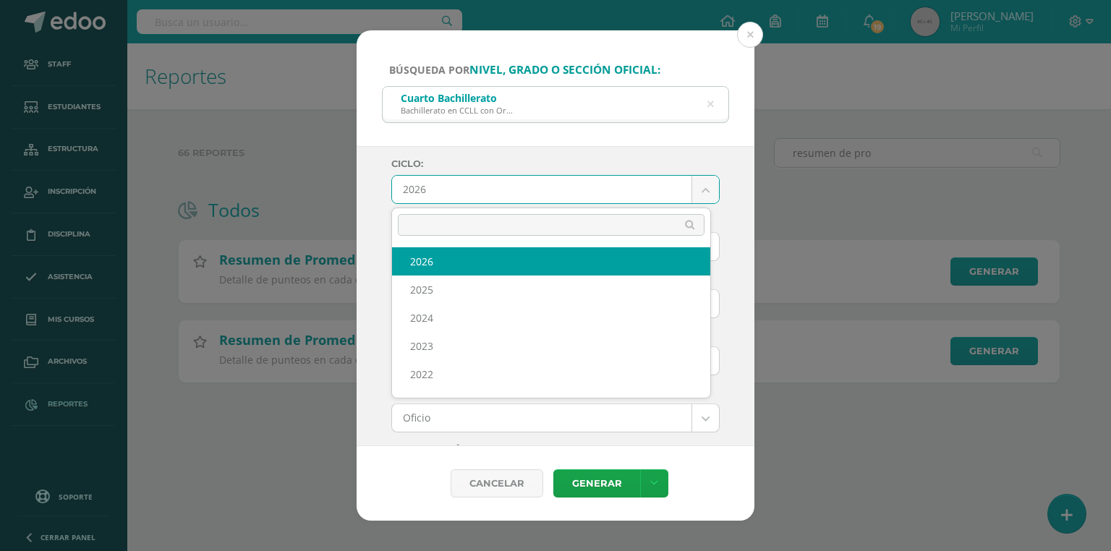
click at [445, 192] on body "Búsqueda por nivel, grado o sección oficial: Cuarto Bachillerato Bachillerato e…" at bounding box center [555, 214] width 1111 height 429
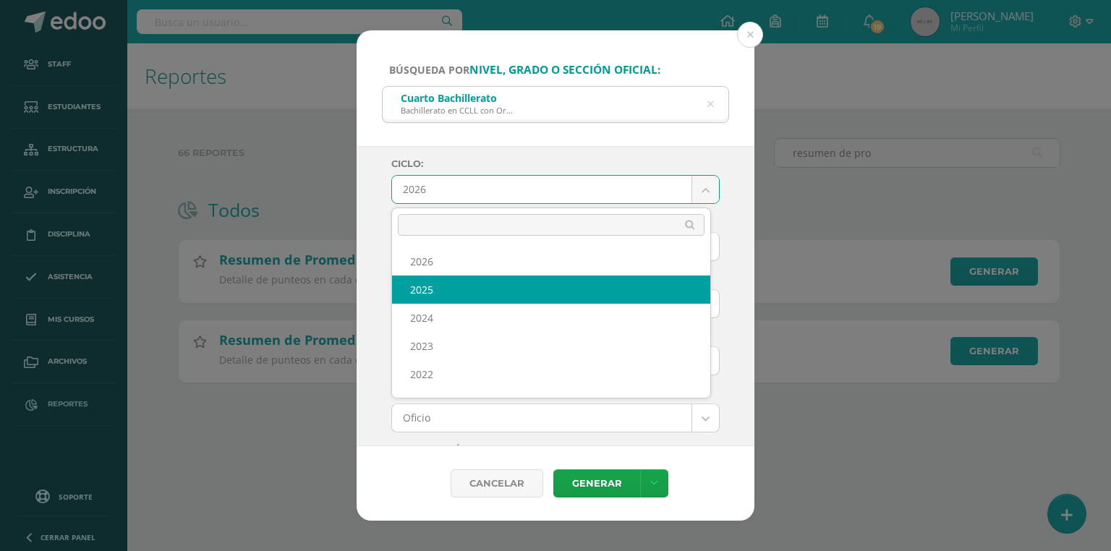
select select "7"
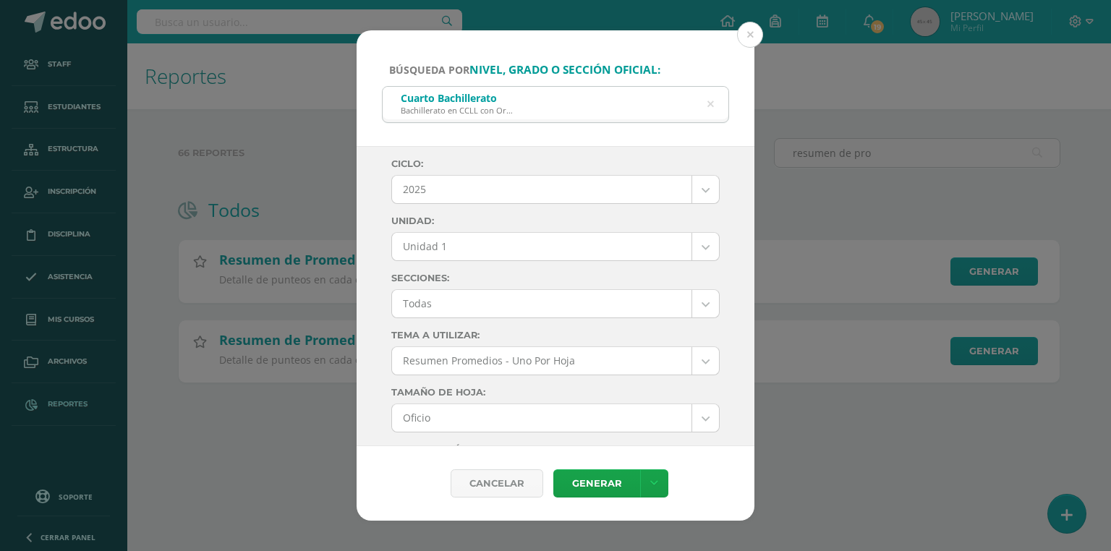
click at [438, 247] on body "Búsqueda por nivel, grado o sección oficial: Cuarto Bachillerato Bachillerato e…" at bounding box center [555, 214] width 1111 height 429
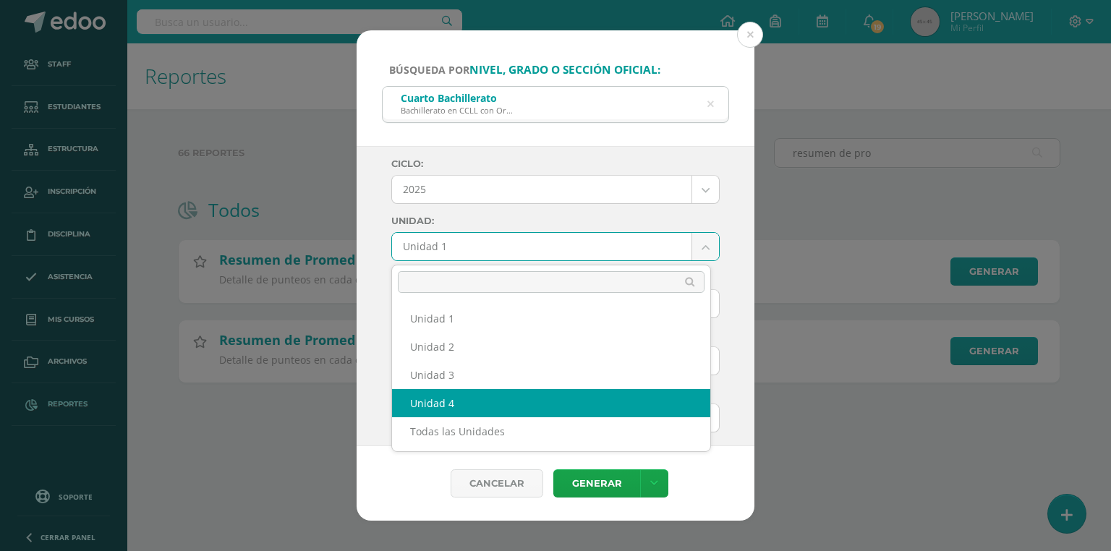
select select "Unidad 4"
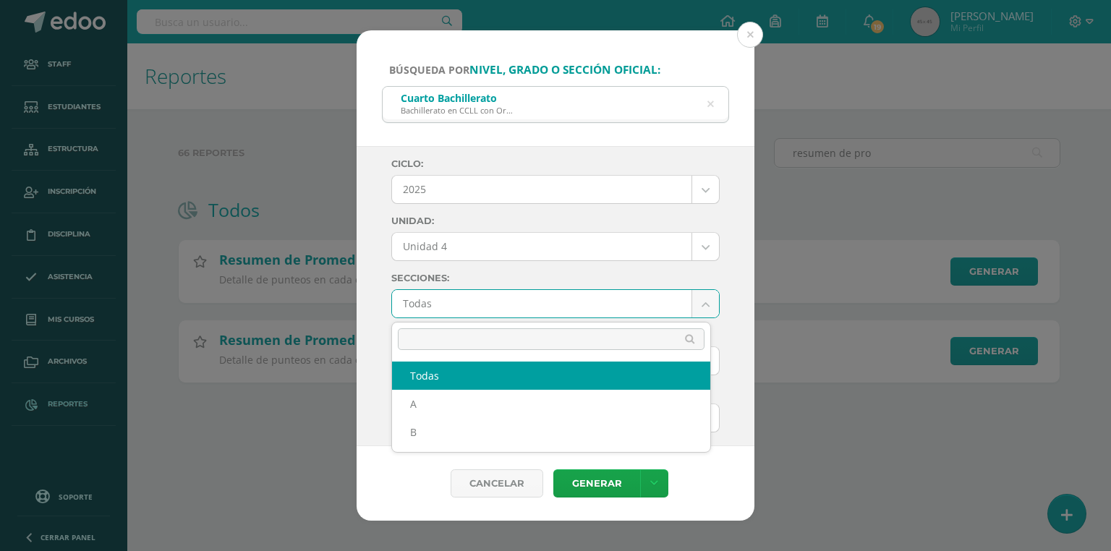
click at [469, 304] on body "Búsqueda por nivel, grado o sección oficial: Cuarto Bachillerato Bachillerato e…" at bounding box center [555, 214] width 1111 height 429
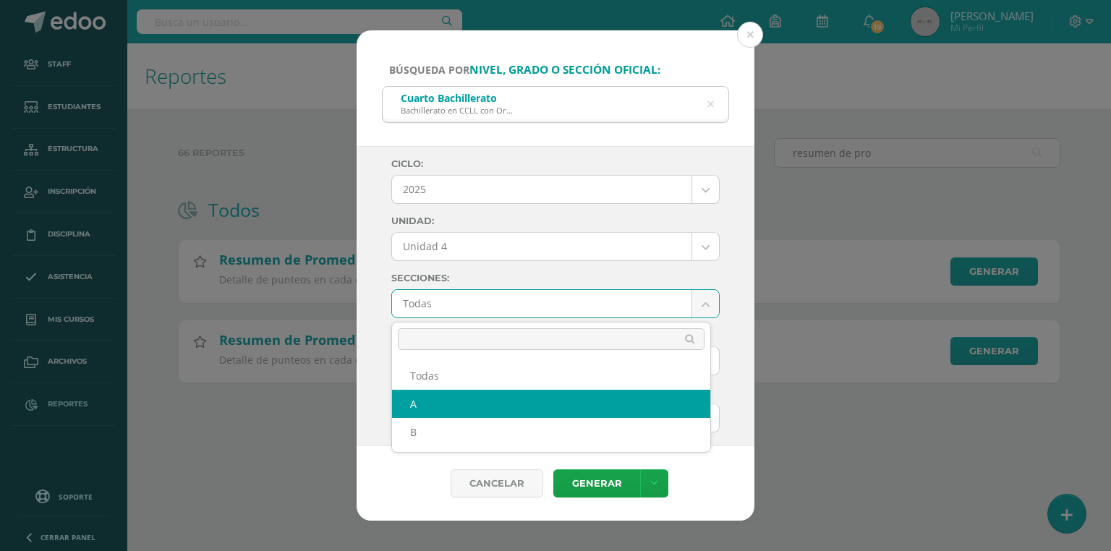
select select "A"
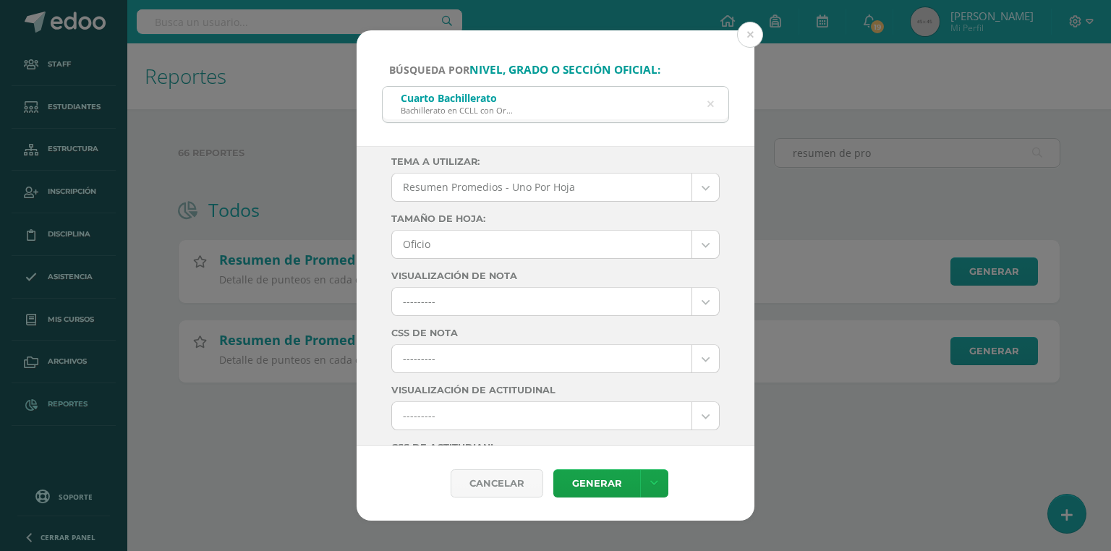
scroll to position [232, 0]
click at [422, 299] on body "Búsqueda por nivel, grado o sección oficial: Cuarto Bachillerato Bachillerato e…" at bounding box center [555, 214] width 1111 height 429
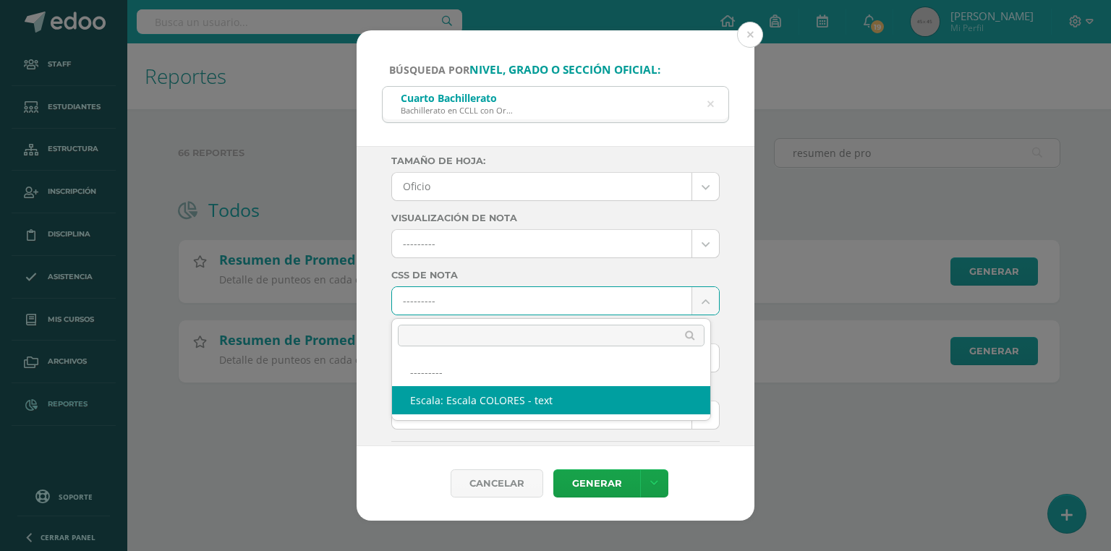
select select "10"
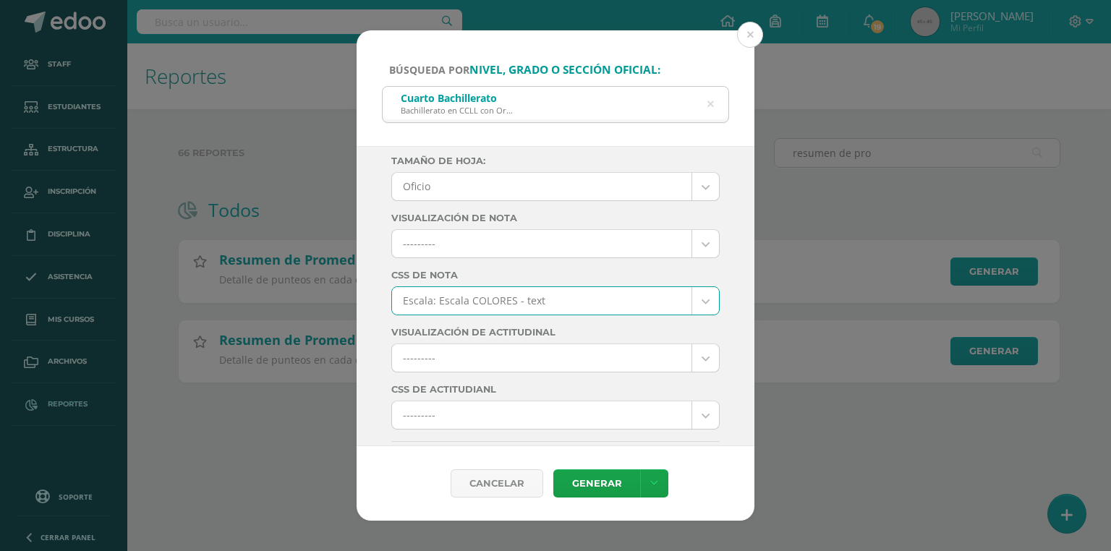
scroll to position [463, 0]
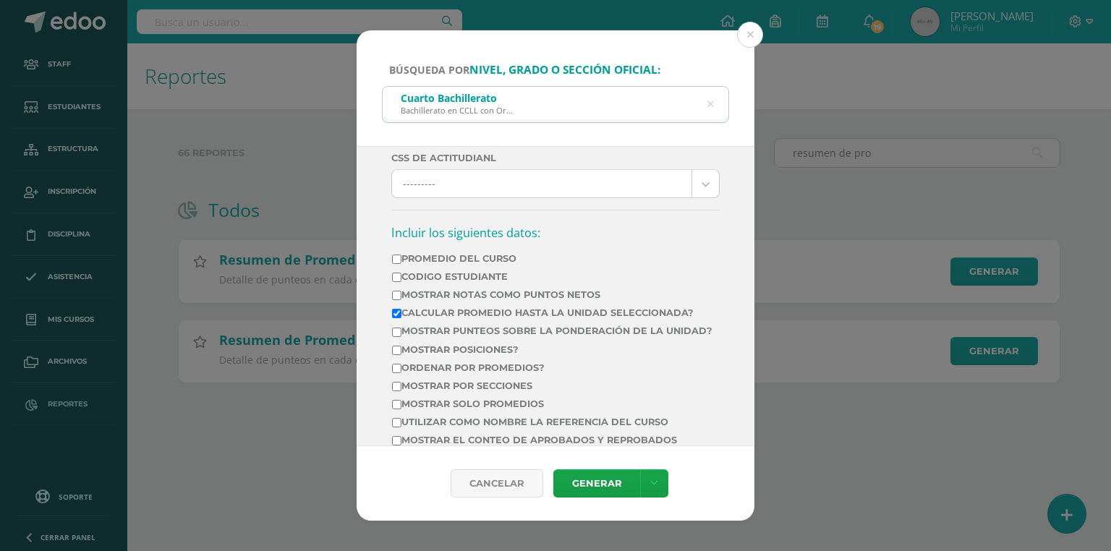
click at [433, 290] on label "Mostrar Notas Como Puntos Netos" at bounding box center [552, 294] width 321 height 11
click at [402, 291] on input "Mostrar Notas Como Puntos Netos" at bounding box center [396, 295] width 9 height 9
checkbox input "true"
click at [421, 310] on label "Calcular promedio hasta la unidad seleccionada?" at bounding box center [552, 313] width 321 height 11
click at [402, 310] on input "Calcular promedio hasta la unidad seleccionada?" at bounding box center [396, 313] width 9 height 9
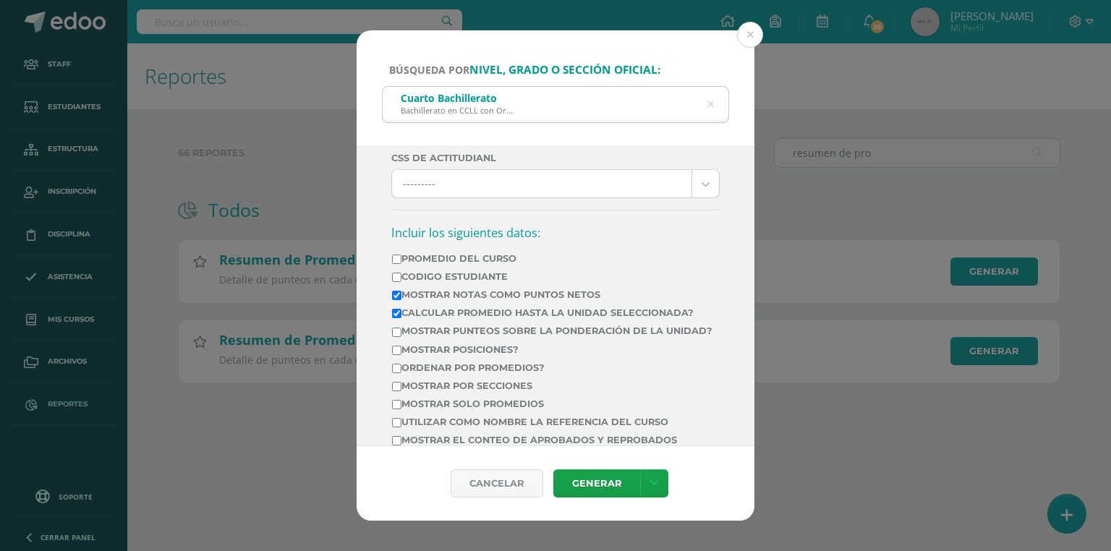
checkbox input "false"
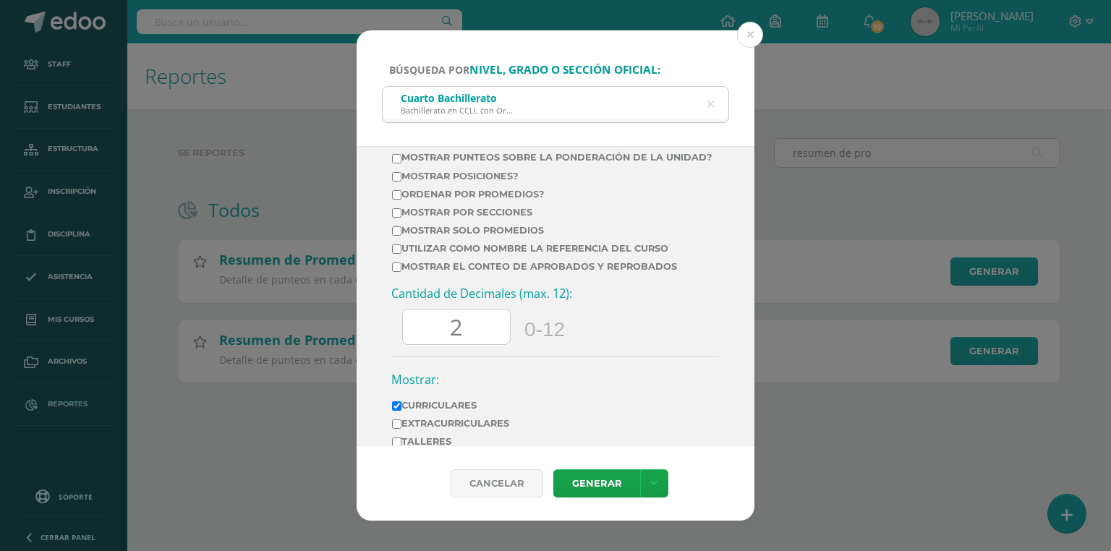
click at [415, 279] on td "Mostrar el conteo de Aprobados y Reprobados" at bounding box center [552, 269] width 322 height 18
click at [417, 272] on label "Mostrar el conteo de Aprobados y Reprobados" at bounding box center [552, 266] width 321 height 11
click at [402, 272] on input "Mostrar el conteo de Aprobados y Reprobados" at bounding box center [396, 267] width 9 height 9
checkbox input "true"
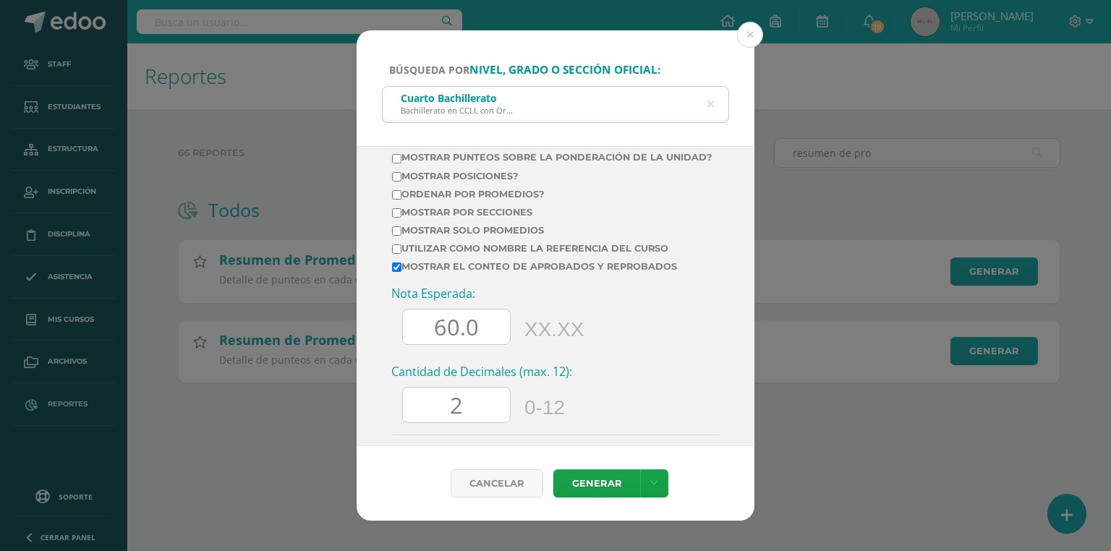
drag, startPoint x: 443, startPoint y: 333, endPoint x: 425, endPoint y: 336, distance: 17.7
click at [425, 336] on input "60.0" at bounding box center [456, 327] width 107 height 35
type input "70.0"
click at [459, 418] on input "2" at bounding box center [456, 405] width 107 height 35
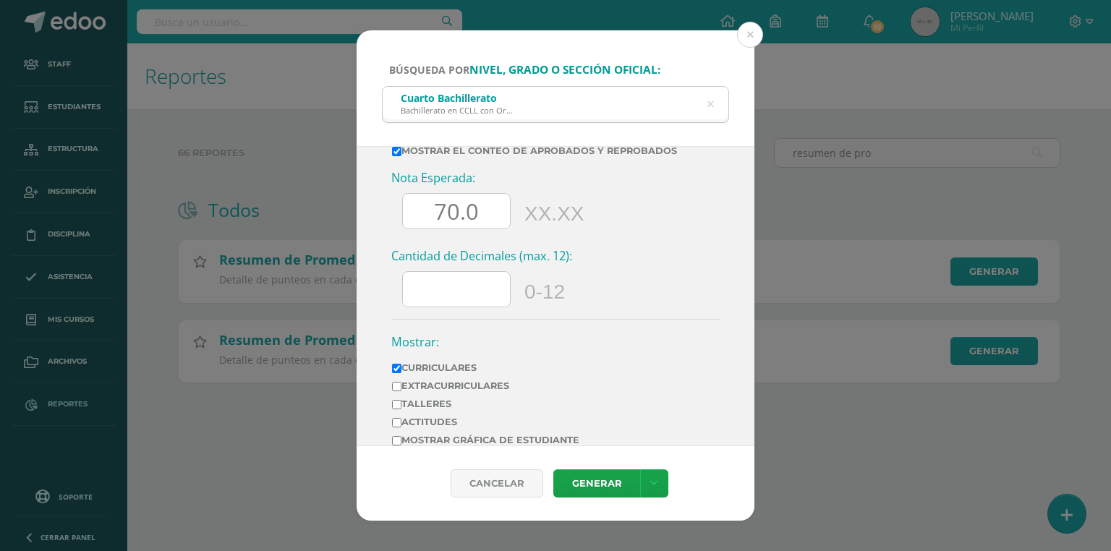
scroll to position [803, 0]
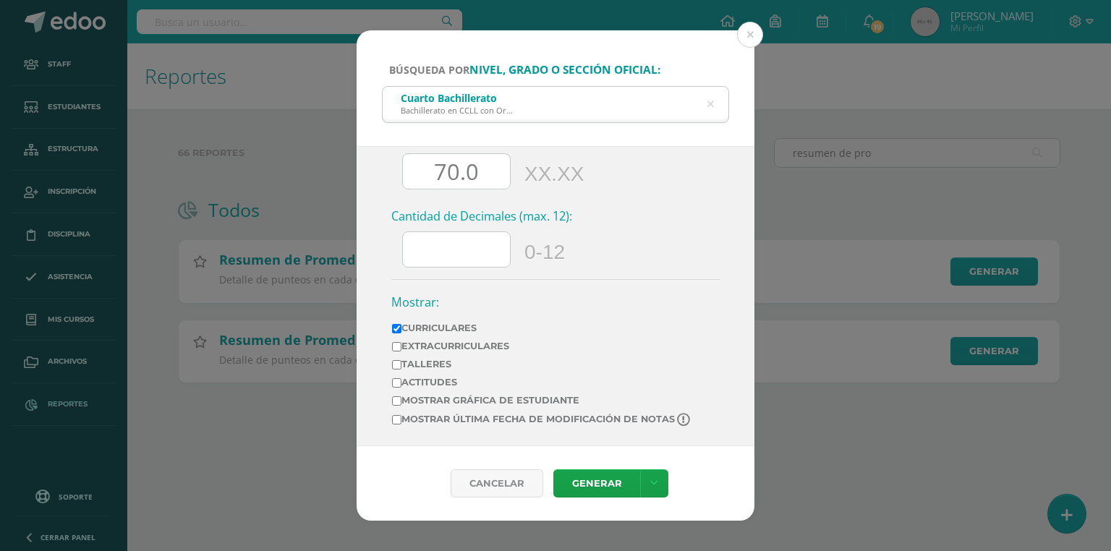
click at [501, 420] on label "Mostrar última fecha de modificación de notas" at bounding box center [542, 420] width 300 height 14
click at [402, 420] on input "Mostrar última fecha de modificación de notas" at bounding box center [396, 419] width 9 height 9
checkbox input "true"
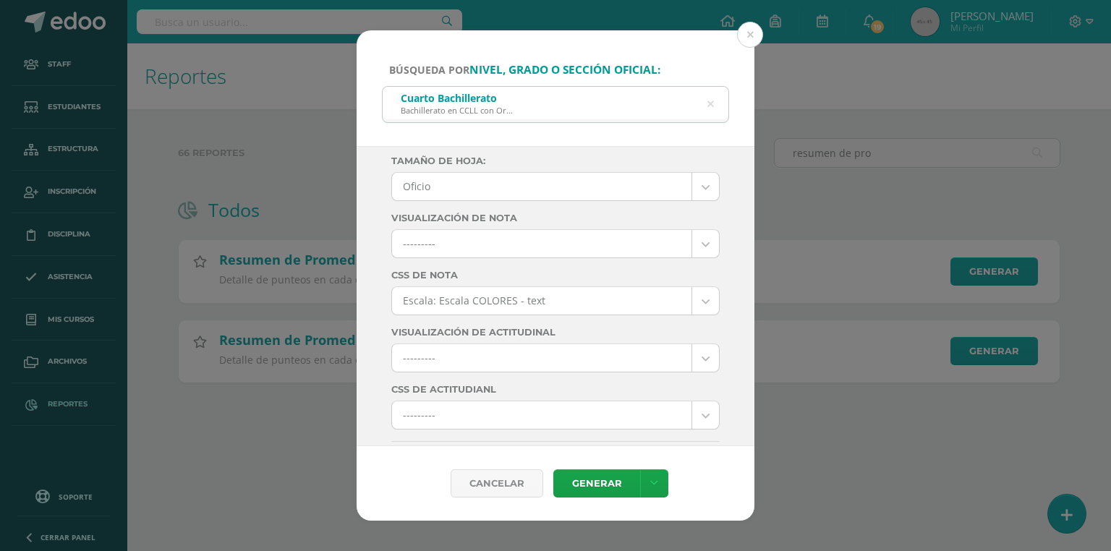
scroll to position [0, 0]
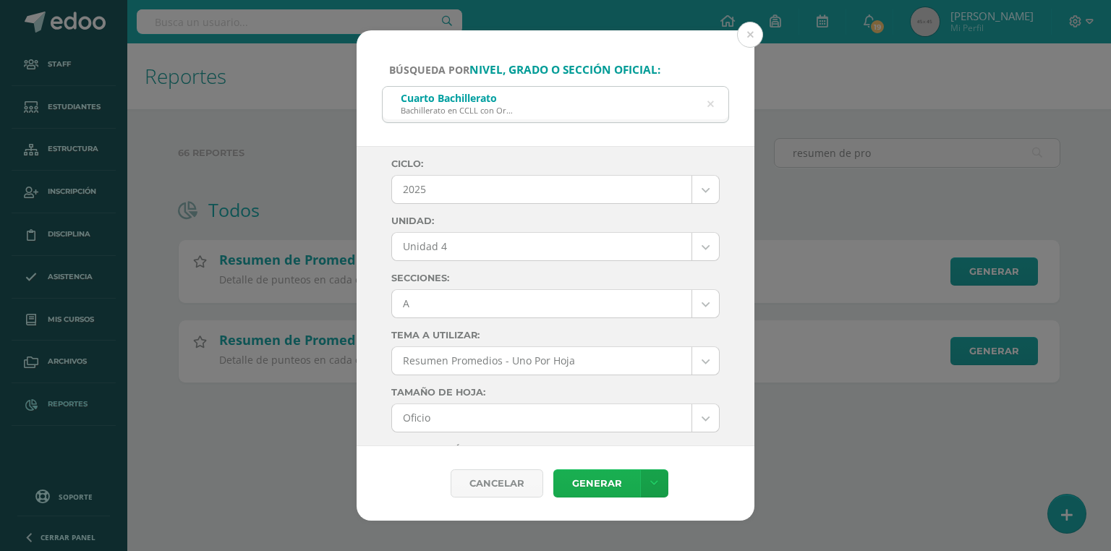
click at [598, 486] on link "Generar" at bounding box center [597, 484] width 87 height 28
click at [429, 301] on body "Búsqueda por nivel, grado o sección oficial: Cuarto Bachillerato Bachillerato e…" at bounding box center [555, 214] width 1111 height 429
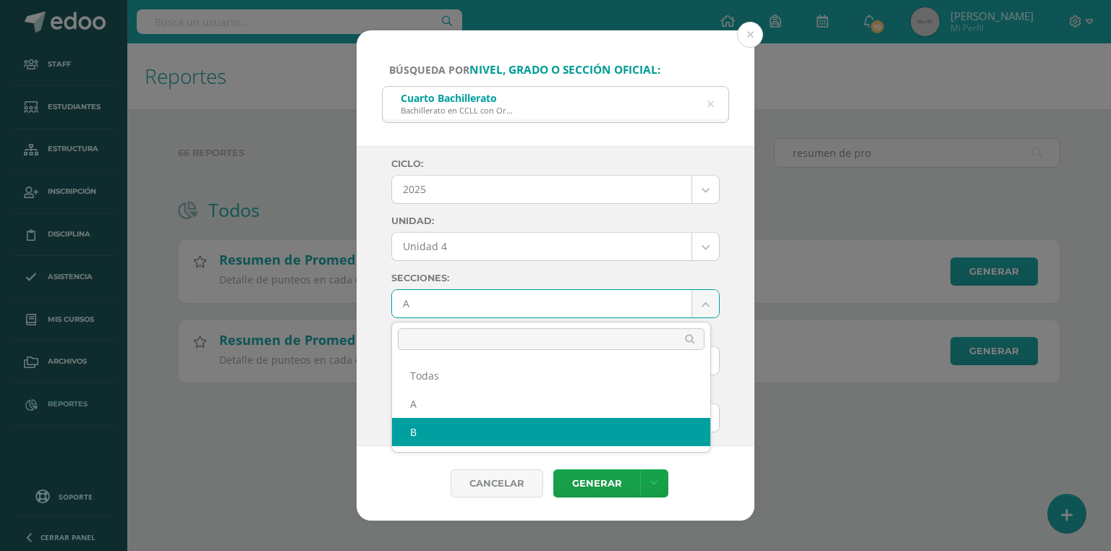
select select "B"
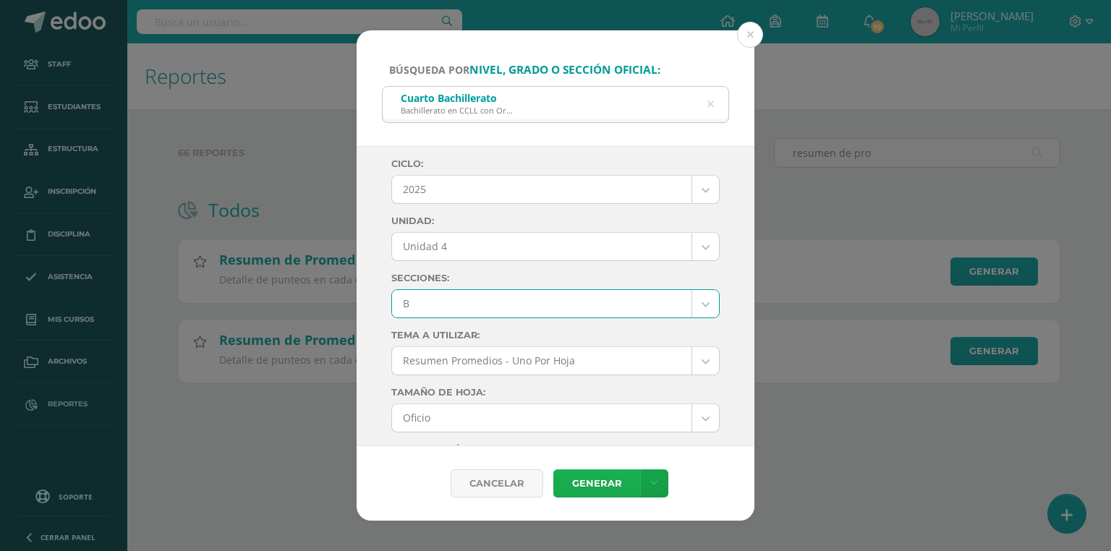
click at [582, 488] on link "Generar" at bounding box center [597, 484] width 87 height 28
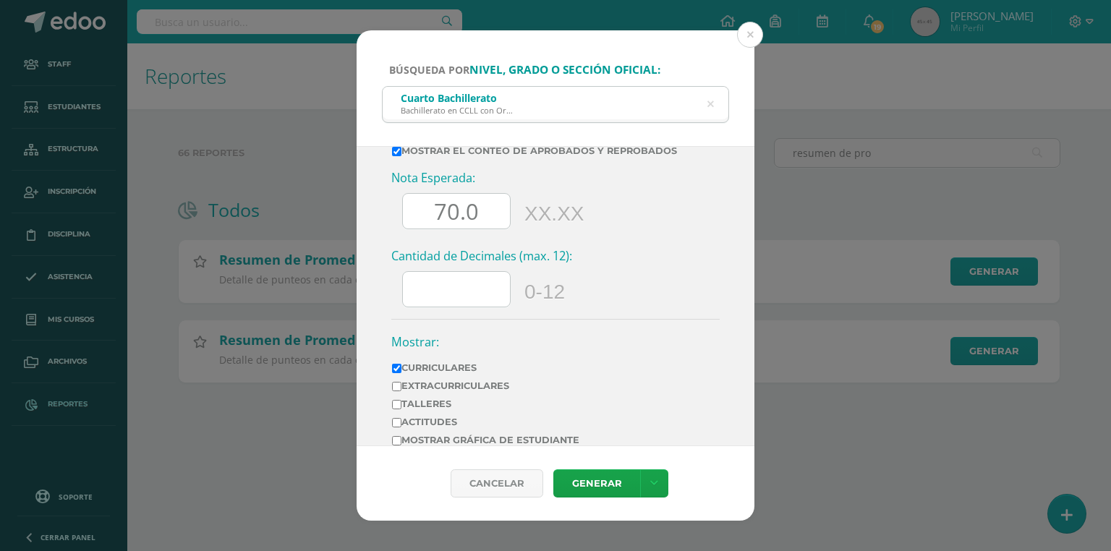
scroll to position [803, 0]
